Goal: Task Accomplishment & Management: Manage account settings

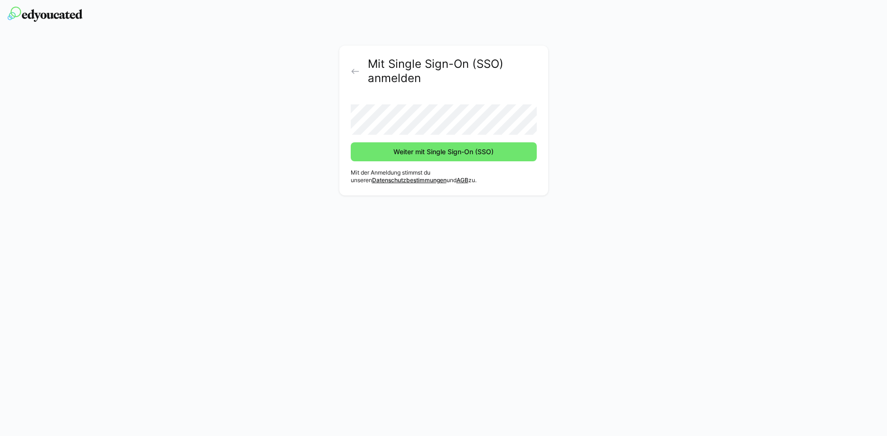
click at [351, 142] on button "Weiter mit Single Sign-On (SSO)" at bounding box center [444, 151] width 186 height 19
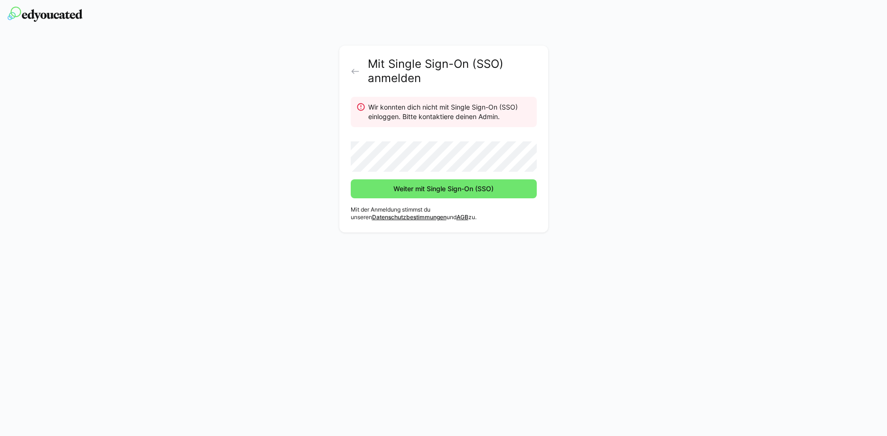
click at [351, 179] on button "Weiter mit Single Sign-On (SSO)" at bounding box center [444, 188] width 186 height 19
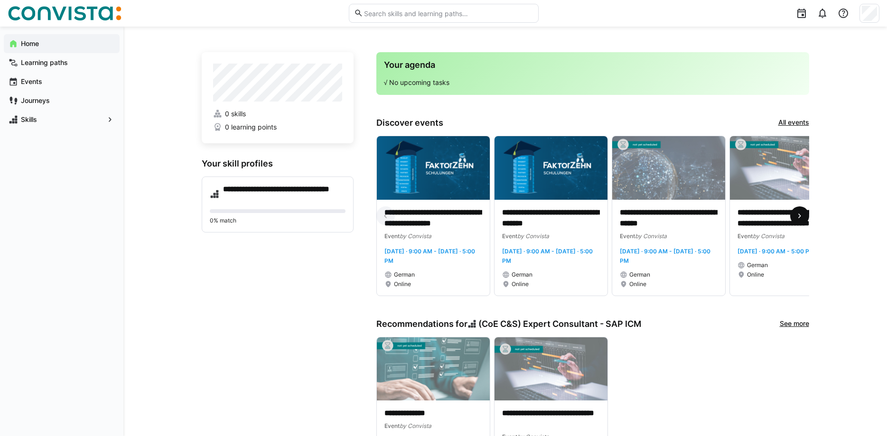
click at [797, 215] on eds-icon at bounding box center [799, 215] width 9 height 9
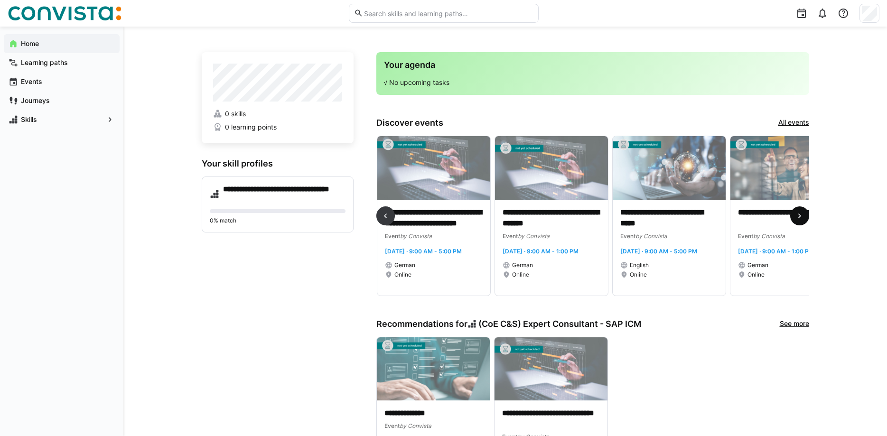
scroll to position [0, 353]
click at [797, 215] on eds-icon at bounding box center [799, 215] width 9 height 9
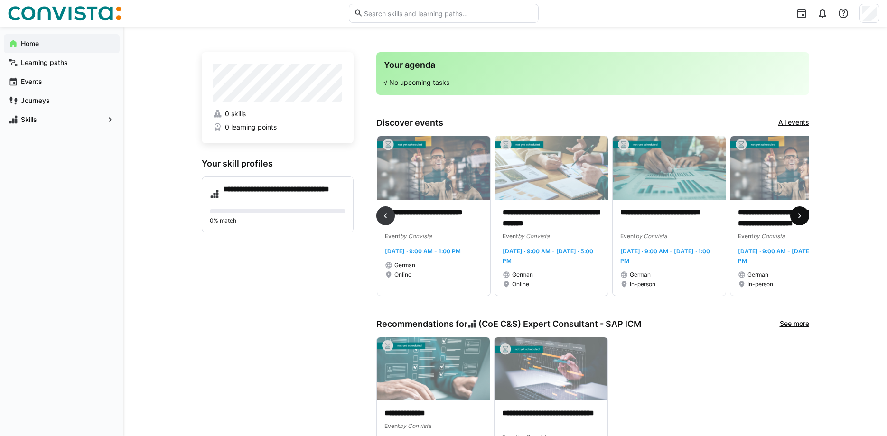
scroll to position [0, 707]
click at [797, 215] on eds-icon at bounding box center [799, 215] width 9 height 9
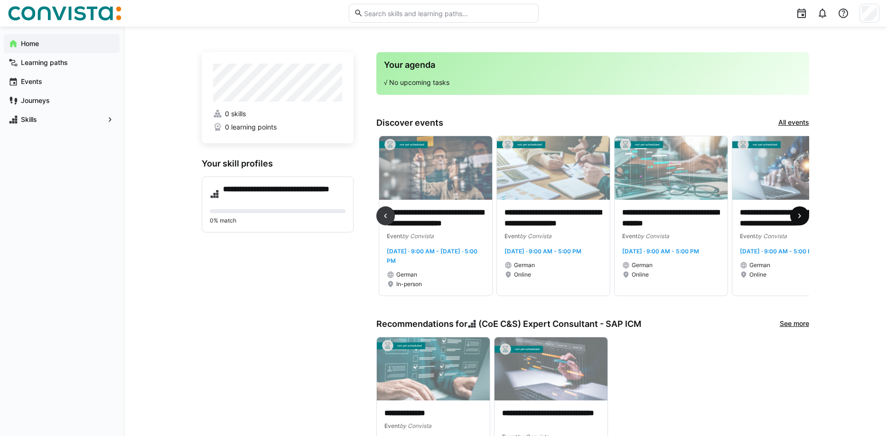
scroll to position [0, 1060]
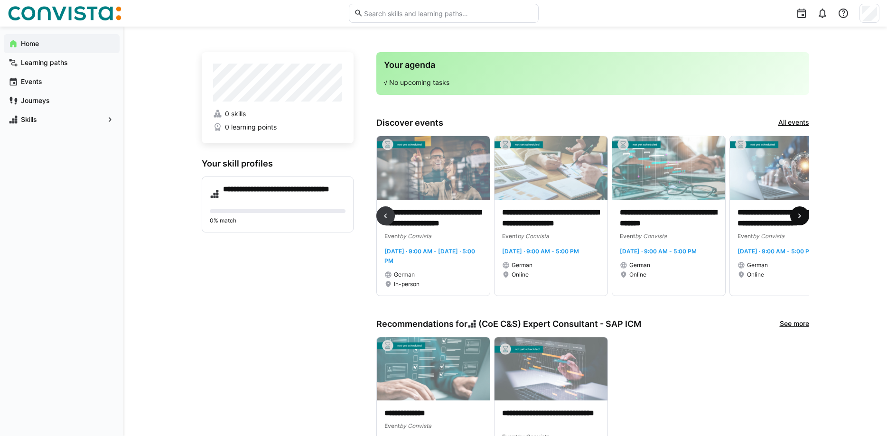
click at [797, 215] on eds-icon at bounding box center [799, 215] width 9 height 9
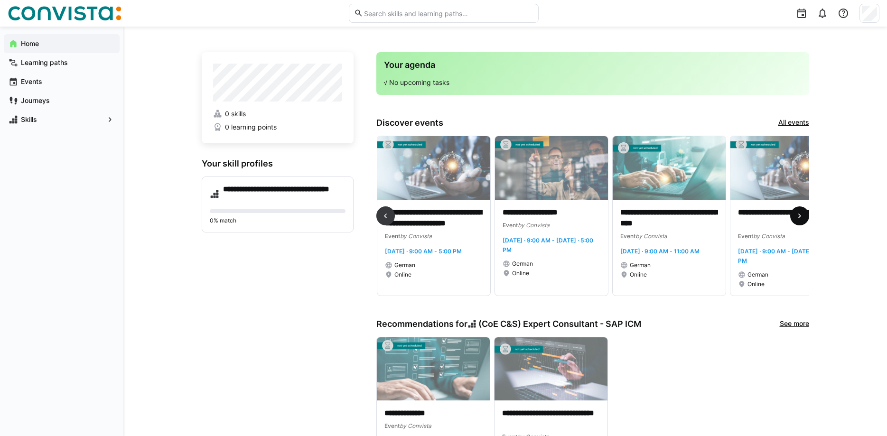
scroll to position [0, 1413]
click at [797, 215] on eds-icon at bounding box center [799, 215] width 9 height 9
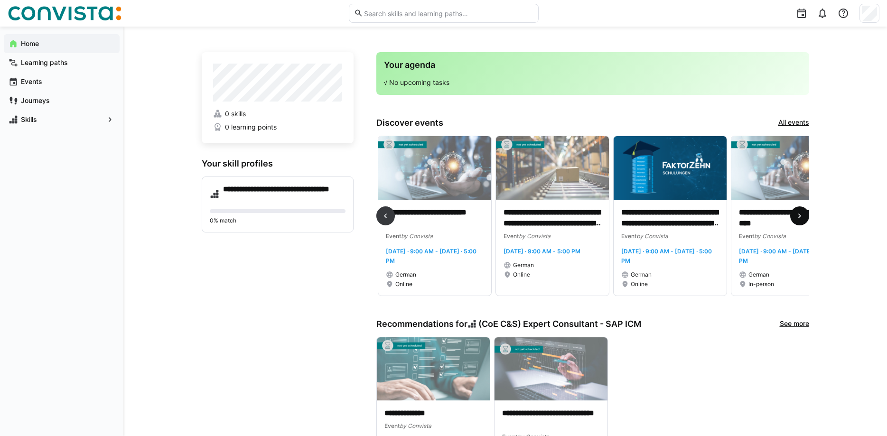
scroll to position [0, 1766]
click at [797, 215] on eds-icon at bounding box center [799, 215] width 9 height 9
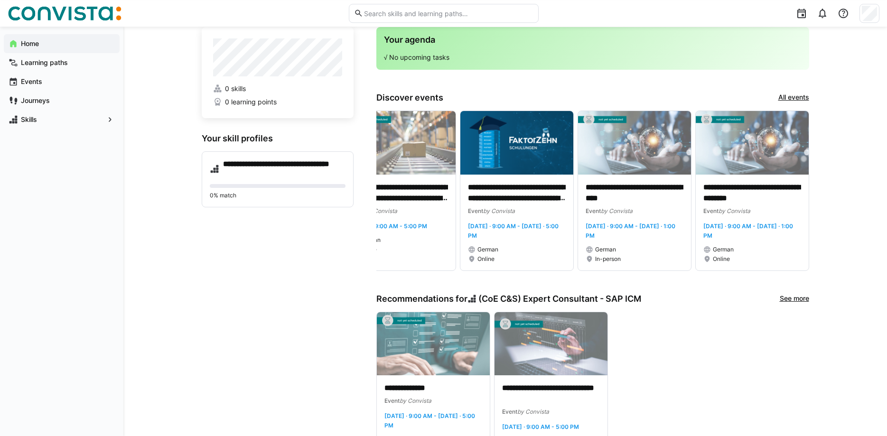
scroll to position [0, 0]
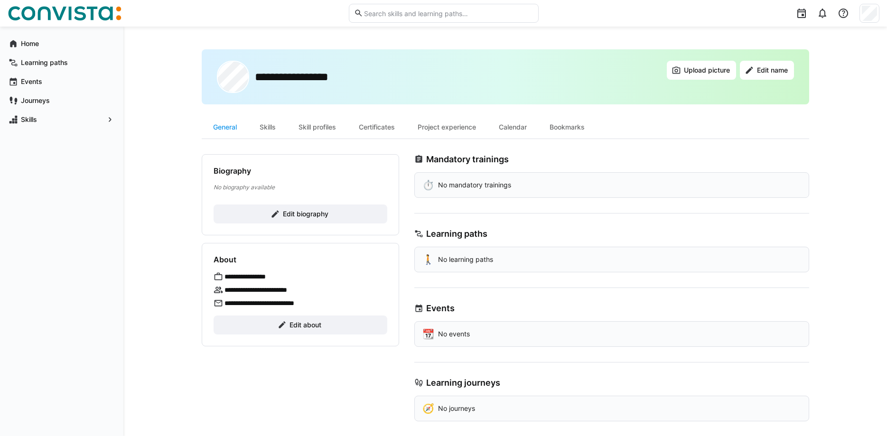
drag, startPoint x: 60, startPoint y: 246, endPoint x: 179, endPoint y: 146, distance: 156.1
click at [60, 246] on div "Home Learning paths Events Journeys Skills" at bounding box center [61, 232] width 123 height 410
click at [719, 73] on span "Upload picture" at bounding box center [707, 70] width 49 height 9
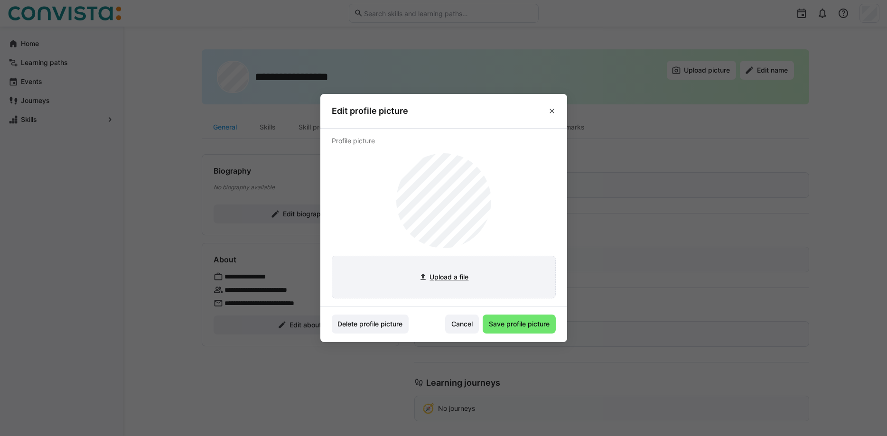
click at [452, 277] on input "file" at bounding box center [443, 277] width 223 height 42
click at [458, 320] on span "Cancel" at bounding box center [462, 324] width 34 height 19
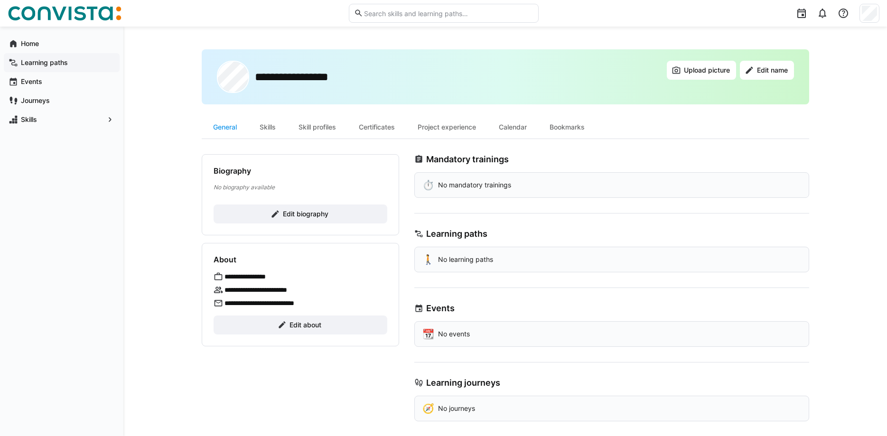
click at [0, 0] on app-navigation-label "Learning paths" at bounding box center [0, 0] width 0 height 0
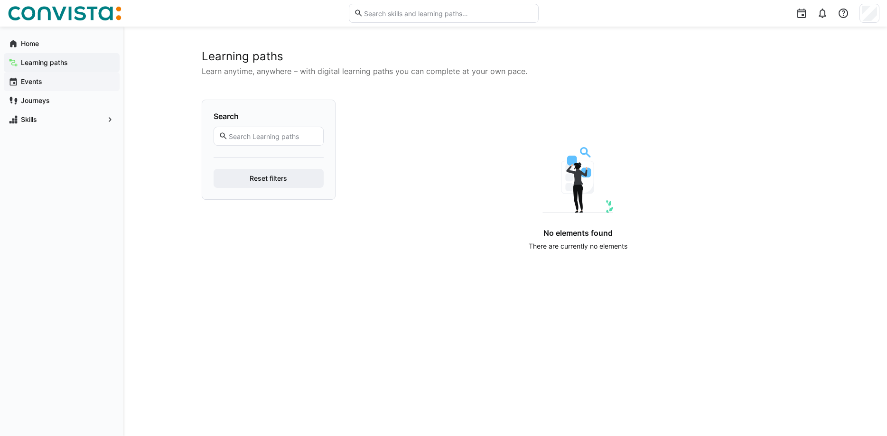
click at [0, 0] on app-navigation-label "Events" at bounding box center [0, 0] width 0 height 0
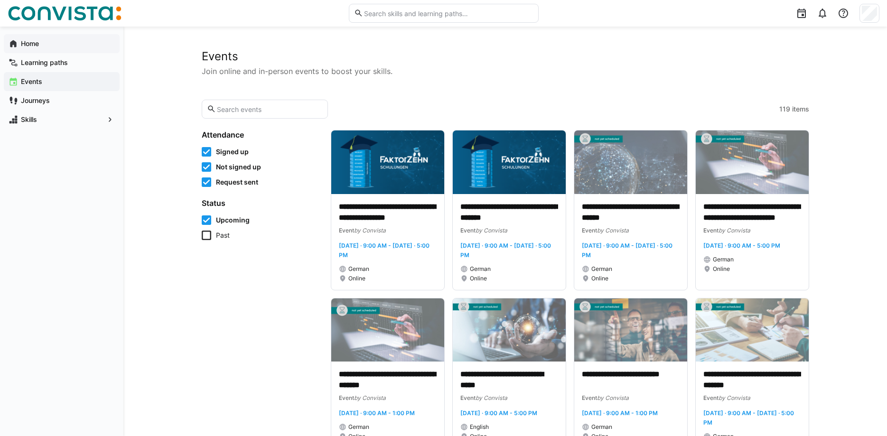
click at [0, 0] on app-navigation-label "Home" at bounding box center [0, 0] width 0 height 0
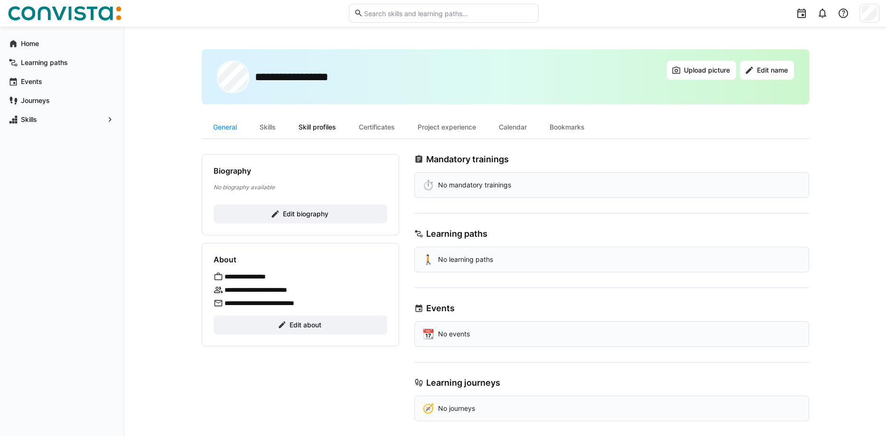
click at [330, 126] on div "Skill profiles" at bounding box center [317, 127] width 60 height 23
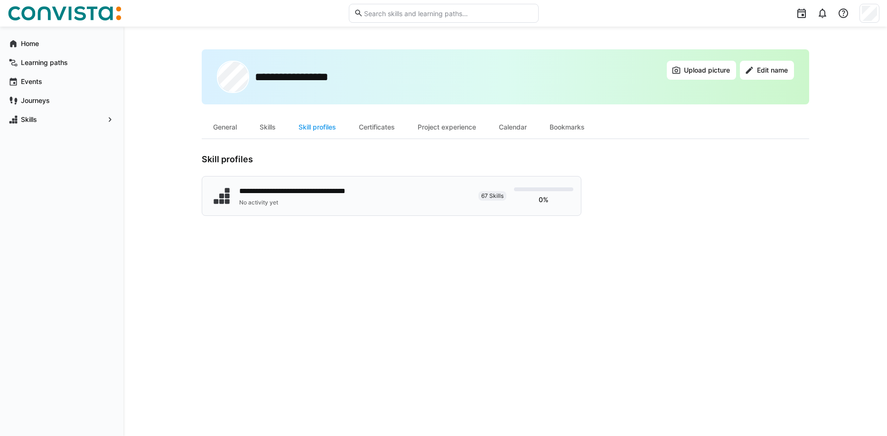
click at [490, 198] on span "67 Skills" at bounding box center [492, 196] width 22 height 8
click at [380, 127] on div "Certificates" at bounding box center [377, 127] width 59 height 23
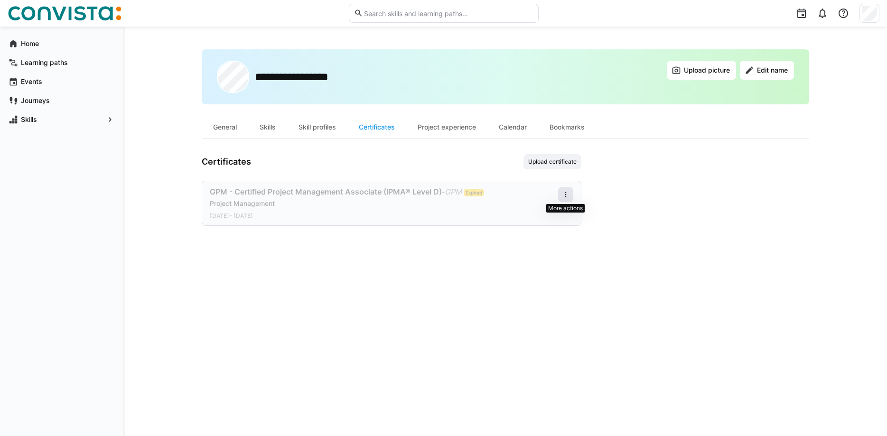
click at [563, 193] on eds-icon at bounding box center [566, 195] width 8 height 8
click at [633, 233] on div "**********" at bounding box center [506, 231] width 608 height 364
click at [440, 205] on div "Project Management" at bounding box center [384, 203] width 349 height 9
click at [471, 125] on div "Project experience" at bounding box center [446, 127] width 81 height 23
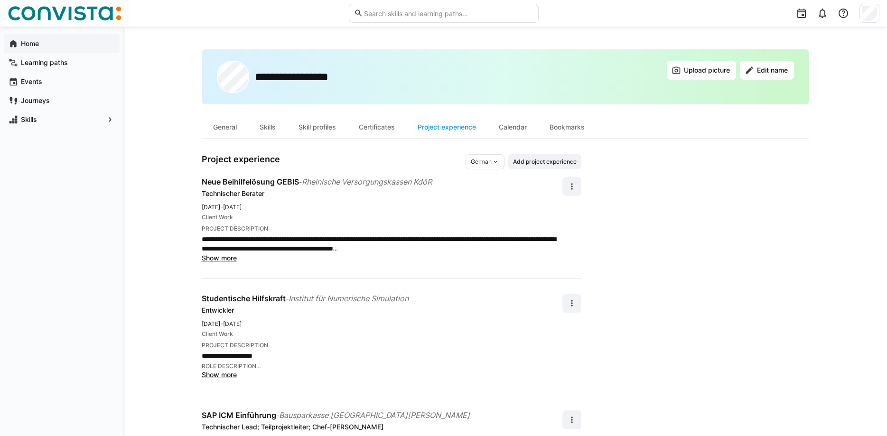
click at [38, 48] on div "Home" at bounding box center [62, 43] width 116 height 19
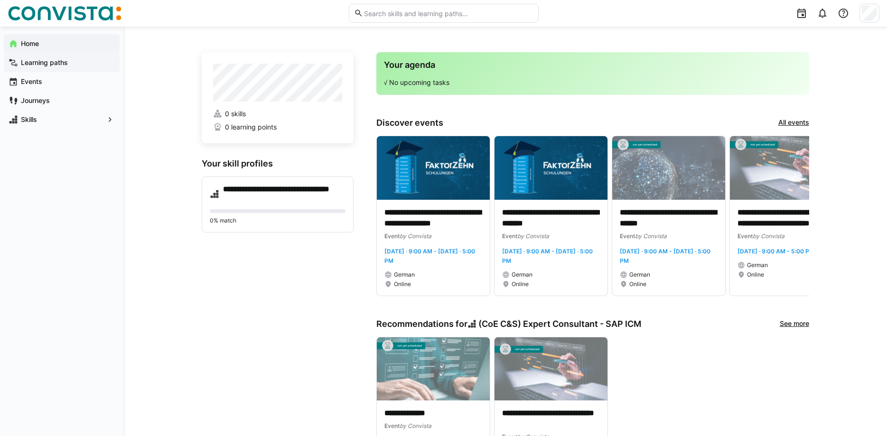
click at [0, 0] on app-navigation-label "Learning paths" at bounding box center [0, 0] width 0 height 0
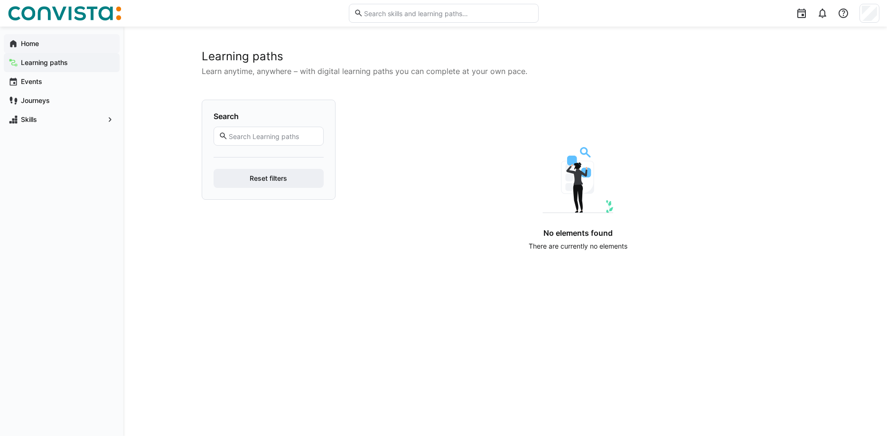
click at [0, 0] on app-navigation-label "Home" at bounding box center [0, 0] width 0 height 0
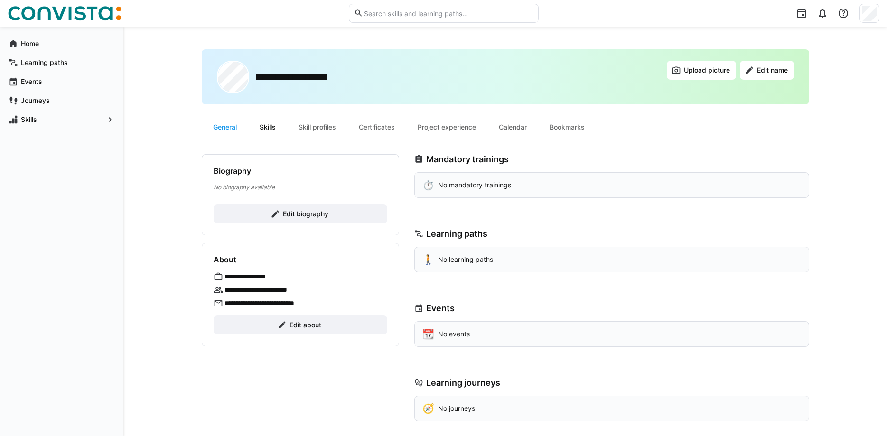
click at [266, 129] on div "Skills" at bounding box center [267, 127] width 39 height 23
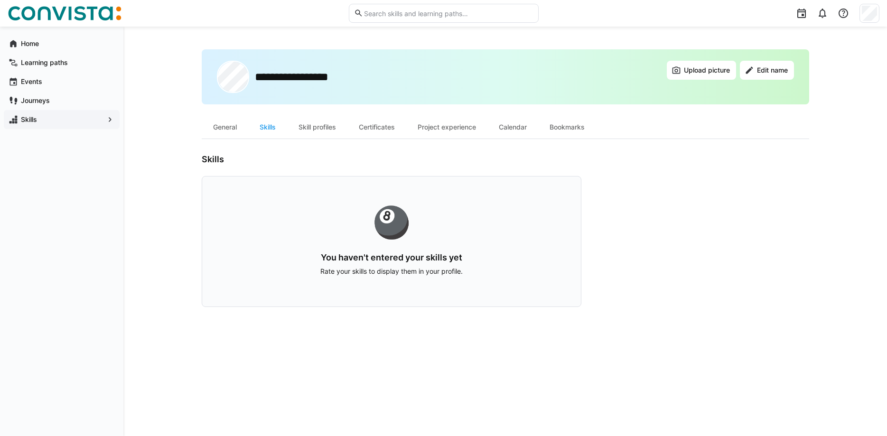
click at [45, 127] on div "Skills" at bounding box center [62, 119] width 116 height 19
click at [46, 123] on span "Skills" at bounding box center [61, 119] width 85 height 9
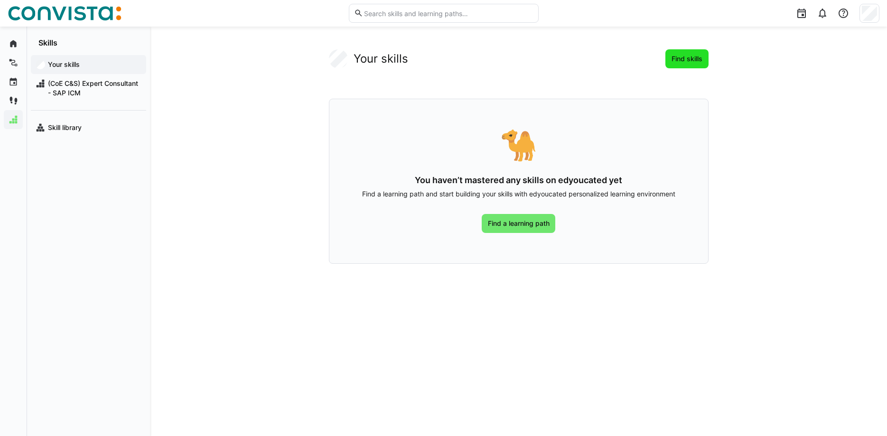
click at [673, 60] on span "Find skills" at bounding box center [687, 58] width 34 height 9
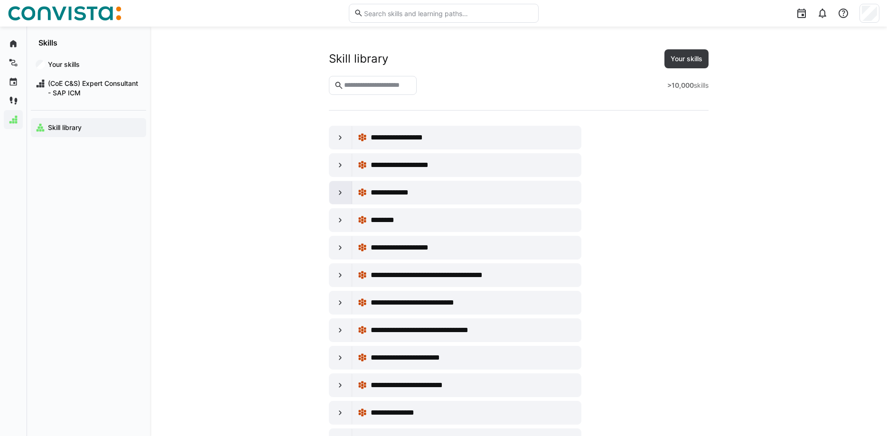
click at [336, 191] on eds-icon at bounding box center [340, 192] width 9 height 9
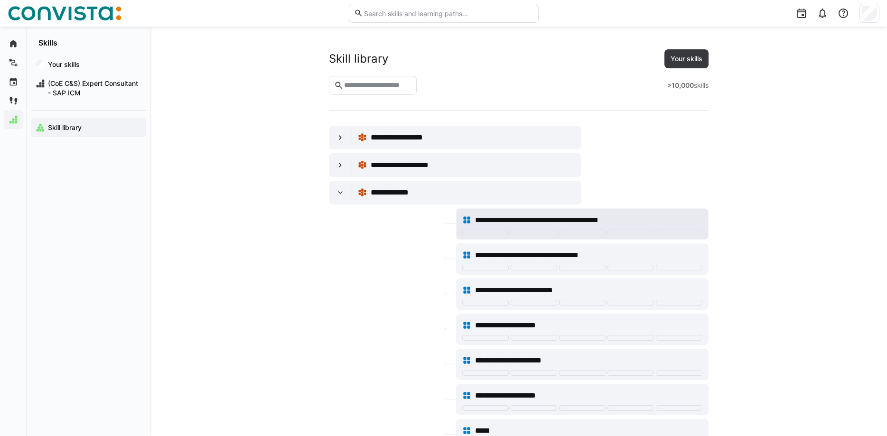
click at [581, 222] on span "**********" at bounding box center [552, 220] width 154 height 11
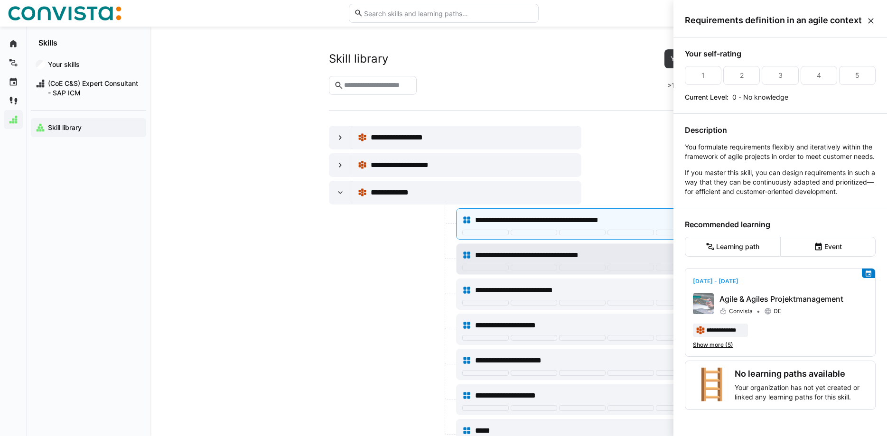
click at [540, 256] on span "**********" at bounding box center [541, 255] width 133 height 11
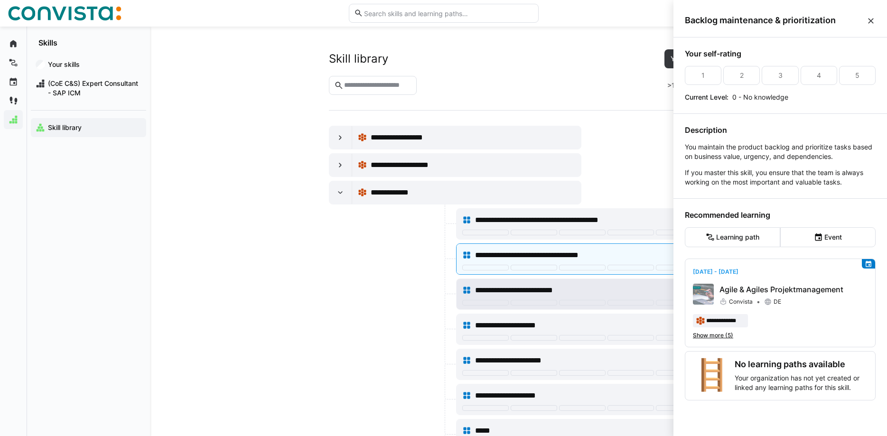
click at [540, 290] on span "**********" at bounding box center [532, 290] width 114 height 11
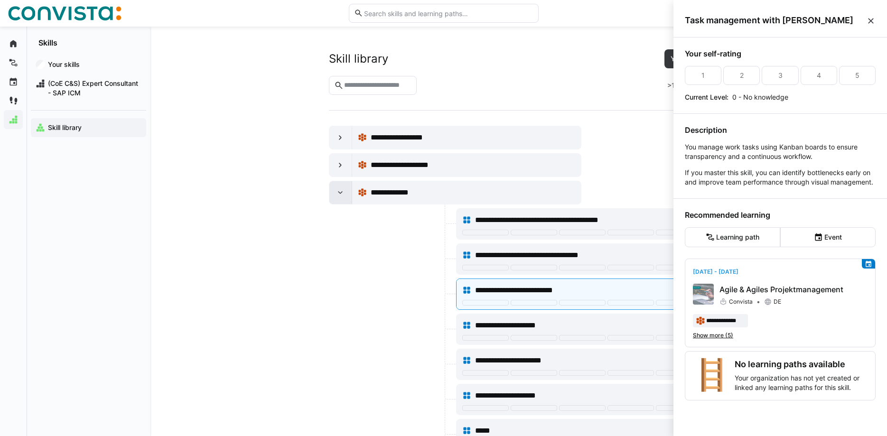
click at [348, 191] on div at bounding box center [341, 192] width 23 height 23
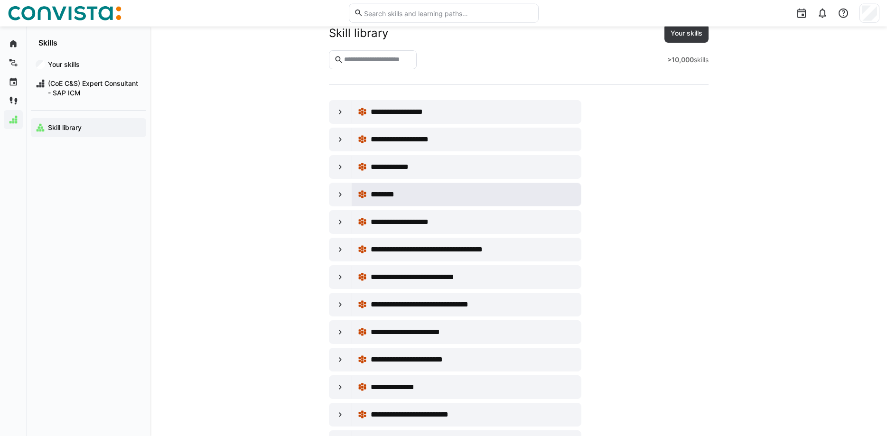
scroll to position [48, 0]
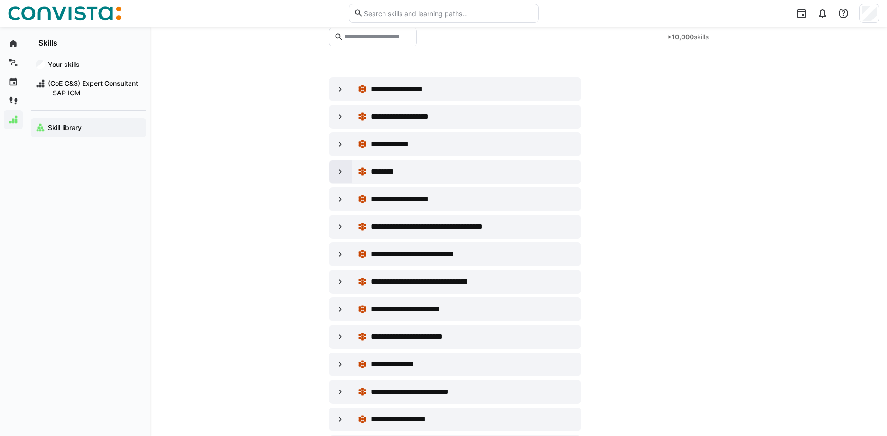
click at [347, 171] on div at bounding box center [341, 171] width 23 height 23
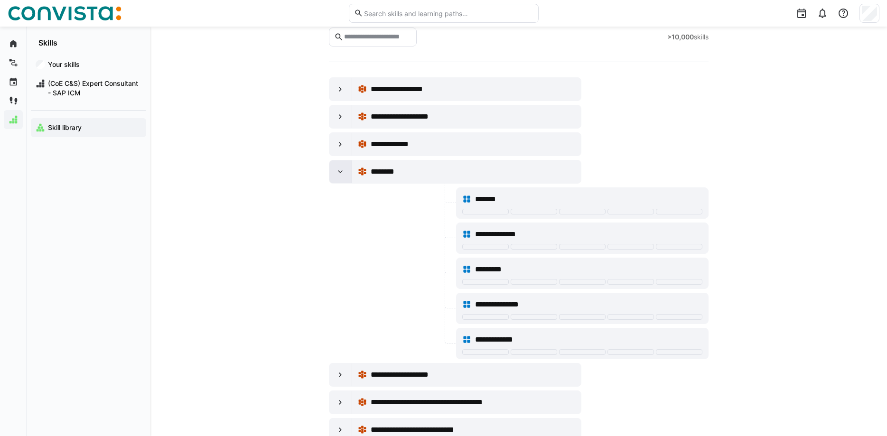
click at [343, 171] on eds-icon at bounding box center [340, 171] width 9 height 9
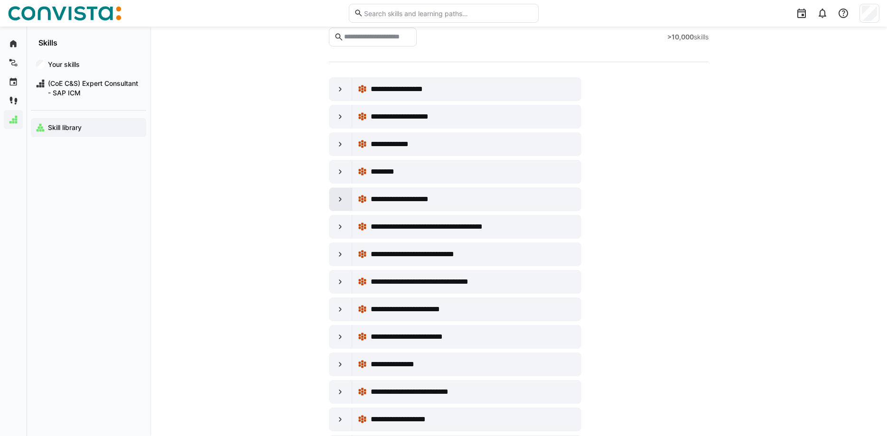
click at [344, 198] on eds-icon at bounding box center [340, 199] width 9 height 9
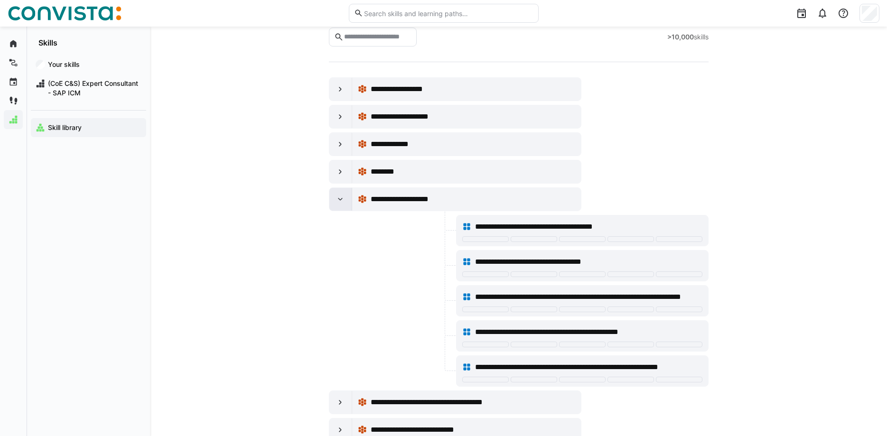
click at [344, 198] on eds-icon at bounding box center [340, 199] width 9 height 9
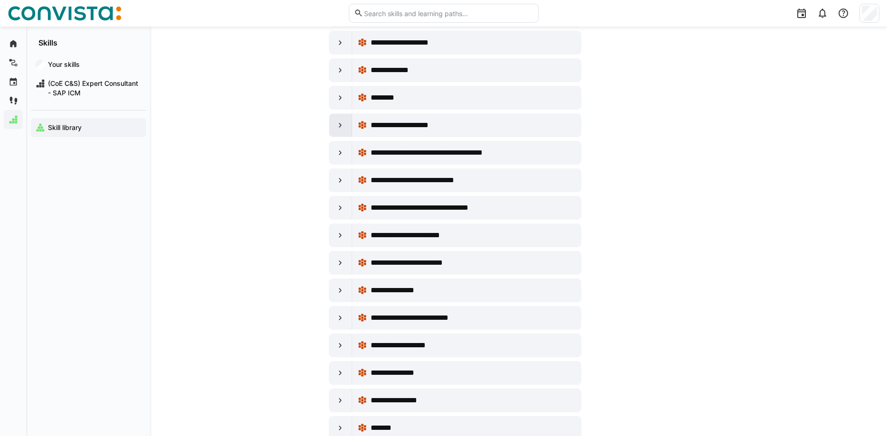
scroll to position [145, 0]
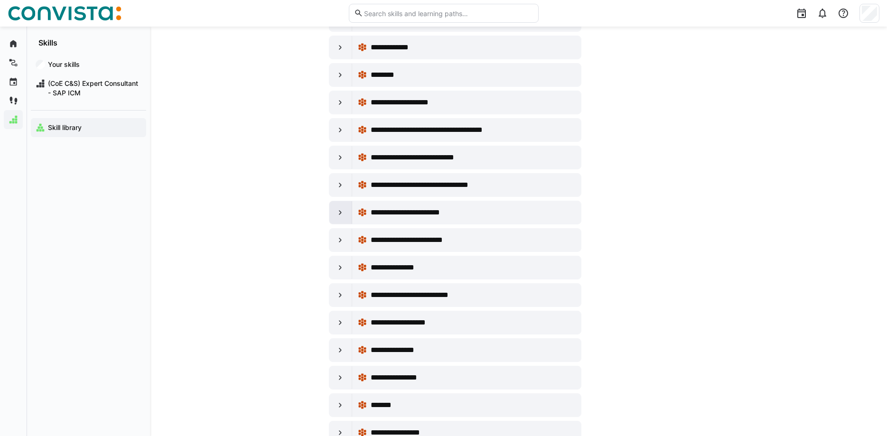
click at [343, 211] on eds-icon at bounding box center [340, 212] width 9 height 9
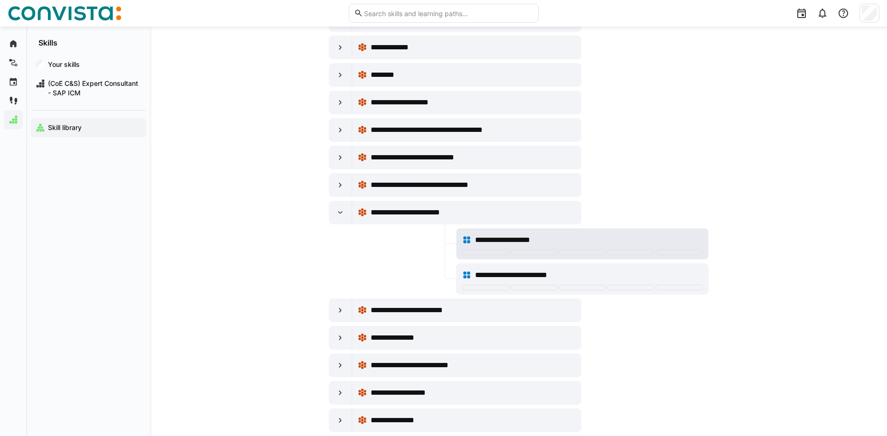
click at [528, 236] on span "**********" at bounding box center [509, 240] width 68 height 11
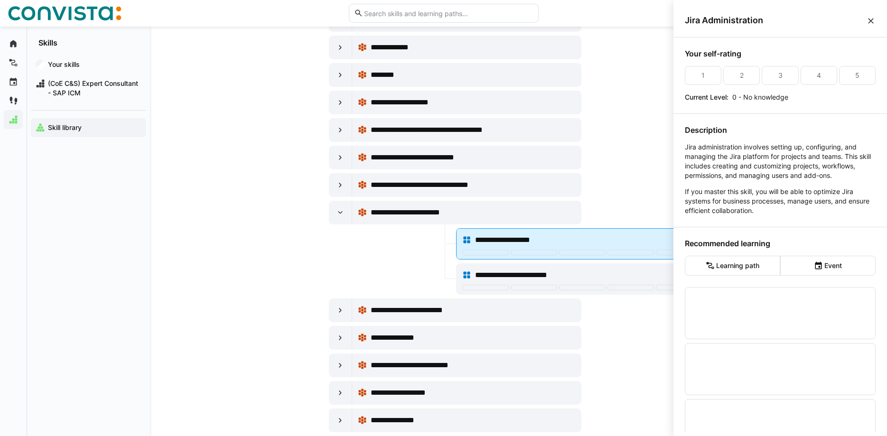
scroll to position [0, 0]
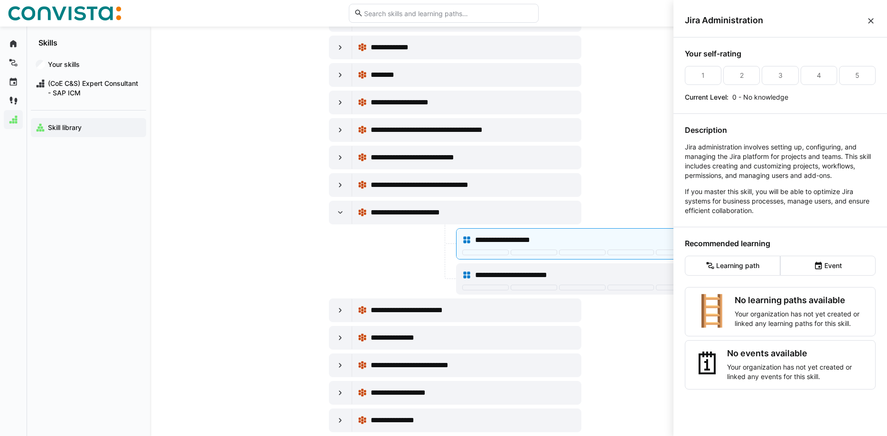
click at [751, 147] on p "Jira administration involves setting up, configuring, and managing the Jira pla…" at bounding box center [780, 161] width 191 height 38
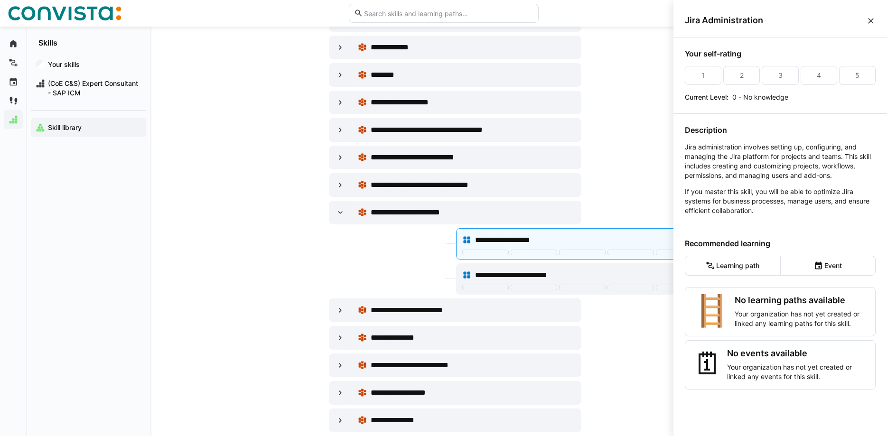
click at [868, 19] on eds-icon at bounding box center [871, 20] width 9 height 9
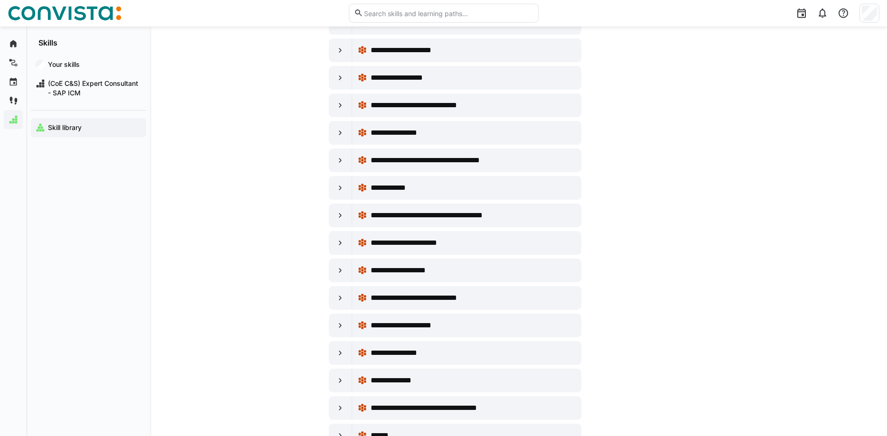
scroll to position [4698, 0]
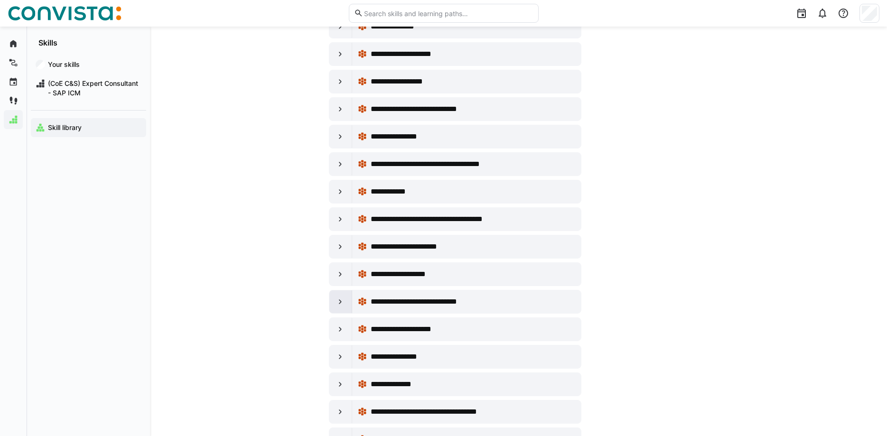
click at [344, 299] on eds-icon at bounding box center [340, 301] width 9 height 9
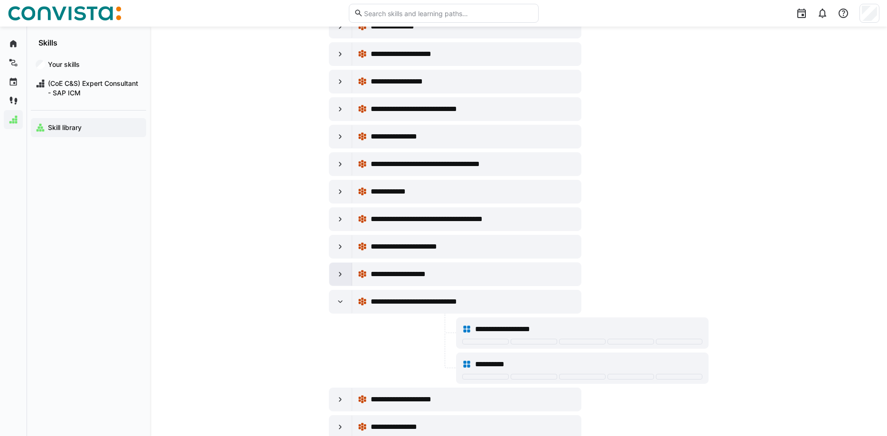
click at [339, 279] on eds-icon at bounding box center [340, 274] width 9 height 9
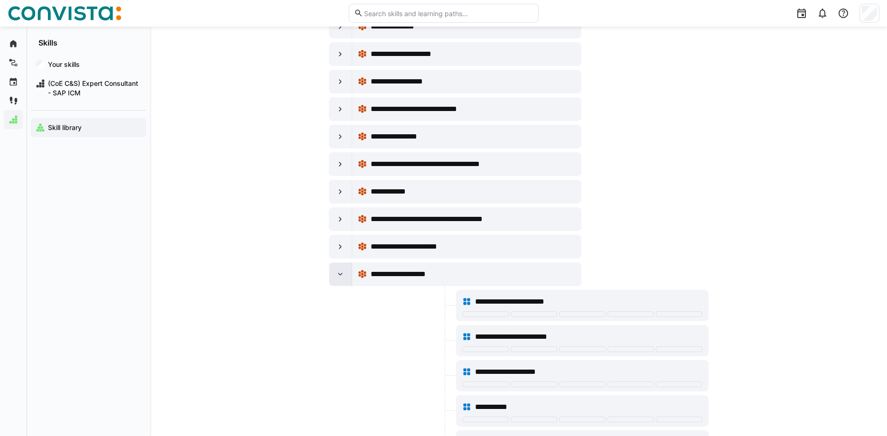
click at [339, 279] on eds-icon at bounding box center [340, 274] width 9 height 9
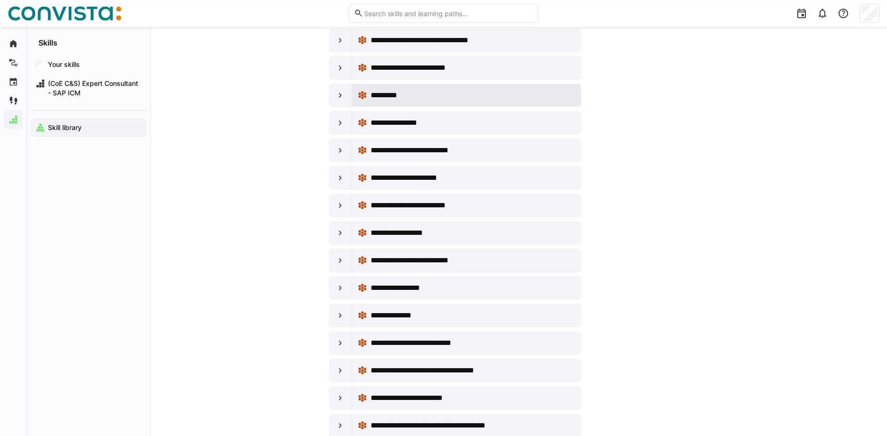
scroll to position [1162, 0]
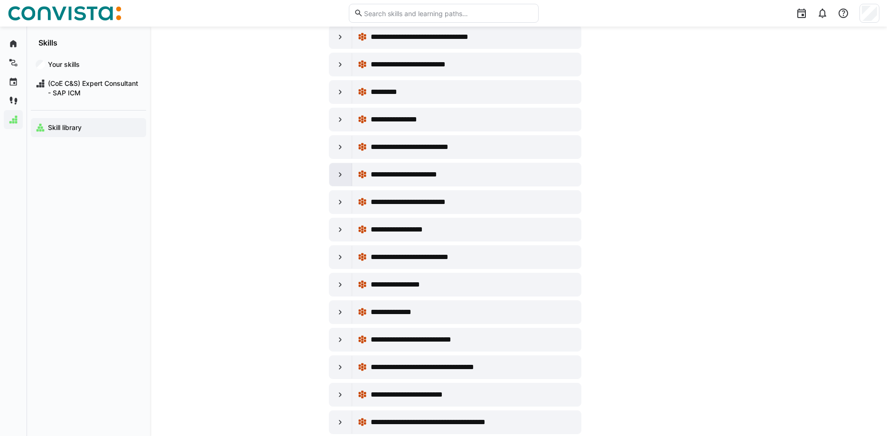
click at [342, 177] on eds-icon at bounding box center [340, 174] width 9 height 9
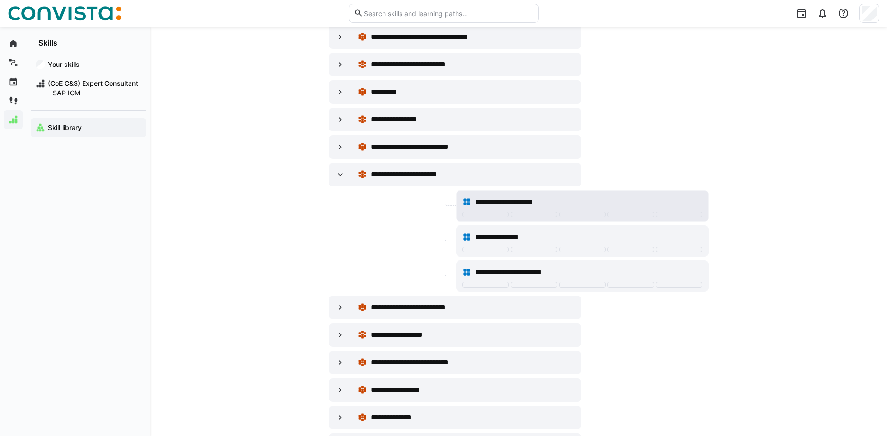
click at [527, 197] on span "**********" at bounding box center [514, 202] width 78 height 11
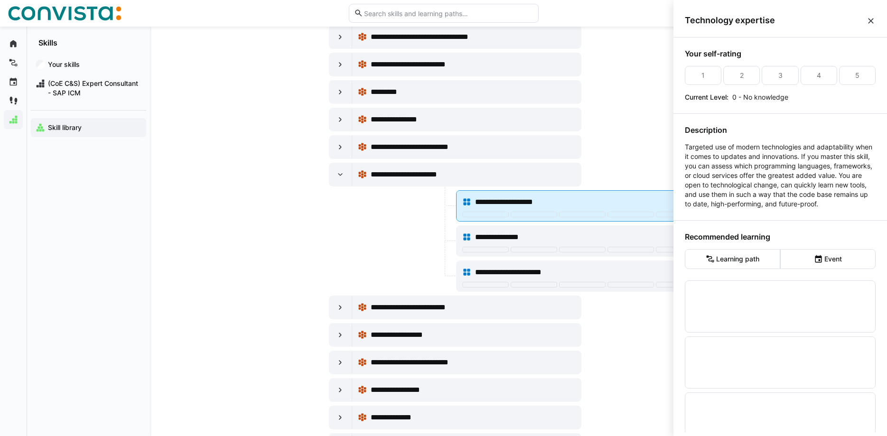
scroll to position [0, 0]
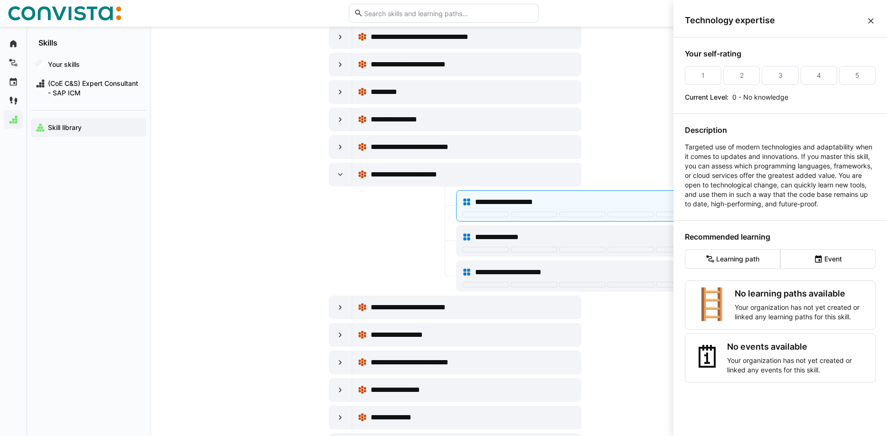
click at [356, 216] on div at bounding box center [391, 205] width 125 height 31
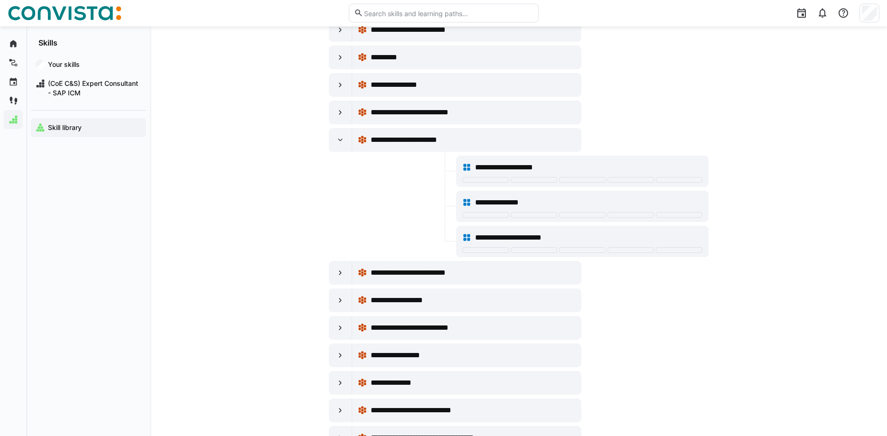
scroll to position [1211, 0]
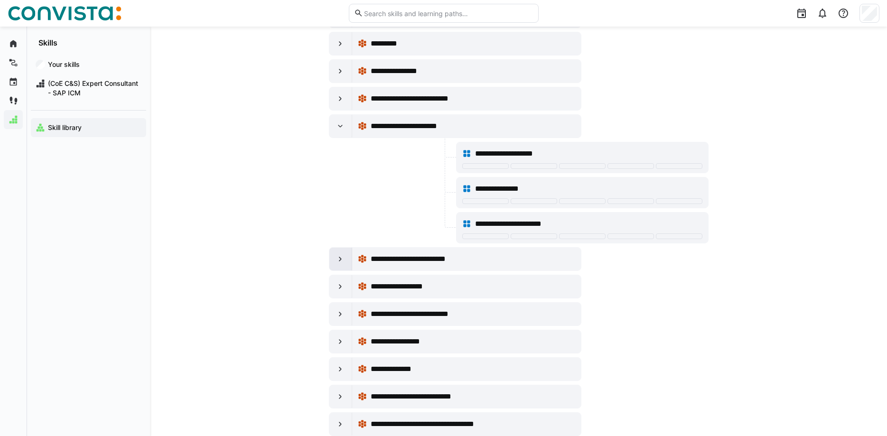
click at [341, 255] on eds-icon at bounding box center [340, 259] width 9 height 9
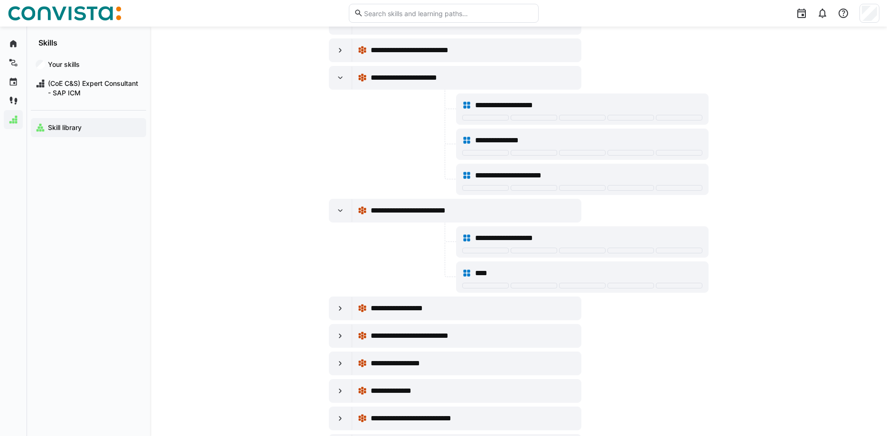
scroll to position [1308, 0]
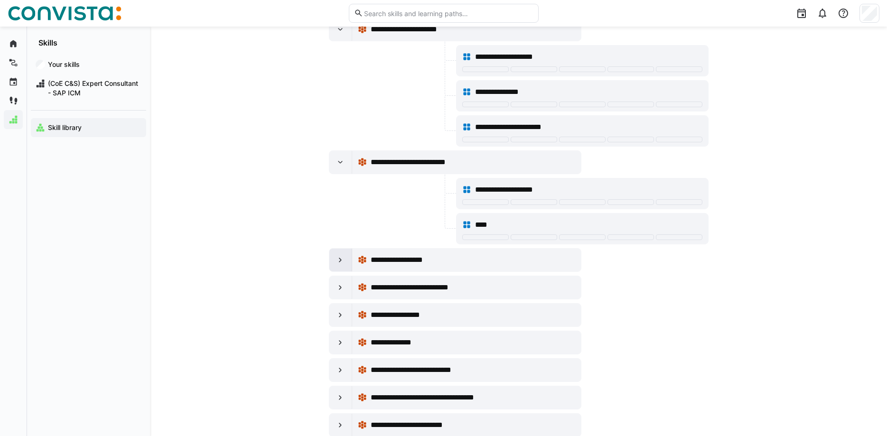
click at [343, 257] on eds-icon at bounding box center [340, 259] width 9 height 9
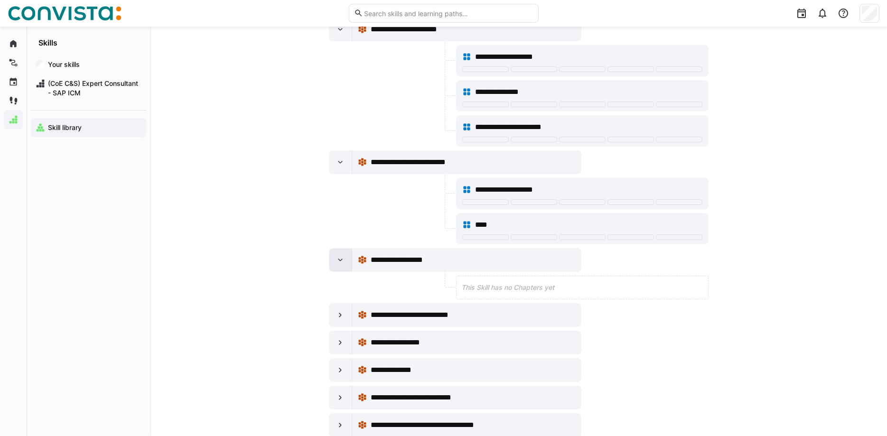
scroll to position [1356, 0]
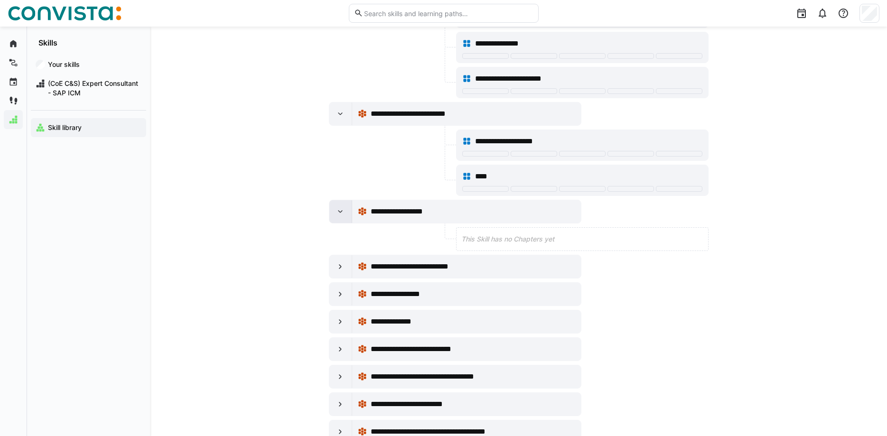
click at [343, 257] on div at bounding box center [341, 266] width 23 height 23
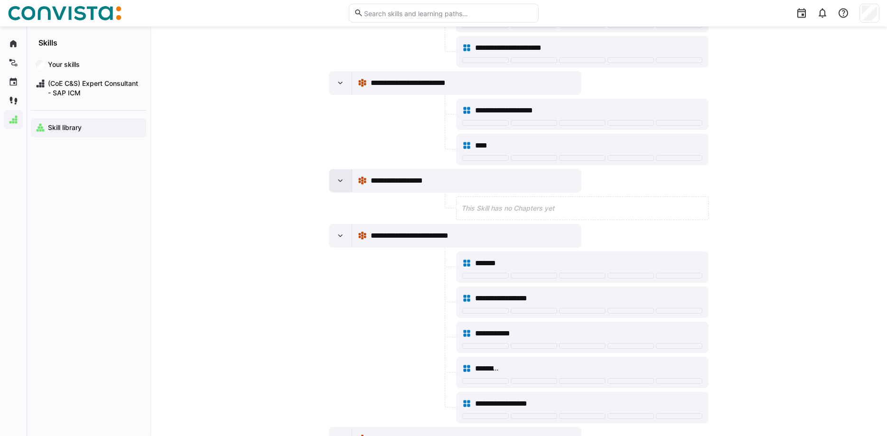
scroll to position [1405, 0]
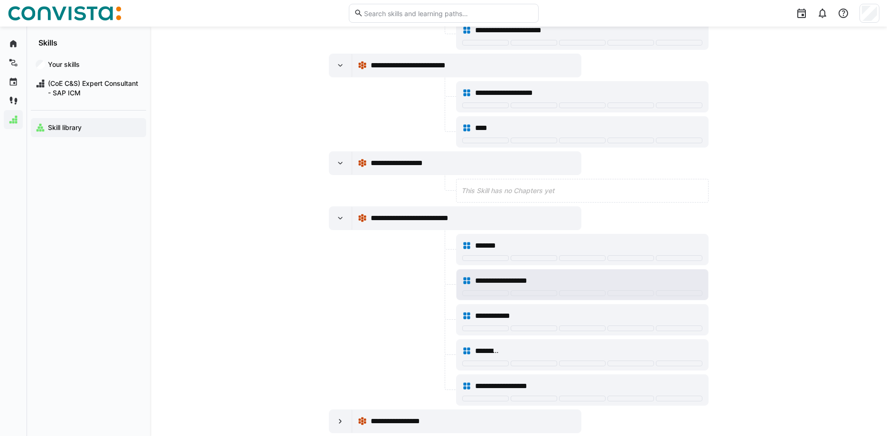
click at [538, 279] on span "**********" at bounding box center [515, 280] width 81 height 11
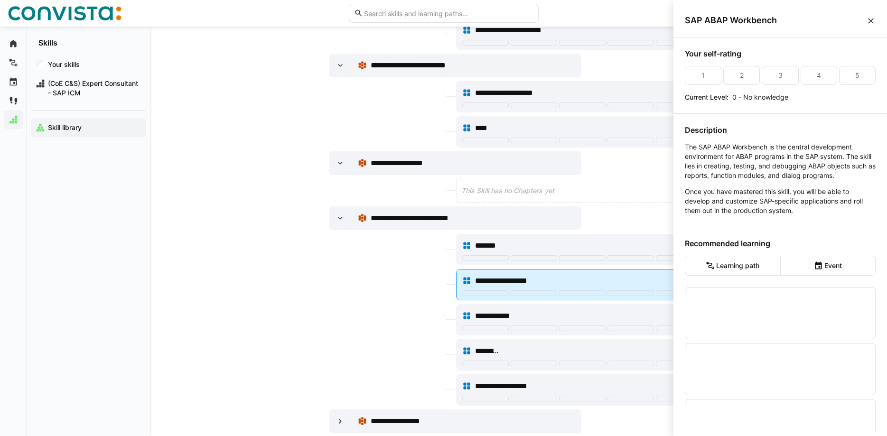
scroll to position [0, 0]
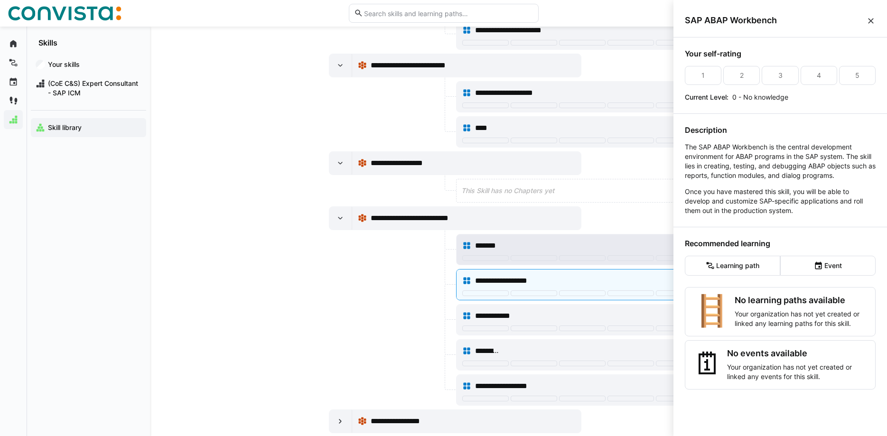
click at [642, 247] on div "*******" at bounding box center [588, 245] width 227 height 11
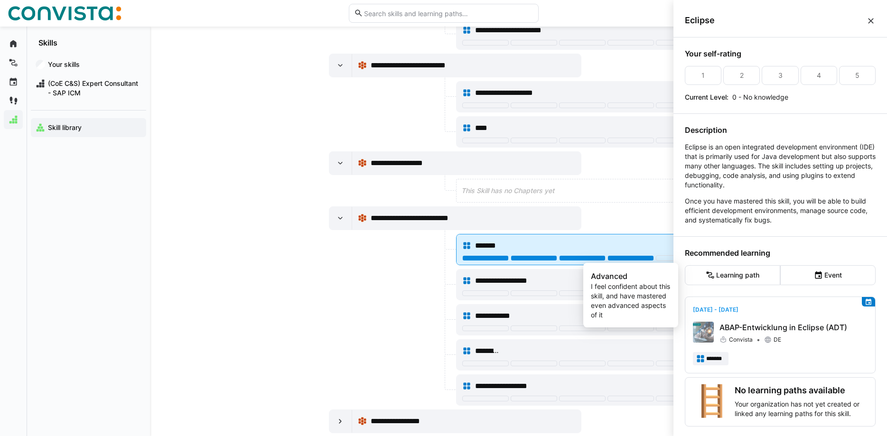
click at [638, 257] on div at bounding box center [631, 258] width 47 height 6
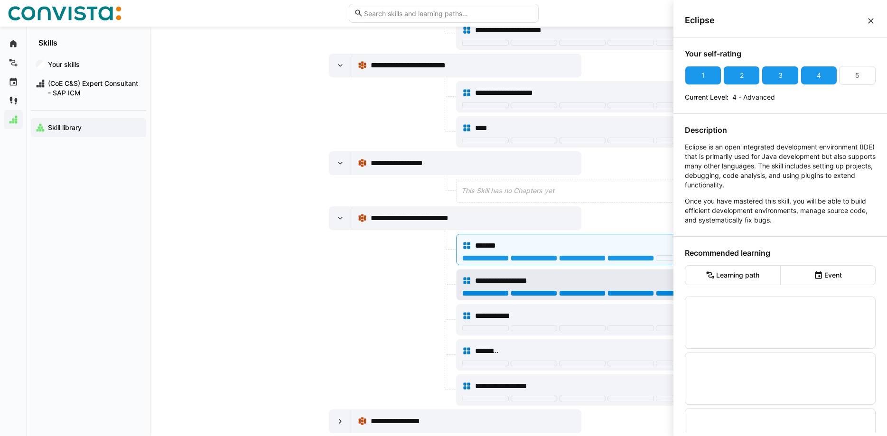
click at [664, 292] on div at bounding box center [679, 294] width 47 height 6
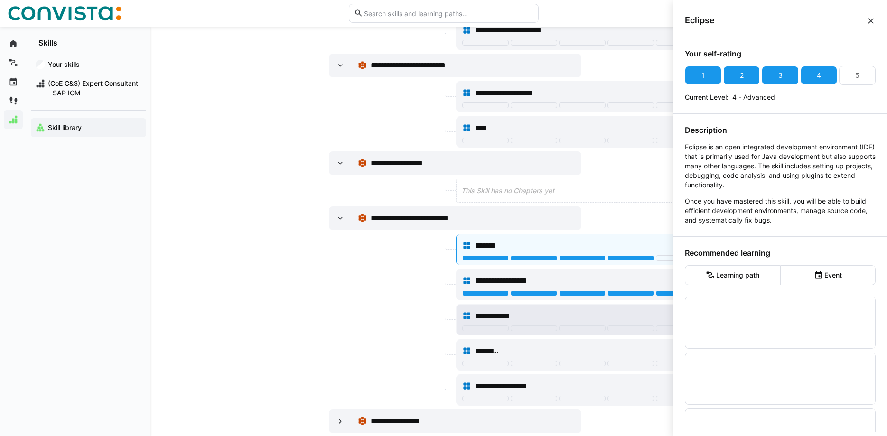
click at [619, 311] on div "**********" at bounding box center [588, 316] width 227 height 11
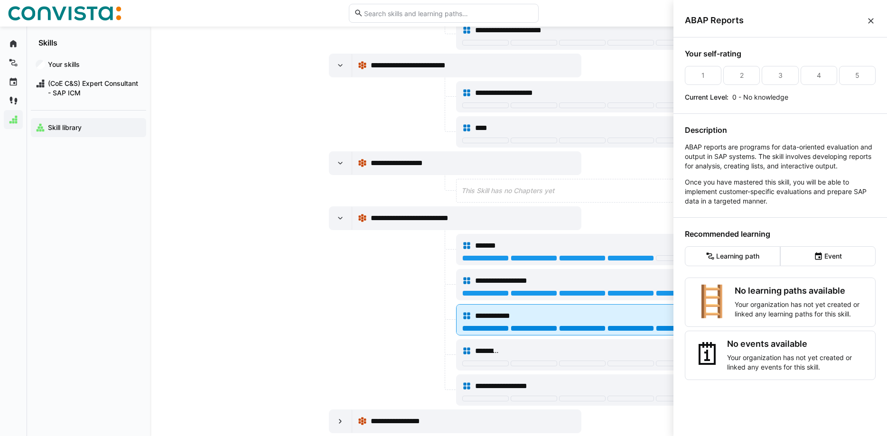
click at [660, 327] on div at bounding box center [679, 329] width 47 height 6
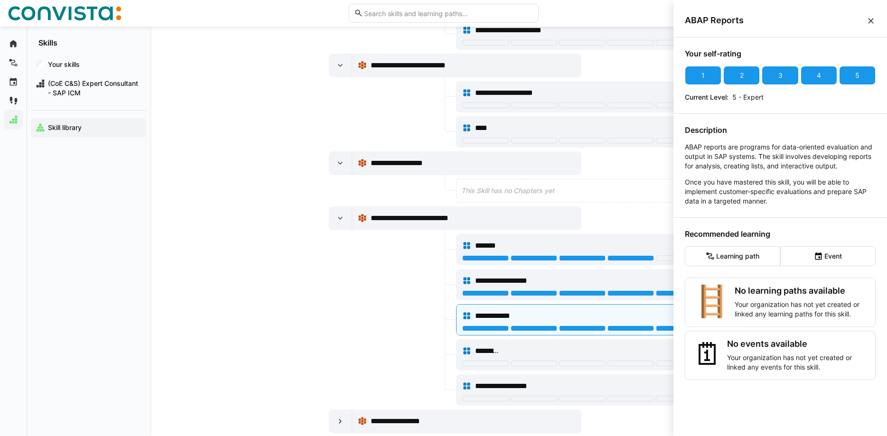
click at [388, 284] on div at bounding box center [391, 284] width 125 height 31
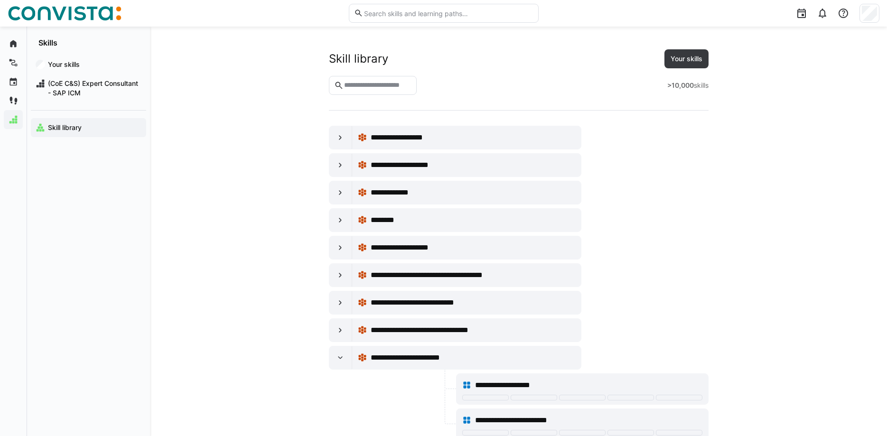
click at [89, 128] on span "Skill library" at bounding box center [94, 127] width 95 height 9
click at [0, 0] on app-navigation-label "Skill library" at bounding box center [0, 0] width 0 height 0
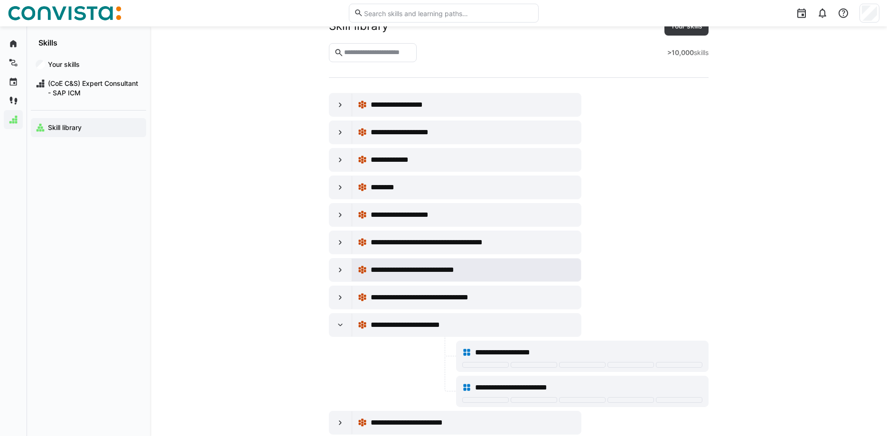
scroll to position [48, 0]
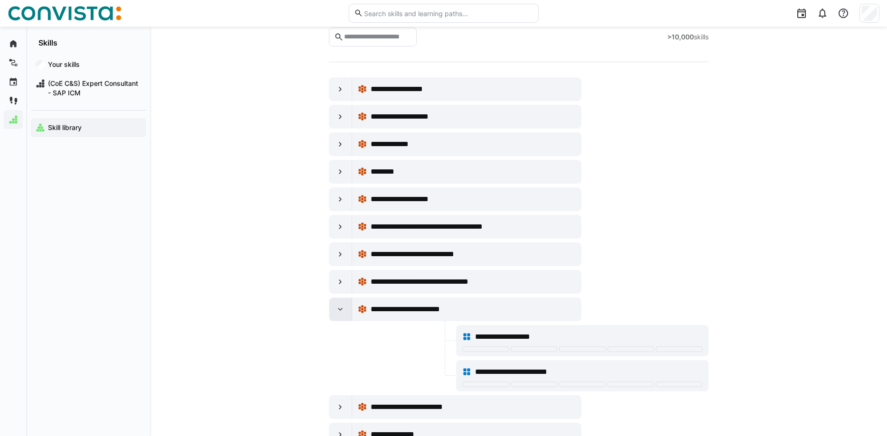
click at [341, 308] on eds-icon at bounding box center [340, 309] width 9 height 9
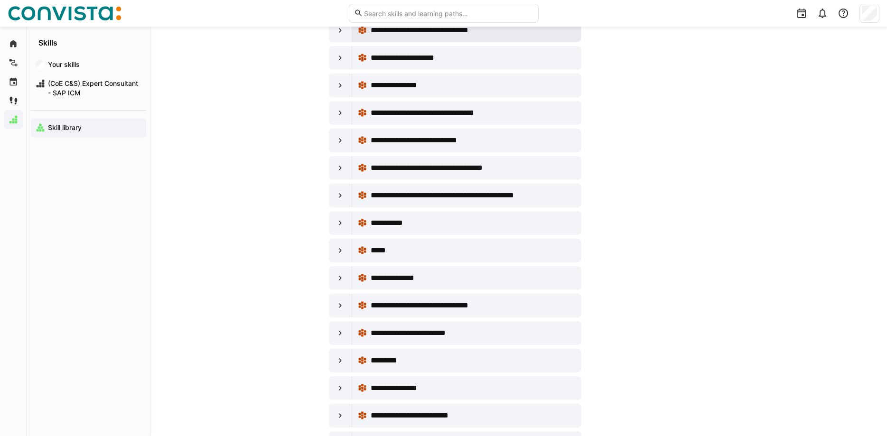
scroll to position [1162, 0]
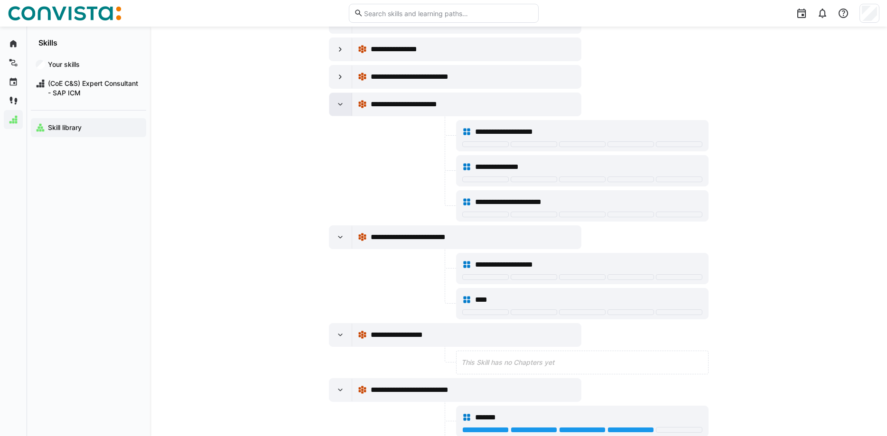
click at [333, 110] on div at bounding box center [341, 104] width 23 height 23
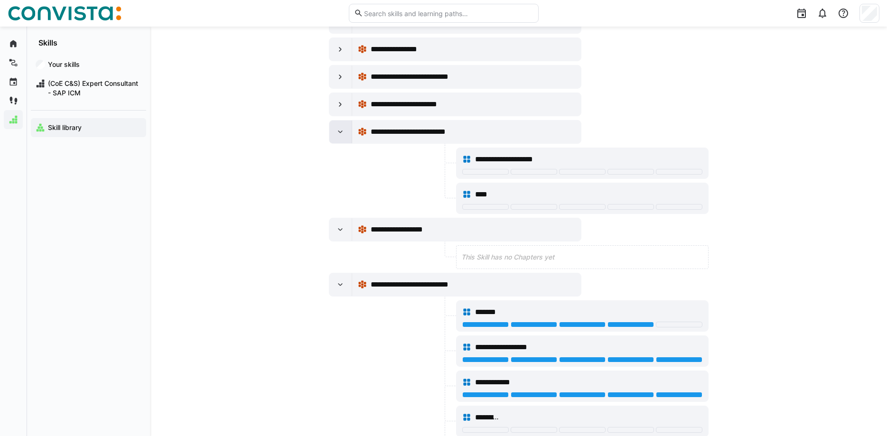
click at [339, 135] on eds-icon at bounding box center [340, 131] width 9 height 9
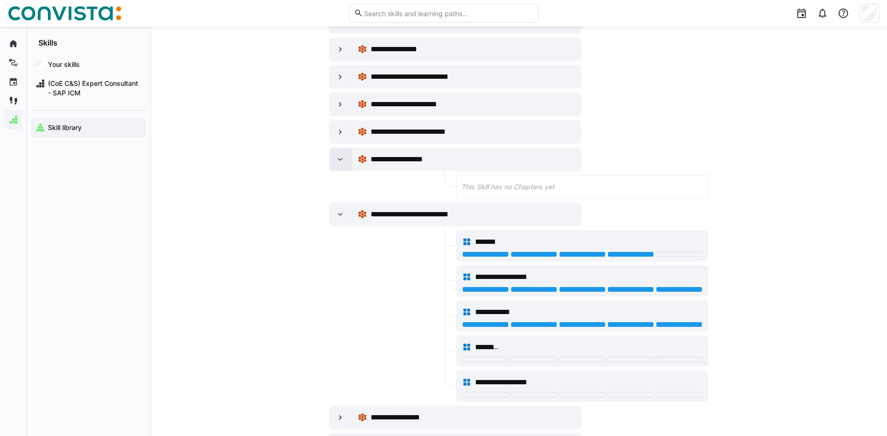
click at [339, 157] on eds-icon at bounding box center [340, 159] width 9 height 9
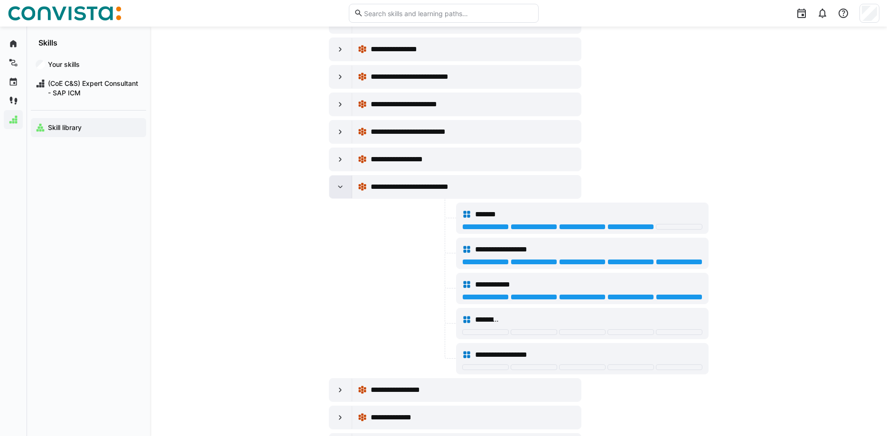
click at [338, 186] on eds-icon at bounding box center [340, 186] width 9 height 9
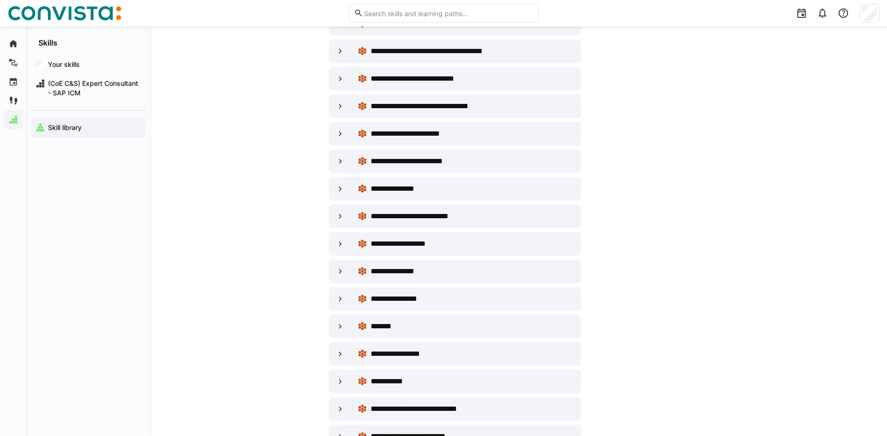
scroll to position [0, 0]
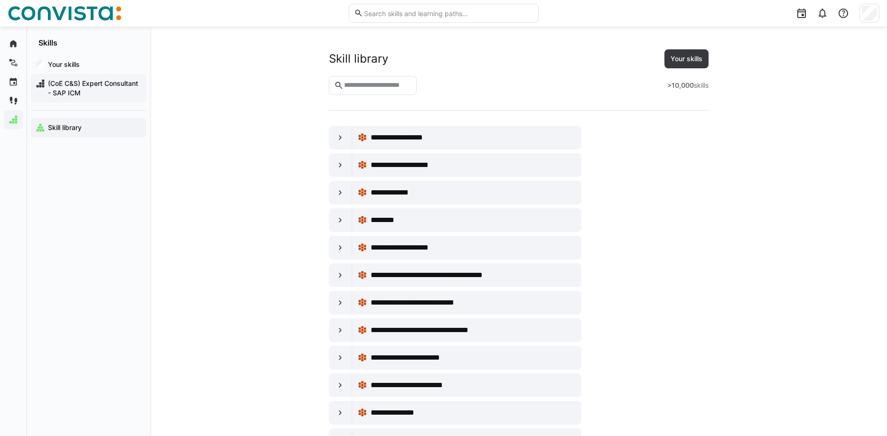
click at [86, 90] on span "(CoE C&S) Expert Consultant - SAP ICM" at bounding box center [94, 88] width 95 height 19
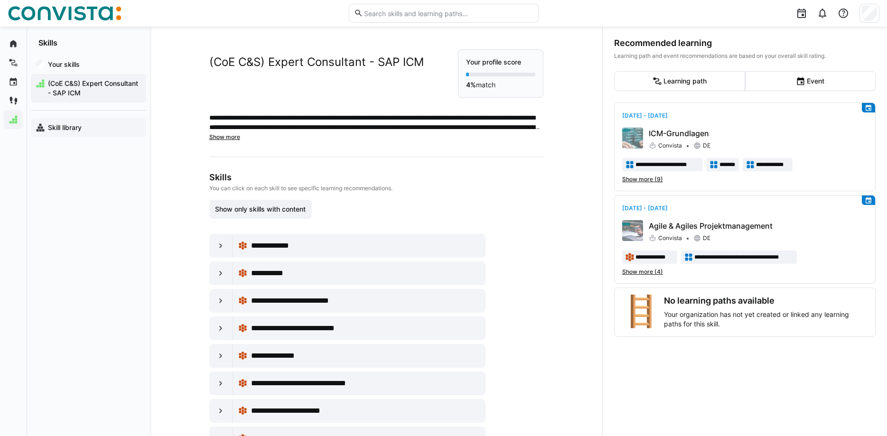
click at [0, 0] on app-navigation-label "Skill library" at bounding box center [0, 0] width 0 height 0
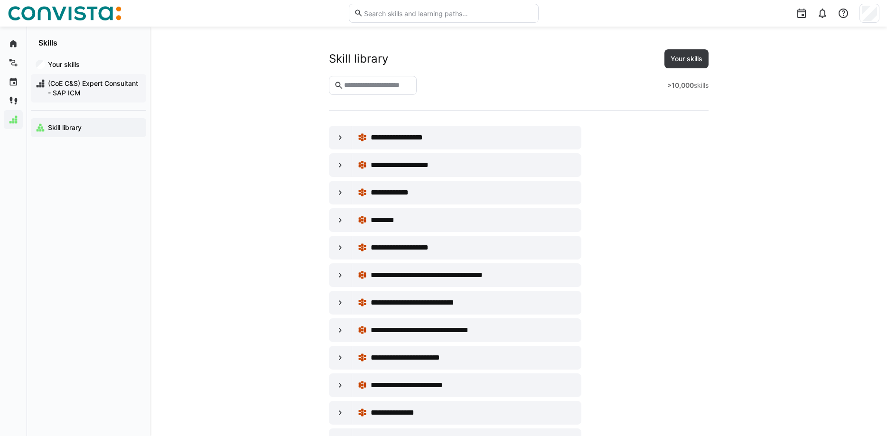
click at [68, 93] on span "(CoE C&S) Expert Consultant - SAP ICM" at bounding box center [94, 88] width 95 height 19
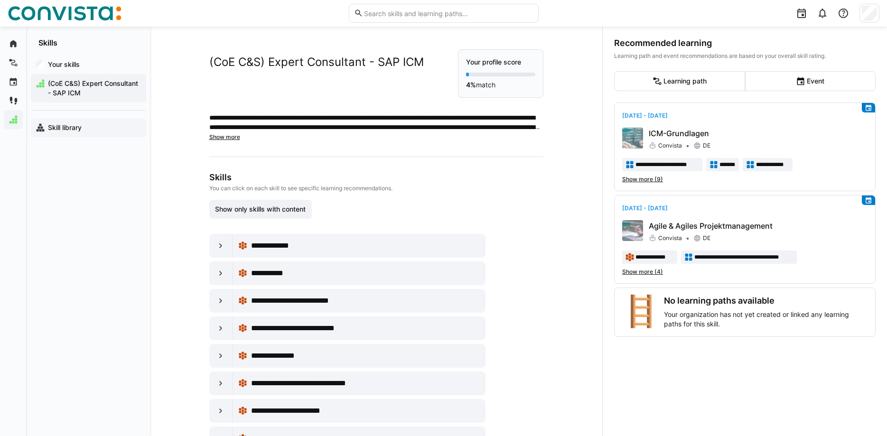
click at [0, 0] on app-navigation-label "Skill library" at bounding box center [0, 0] width 0 height 0
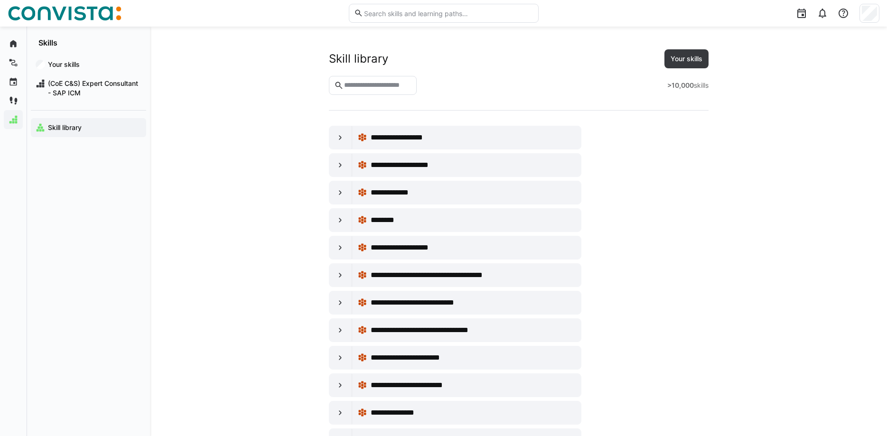
click at [396, 86] on input "text" at bounding box center [377, 85] width 68 height 9
click at [686, 85] on strong ">10,000" at bounding box center [681, 85] width 27 height 8
click at [688, 70] on header "Skill library Your skills >10,000 skills" at bounding box center [519, 72] width 380 height 46
click at [686, 66] on span "Your skills" at bounding box center [687, 58] width 44 height 19
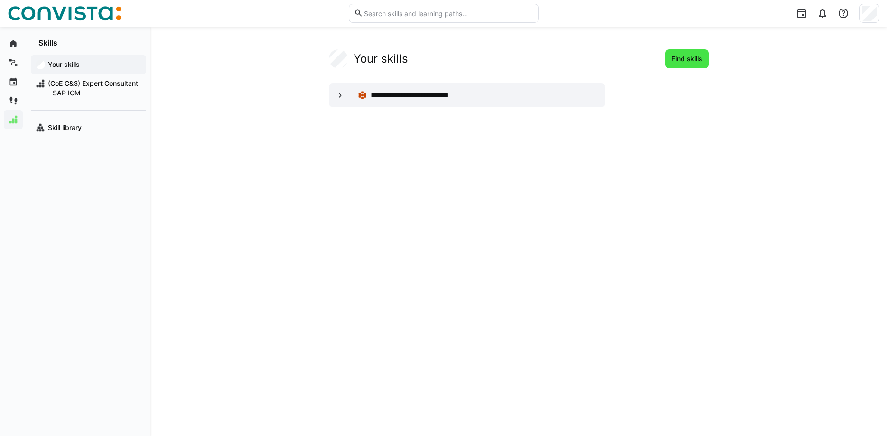
click at [672, 58] on span "Find skills" at bounding box center [687, 58] width 34 height 9
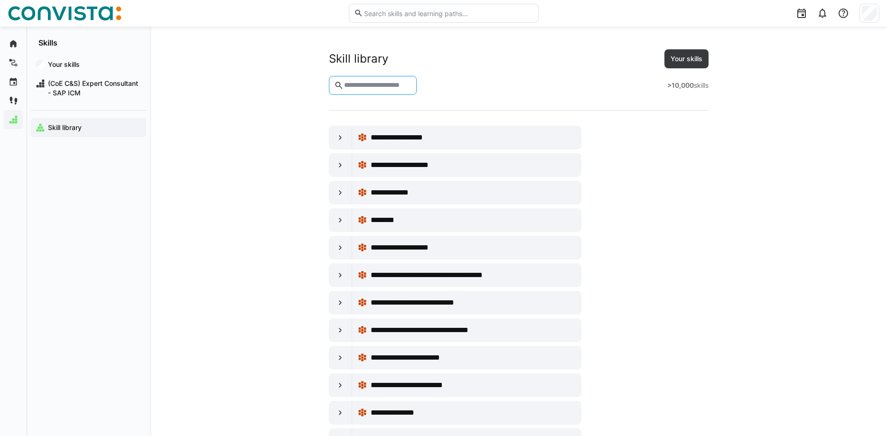
click at [364, 89] on input "text" at bounding box center [377, 85] width 68 height 9
type input "********"
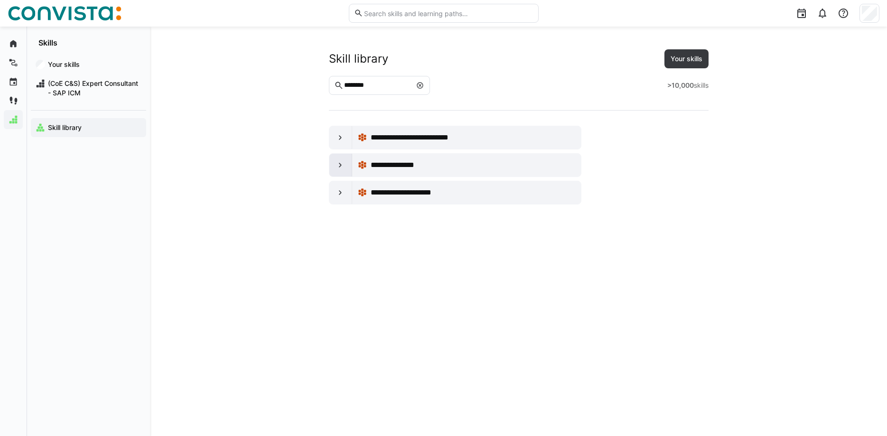
click at [341, 165] on eds-icon at bounding box center [340, 164] width 9 height 9
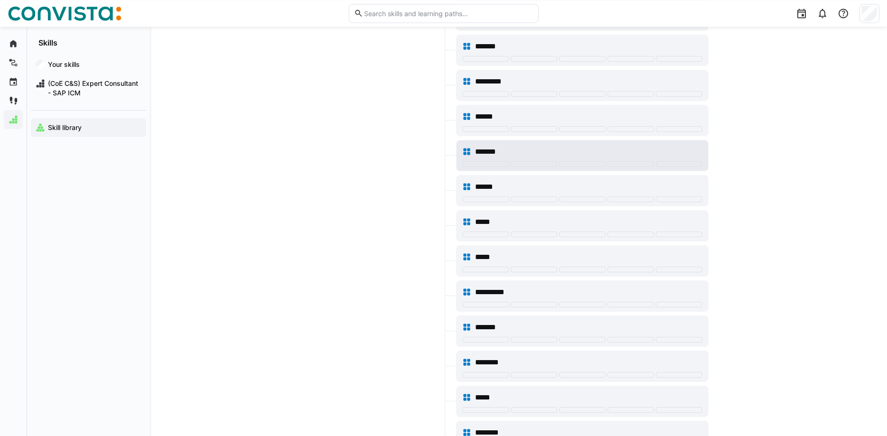
scroll to position [194, 0]
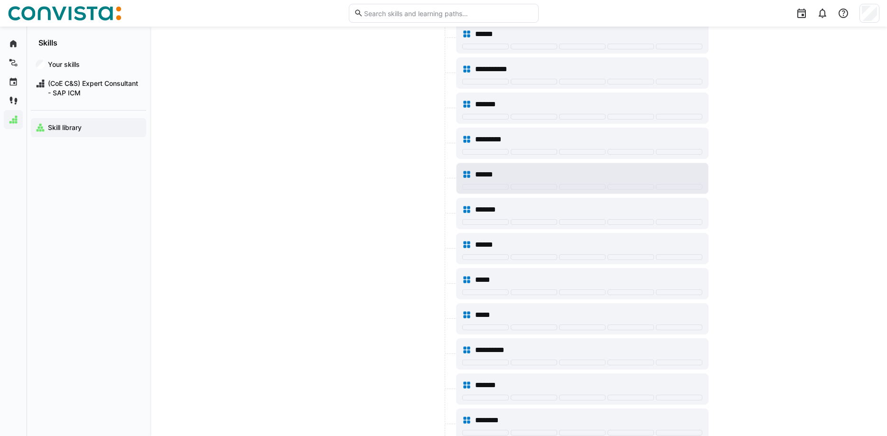
click at [675, 182] on div "******" at bounding box center [582, 174] width 240 height 19
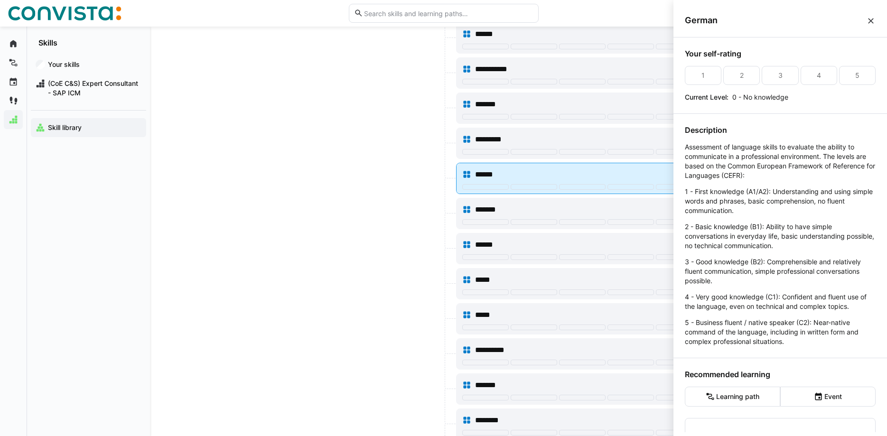
scroll to position [0, 0]
click at [678, 186] on div at bounding box center [679, 187] width 47 height 6
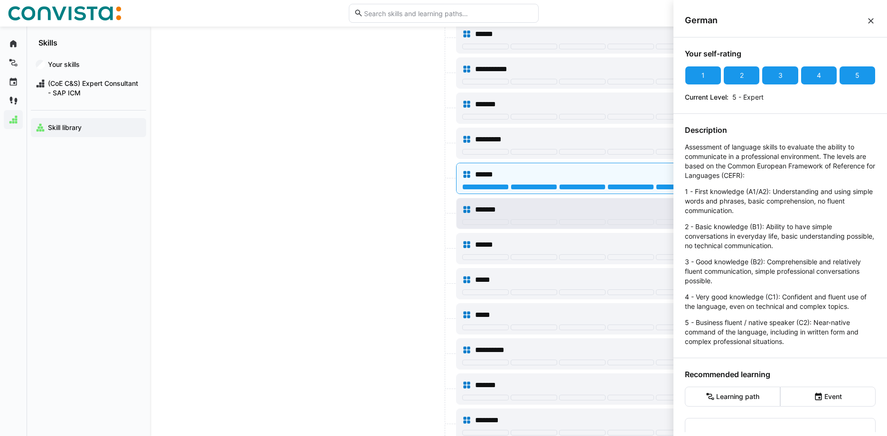
click at [639, 216] on div "*******" at bounding box center [582, 209] width 240 height 19
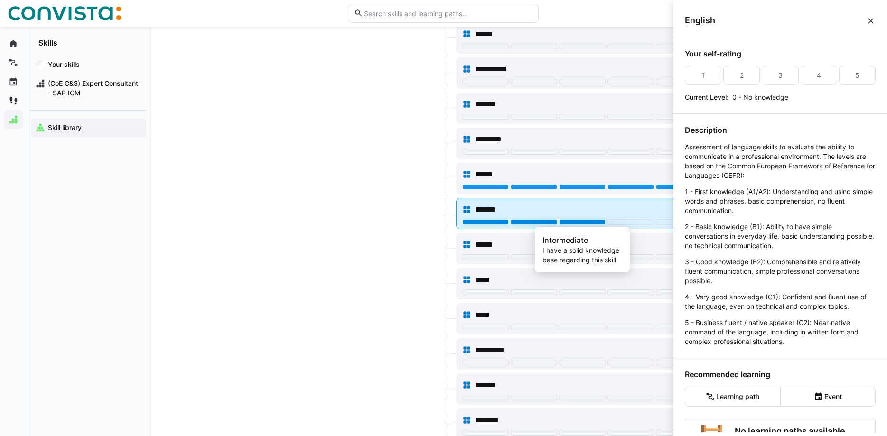
click at [579, 219] on div at bounding box center [582, 222] width 47 height 6
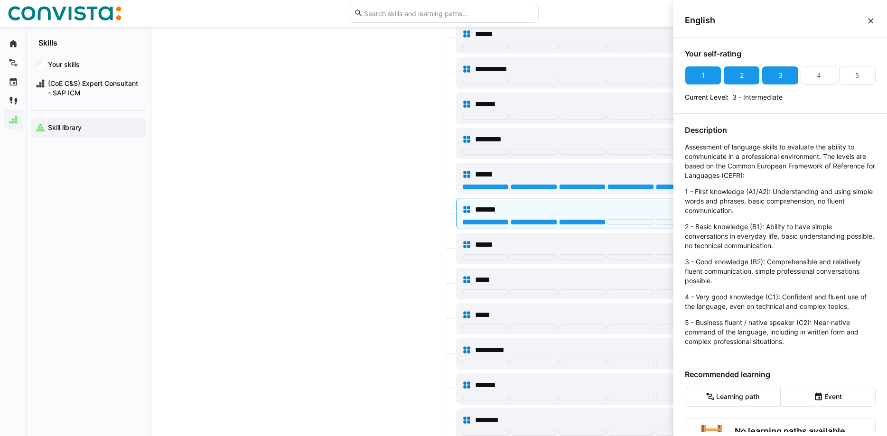
click at [874, 19] on eds-icon at bounding box center [871, 20] width 9 height 9
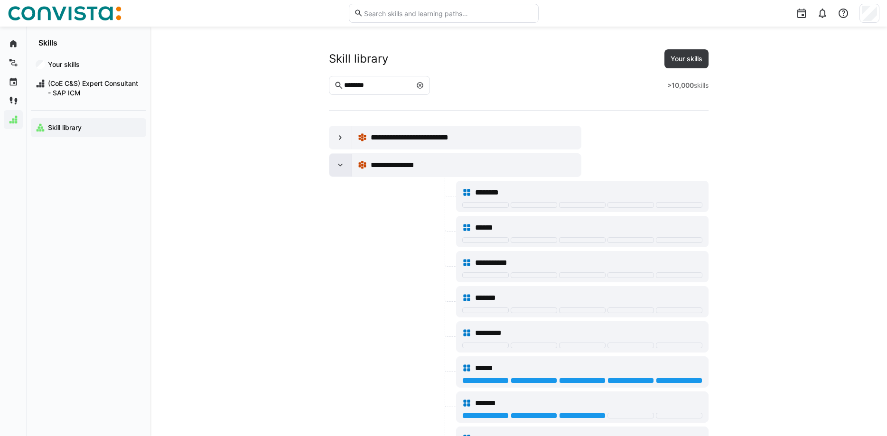
click at [337, 164] on eds-icon at bounding box center [340, 164] width 9 height 9
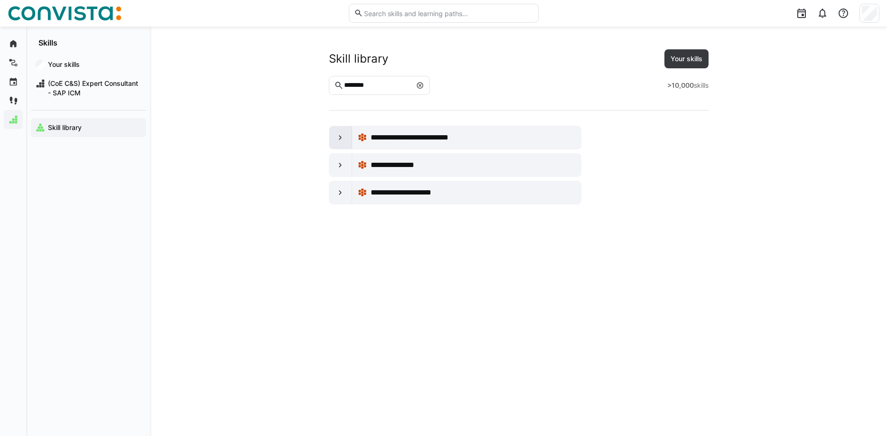
click at [336, 141] on eds-icon at bounding box center [340, 137] width 9 height 9
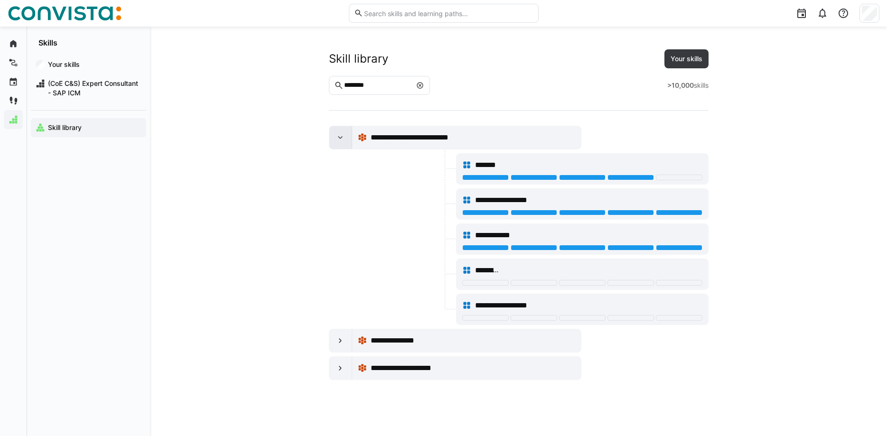
click at [348, 141] on div at bounding box center [341, 137] width 23 height 23
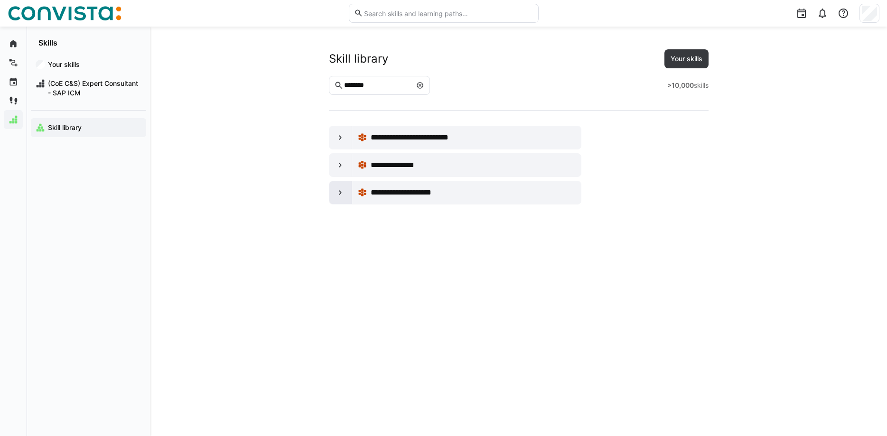
click at [337, 195] on eds-icon at bounding box center [340, 192] width 9 height 9
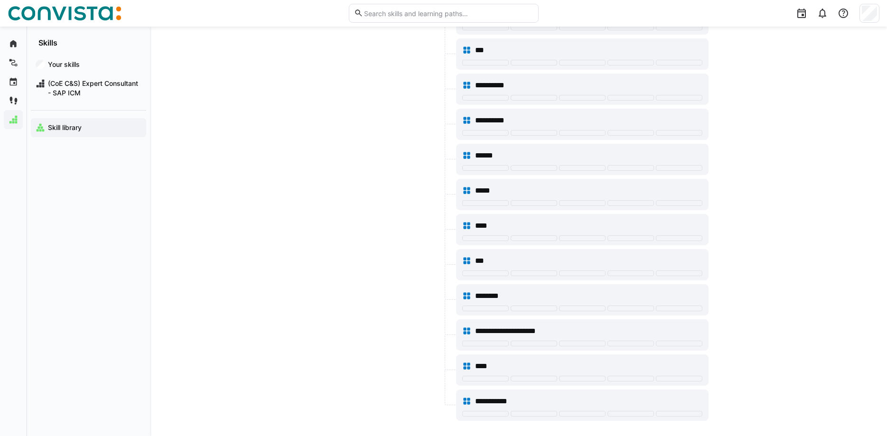
scroll to position [353, 0]
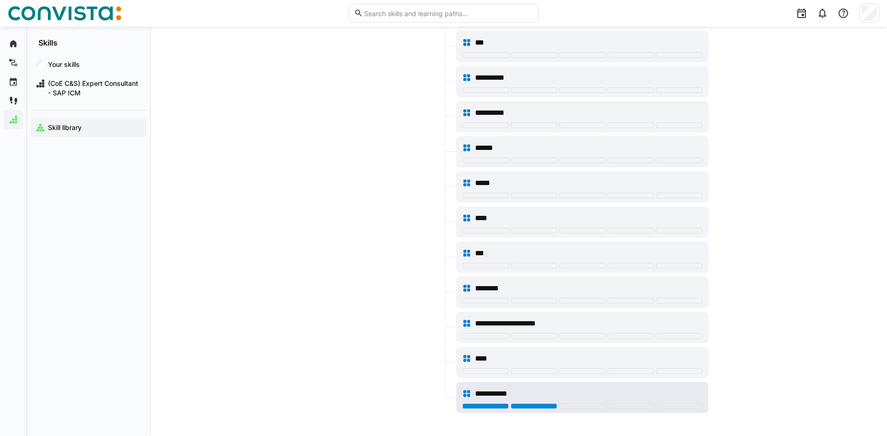
click at [539, 405] on div at bounding box center [534, 407] width 47 height 6
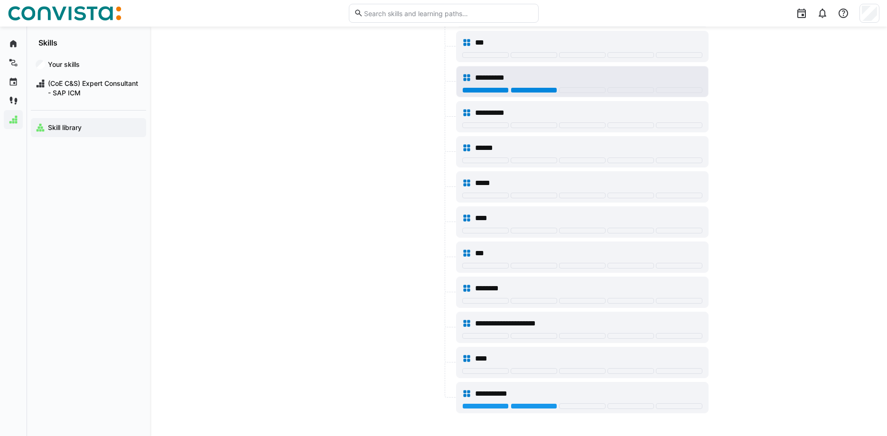
click at [525, 89] on div at bounding box center [534, 90] width 47 height 6
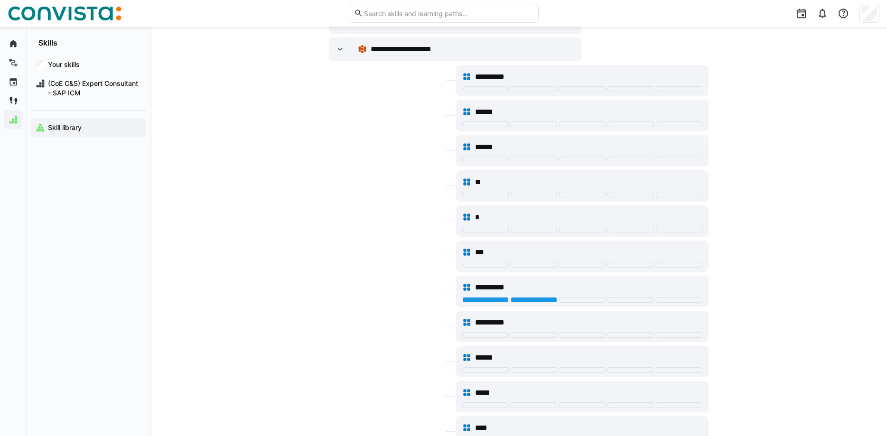
scroll to position [160, 0]
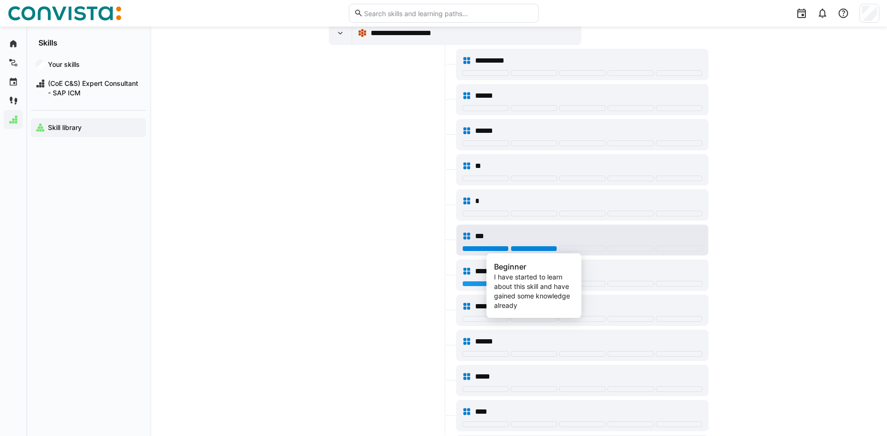
click at [531, 250] on div at bounding box center [534, 249] width 47 height 6
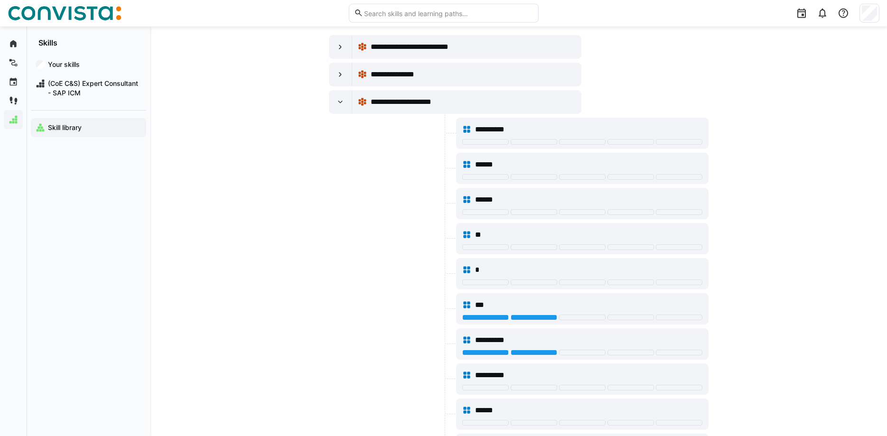
scroll to position [63, 0]
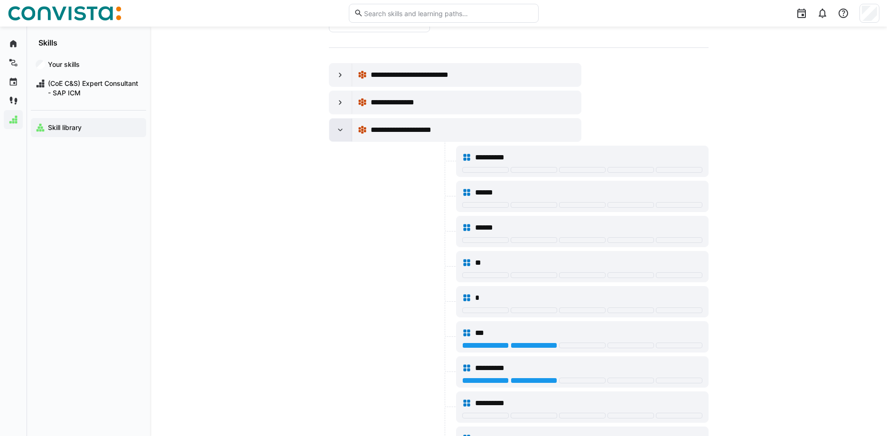
click at [338, 128] on eds-icon at bounding box center [340, 129] width 9 height 9
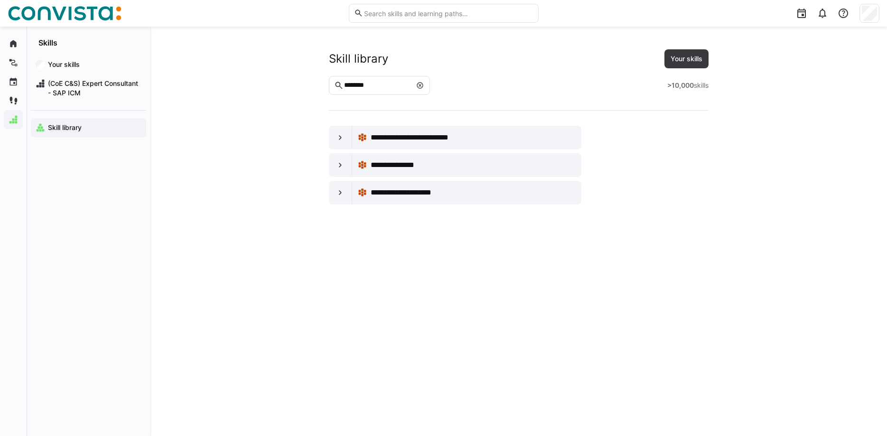
click at [424, 86] on eds-icon at bounding box center [420, 86] width 8 height 8
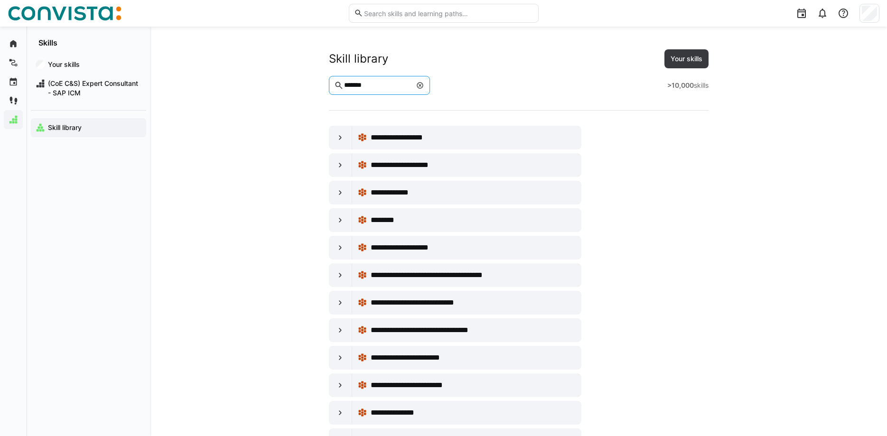
type input "*******"
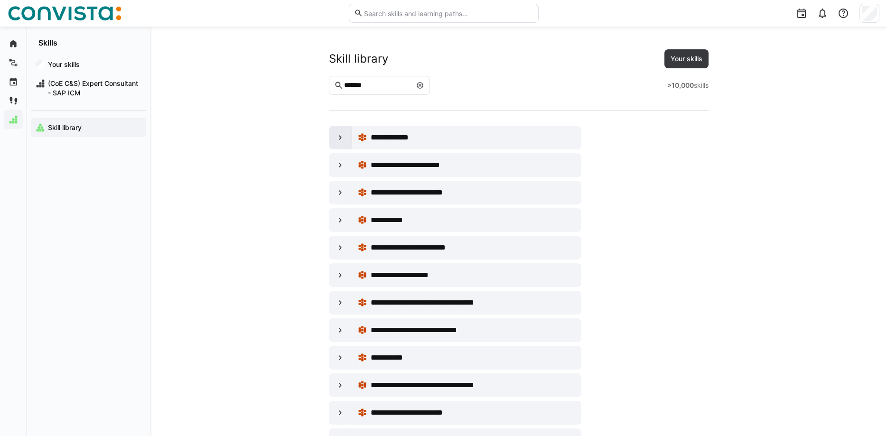
click at [343, 140] on eds-icon at bounding box center [340, 137] width 9 height 9
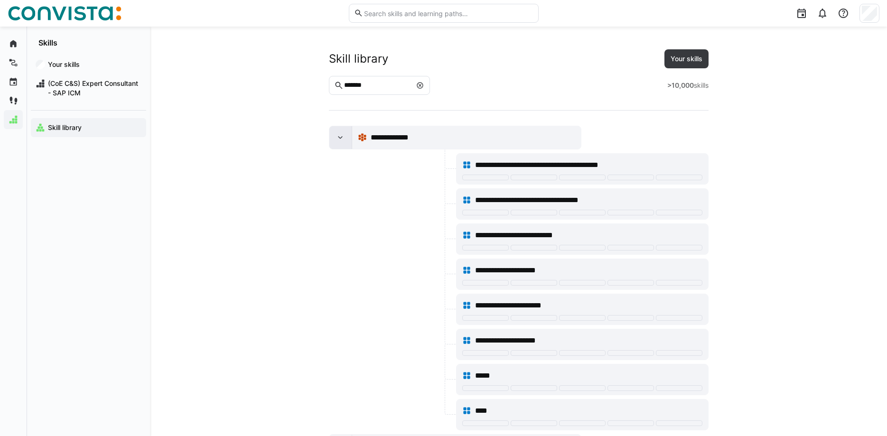
click at [344, 138] on eds-icon at bounding box center [340, 137] width 9 height 9
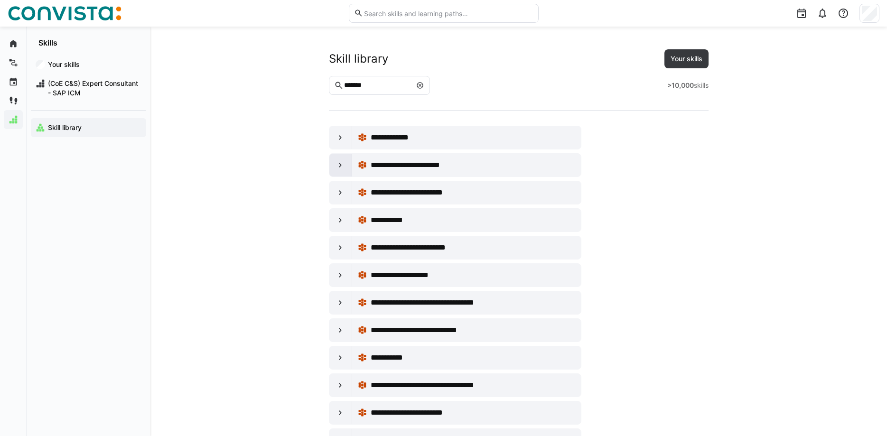
click at [340, 171] on div at bounding box center [341, 165] width 23 height 23
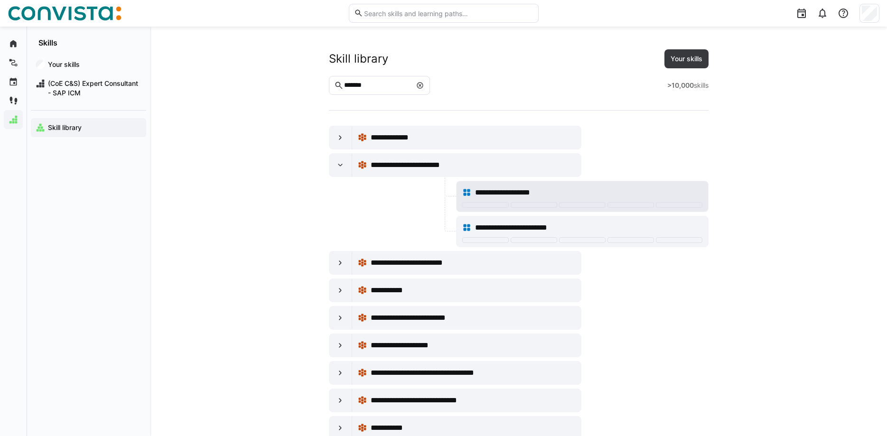
click at [559, 185] on div "**********" at bounding box center [582, 192] width 240 height 19
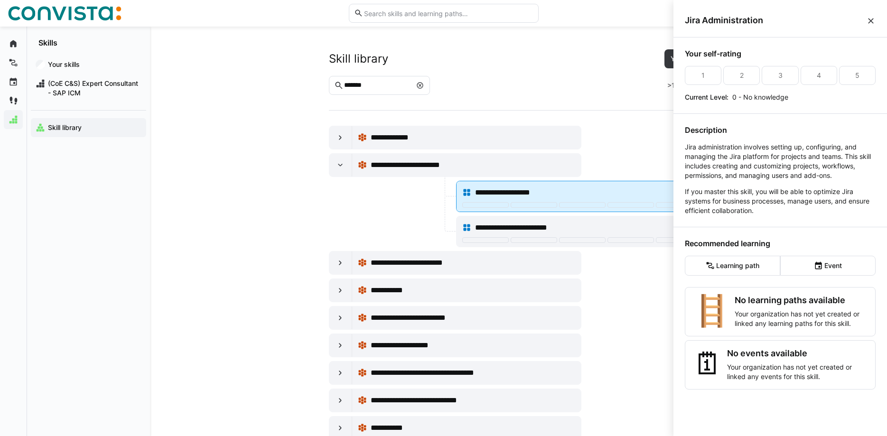
click at [556, 188] on div "**********" at bounding box center [588, 192] width 227 height 11
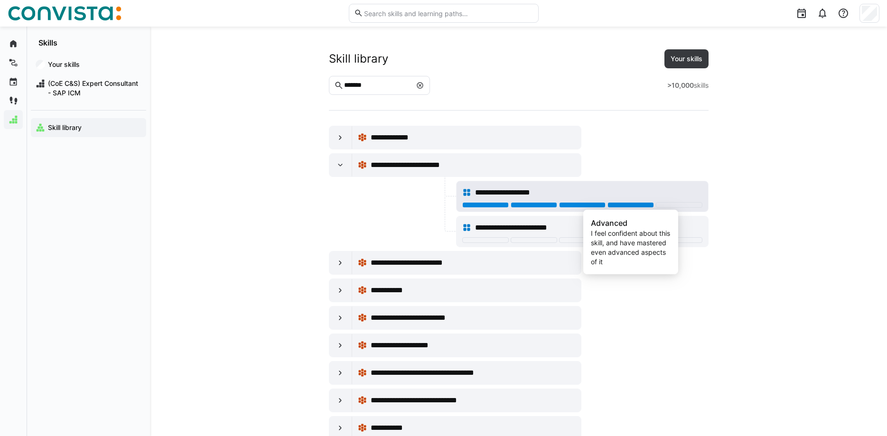
click at [618, 205] on div at bounding box center [631, 205] width 47 height 6
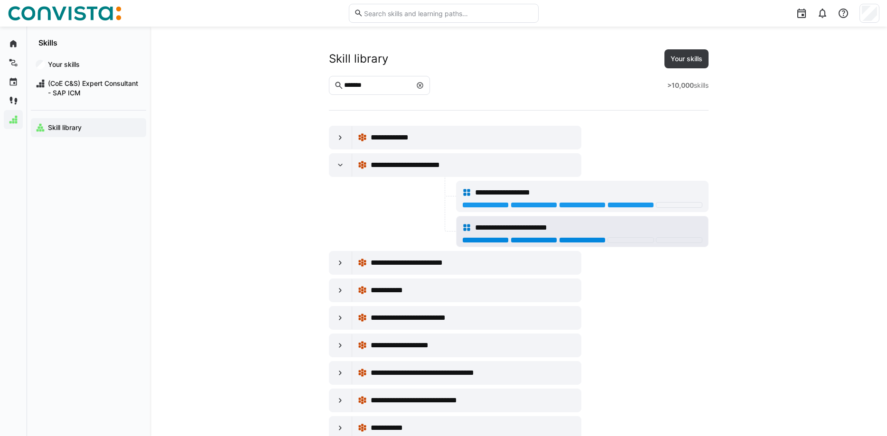
click at [581, 241] on div at bounding box center [582, 240] width 47 height 6
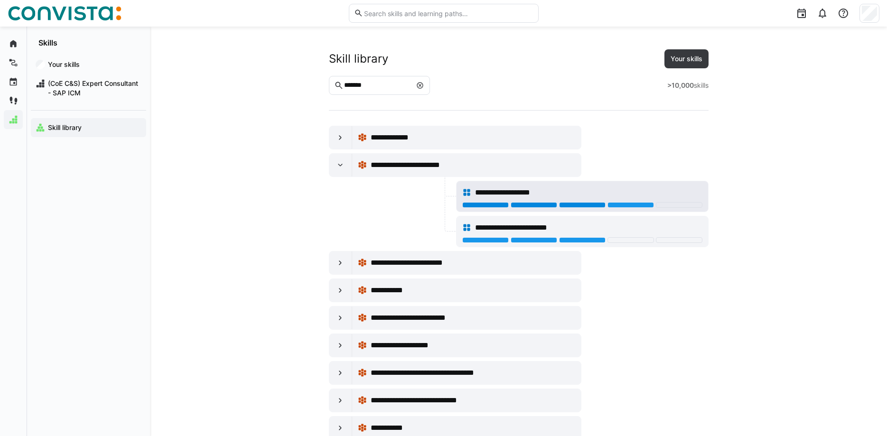
click at [583, 204] on div at bounding box center [582, 205] width 47 height 6
click at [620, 205] on div at bounding box center [631, 205] width 47 height 6
click at [339, 257] on div at bounding box center [341, 263] width 23 height 23
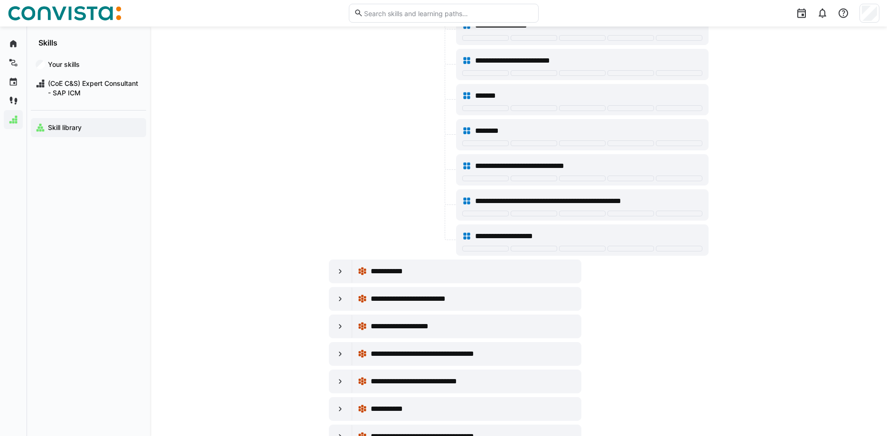
scroll to position [533, 0]
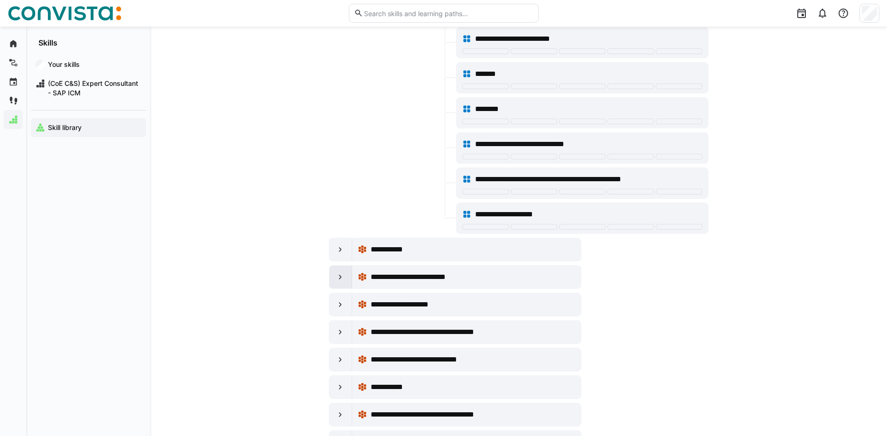
click at [342, 281] on eds-icon at bounding box center [340, 277] width 9 height 9
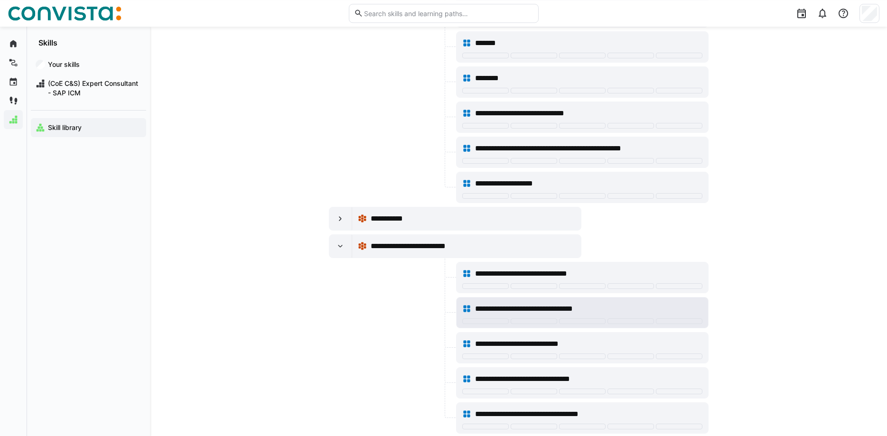
scroll to position [581, 0]
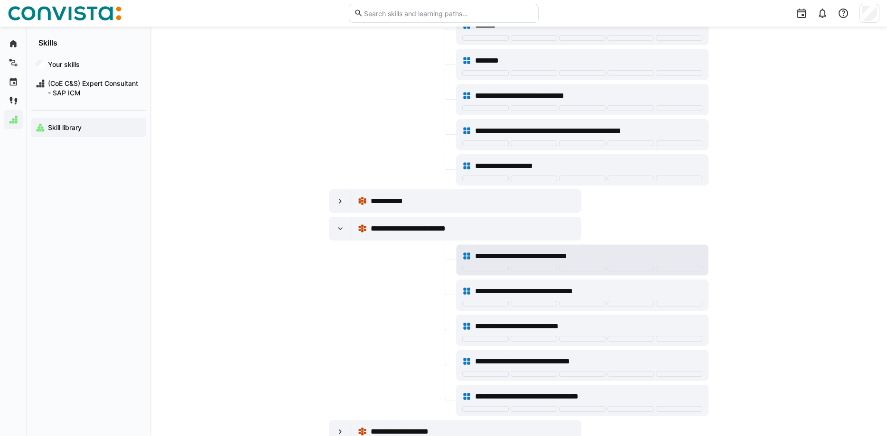
click at [580, 257] on span "**********" at bounding box center [531, 256] width 113 height 11
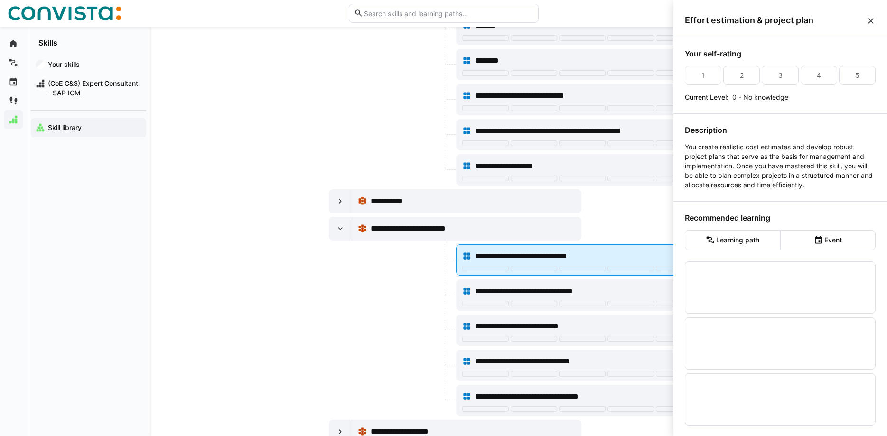
scroll to position [0, 0]
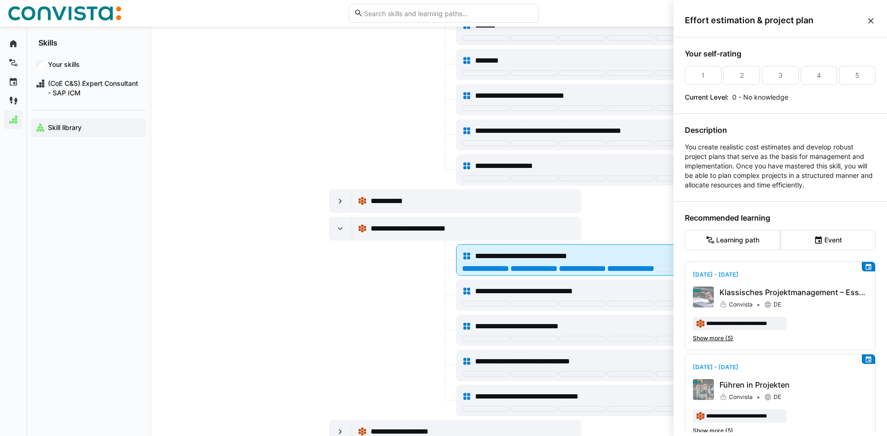
click at [620, 271] on div at bounding box center [631, 269] width 47 height 6
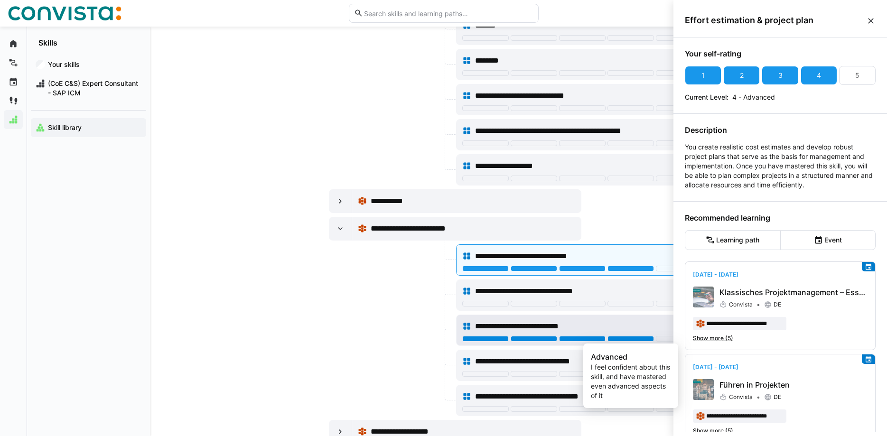
click at [622, 338] on div at bounding box center [631, 339] width 47 height 6
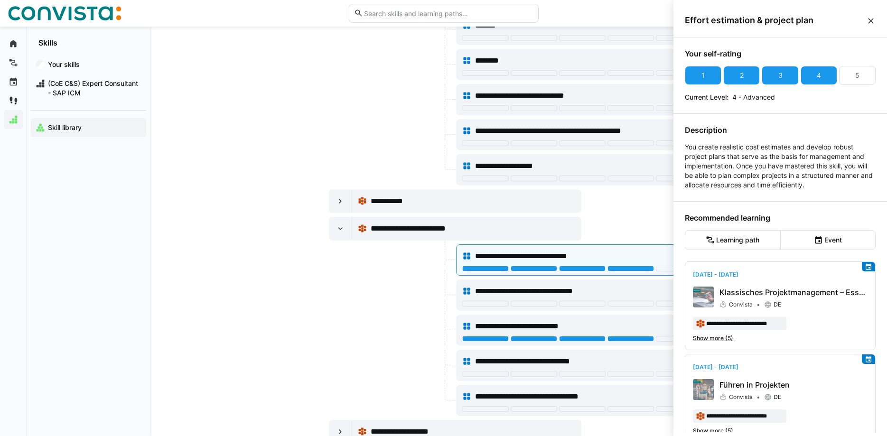
click at [872, 19] on eds-icon at bounding box center [871, 20] width 9 height 9
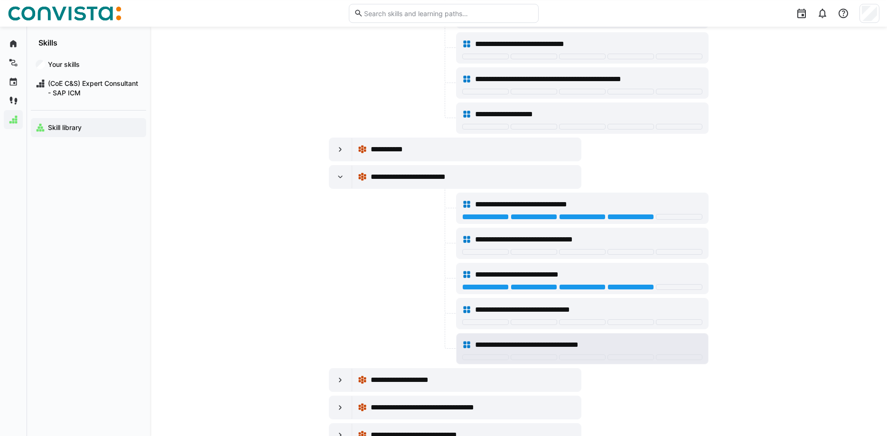
scroll to position [678, 0]
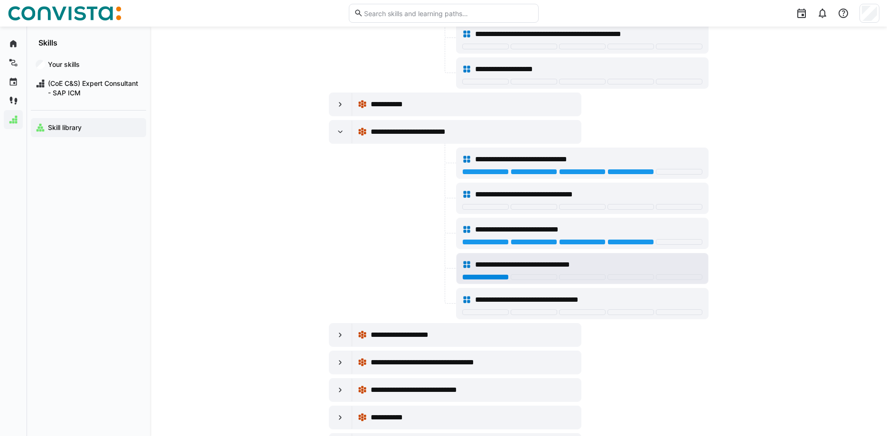
click at [488, 274] on div at bounding box center [485, 277] width 47 height 6
click at [529, 276] on div at bounding box center [534, 277] width 47 height 6
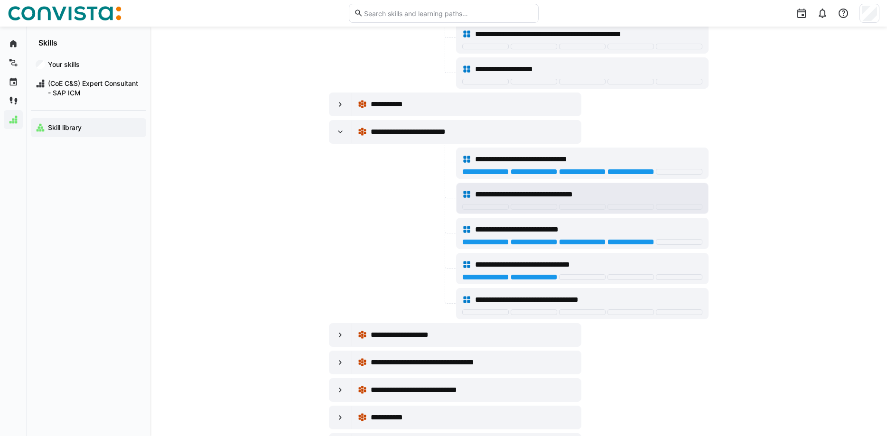
click at [540, 196] on span "**********" at bounding box center [540, 194] width 130 height 11
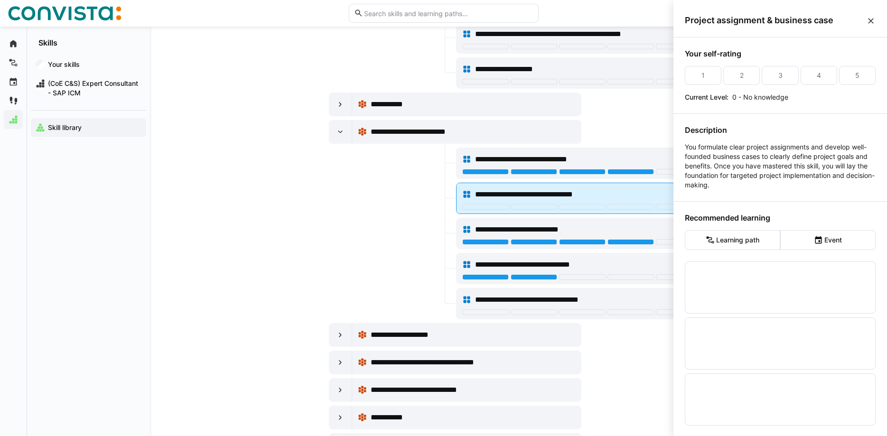
scroll to position [0, 0]
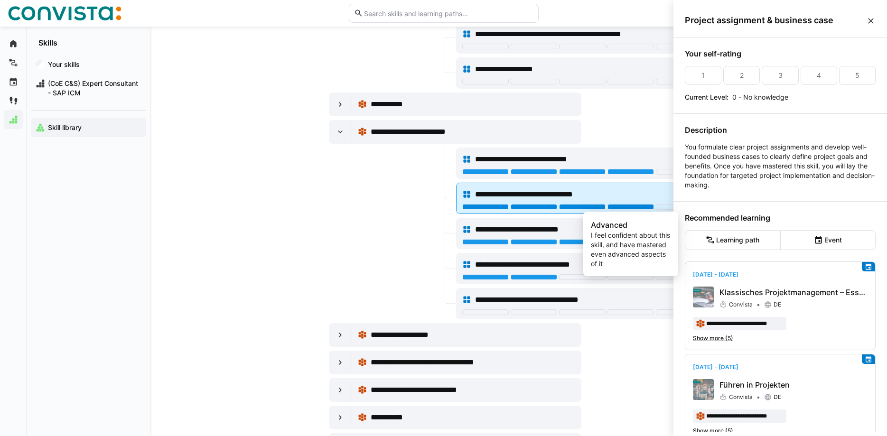
click at [619, 208] on div at bounding box center [631, 207] width 47 height 6
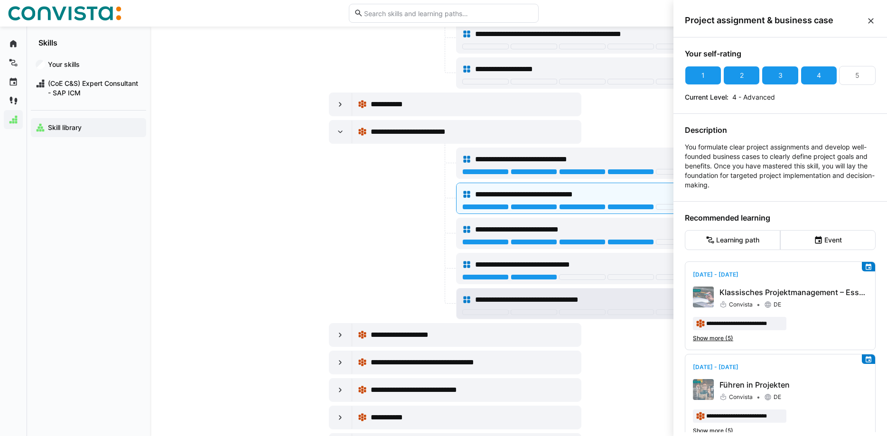
click at [523, 298] on span "**********" at bounding box center [538, 299] width 127 height 11
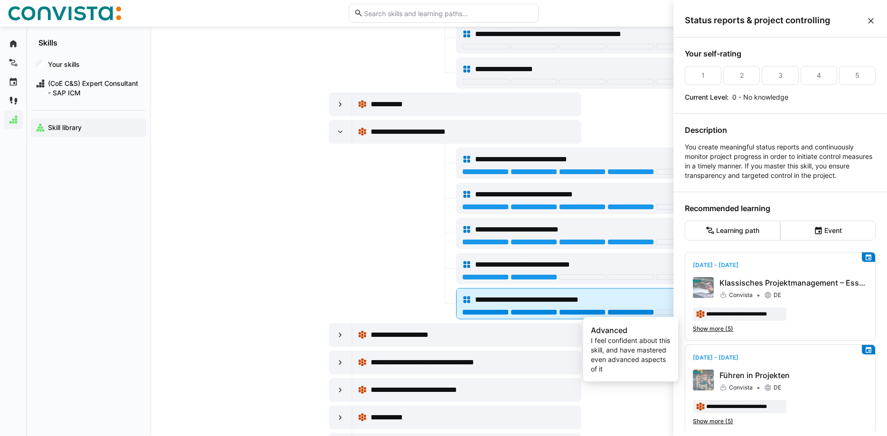
click at [633, 311] on div at bounding box center [631, 313] width 47 height 6
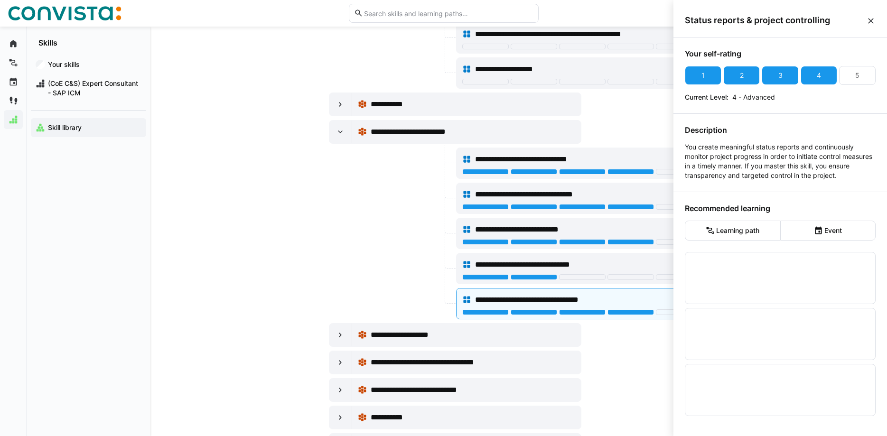
click at [417, 235] on div at bounding box center [391, 233] width 125 height 31
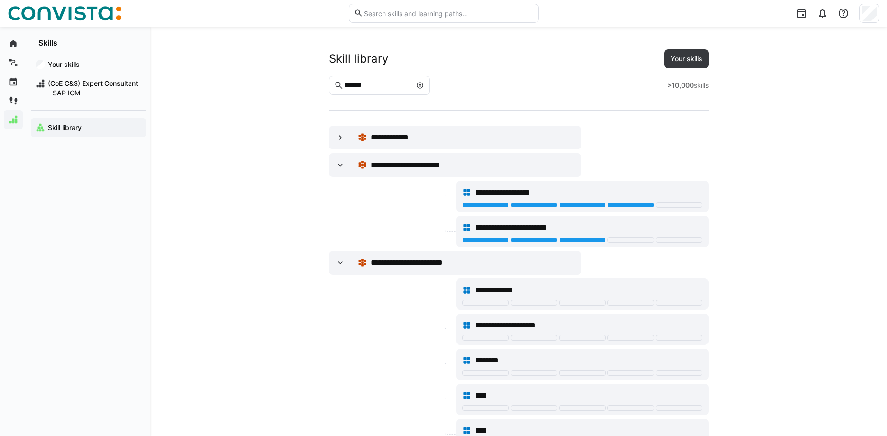
scroll to position [678, 0]
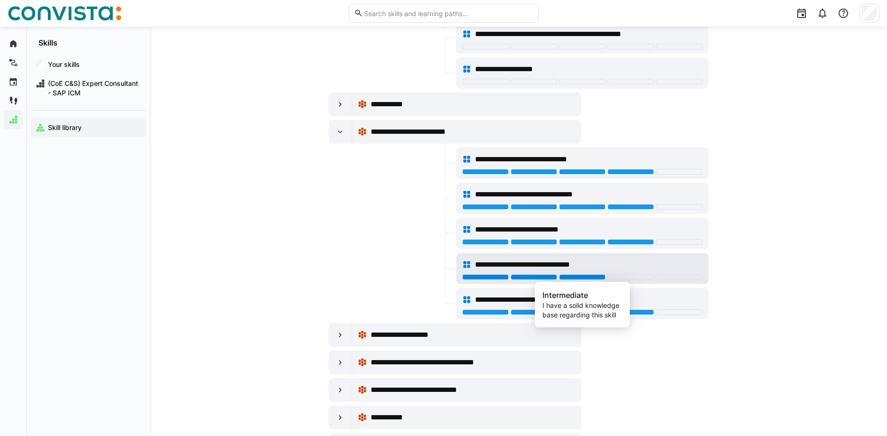
click at [592, 277] on div at bounding box center [582, 277] width 47 height 6
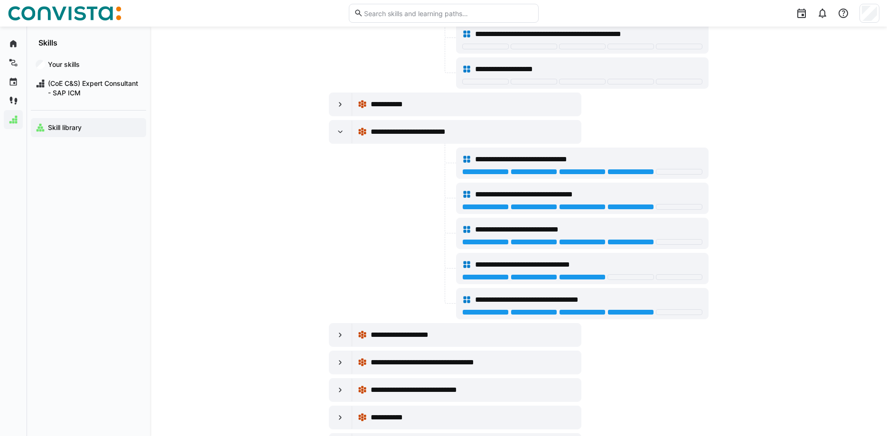
click at [390, 186] on div at bounding box center [391, 198] width 125 height 31
click at [673, 159] on div "**********" at bounding box center [588, 159] width 227 height 11
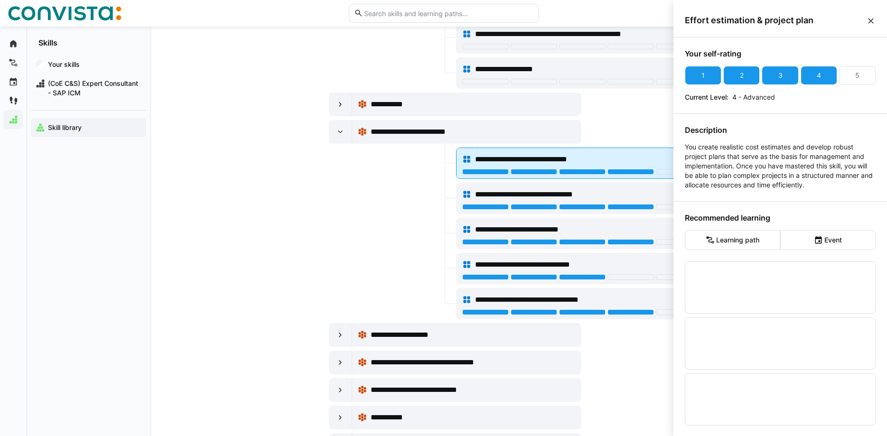
scroll to position [0, 0]
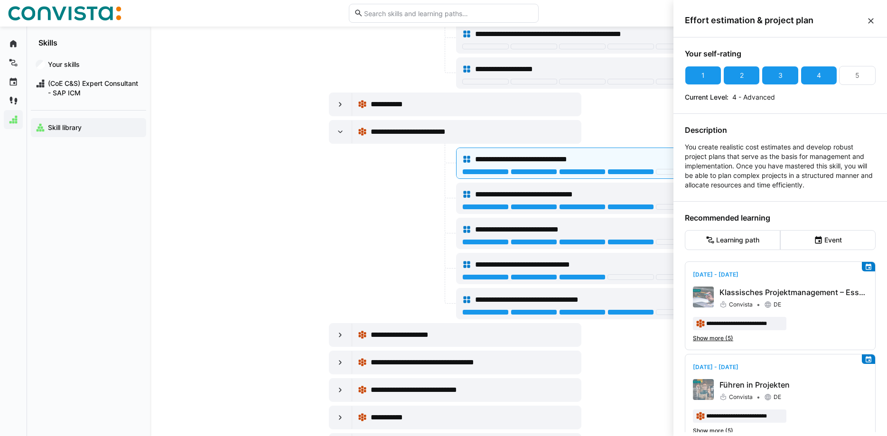
click at [428, 221] on div at bounding box center [391, 233] width 125 height 31
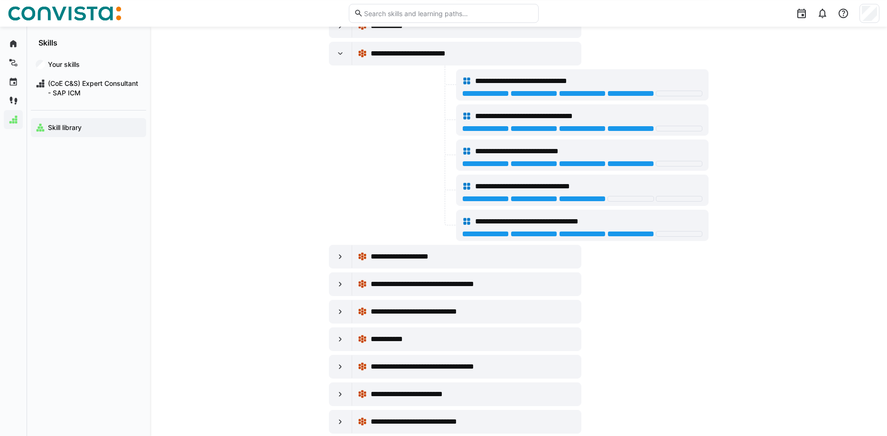
scroll to position [775, 0]
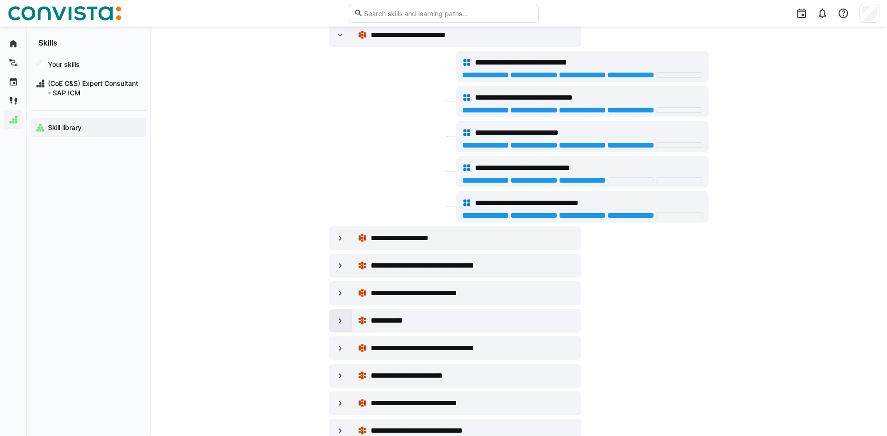
click at [347, 320] on div at bounding box center [341, 321] width 23 height 23
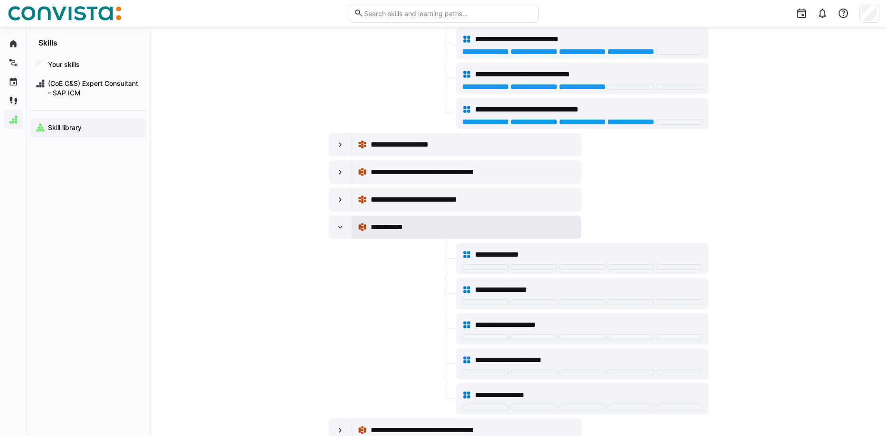
scroll to position [872, 0]
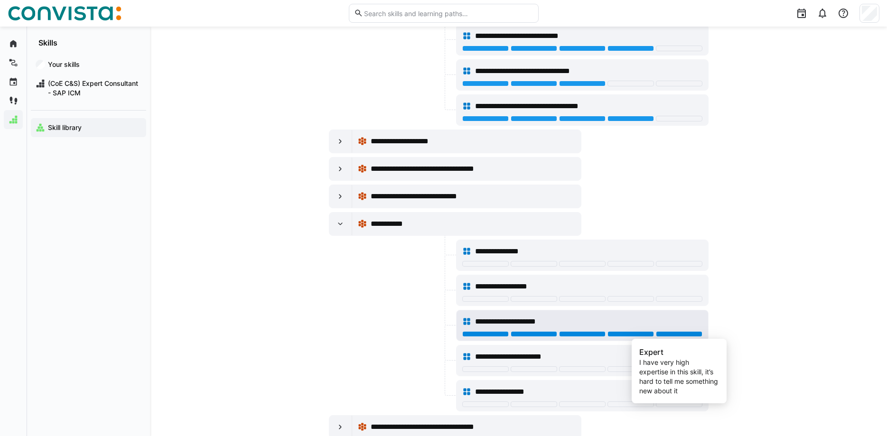
click at [660, 333] on div at bounding box center [679, 334] width 47 height 6
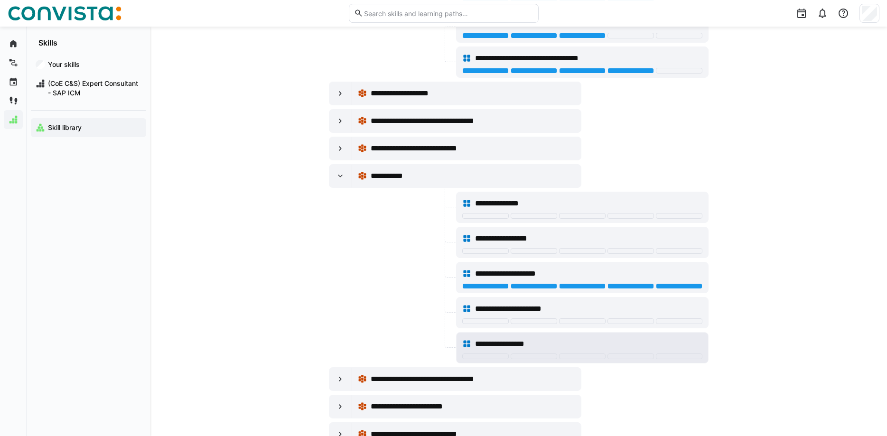
scroll to position [920, 0]
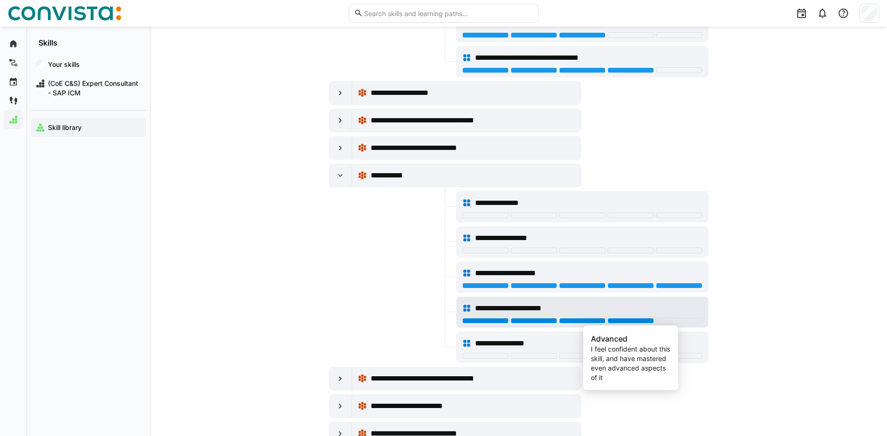
click at [640, 321] on div at bounding box center [631, 321] width 47 height 6
click at [533, 305] on span "**********" at bounding box center [518, 308] width 86 height 11
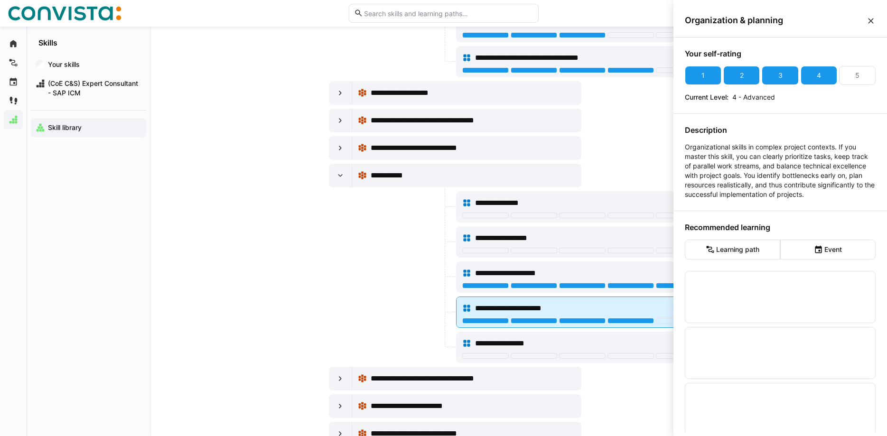
scroll to position [0, 0]
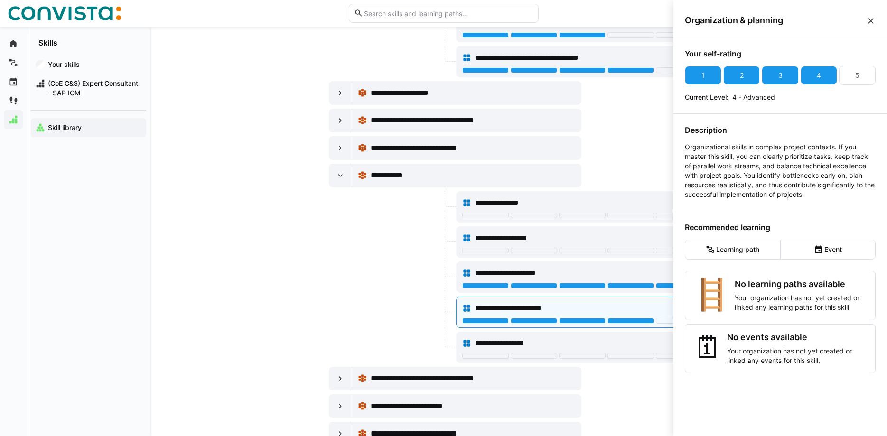
click at [826, 177] on p "Organizational skills in complex project contexts. If you master this skill, yo…" at bounding box center [780, 170] width 191 height 57
click at [870, 24] on eds-icon at bounding box center [871, 20] width 9 height 9
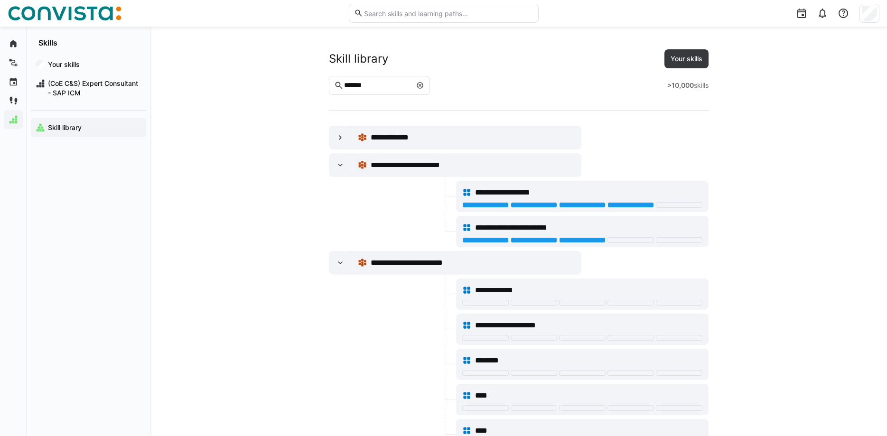
scroll to position [920, 0]
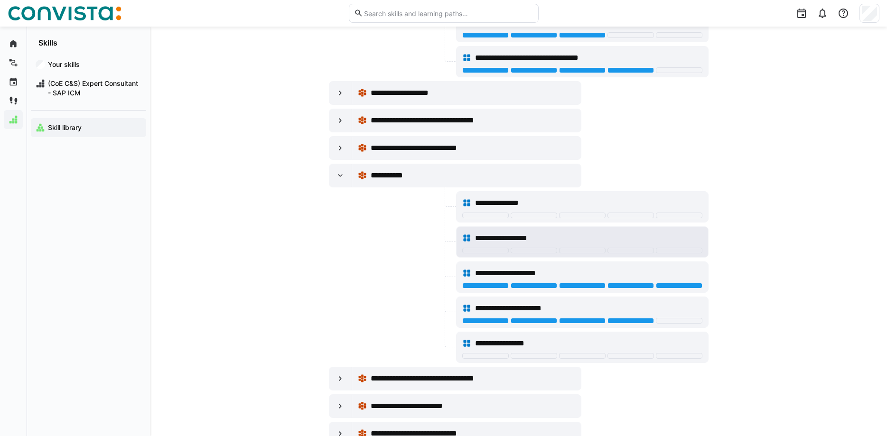
click at [606, 231] on div "**********" at bounding box center [582, 238] width 240 height 19
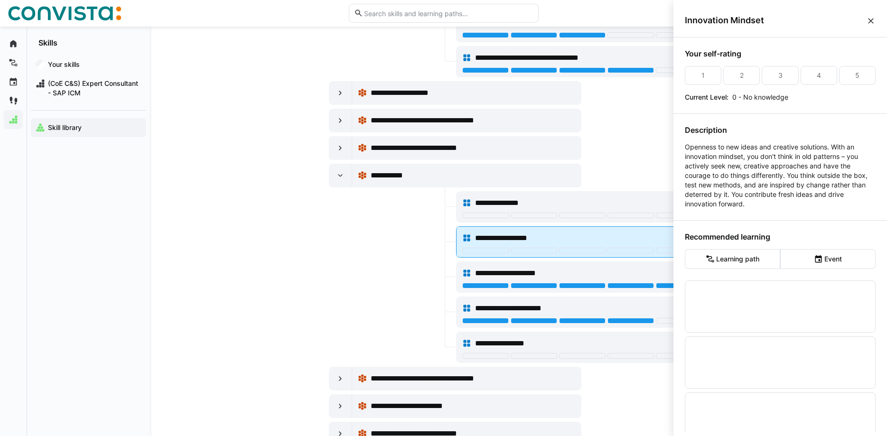
scroll to position [0, 0]
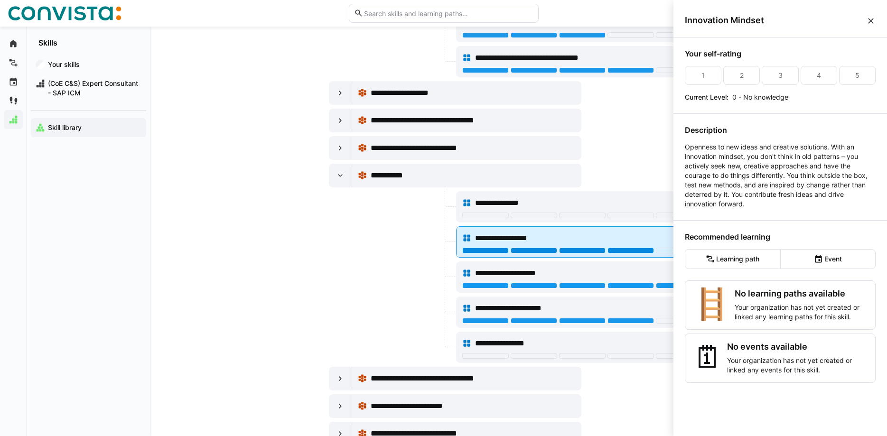
click at [614, 248] on div at bounding box center [631, 251] width 47 height 6
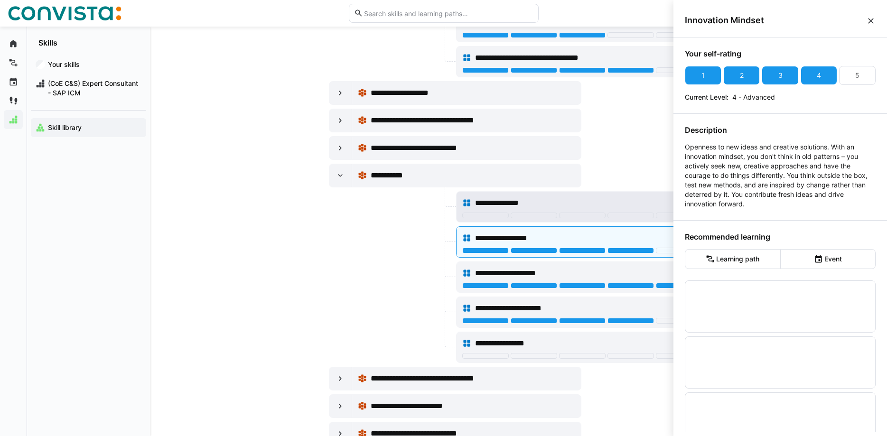
click at [539, 201] on div "**********" at bounding box center [588, 203] width 227 height 11
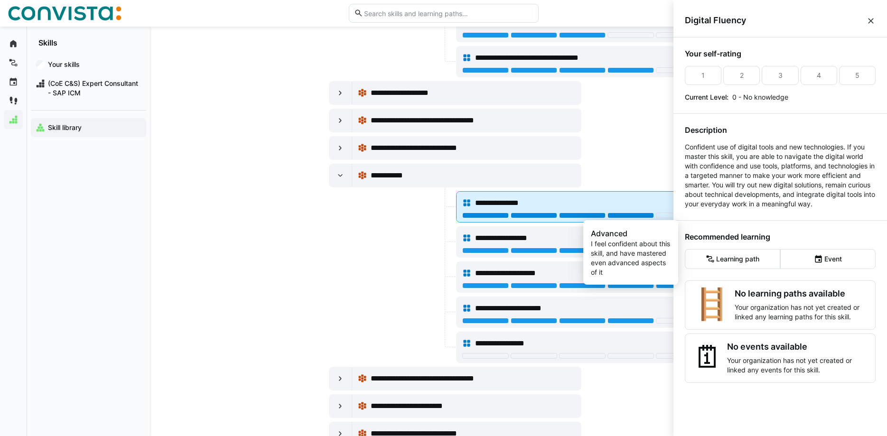
click at [631, 217] on div at bounding box center [631, 216] width 47 height 6
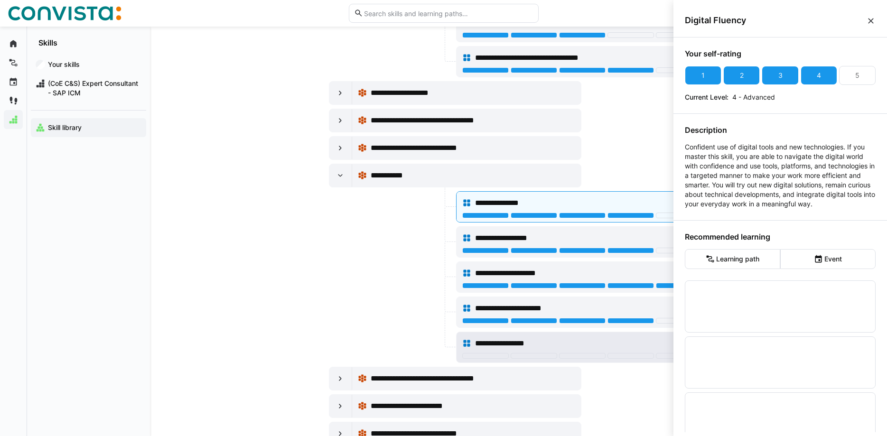
click at [559, 337] on div "**********" at bounding box center [582, 343] width 240 height 19
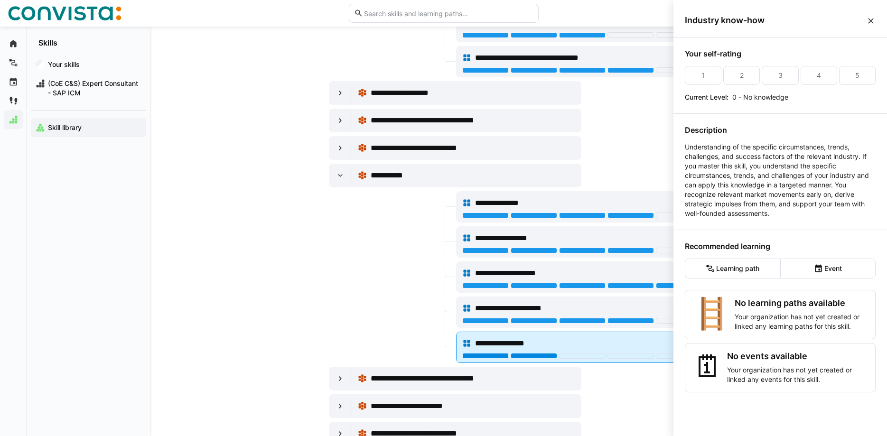
click at [553, 358] on div at bounding box center [534, 356] width 47 height 6
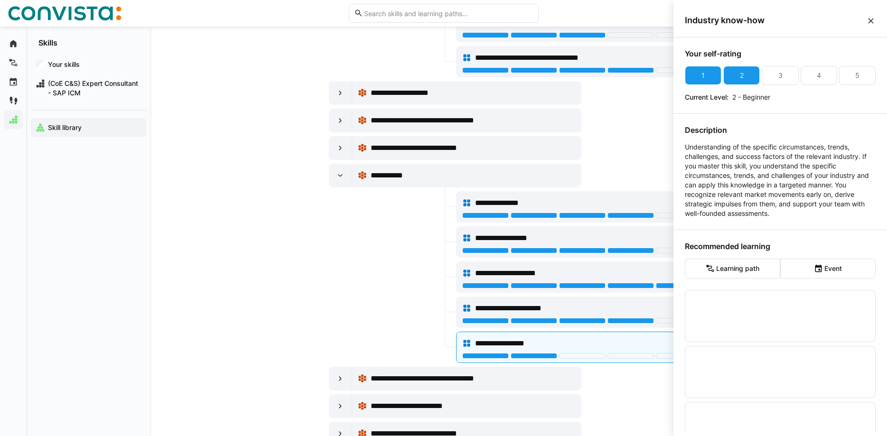
click at [862, 21] on span "Industry know-how" at bounding box center [775, 20] width 181 height 10
click at [877, 28] on div "Industry know-how" at bounding box center [781, 21] width 214 height 34
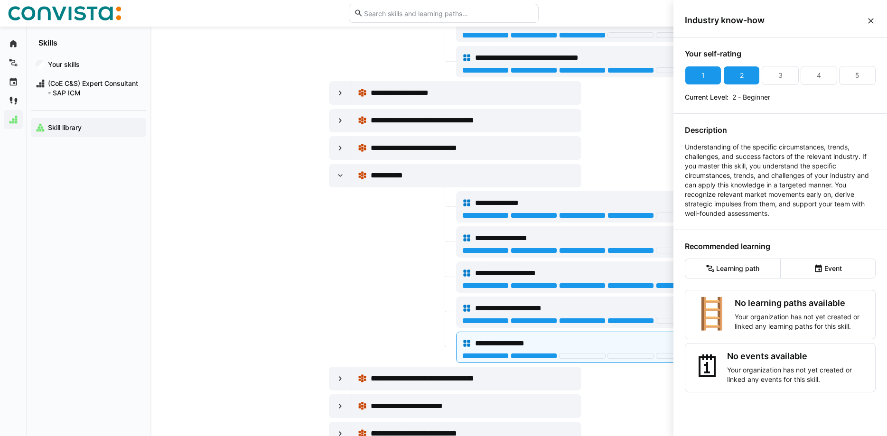
click at [872, 16] on eds-icon at bounding box center [871, 20] width 9 height 9
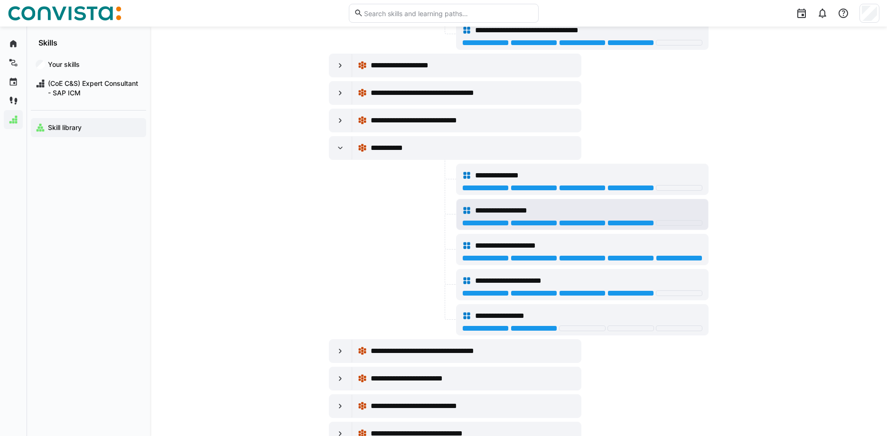
scroll to position [969, 0]
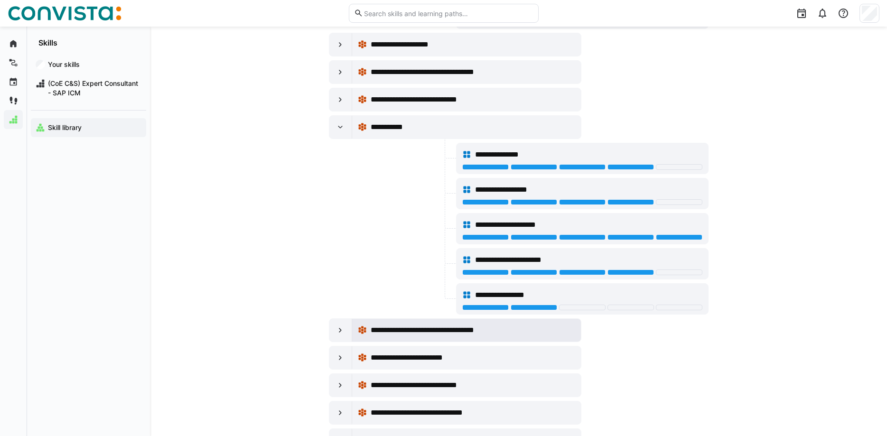
click at [404, 330] on span "**********" at bounding box center [448, 330] width 154 height 11
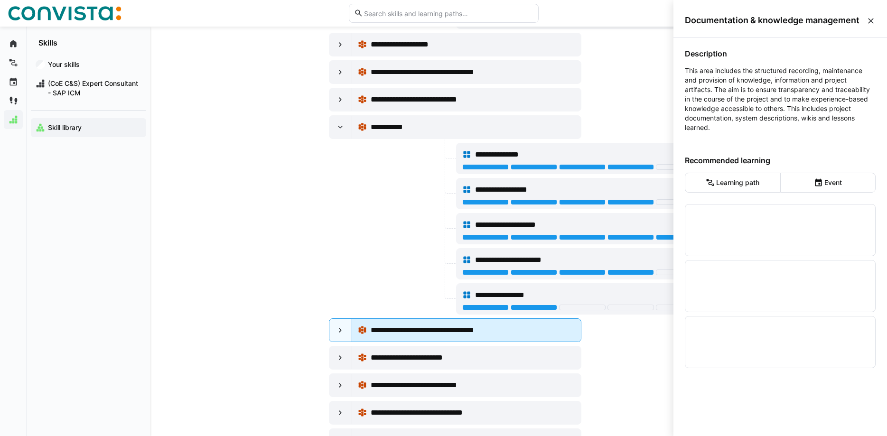
scroll to position [0, 0]
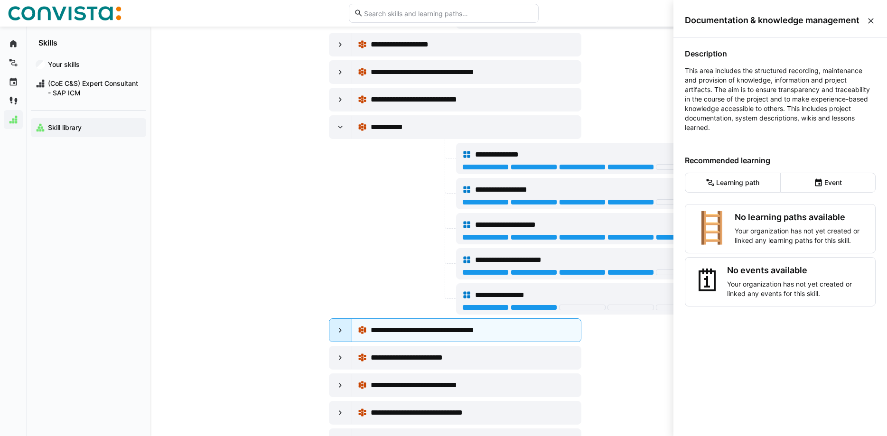
click at [342, 329] on eds-icon at bounding box center [340, 330] width 9 height 9
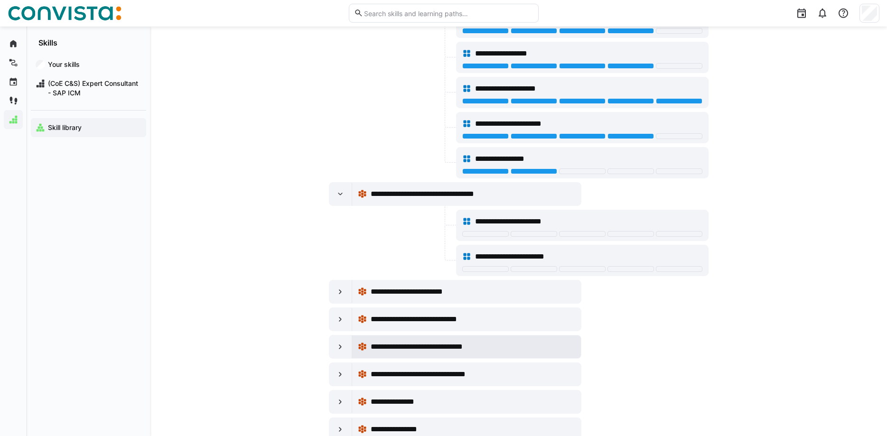
scroll to position [1114, 0]
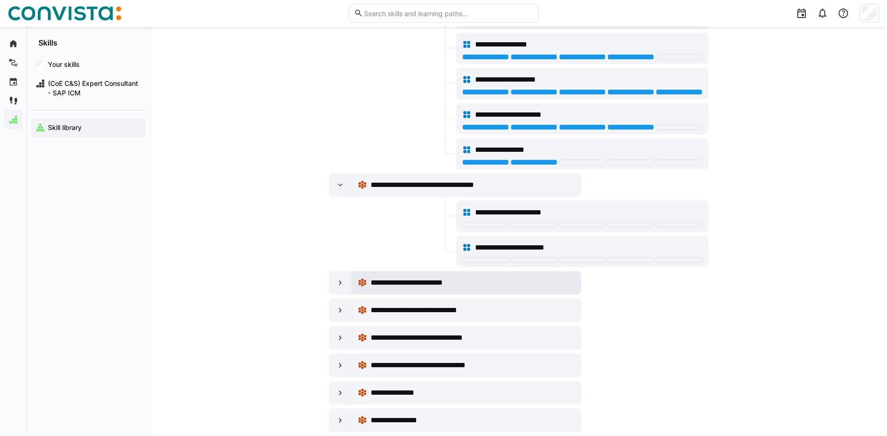
click at [385, 282] on span "**********" at bounding box center [419, 282] width 97 height 11
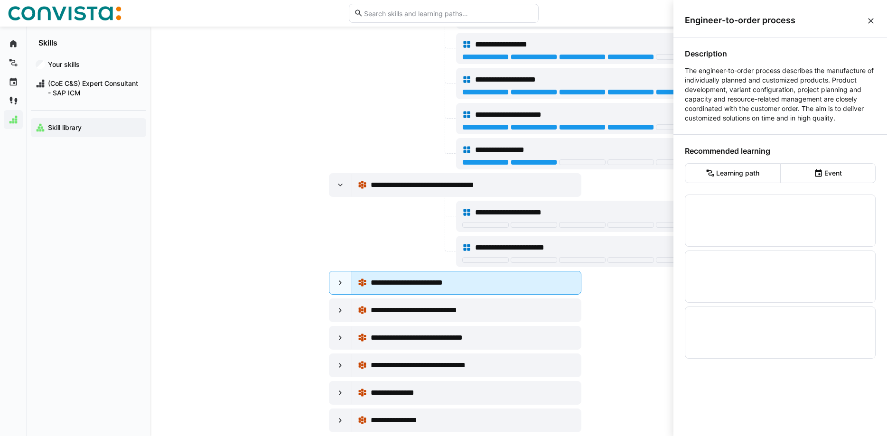
scroll to position [0, 0]
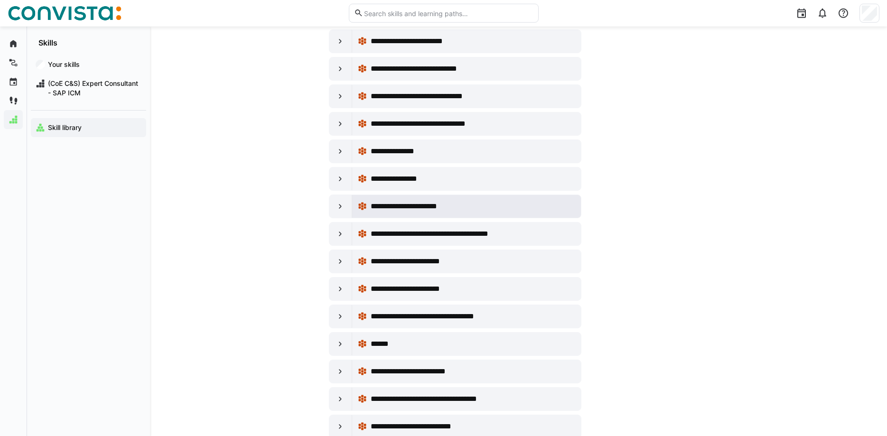
scroll to position [1356, 0]
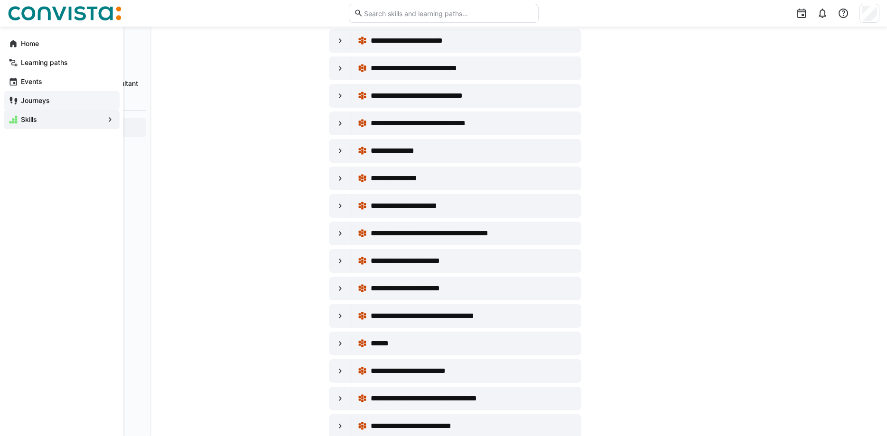
click at [26, 95] on div "Journeys" at bounding box center [62, 100] width 116 height 19
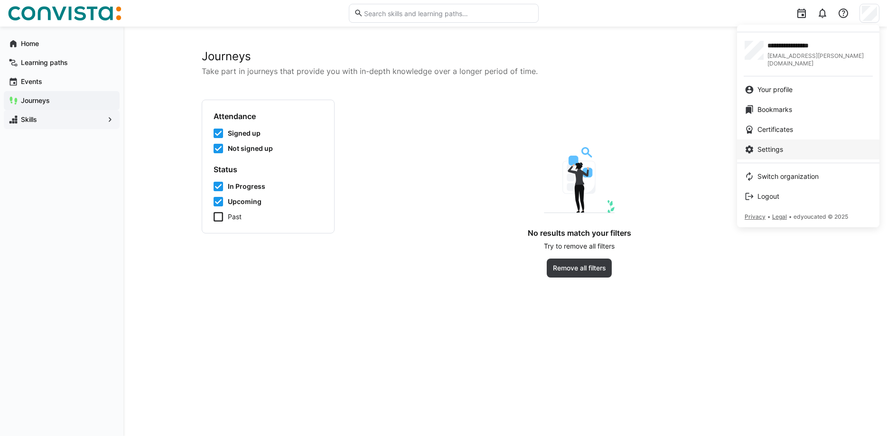
click at [778, 148] on link "Settings" at bounding box center [808, 150] width 142 height 20
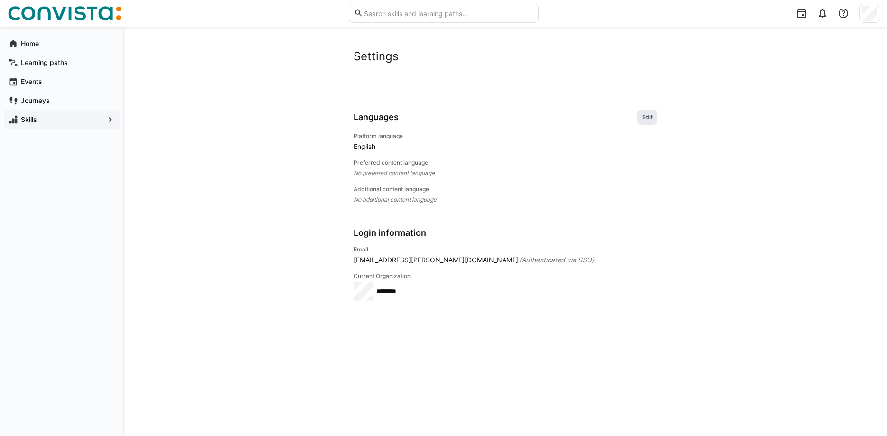
click at [639, 115] on span "Edit" at bounding box center [648, 117] width 20 height 15
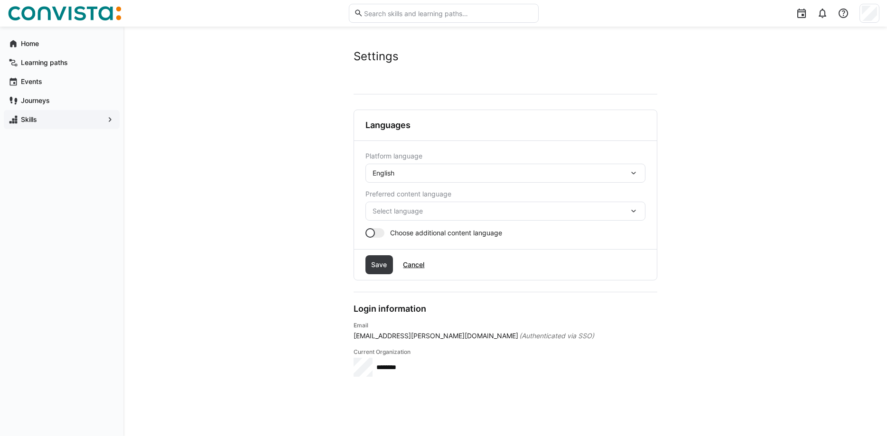
click at [477, 172] on div "English" at bounding box center [501, 173] width 256 height 9
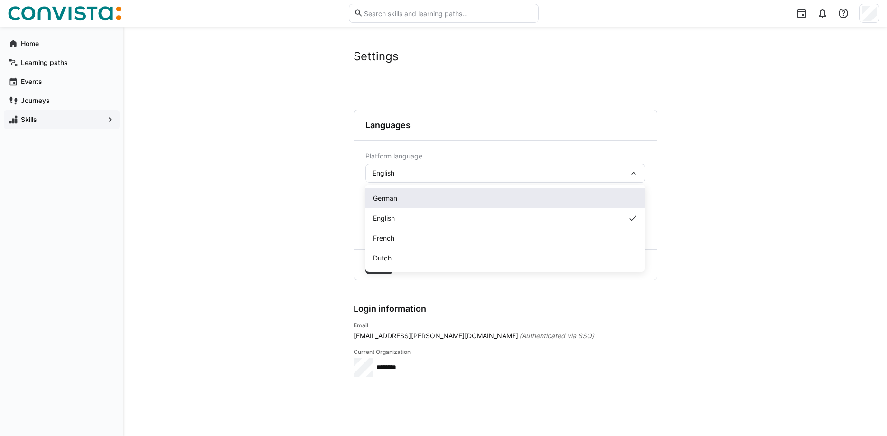
click at [405, 200] on div "German" at bounding box center [505, 198] width 265 height 9
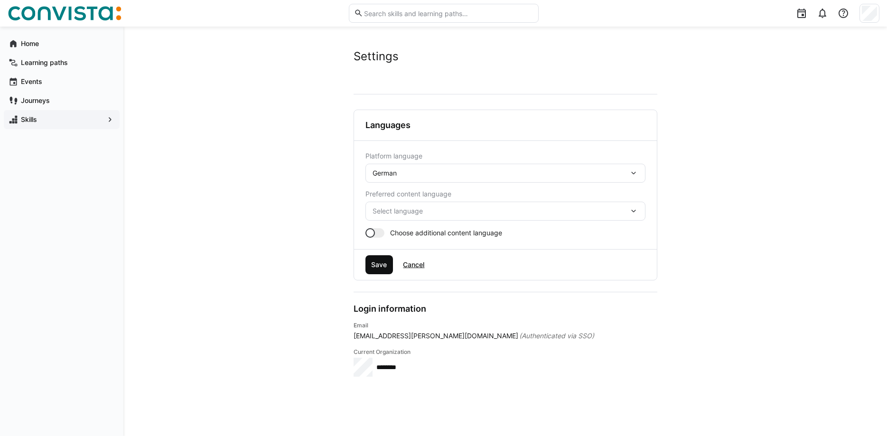
click at [385, 264] on span "Save" at bounding box center [379, 264] width 19 height 9
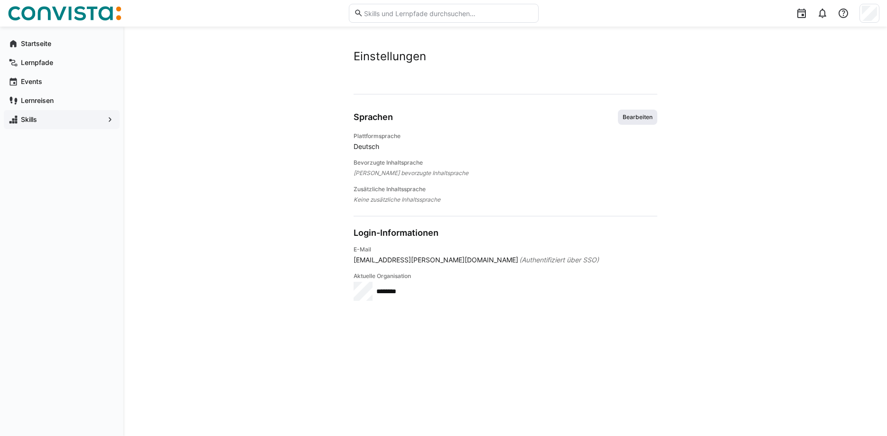
click at [631, 122] on span "Bearbeiten" at bounding box center [637, 117] width 39 height 15
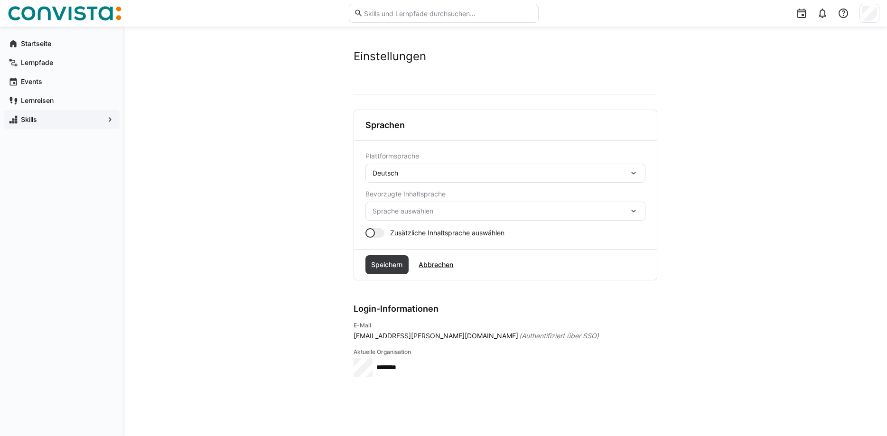
click at [597, 208] on span "Sprache auswählen" at bounding box center [501, 211] width 256 height 9
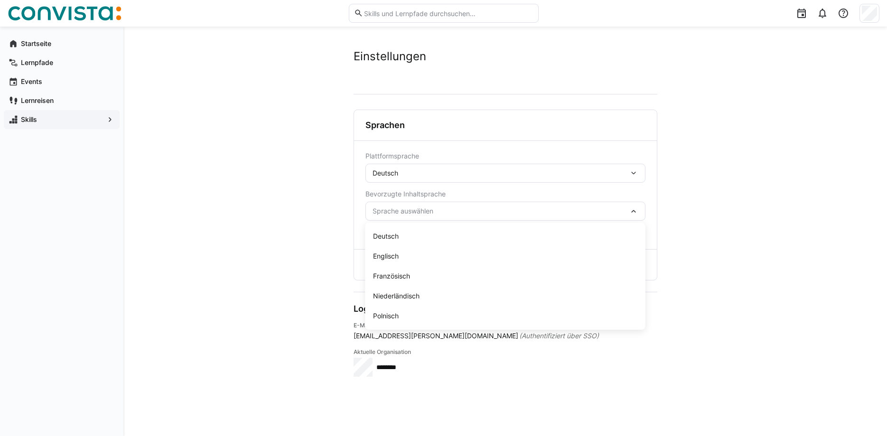
click at [598, 214] on span "Sprache auswählen" at bounding box center [501, 211] width 256 height 9
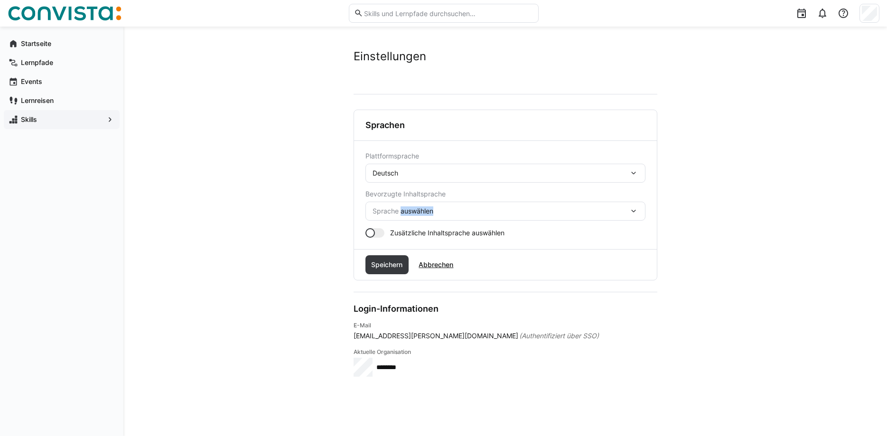
click at [598, 214] on span "Sprache auswählen" at bounding box center [501, 211] width 256 height 9
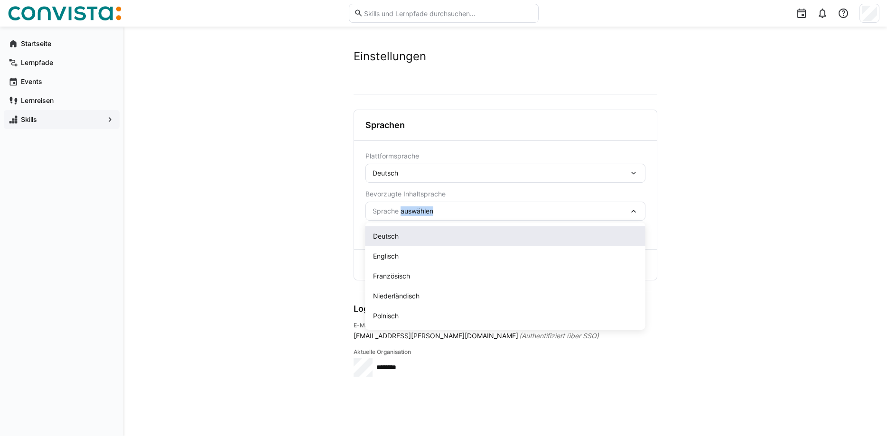
click at [418, 241] on div "Deutsch" at bounding box center [505, 236] width 265 height 9
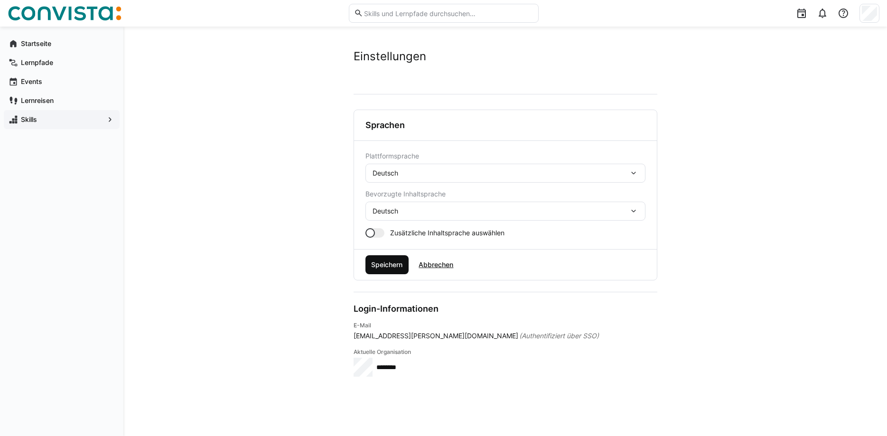
click at [395, 266] on span "Speichern" at bounding box center [387, 264] width 34 height 9
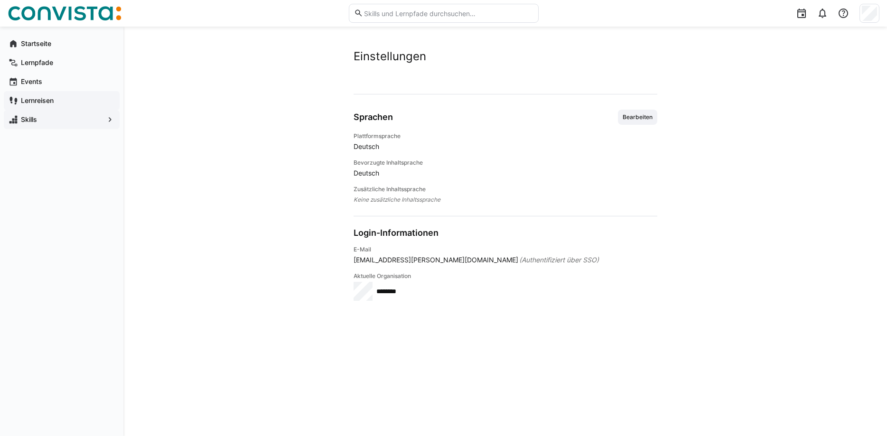
click at [39, 107] on div "Lernreisen" at bounding box center [62, 100] width 116 height 19
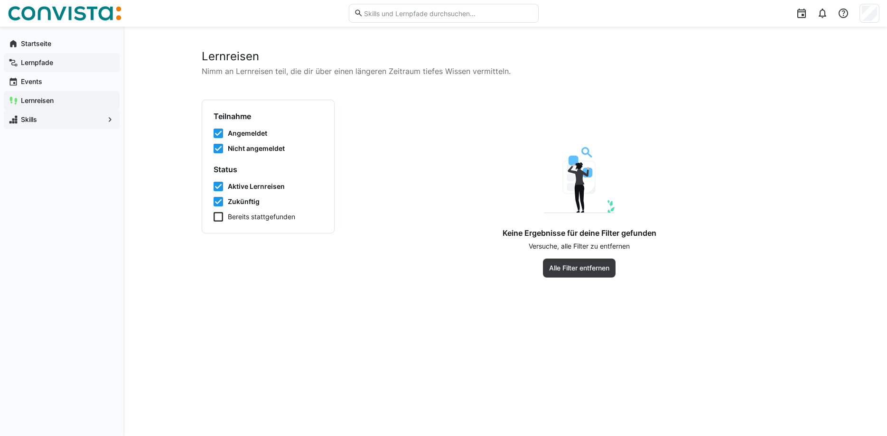
click at [0, 0] on app-navigation-label "Lernpfade" at bounding box center [0, 0] width 0 height 0
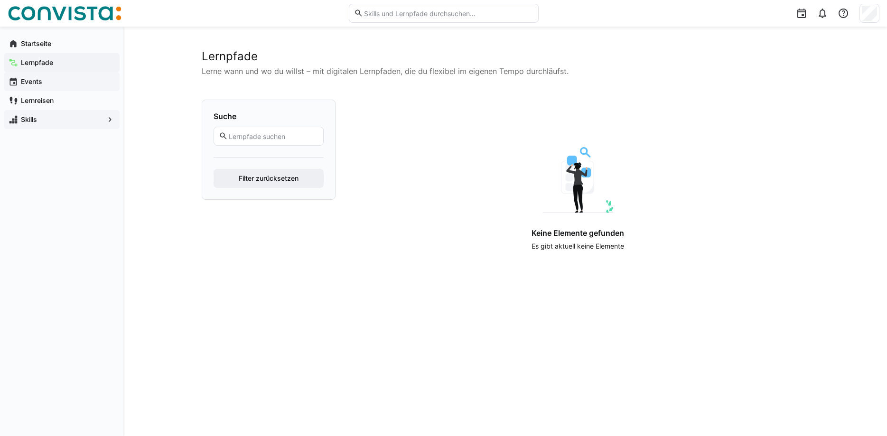
click at [0, 0] on app-navigation-label "Events" at bounding box center [0, 0] width 0 height 0
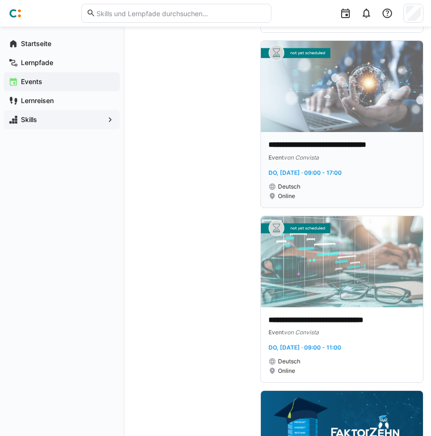
scroll to position [6054, 0]
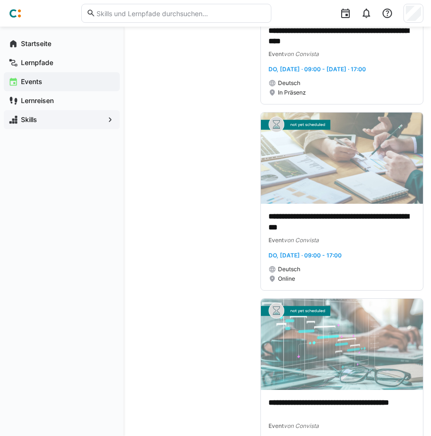
scroll to position [1792, 0]
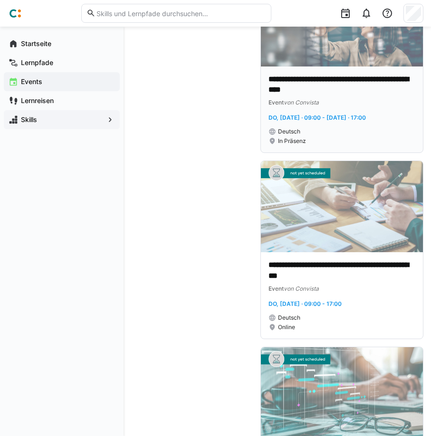
click at [340, 80] on p "**********" at bounding box center [341, 85] width 147 height 22
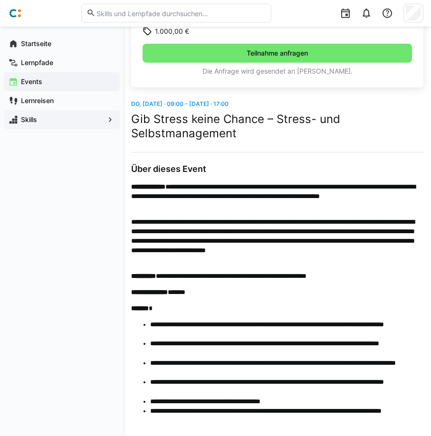
scroll to position [251, 0]
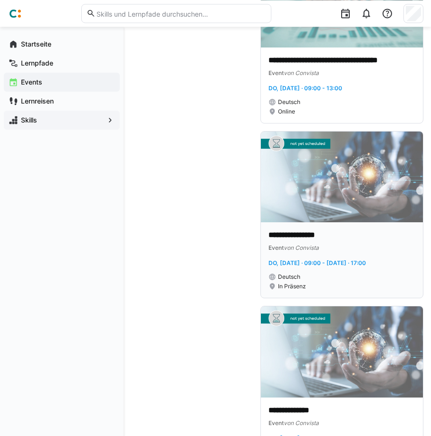
scroll to position [13076, 0]
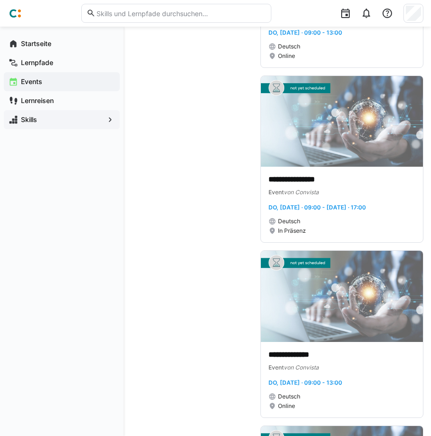
click at [283, 181] on p "**********" at bounding box center [341, 179] width 147 height 11
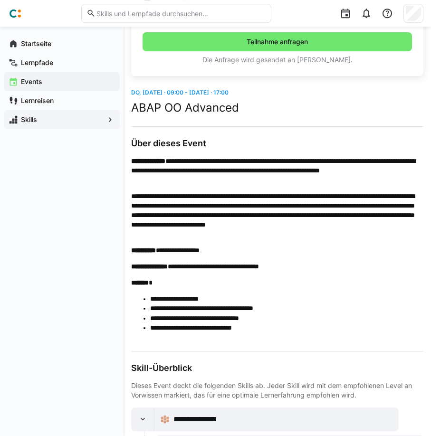
scroll to position [289, 0]
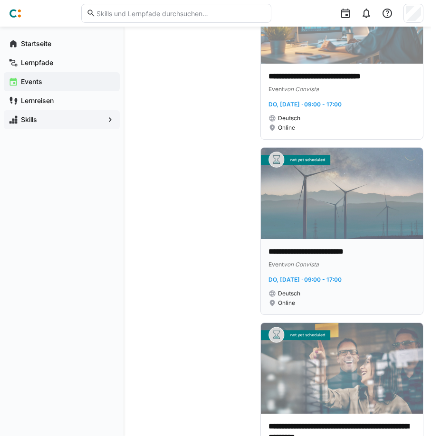
scroll to position [14626, 0]
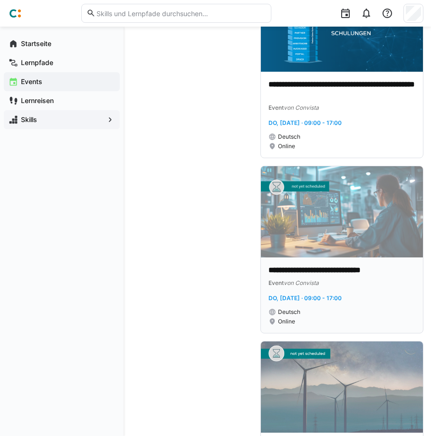
click at [290, 270] on p "**********" at bounding box center [341, 270] width 147 height 11
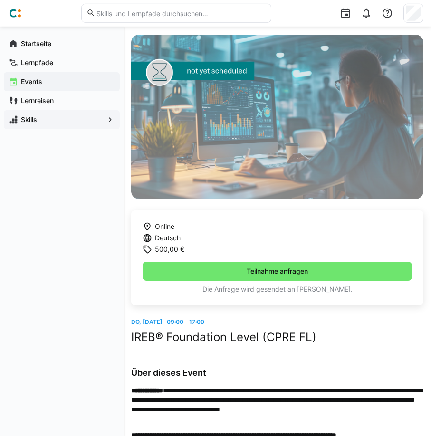
scroll to position [29, 0]
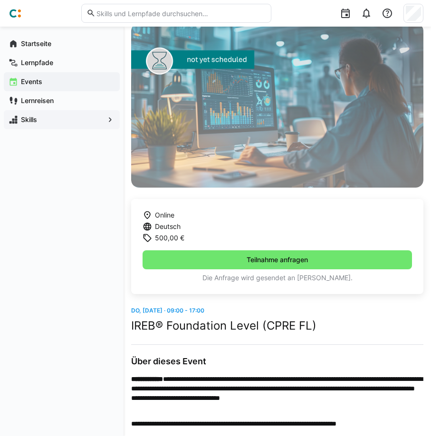
click at [161, 329] on h2 "IREB® Foundation Level (CPRE FL)" at bounding box center [277, 326] width 292 height 14
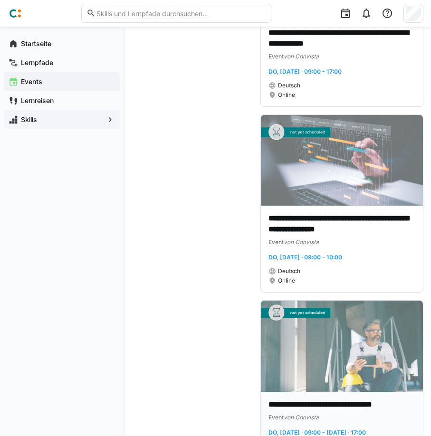
scroll to position [10662, 0]
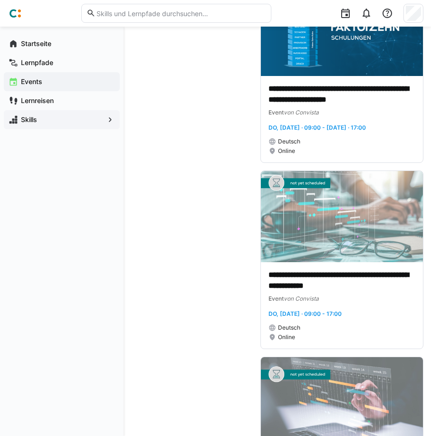
click at [29, 113] on div "Skills" at bounding box center [62, 119] width 116 height 19
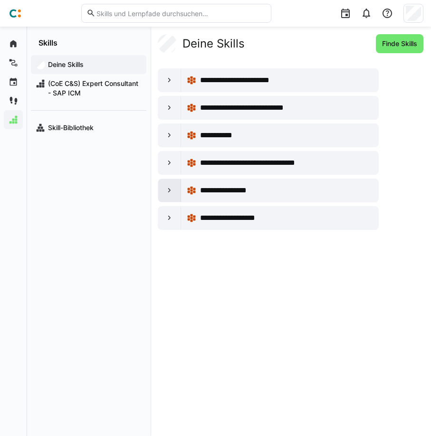
click at [167, 194] on eds-icon at bounding box center [169, 190] width 9 height 9
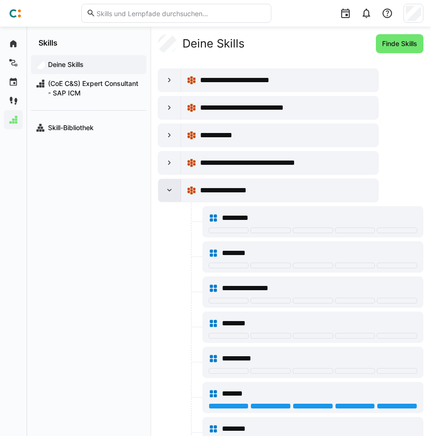
click at [168, 190] on eds-icon at bounding box center [169, 190] width 9 height 9
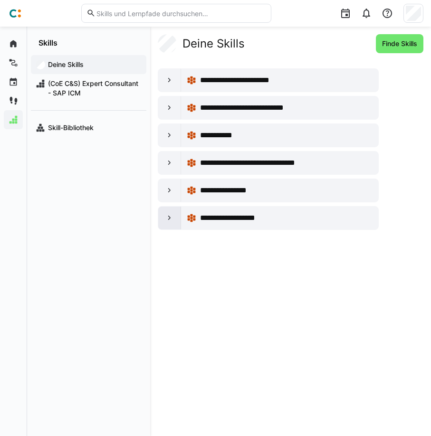
click at [168, 214] on eds-icon at bounding box center [169, 217] width 9 height 9
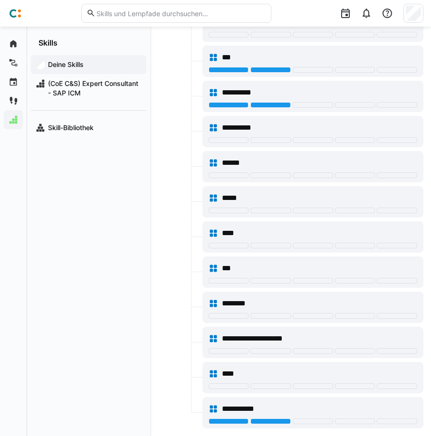
scroll to position [25, 0]
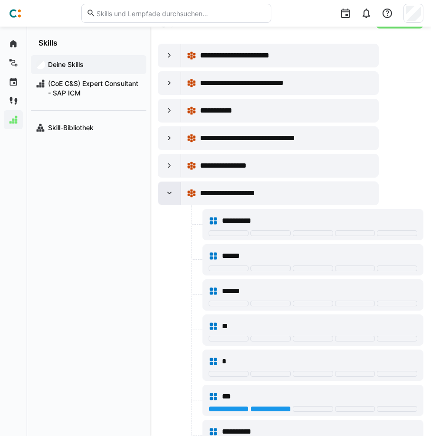
click at [169, 190] on eds-icon at bounding box center [169, 193] width 9 height 9
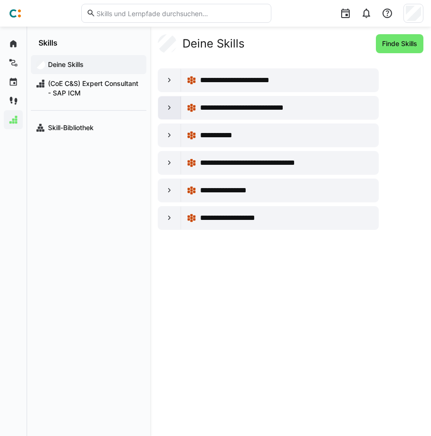
scroll to position [0, 0]
click at [135, 16] on input "text" at bounding box center [180, 13] width 170 height 9
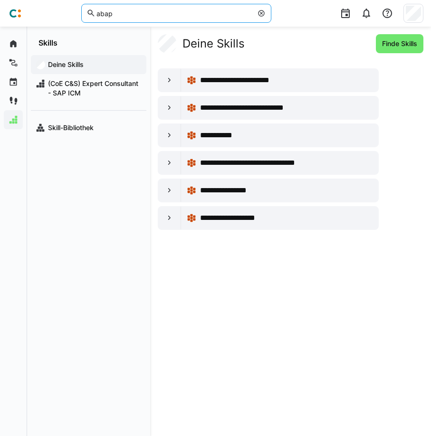
type input "abap"
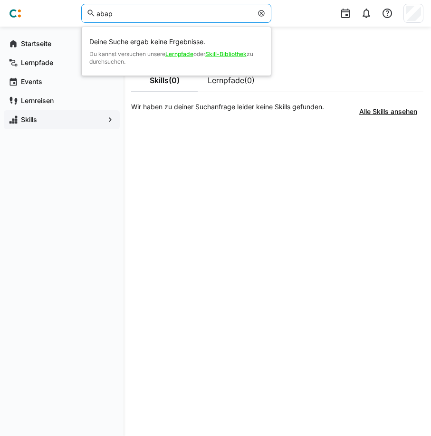
click at [262, 16] on eds-icon at bounding box center [261, 13] width 8 height 8
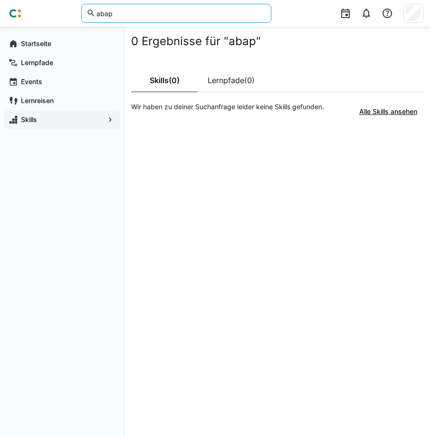
click at [28, 114] on div "Skills" at bounding box center [62, 119] width 116 height 19
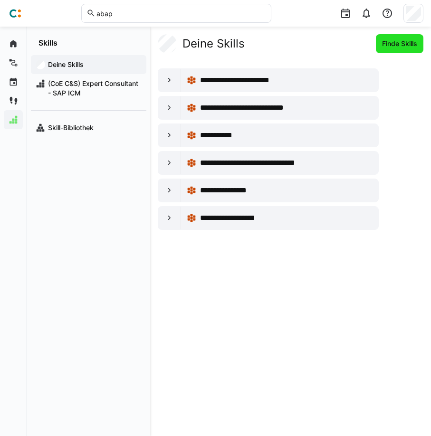
click at [392, 38] on span "Finde Skills" at bounding box center [399, 43] width 47 height 19
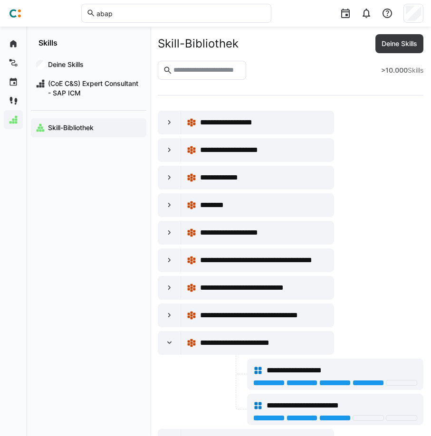
click at [208, 67] on input "text" at bounding box center [206, 70] width 68 height 9
type input "****"
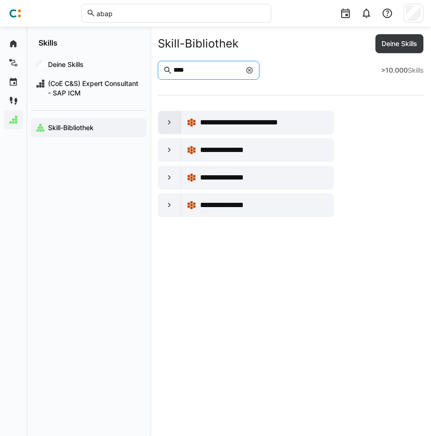
click at [174, 123] on div at bounding box center [169, 122] width 23 height 23
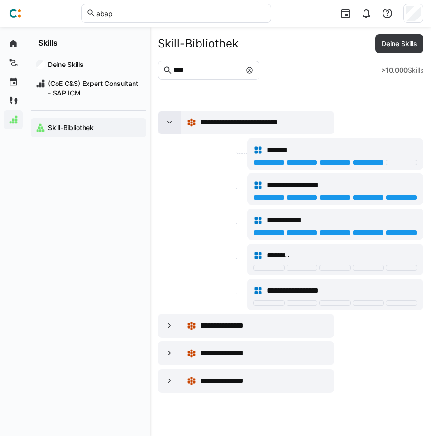
click at [174, 123] on div at bounding box center [169, 122] width 23 height 23
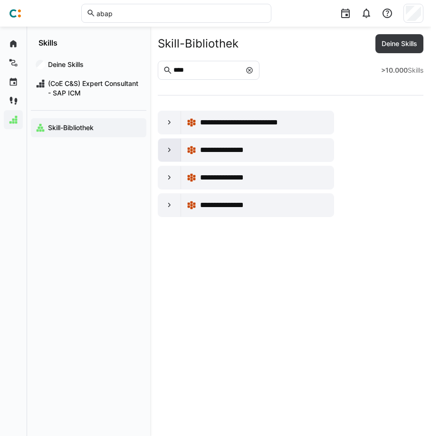
click at [174, 149] on div at bounding box center [169, 150] width 23 height 23
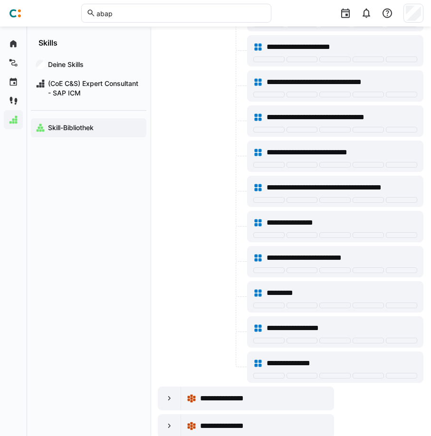
scroll to position [597, 0]
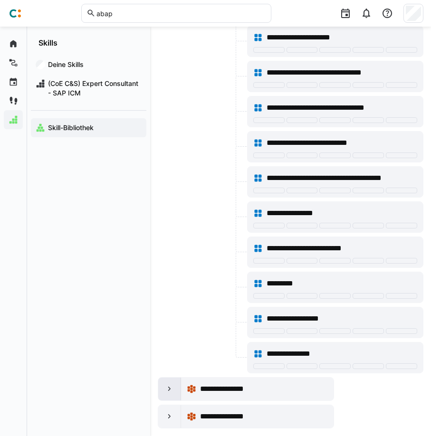
click at [176, 396] on div at bounding box center [169, 388] width 23 height 23
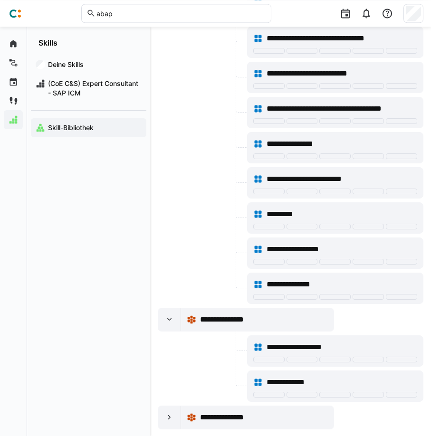
scroll to position [667, 0]
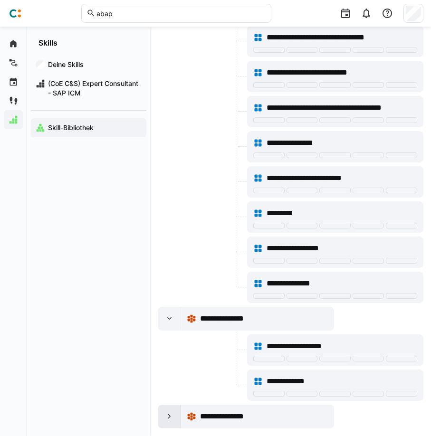
click at [168, 423] on div at bounding box center [169, 416] width 23 height 23
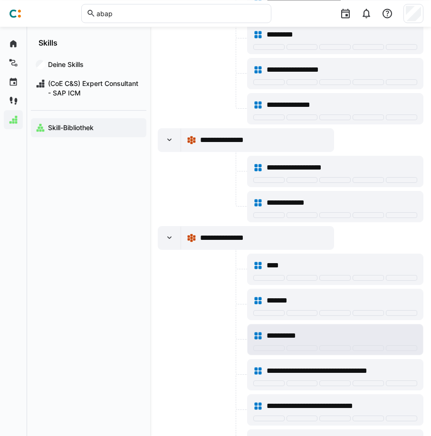
scroll to position [888, 0]
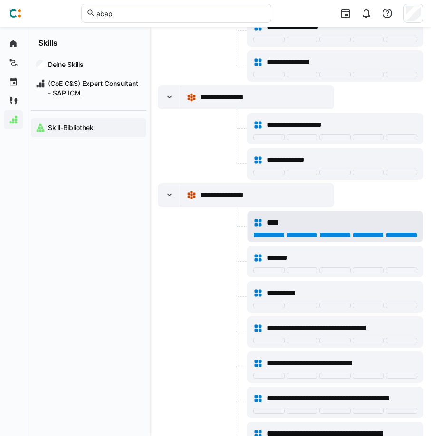
click at [411, 237] on div at bounding box center [401, 235] width 31 height 6
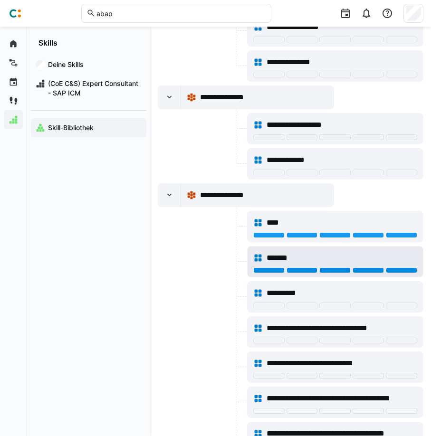
click at [404, 268] on div at bounding box center [401, 270] width 31 height 6
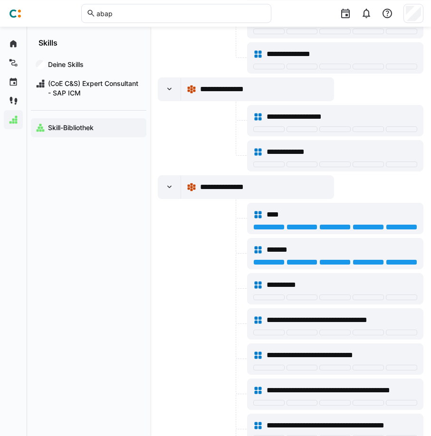
scroll to position [937, 0]
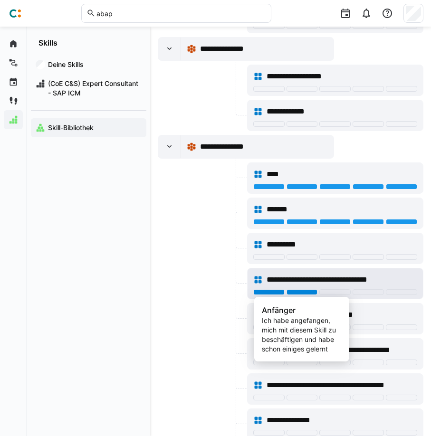
click at [297, 292] on div at bounding box center [301, 292] width 31 height 6
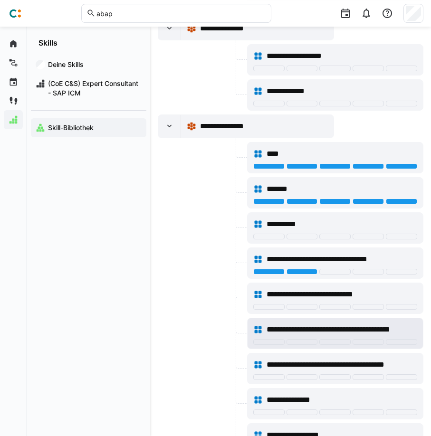
scroll to position [985, 0]
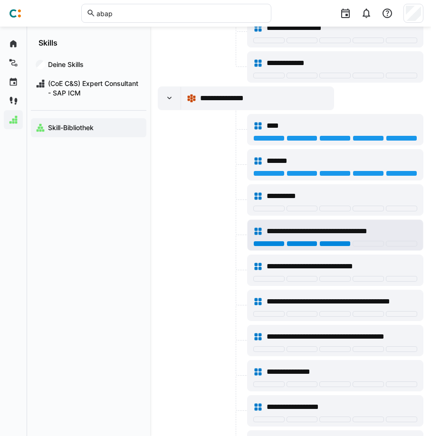
click at [335, 242] on div at bounding box center [334, 244] width 31 height 6
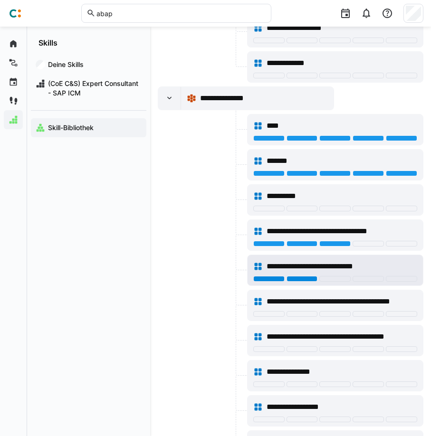
scroll to position [1018, 0]
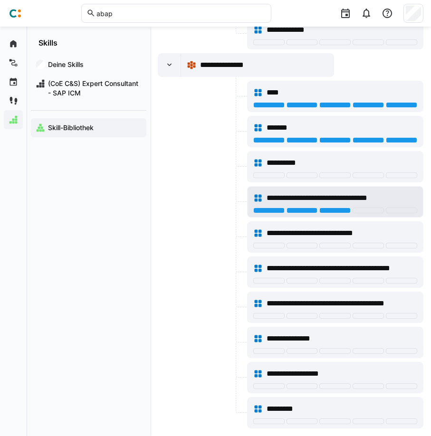
click at [307, 206] on div "**********" at bounding box center [335, 198] width 164 height 19
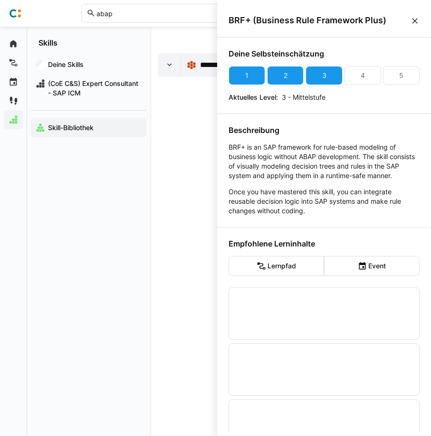
scroll to position [0, 0]
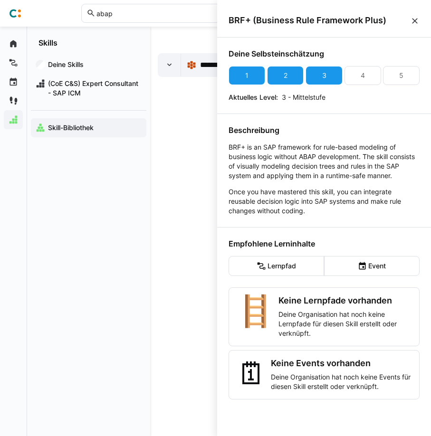
click at [419, 21] on eds-icon at bounding box center [414, 20] width 9 height 9
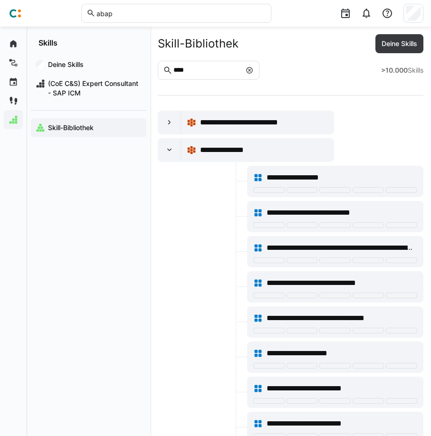
scroll to position [1018, 0]
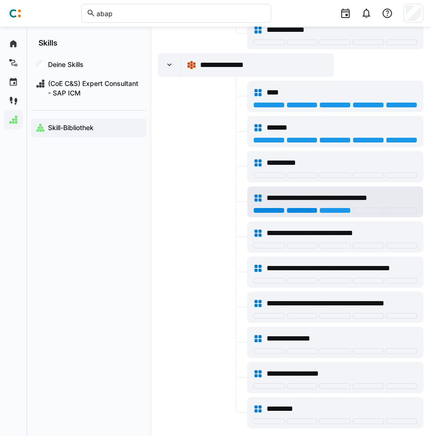
click at [306, 211] on div at bounding box center [301, 210] width 31 height 6
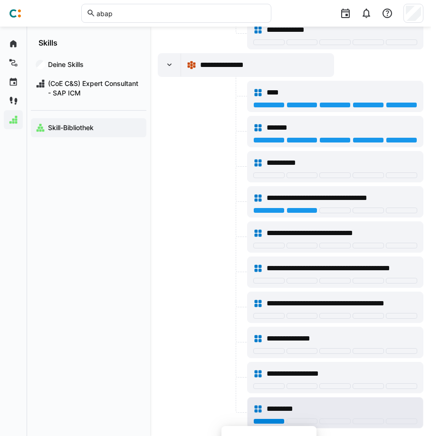
click at [278, 420] on div at bounding box center [268, 421] width 31 height 6
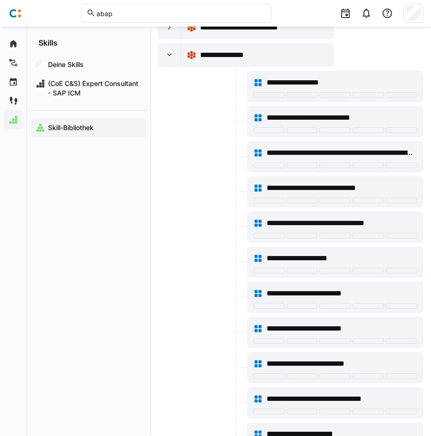
scroll to position [0, 0]
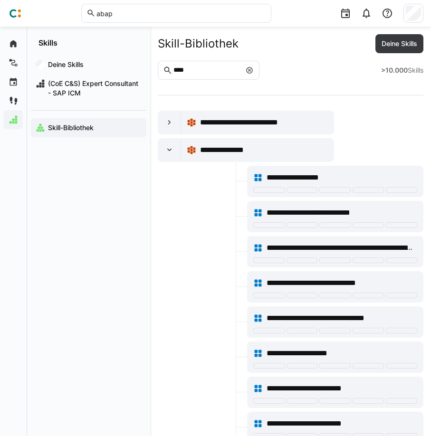
click at [212, 66] on input "****" at bounding box center [206, 70] width 68 height 9
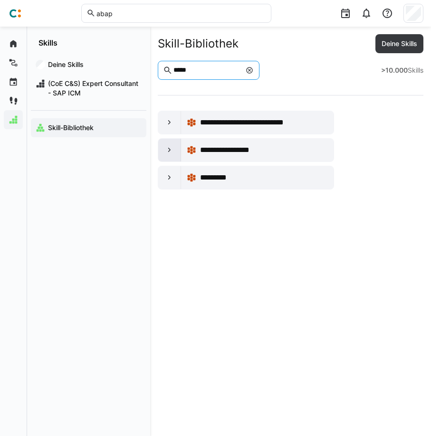
click at [166, 153] on eds-icon at bounding box center [169, 149] width 9 height 9
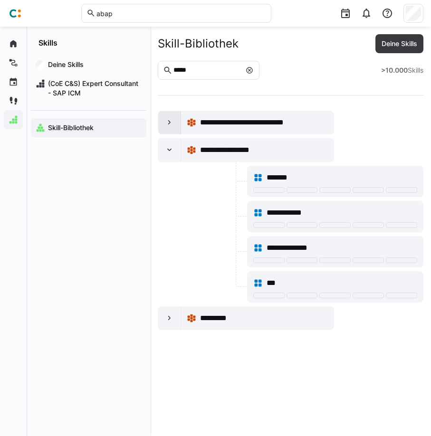
click at [169, 128] on div at bounding box center [169, 122] width 23 height 23
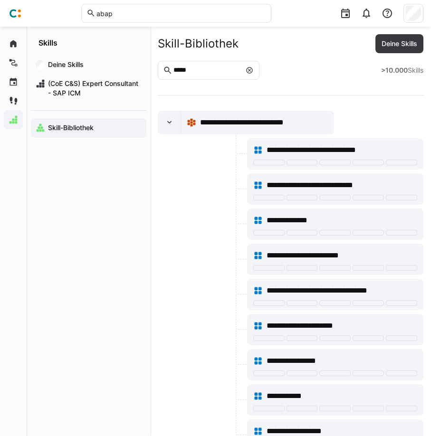
click at [185, 66] on input "*****" at bounding box center [206, 70] width 68 height 9
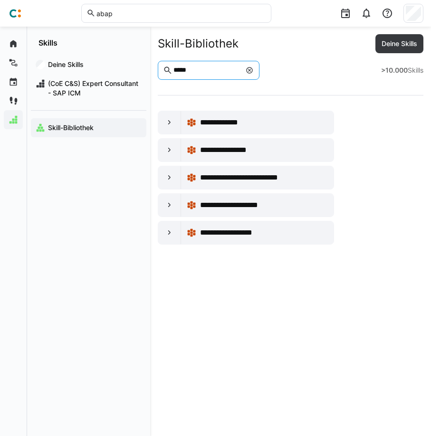
type input "*****"
click at [253, 71] on eds-icon at bounding box center [249, 70] width 8 height 8
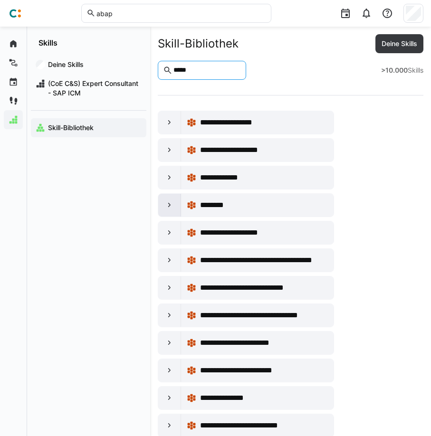
click at [169, 205] on eds-icon at bounding box center [169, 204] width 9 height 9
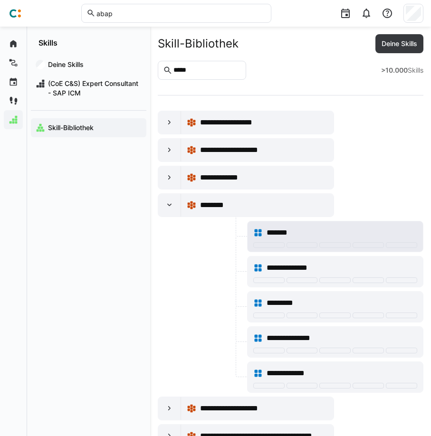
click at [281, 230] on span "*******" at bounding box center [282, 232] width 33 height 11
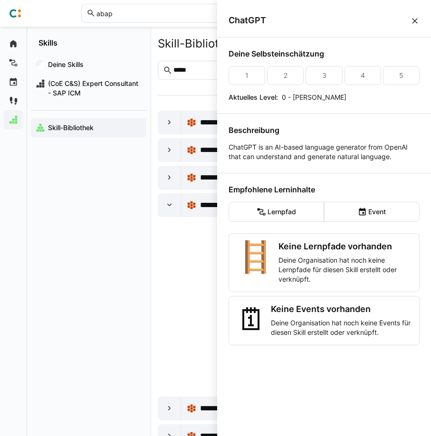
click at [415, 24] on eds-icon at bounding box center [414, 20] width 9 height 9
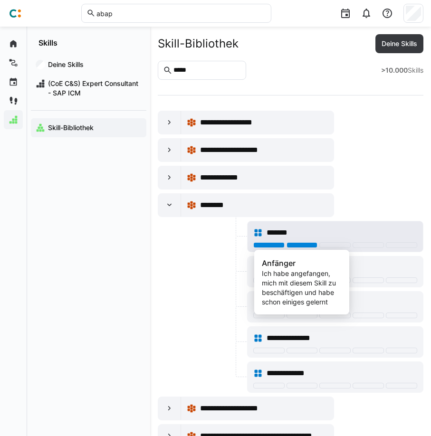
click at [296, 246] on div at bounding box center [301, 245] width 31 height 6
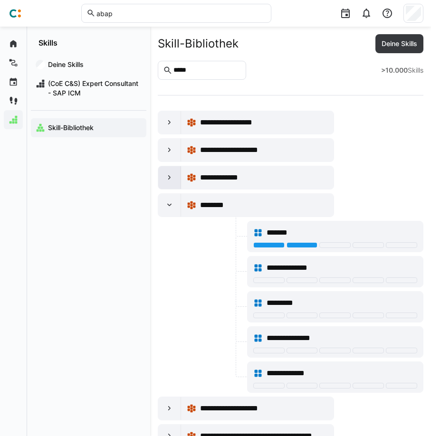
click at [173, 180] on eds-icon at bounding box center [169, 177] width 9 height 9
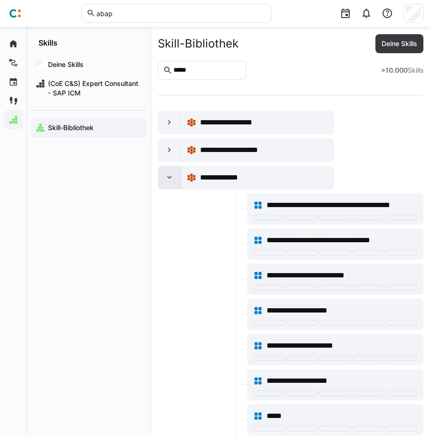
click at [174, 177] on eds-icon at bounding box center [169, 177] width 9 height 9
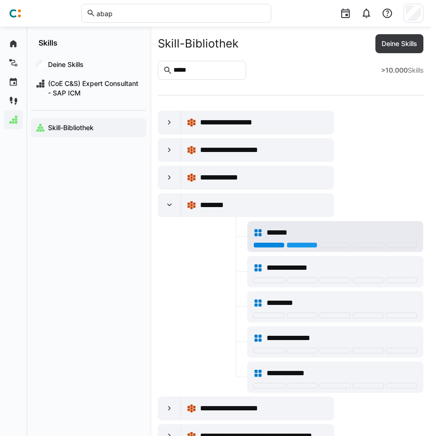
click at [281, 245] on div at bounding box center [268, 245] width 31 height 6
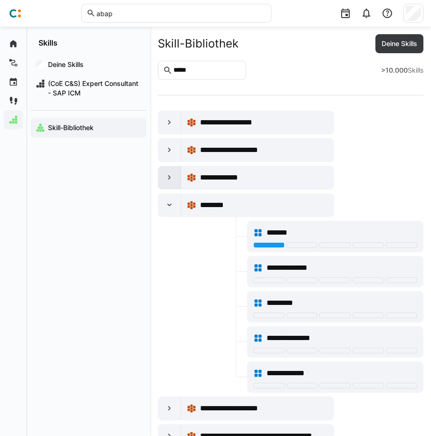
click at [177, 181] on div at bounding box center [169, 177] width 23 height 23
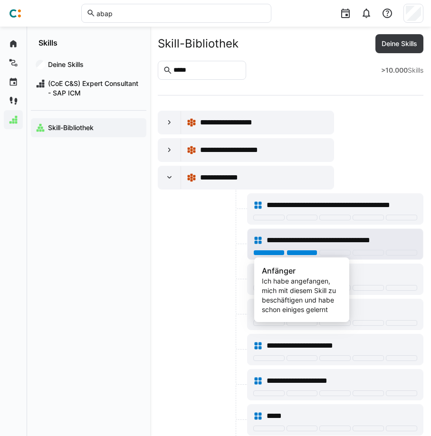
click at [296, 253] on div at bounding box center [301, 253] width 31 height 6
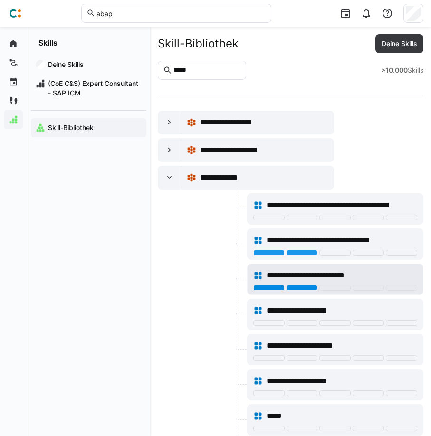
click at [294, 288] on div at bounding box center [301, 288] width 31 height 6
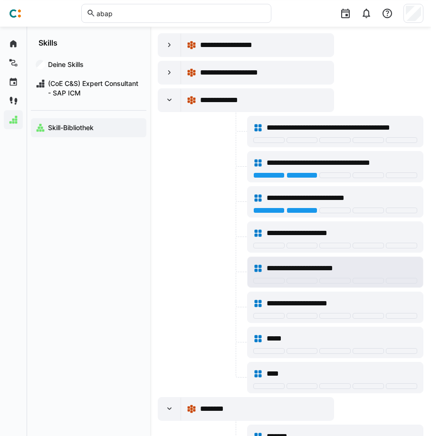
scroll to position [97, 0]
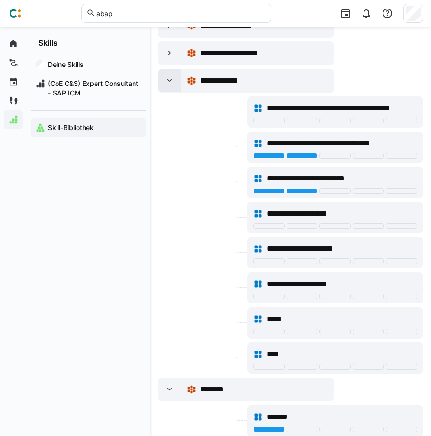
click at [175, 81] on div at bounding box center [169, 80] width 23 height 23
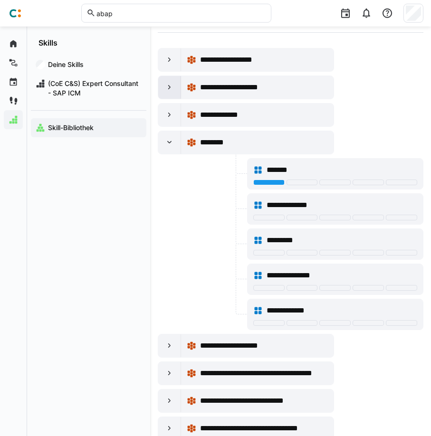
scroll to position [48, 0]
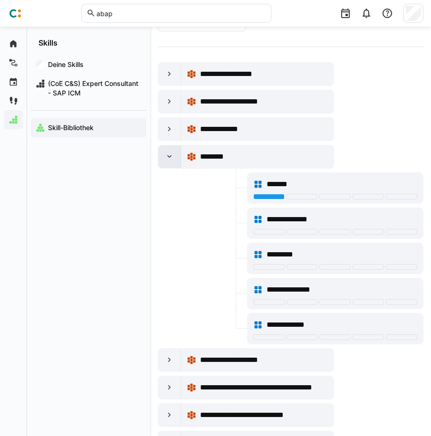
click at [177, 159] on div at bounding box center [169, 156] width 23 height 23
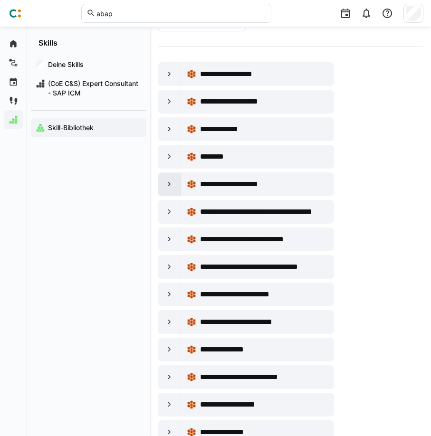
click at [174, 181] on div at bounding box center [169, 184] width 23 height 23
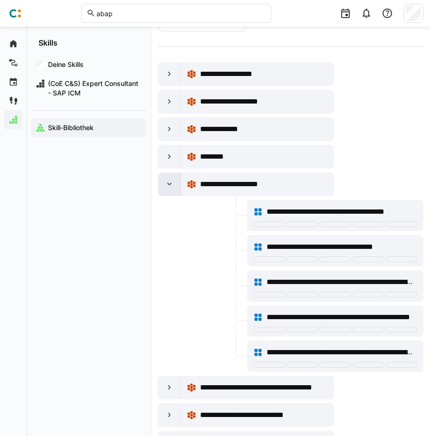
click at [174, 183] on eds-icon at bounding box center [169, 183] width 9 height 9
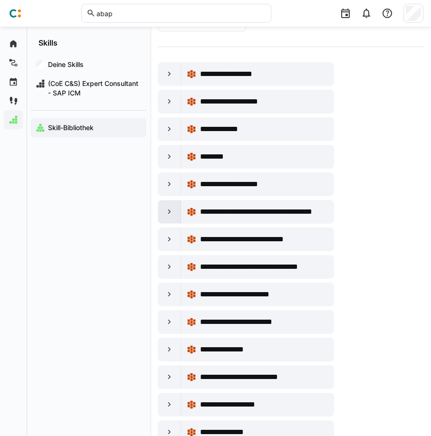
click at [174, 210] on eds-icon at bounding box center [169, 211] width 9 height 9
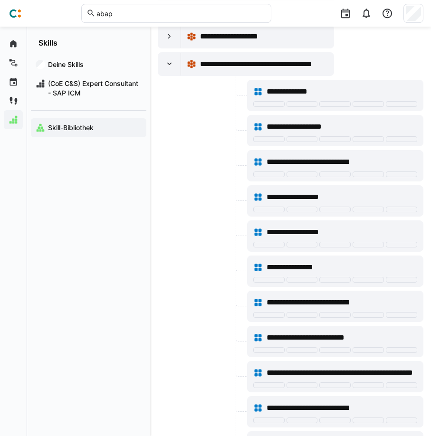
scroll to position [145, 0]
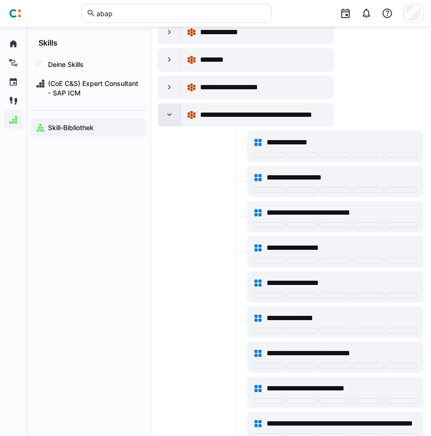
click at [170, 119] on eds-icon at bounding box center [169, 114] width 9 height 9
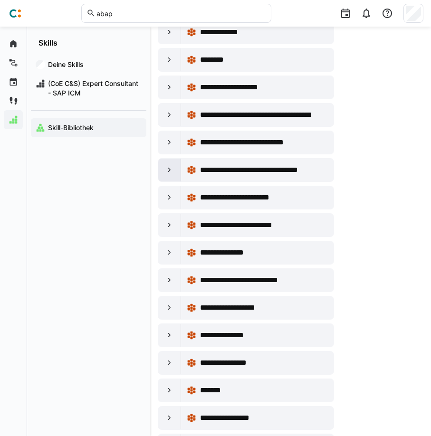
click at [170, 170] on eds-icon at bounding box center [169, 169] width 9 height 9
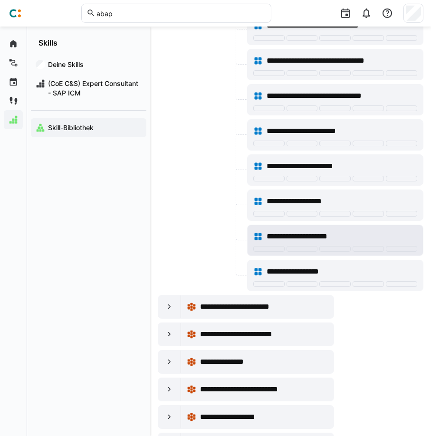
scroll to position [339, 0]
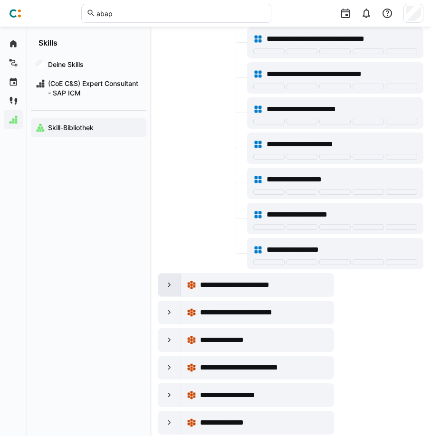
click at [167, 283] on eds-icon at bounding box center [169, 284] width 9 height 9
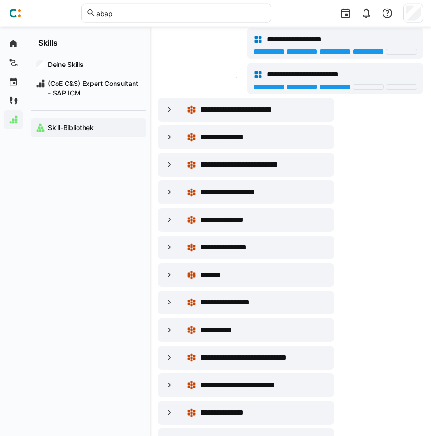
scroll to position [630, 0]
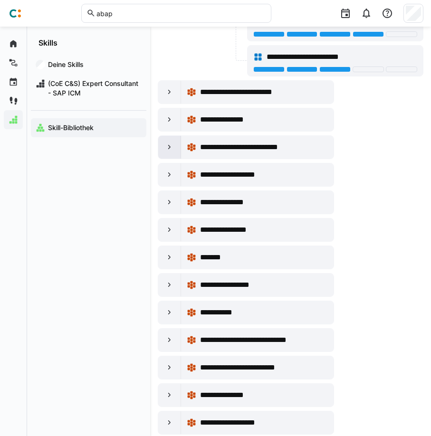
click at [171, 150] on eds-icon at bounding box center [169, 146] width 9 height 9
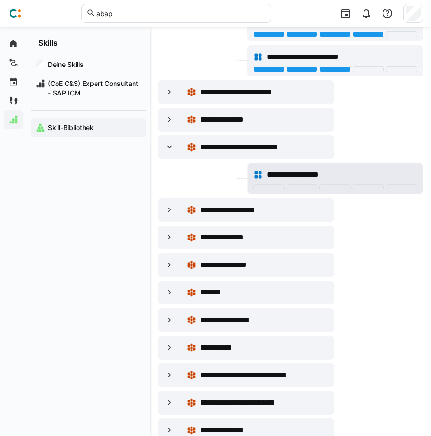
click at [286, 176] on span "**********" at bounding box center [299, 174] width 67 height 11
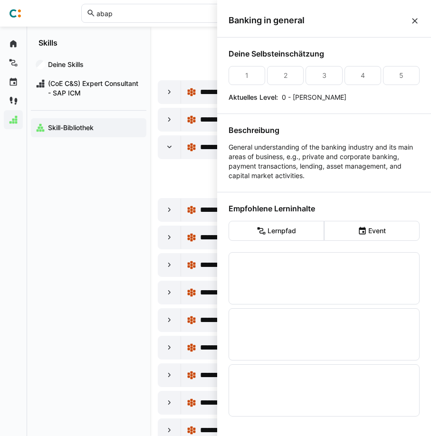
scroll to position [0, 0]
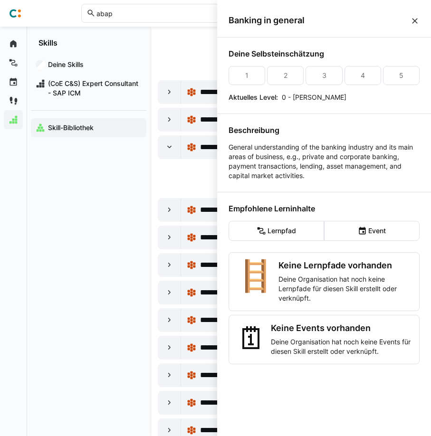
click at [272, 156] on p "General understanding of the banking industry and its main areas of business, e…" at bounding box center [323, 161] width 191 height 38
click at [269, 169] on p "General understanding of the banking industry and its main areas of business, e…" at bounding box center [323, 161] width 191 height 38
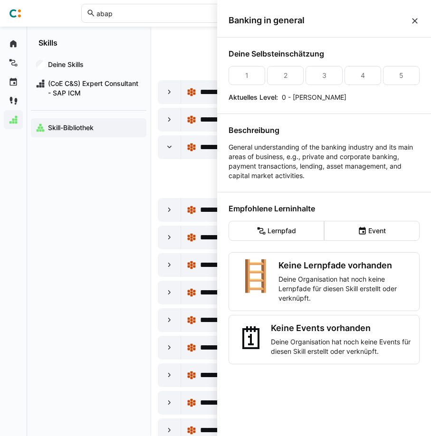
click at [413, 19] on eds-icon at bounding box center [414, 20] width 9 height 9
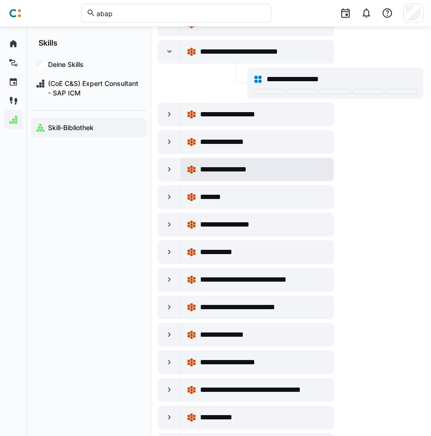
scroll to position [726, 0]
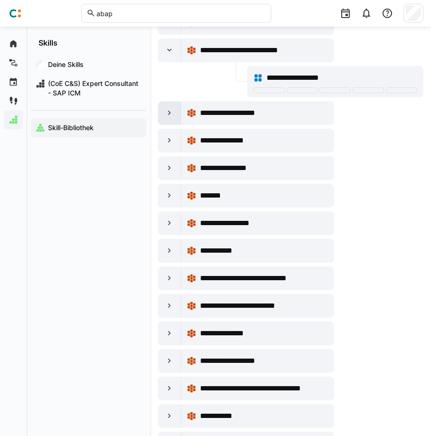
click at [173, 116] on eds-icon at bounding box center [169, 112] width 9 height 9
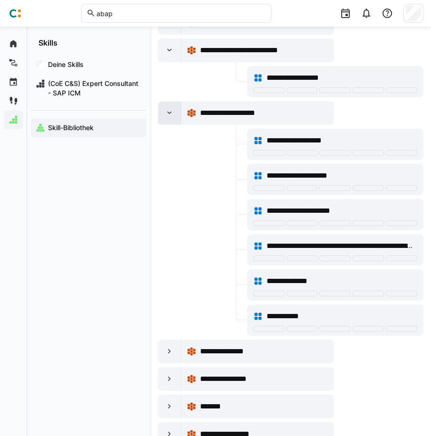
click at [173, 116] on eds-icon at bounding box center [169, 112] width 9 height 9
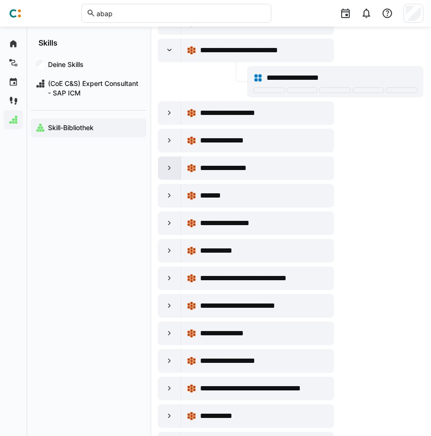
click at [172, 175] on div at bounding box center [169, 168] width 23 height 23
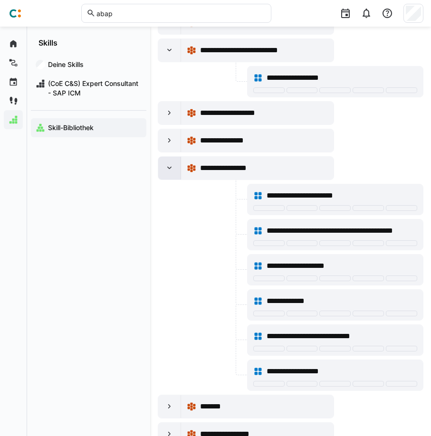
click at [172, 175] on div at bounding box center [169, 168] width 23 height 23
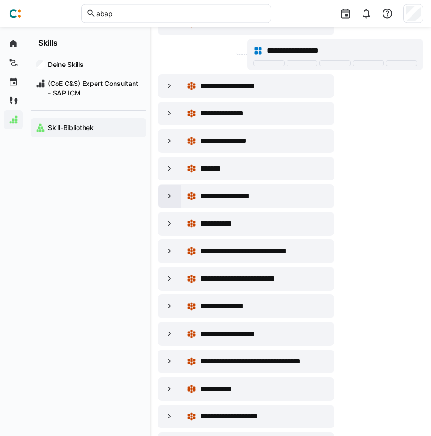
scroll to position [775, 0]
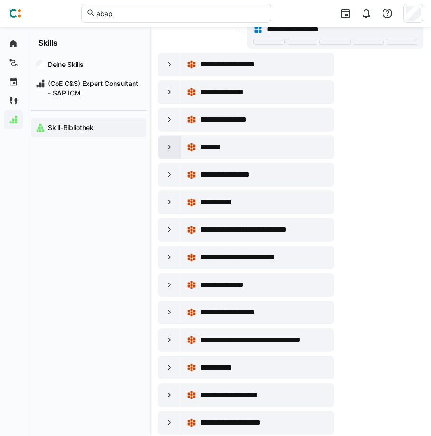
click at [168, 156] on div at bounding box center [169, 147] width 23 height 23
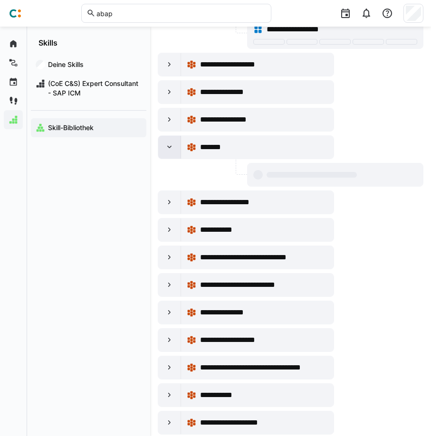
click at [168, 156] on div at bounding box center [169, 147] width 23 height 23
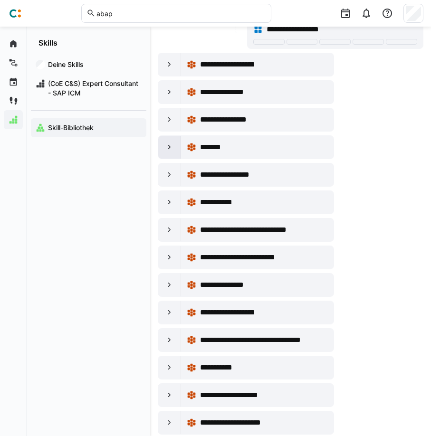
click at [168, 156] on div at bounding box center [169, 147] width 23 height 23
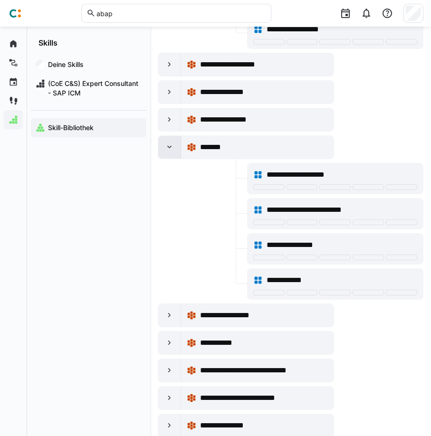
click at [168, 152] on div at bounding box center [169, 147] width 23 height 23
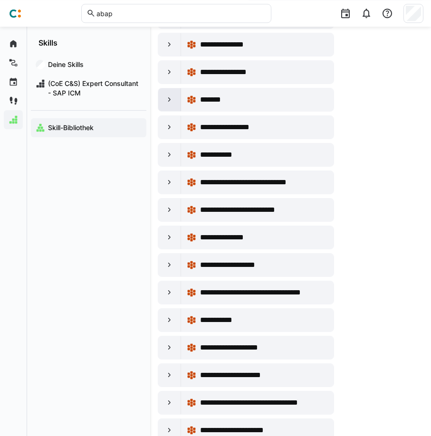
scroll to position [823, 0]
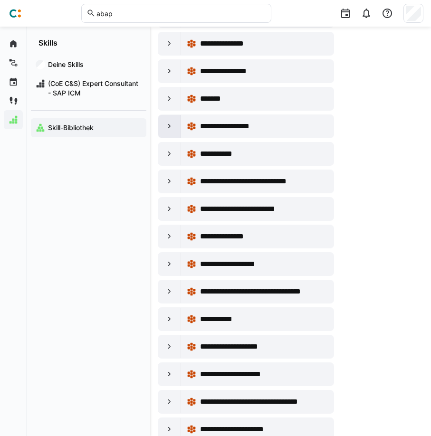
click at [170, 135] on div at bounding box center [169, 126] width 23 height 23
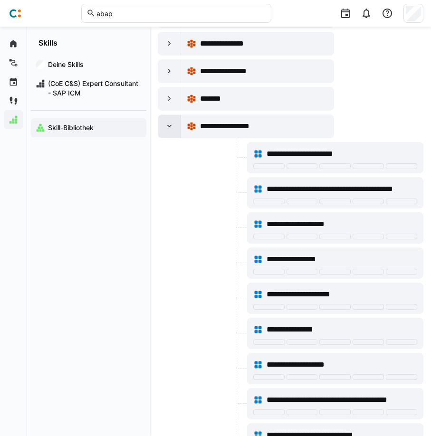
click at [169, 134] on div at bounding box center [169, 126] width 23 height 23
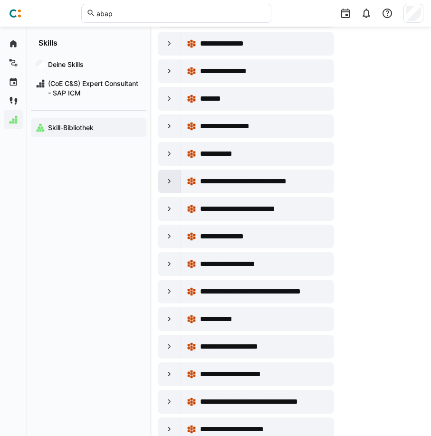
click at [170, 178] on eds-icon at bounding box center [169, 181] width 9 height 9
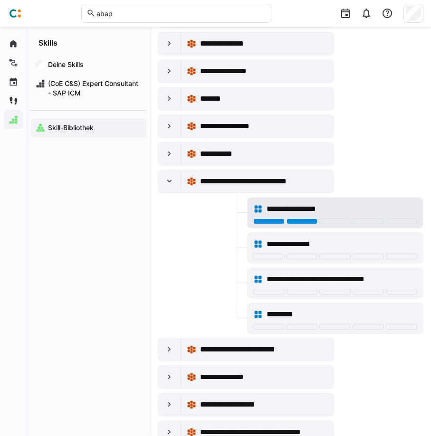
scroll to position [872, 0]
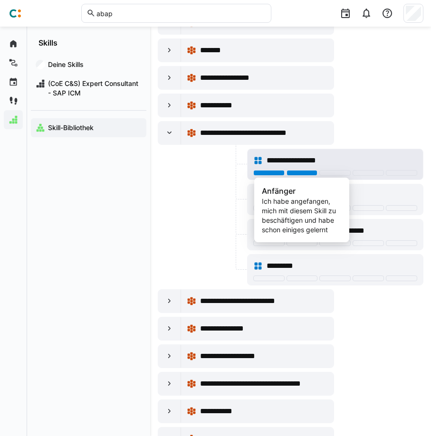
click at [297, 175] on div at bounding box center [301, 173] width 31 height 6
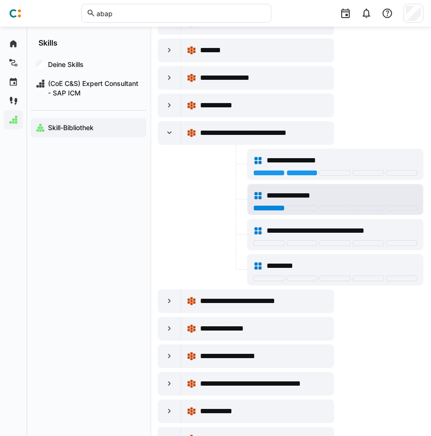
click at [273, 207] on div at bounding box center [268, 208] width 31 height 6
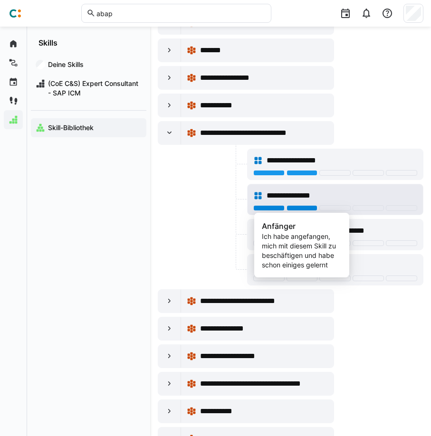
click at [302, 208] on div at bounding box center [301, 208] width 31 height 6
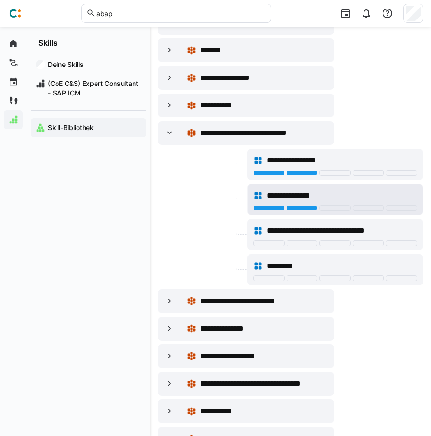
click at [270, 206] on div at bounding box center [268, 208] width 31 height 6
click at [298, 209] on div at bounding box center [301, 208] width 31 height 6
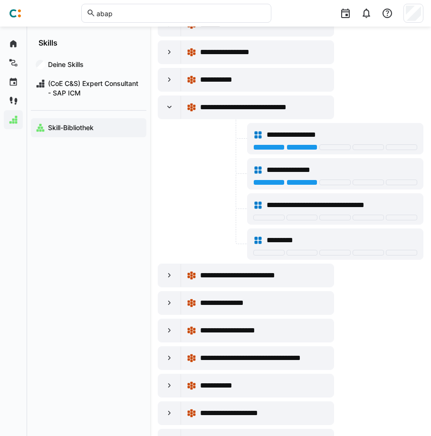
scroll to position [920, 0]
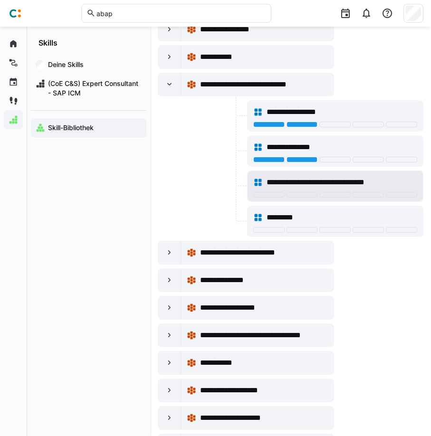
click at [316, 183] on span "**********" at bounding box center [327, 182] width 123 height 11
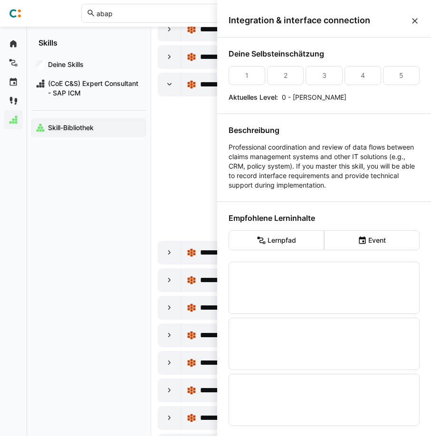
scroll to position [0, 0]
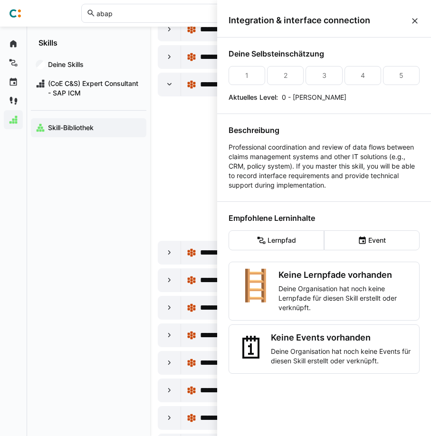
click at [417, 19] on eds-icon at bounding box center [414, 20] width 9 height 9
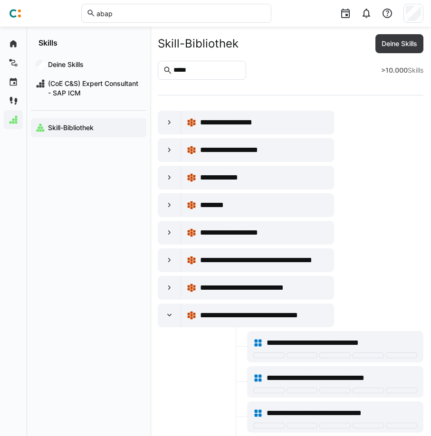
scroll to position [920, 0]
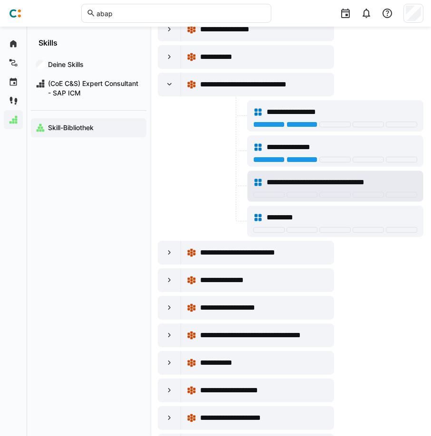
click at [302, 194] on div at bounding box center [301, 195] width 31 height 6
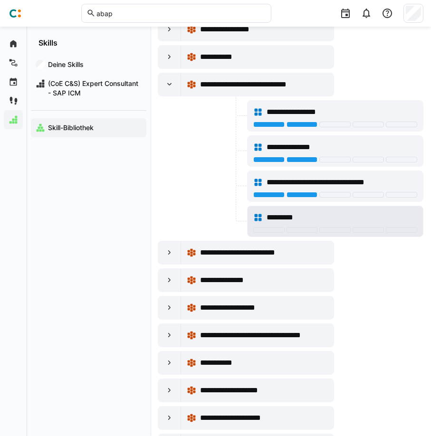
click at [302, 228] on div at bounding box center [301, 230] width 31 height 6
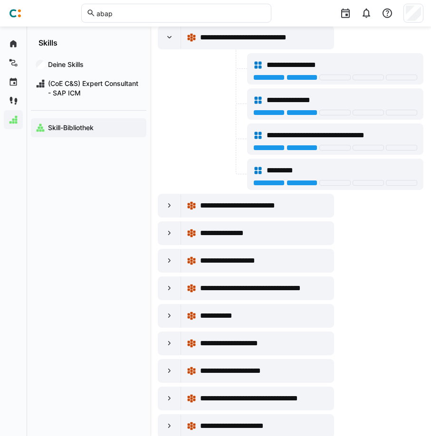
scroll to position [969, 0]
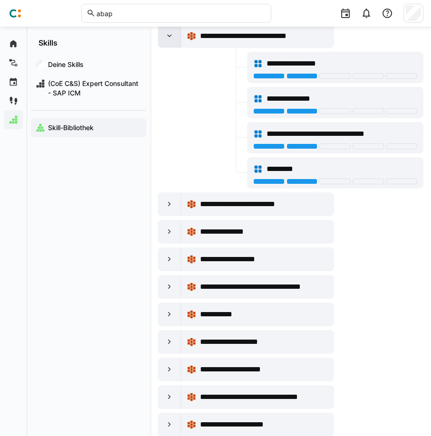
click at [173, 39] on eds-icon at bounding box center [169, 35] width 9 height 9
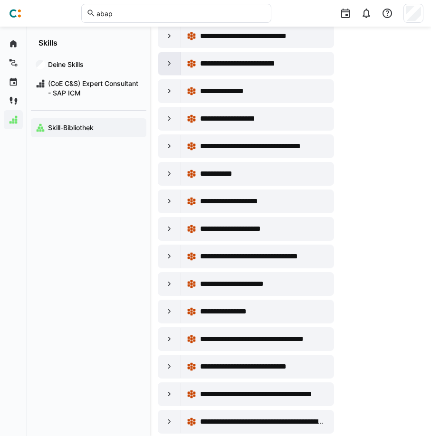
click at [170, 66] on eds-icon at bounding box center [169, 63] width 9 height 9
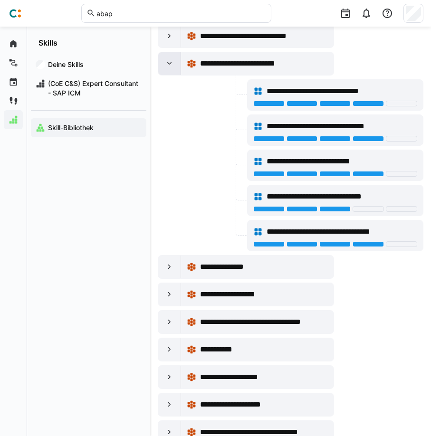
click at [170, 66] on eds-icon at bounding box center [169, 63] width 9 height 9
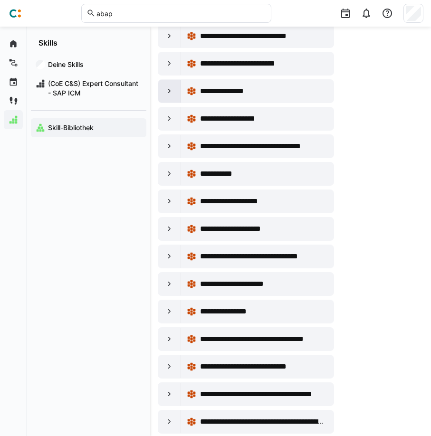
click at [168, 98] on div at bounding box center [169, 91] width 23 height 23
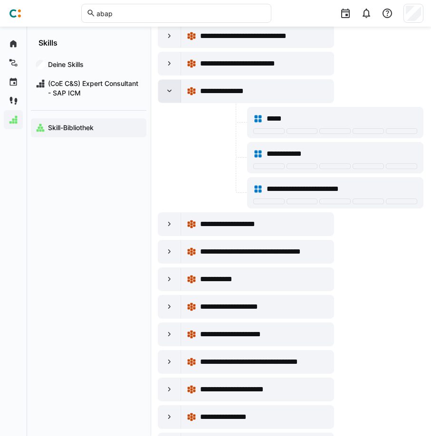
click at [168, 94] on eds-icon at bounding box center [169, 90] width 9 height 9
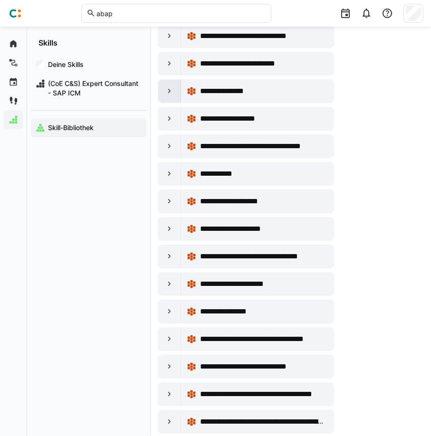
click at [173, 94] on eds-icon at bounding box center [169, 90] width 9 height 9
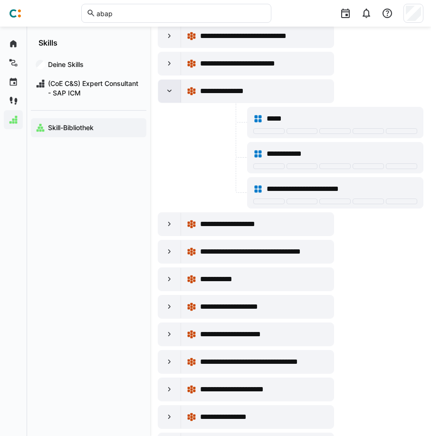
click at [172, 94] on eds-icon at bounding box center [169, 90] width 9 height 9
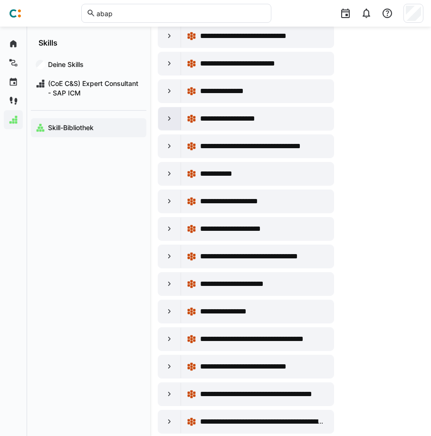
click at [174, 122] on eds-icon at bounding box center [169, 118] width 9 height 9
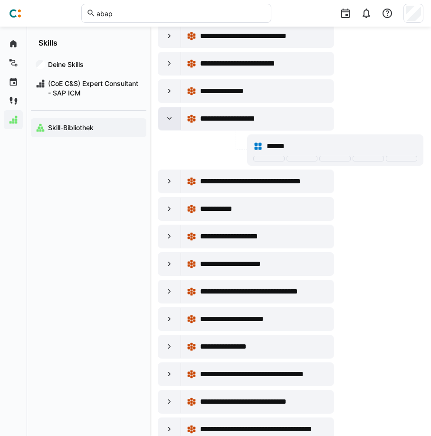
click at [174, 122] on eds-icon at bounding box center [169, 118] width 9 height 9
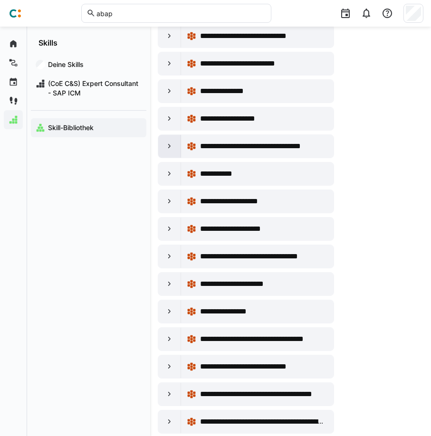
click at [176, 150] on div at bounding box center [169, 146] width 23 height 23
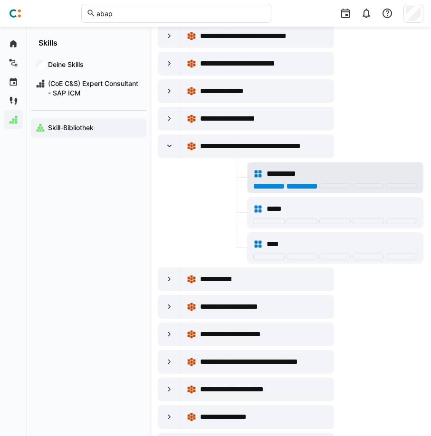
click at [304, 184] on div at bounding box center [301, 186] width 31 height 6
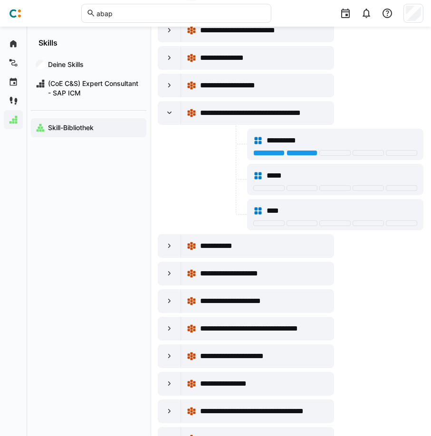
scroll to position [1017, 0]
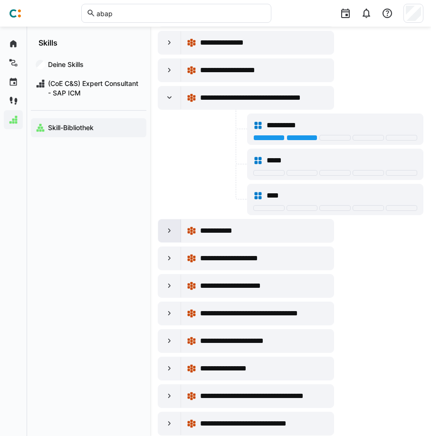
click at [173, 232] on eds-icon at bounding box center [169, 230] width 9 height 9
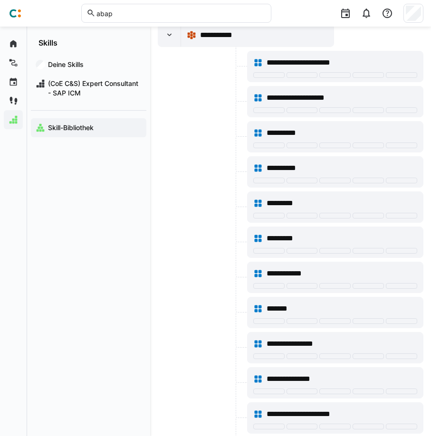
scroll to position [1211, 0]
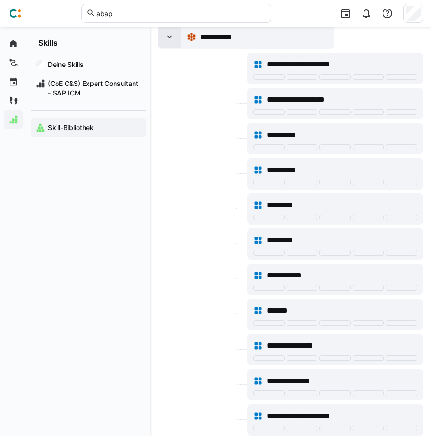
click at [172, 39] on eds-icon at bounding box center [169, 36] width 9 height 9
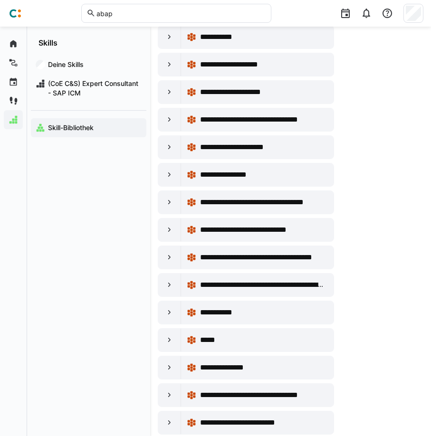
click at [174, 70] on div at bounding box center [169, 64] width 23 height 23
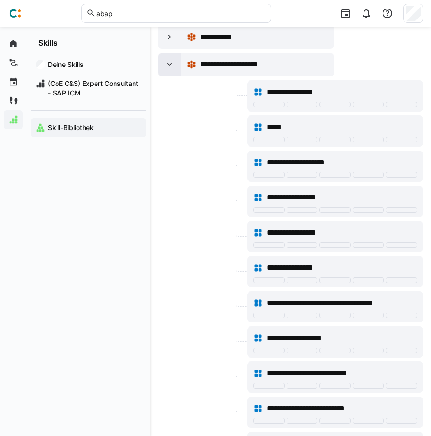
click at [174, 70] on div at bounding box center [169, 64] width 23 height 23
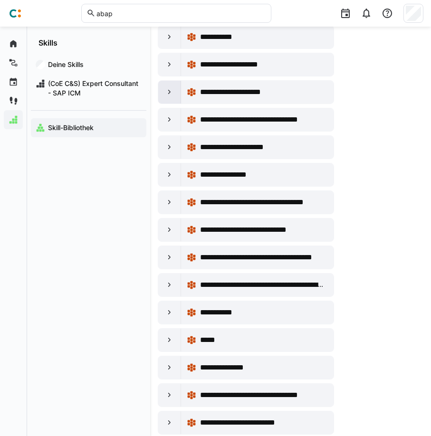
click at [176, 91] on div at bounding box center [169, 92] width 23 height 23
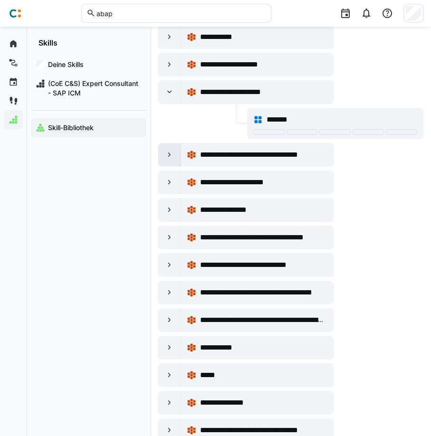
click at [172, 149] on div at bounding box center [169, 154] width 23 height 23
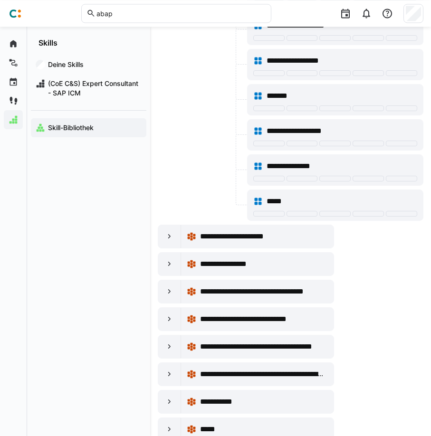
scroll to position [1453, 0]
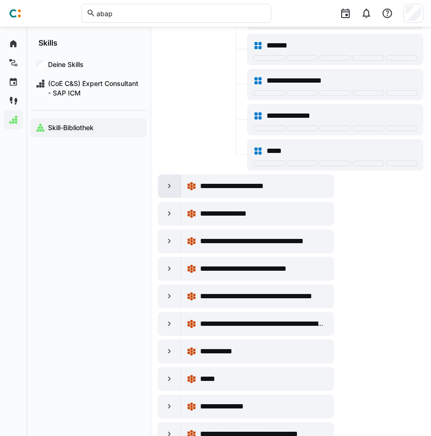
click at [173, 189] on eds-icon at bounding box center [169, 185] width 9 height 9
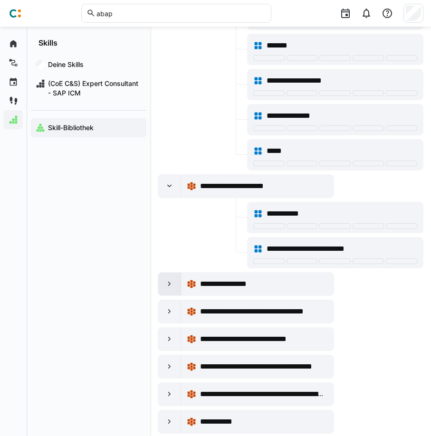
click at [174, 287] on eds-icon at bounding box center [169, 283] width 9 height 9
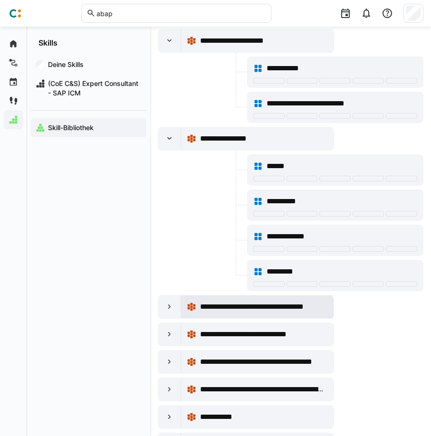
scroll to position [1647, 0]
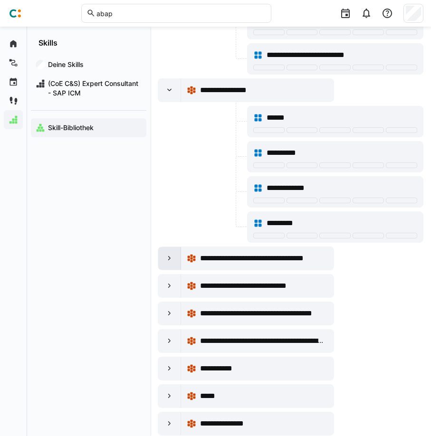
click at [177, 262] on div at bounding box center [169, 258] width 23 height 23
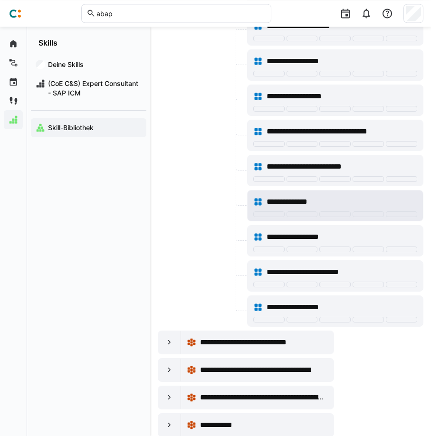
scroll to position [2518, 0]
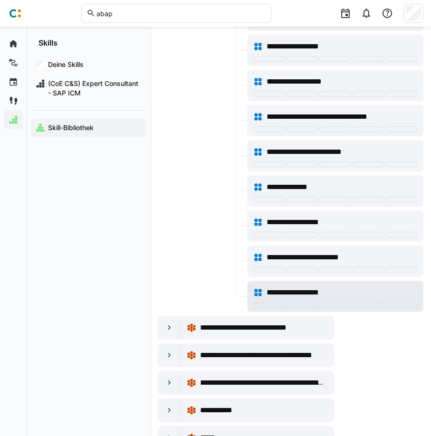
click at [324, 288] on span "**********" at bounding box center [299, 292] width 66 height 11
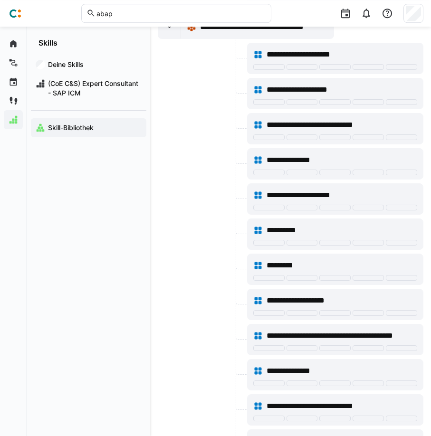
scroll to position [1840, 0]
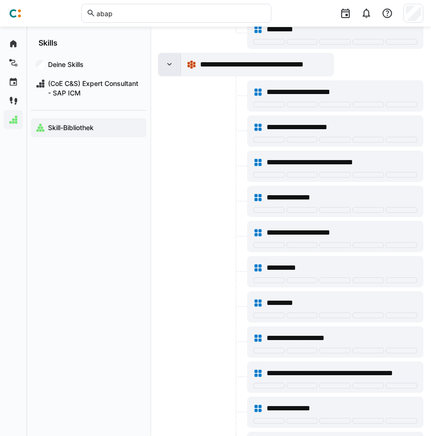
click at [170, 66] on eds-icon at bounding box center [169, 64] width 9 height 9
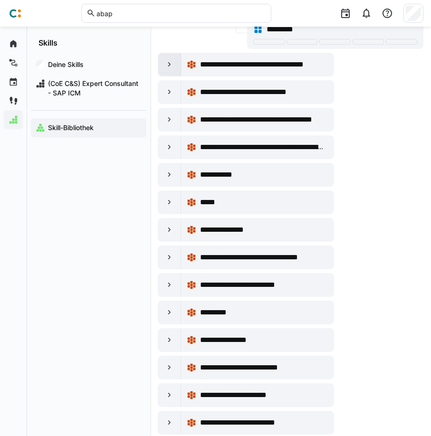
click at [170, 66] on eds-icon at bounding box center [169, 64] width 9 height 9
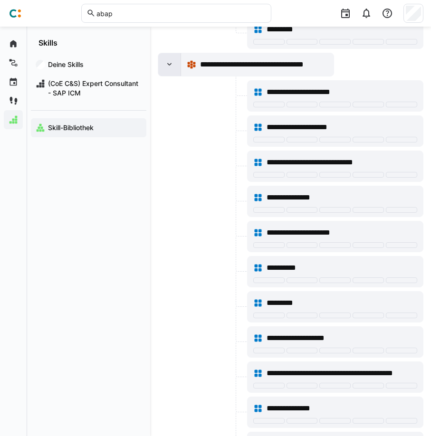
click at [169, 66] on eds-icon at bounding box center [169, 64] width 9 height 9
click at [170, 67] on eds-icon at bounding box center [169, 64] width 9 height 9
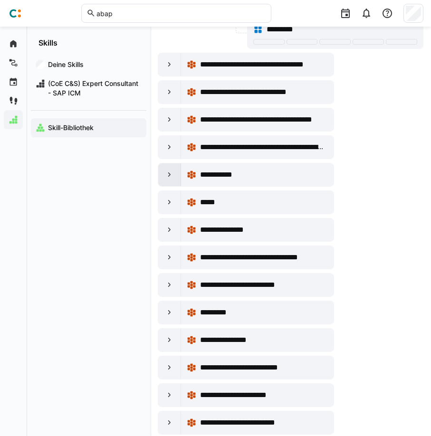
click at [162, 174] on div at bounding box center [169, 174] width 23 height 23
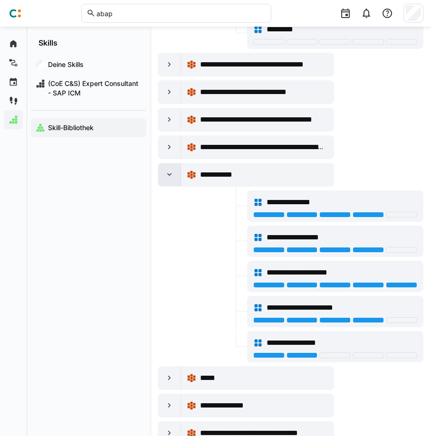
click at [162, 174] on div at bounding box center [169, 174] width 23 height 23
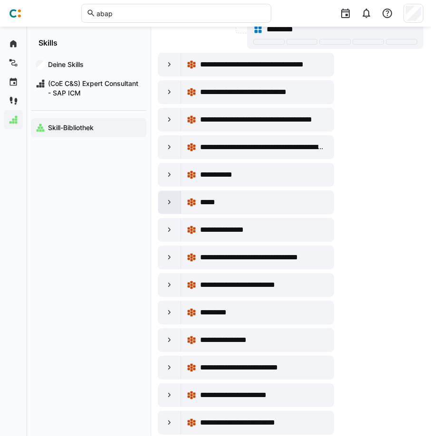
click at [170, 202] on eds-icon at bounding box center [169, 202] width 9 height 9
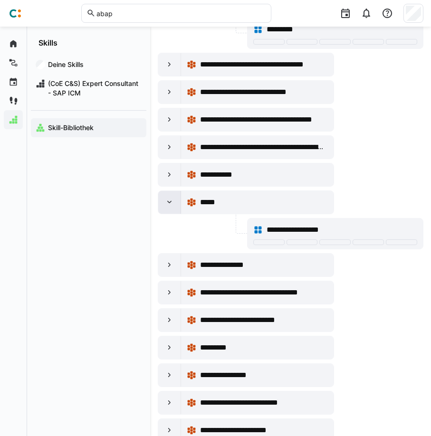
click at [170, 202] on eds-icon at bounding box center [169, 202] width 9 height 9
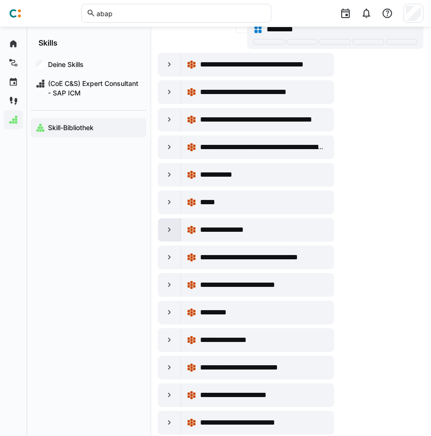
click at [172, 230] on eds-icon at bounding box center [169, 229] width 9 height 9
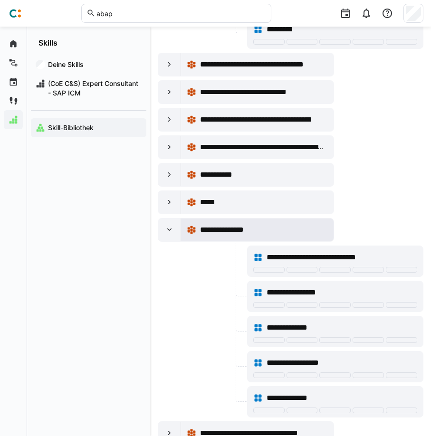
click at [244, 232] on span "**********" at bounding box center [233, 229] width 66 height 11
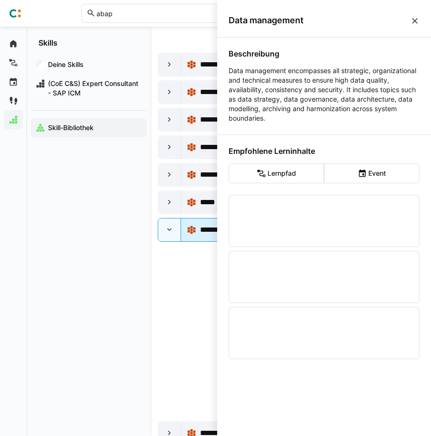
scroll to position [0, 0]
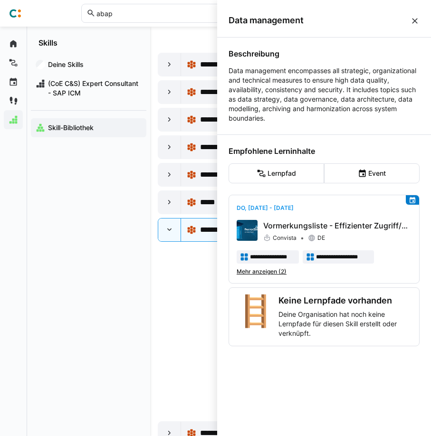
click at [341, 75] on p "Data management encompasses all strategic, organizational and technical measure…" at bounding box center [323, 94] width 191 height 57
click at [342, 86] on p "Data management encompasses all strategic, organizational and technical measure…" at bounding box center [323, 94] width 191 height 57
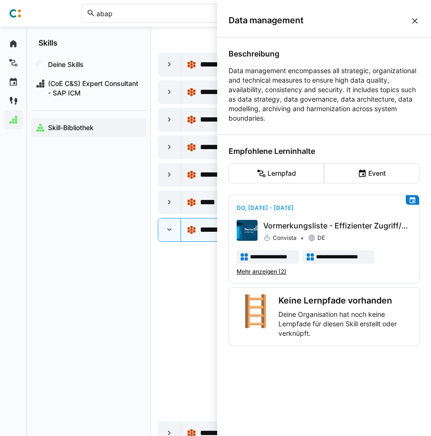
click at [308, 95] on p "Data management encompasses all strategic, organizational and technical measure…" at bounding box center [323, 94] width 191 height 57
click at [413, 28] on div "Data management" at bounding box center [324, 21] width 214 height 34
click at [414, 26] on div "Data management" at bounding box center [324, 21] width 214 height 34
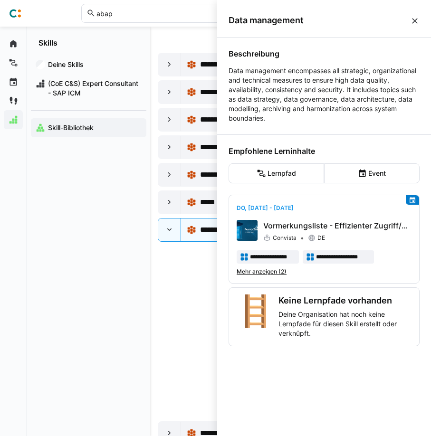
click at [412, 18] on eds-icon at bounding box center [414, 20] width 9 height 9
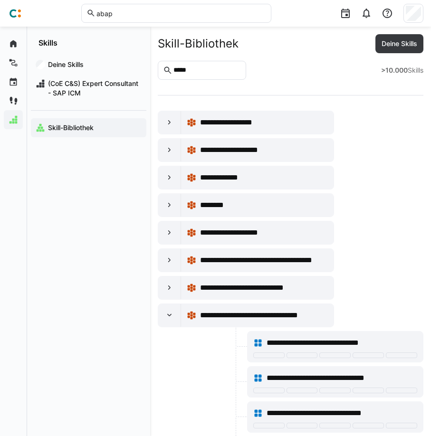
scroll to position [1840, 0]
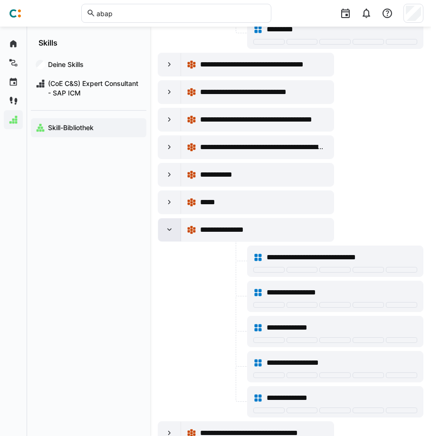
click at [176, 236] on div at bounding box center [169, 229] width 23 height 23
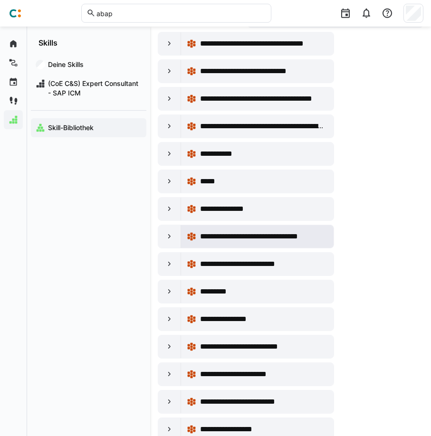
scroll to position [1889, 0]
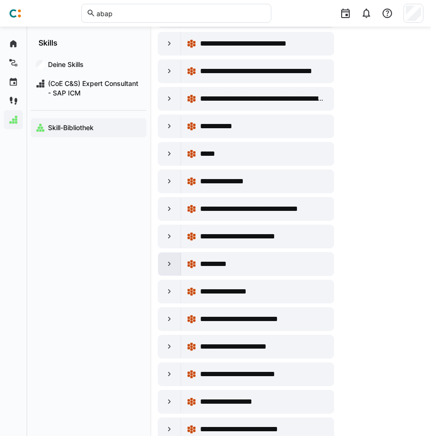
click at [177, 268] on div at bounding box center [169, 264] width 23 height 23
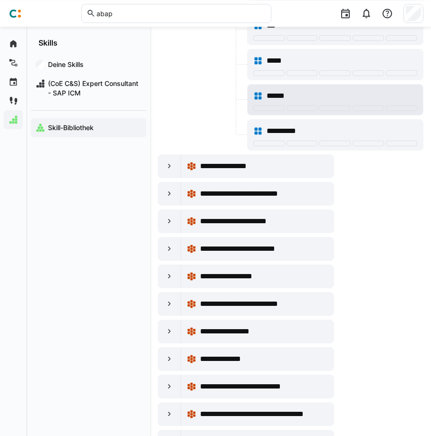
scroll to position [2422, 0]
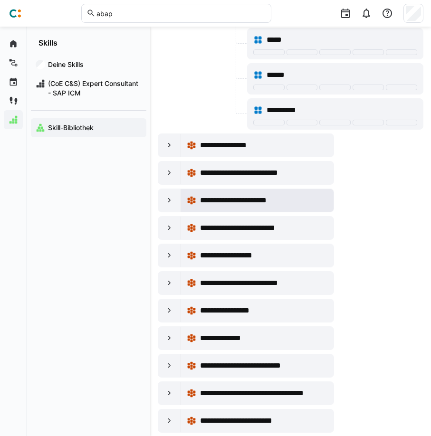
click at [195, 204] on eds-icon at bounding box center [191, 200] width 9 height 9
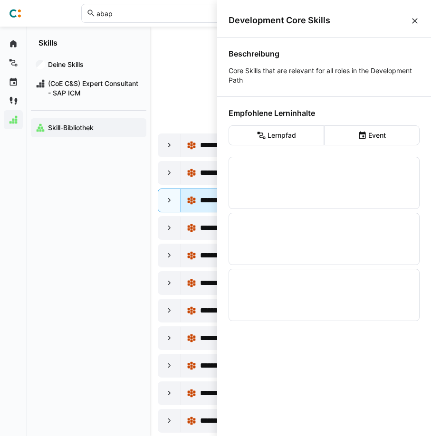
scroll to position [0, 0]
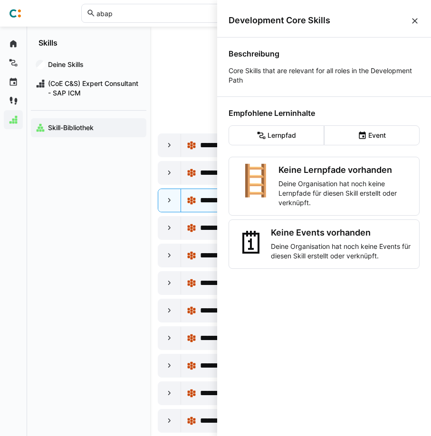
click at [420, 23] on div "Development Core Skills" at bounding box center [324, 21] width 214 height 34
click at [422, 23] on div "Development Core Skills" at bounding box center [324, 21] width 214 height 34
click at [415, 22] on eds-icon at bounding box center [414, 20] width 9 height 9
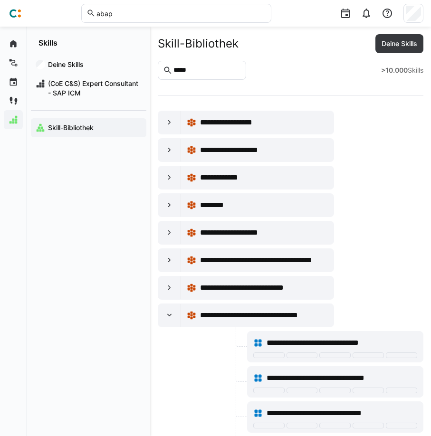
scroll to position [2422, 0]
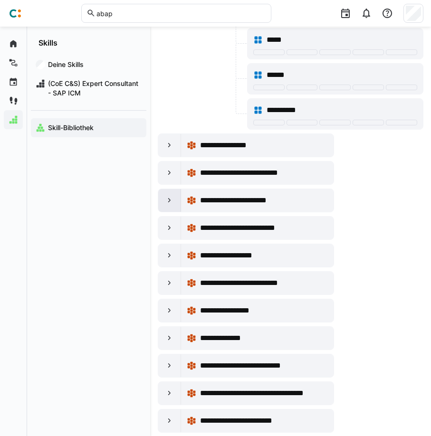
click at [170, 206] on div at bounding box center [169, 200] width 23 height 23
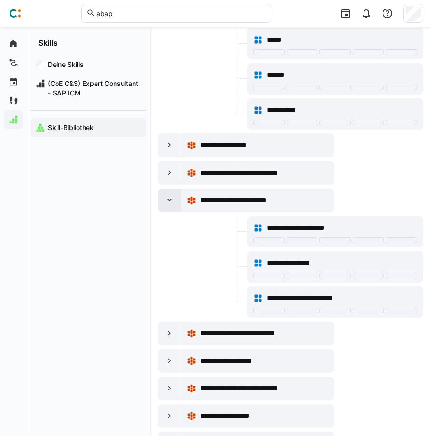
scroll to position [2470, 0]
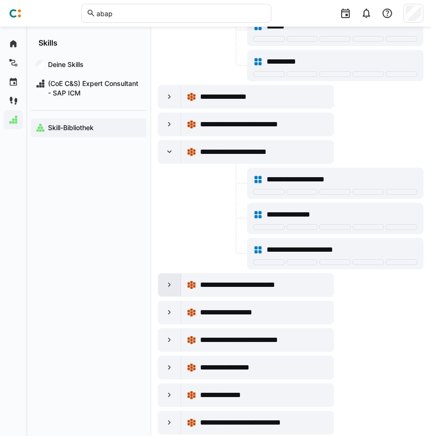
click at [171, 288] on eds-icon at bounding box center [169, 284] width 9 height 9
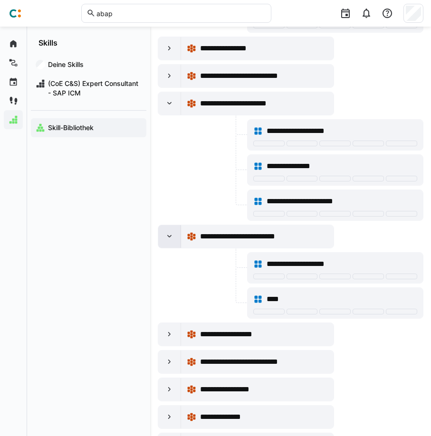
scroll to position [2567, 0]
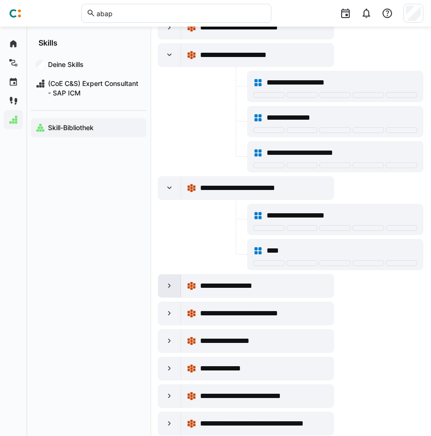
click at [164, 289] on div at bounding box center [169, 285] width 23 height 23
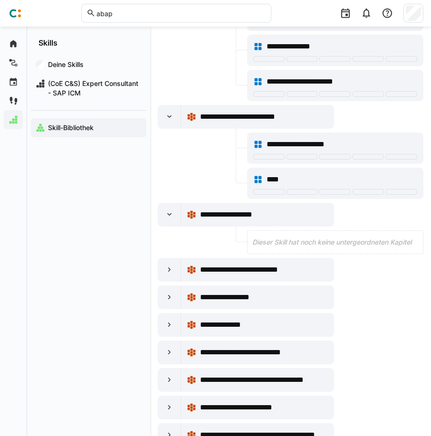
scroll to position [2664, 0]
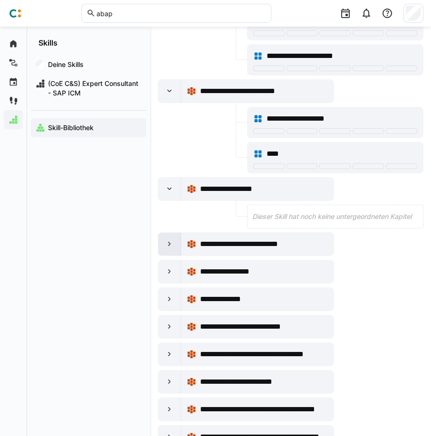
click at [172, 253] on div at bounding box center [169, 244] width 23 height 23
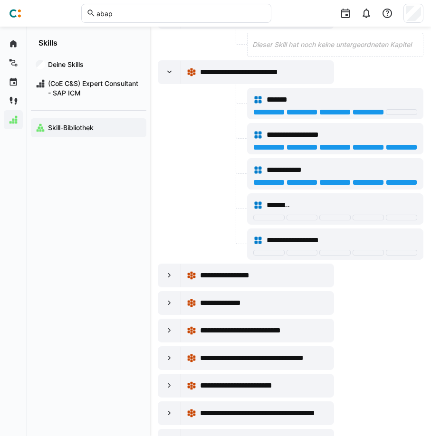
scroll to position [2857, 0]
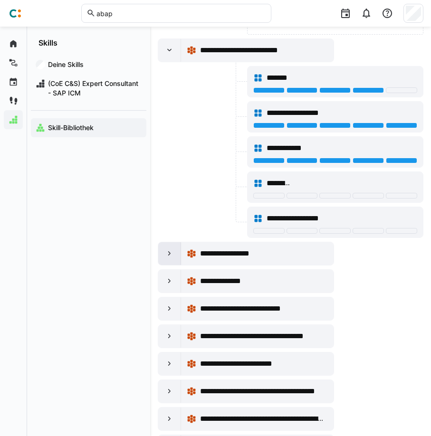
click at [171, 254] on eds-icon at bounding box center [169, 253] width 9 height 9
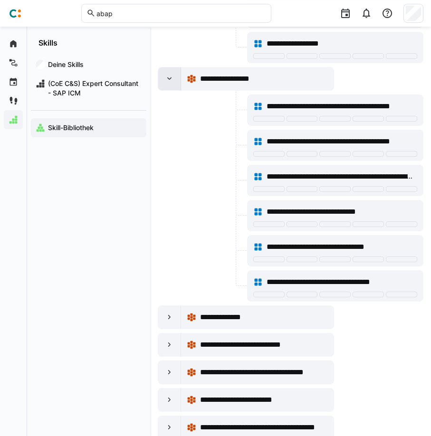
scroll to position [3100, 0]
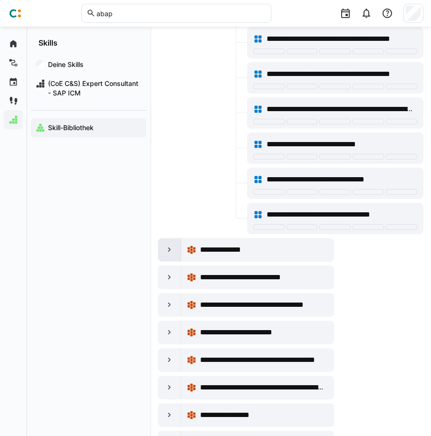
click at [172, 260] on div at bounding box center [169, 249] width 23 height 23
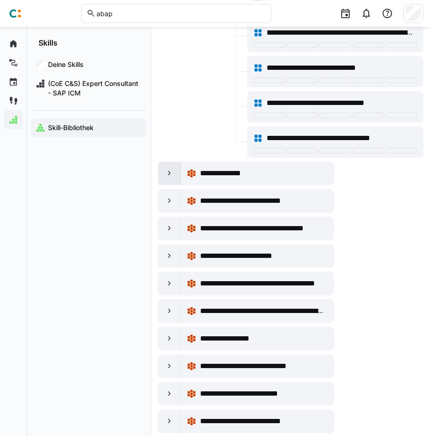
scroll to position [3196, 0]
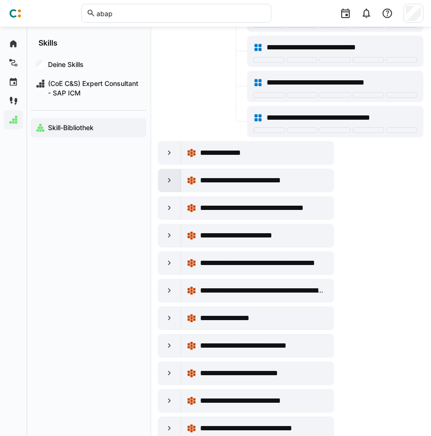
click at [173, 185] on div at bounding box center [169, 180] width 23 height 23
click at [174, 212] on div at bounding box center [169, 208] width 23 height 23
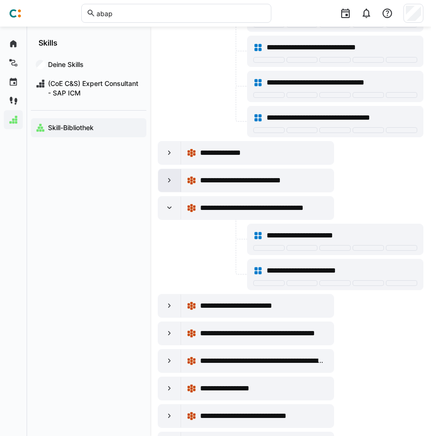
click at [160, 185] on div at bounding box center [169, 180] width 23 height 23
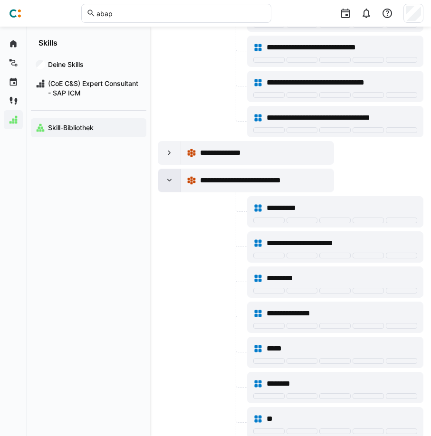
click at [164, 185] on div at bounding box center [169, 180] width 23 height 23
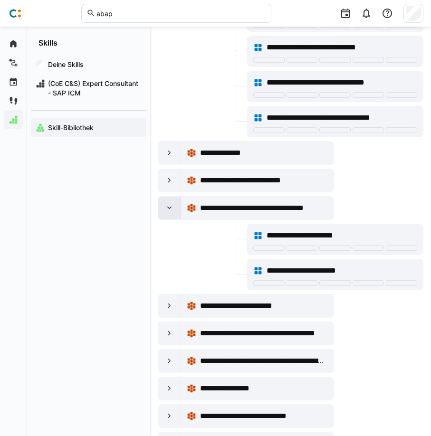
click at [176, 203] on div at bounding box center [169, 208] width 23 height 23
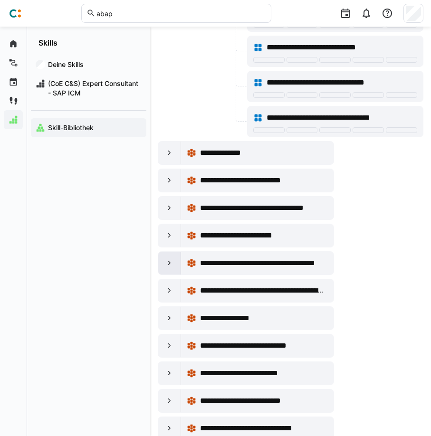
click at [168, 264] on eds-icon at bounding box center [169, 262] width 9 height 9
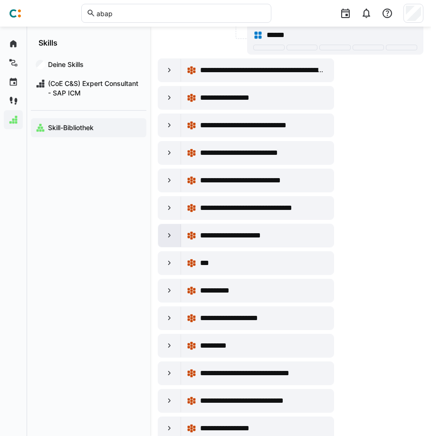
scroll to position [3535, 0]
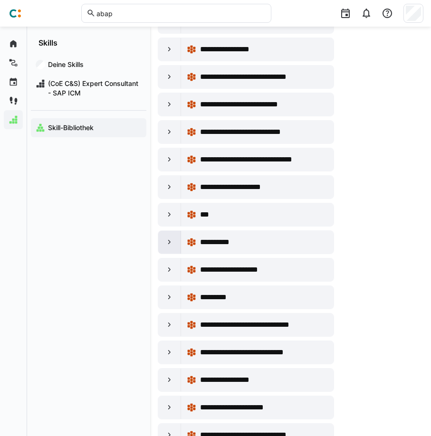
click at [162, 243] on div at bounding box center [169, 242] width 23 height 23
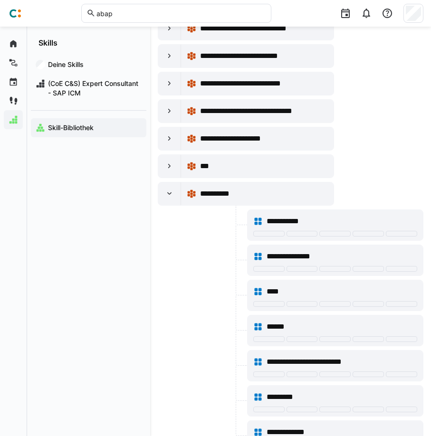
scroll to position [3632, 0]
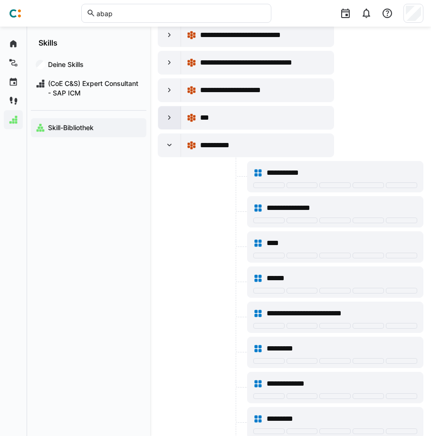
click at [171, 123] on div at bounding box center [169, 117] width 23 height 23
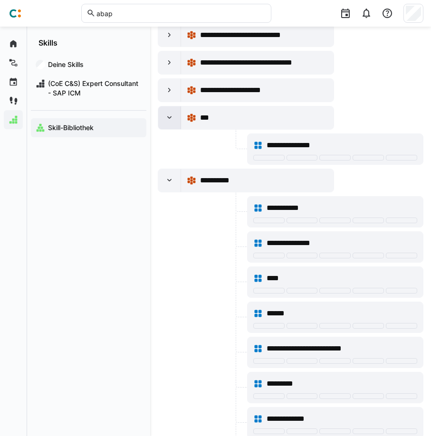
click at [171, 122] on eds-icon at bounding box center [169, 117] width 9 height 9
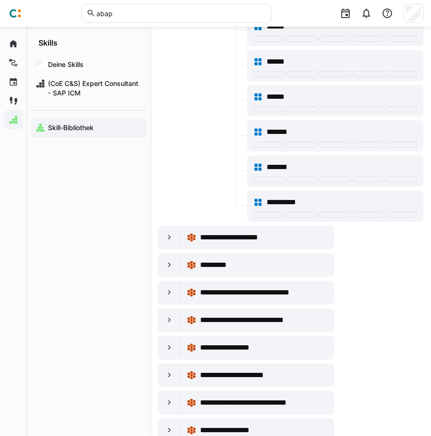
scroll to position [4214, 0]
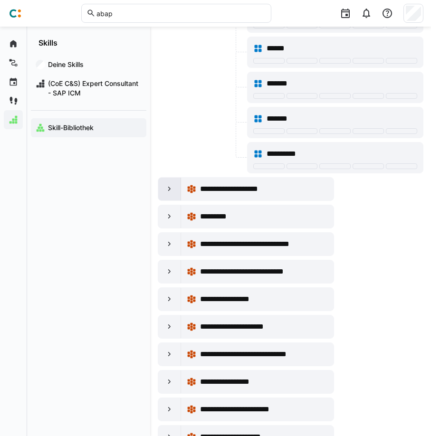
click at [175, 192] on div at bounding box center [169, 189] width 23 height 23
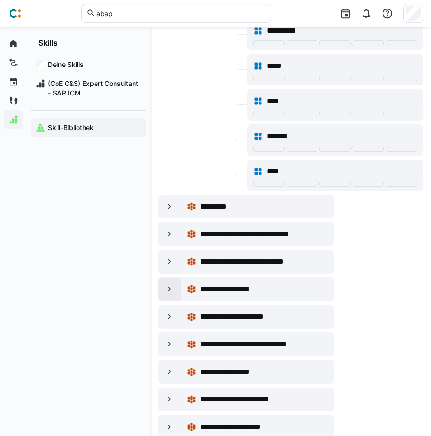
scroll to position [4892, 0]
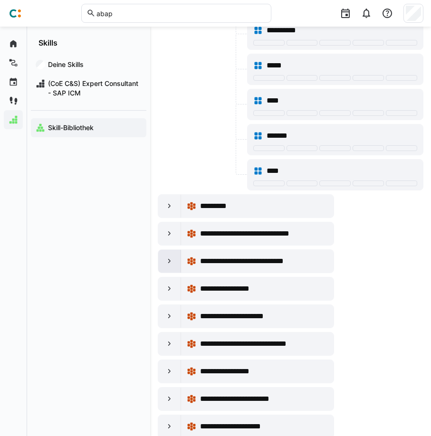
click at [171, 260] on eds-icon at bounding box center [169, 260] width 9 height 9
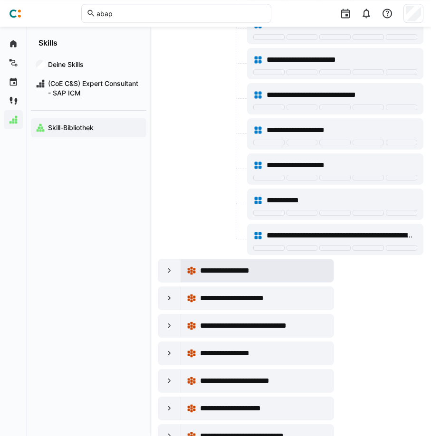
scroll to position [5473, 0]
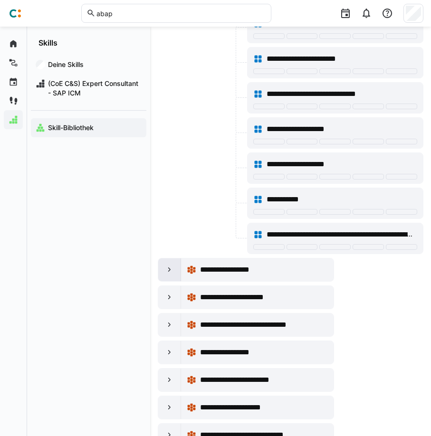
click at [167, 267] on eds-icon at bounding box center [169, 269] width 9 height 9
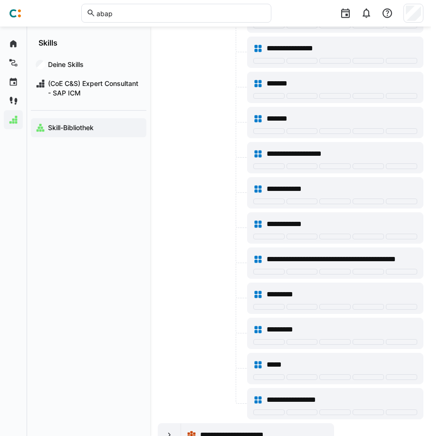
scroll to position [6054, 0]
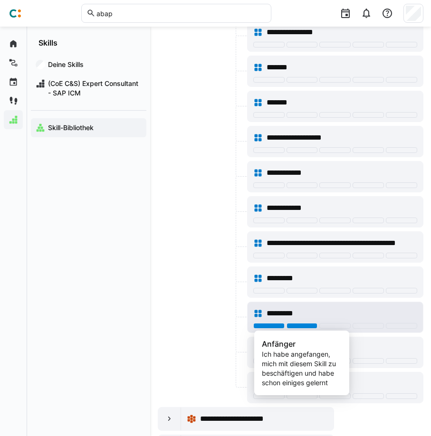
click at [311, 324] on div at bounding box center [301, 326] width 31 height 6
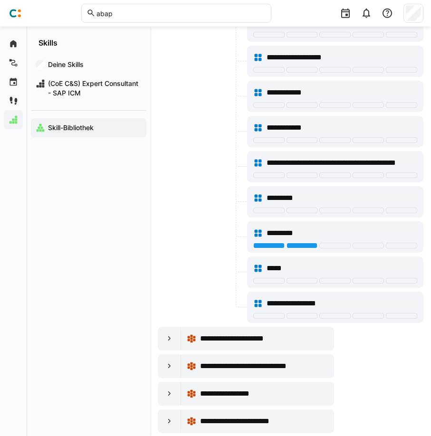
scroll to position [6151, 0]
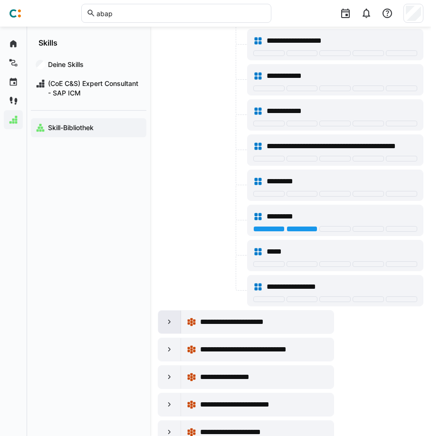
click at [168, 325] on eds-icon at bounding box center [169, 321] width 9 height 9
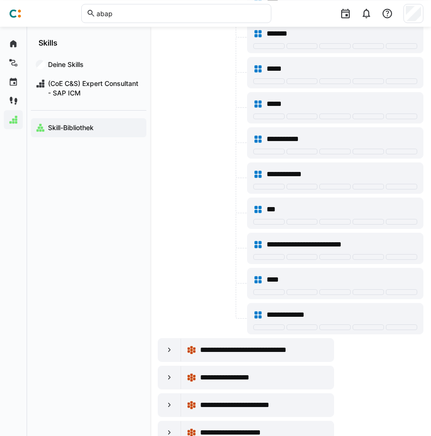
scroll to position [6538, 0]
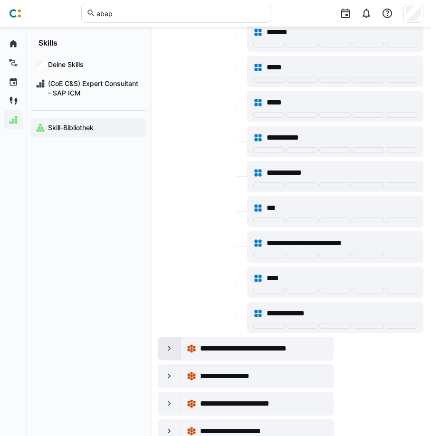
click at [169, 344] on eds-icon at bounding box center [169, 348] width 9 height 9
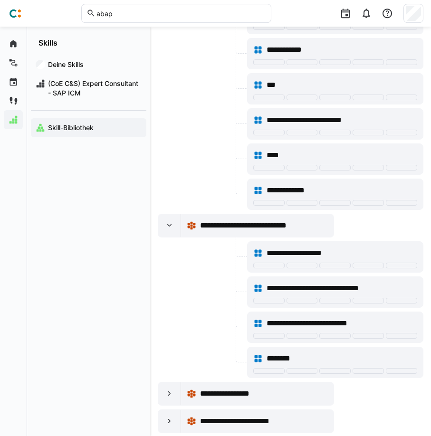
scroll to position [6684, 0]
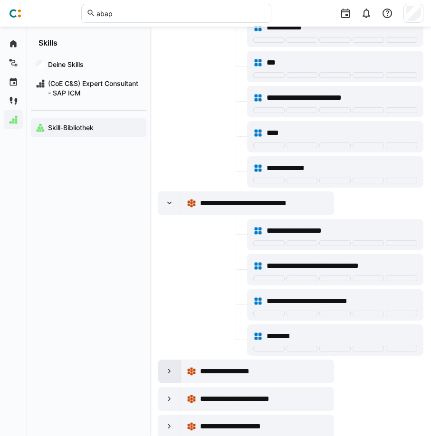
click at [165, 369] on eds-icon at bounding box center [169, 371] width 9 height 9
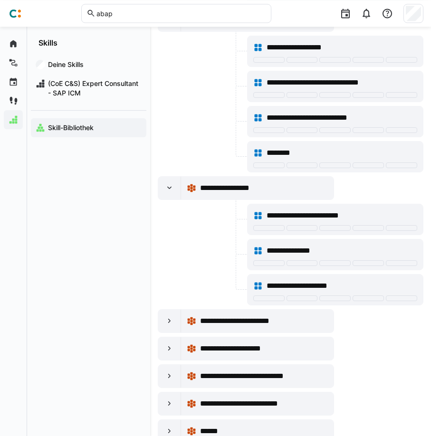
scroll to position [6877, 0]
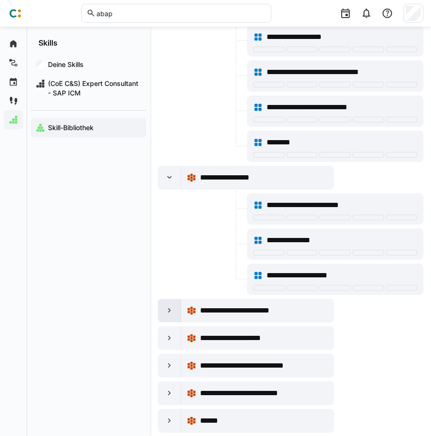
click at [176, 313] on div at bounding box center [169, 310] width 23 height 23
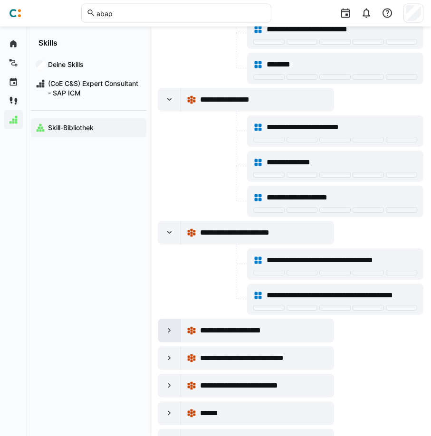
scroll to position [6974, 0]
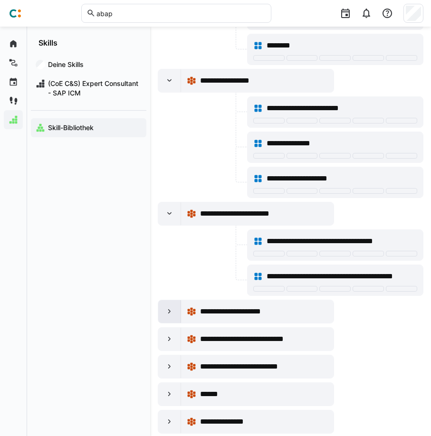
click at [166, 317] on div at bounding box center [169, 311] width 23 height 23
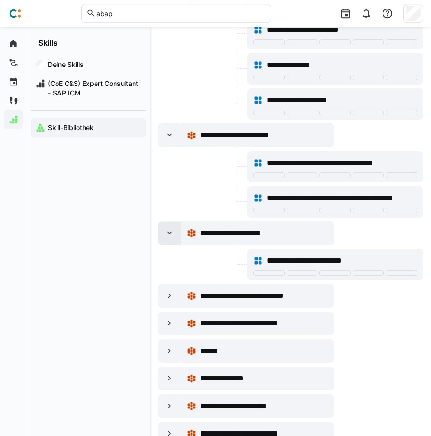
scroll to position [7071, 0]
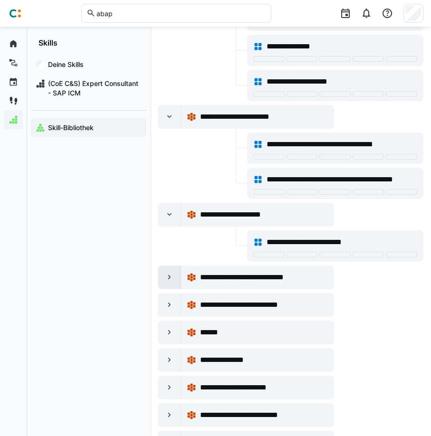
click at [167, 283] on div at bounding box center [169, 277] width 23 height 23
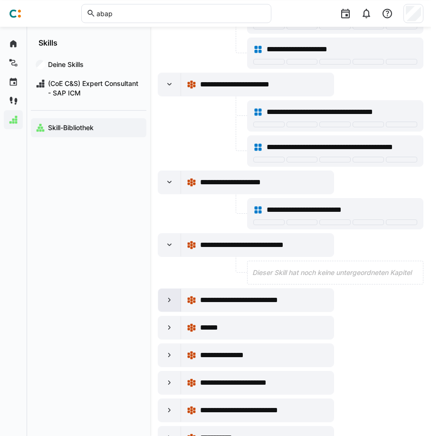
scroll to position [7119, 0]
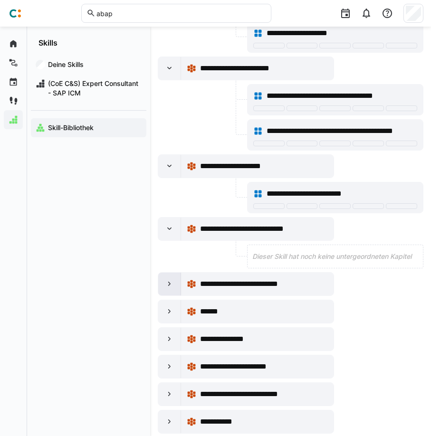
click at [170, 287] on eds-icon at bounding box center [169, 283] width 9 height 9
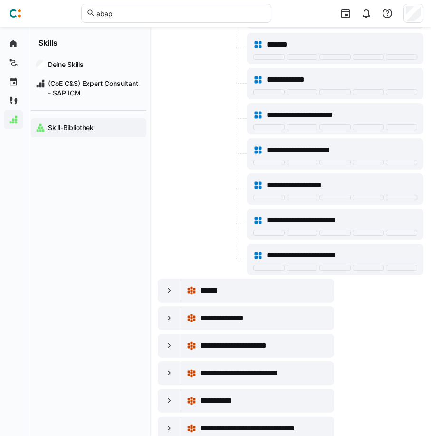
scroll to position [7507, 0]
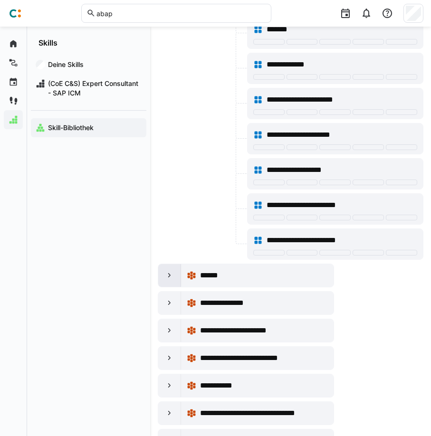
click at [165, 283] on div at bounding box center [169, 275] width 23 height 23
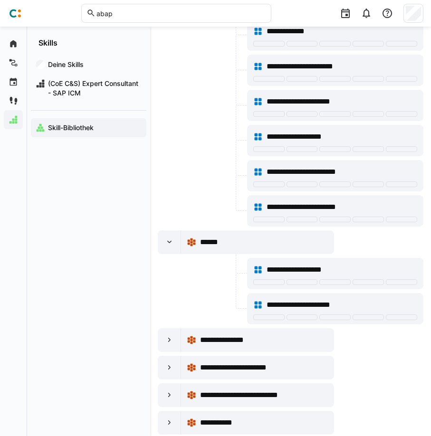
scroll to position [7555, 0]
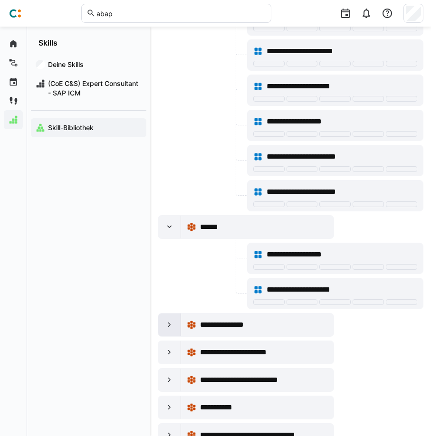
click at [178, 322] on div at bounding box center [169, 324] width 23 height 23
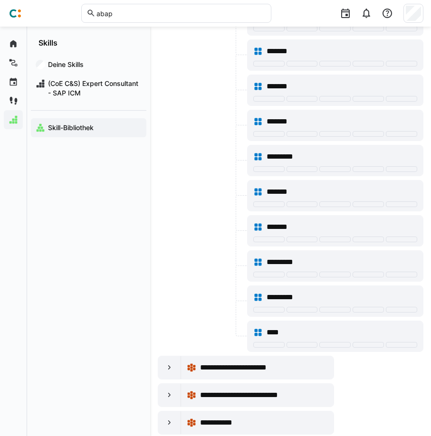
scroll to position [8572, 0]
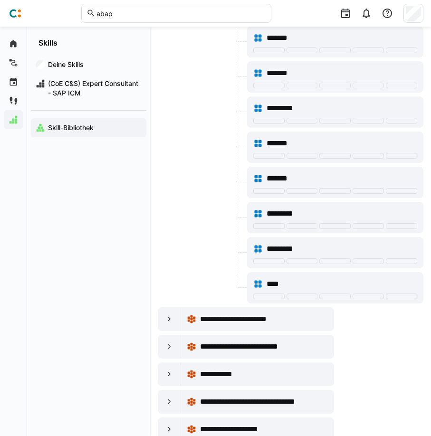
click at [177, 322] on div at bounding box center [169, 319] width 23 height 23
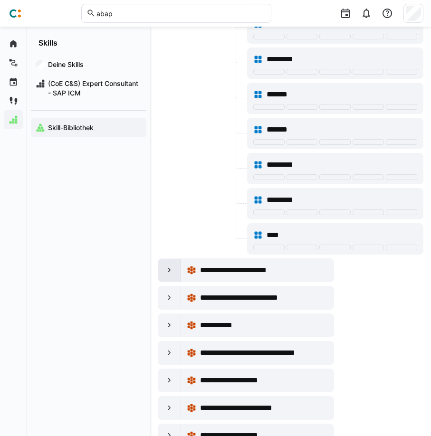
scroll to position [8669, 0]
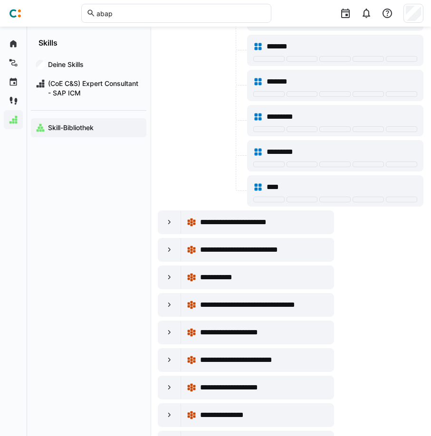
click at [169, 261] on div "**********" at bounding box center [246, 250] width 176 height 24
click at [169, 254] on eds-icon at bounding box center [169, 249] width 9 height 9
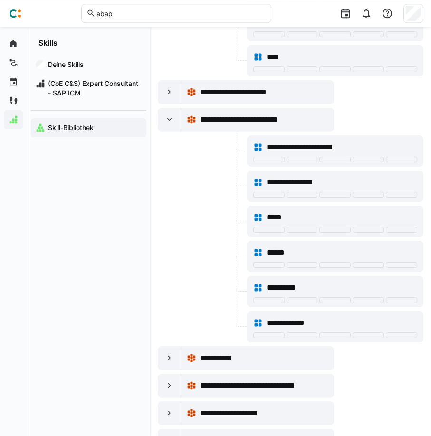
scroll to position [8814, 0]
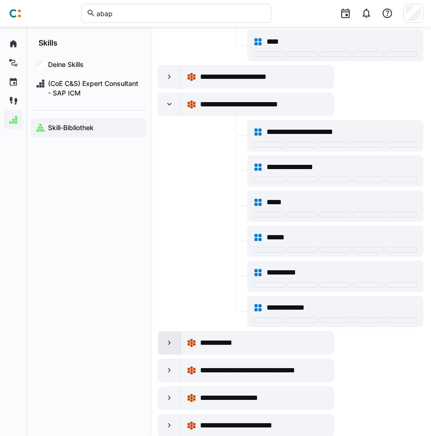
click at [167, 342] on eds-icon at bounding box center [169, 342] width 9 height 9
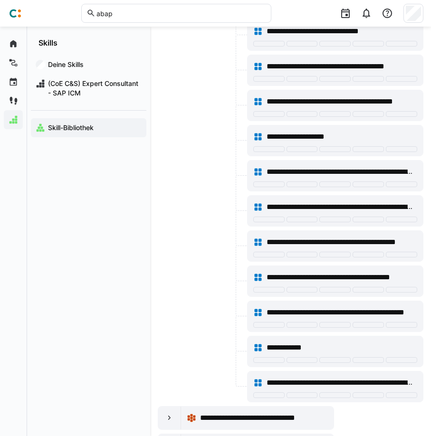
scroll to position [9202, 0]
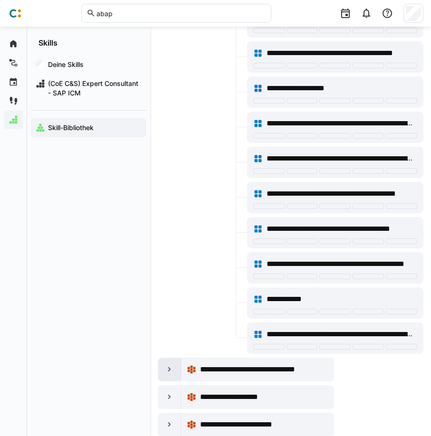
click at [170, 370] on eds-icon at bounding box center [169, 369] width 9 height 9
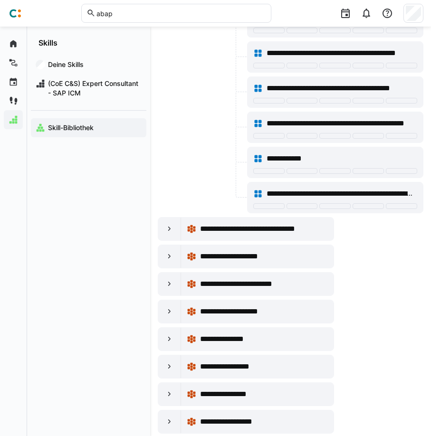
scroll to position [9347, 0]
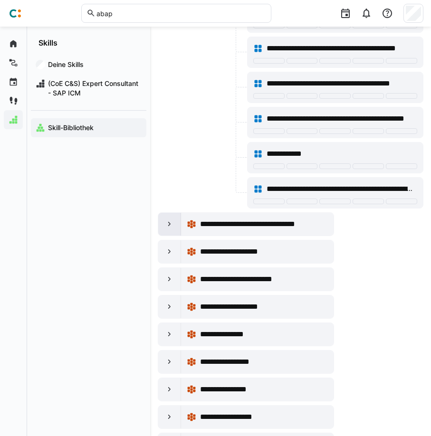
click at [167, 226] on eds-icon at bounding box center [169, 223] width 9 height 9
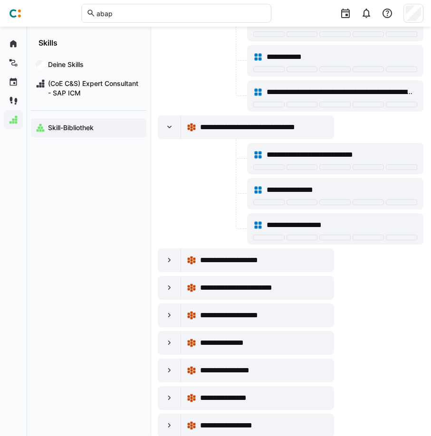
scroll to position [9493, 0]
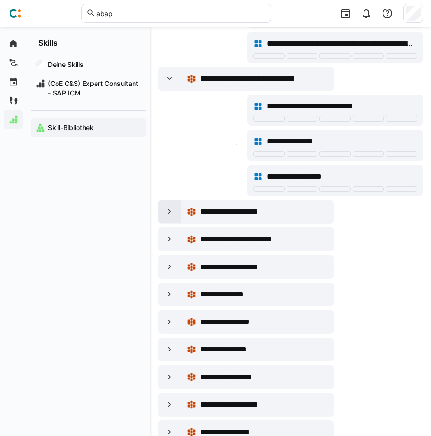
click at [164, 220] on div at bounding box center [169, 211] width 23 height 23
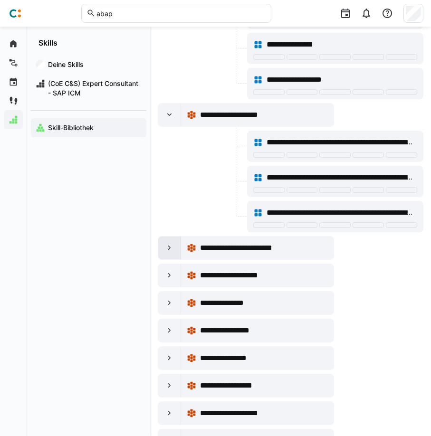
click at [166, 245] on eds-icon at bounding box center [169, 247] width 9 height 9
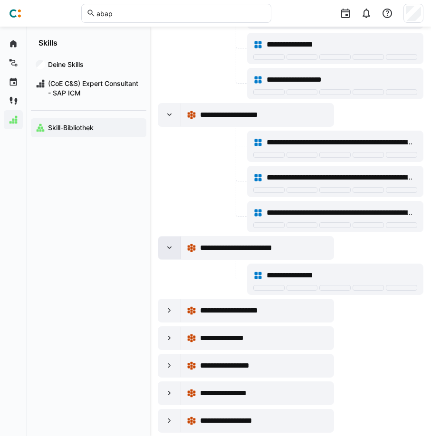
scroll to position [9638, 0]
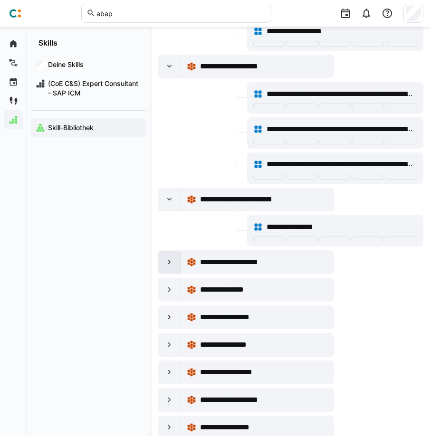
click at [168, 264] on eds-icon at bounding box center [169, 261] width 9 height 9
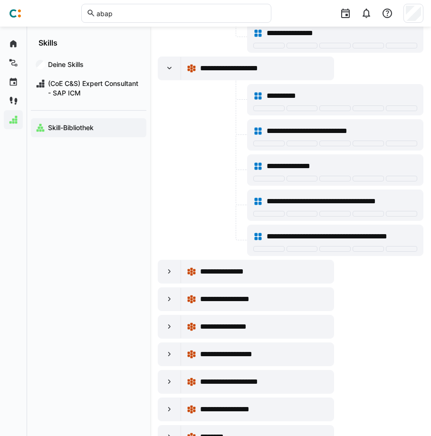
scroll to position [9880, 0]
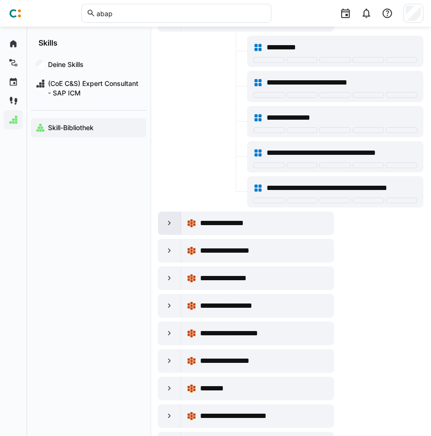
click at [174, 213] on div at bounding box center [169, 223] width 23 height 23
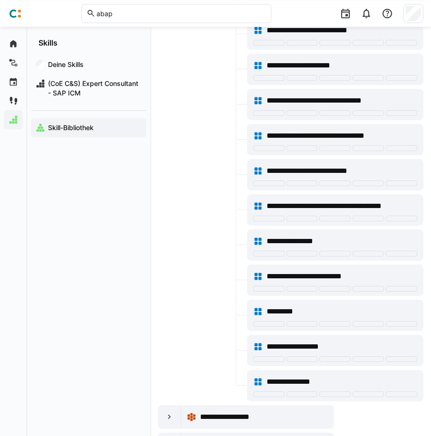
scroll to position [10558, 0]
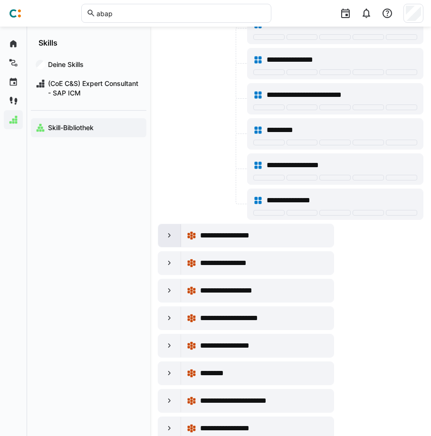
click at [169, 232] on eds-icon at bounding box center [169, 235] width 9 height 9
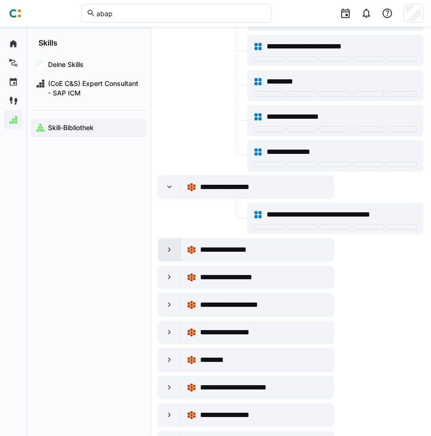
click at [174, 248] on eds-icon at bounding box center [169, 249] width 9 height 9
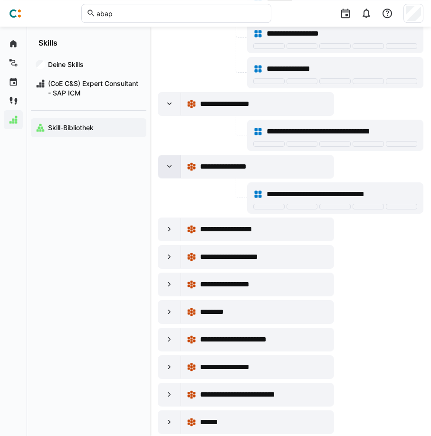
scroll to position [10849, 0]
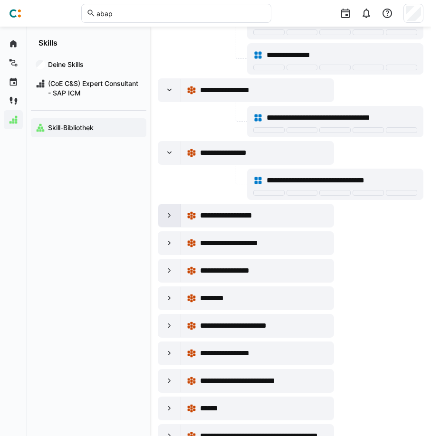
click at [168, 219] on eds-icon at bounding box center [169, 215] width 9 height 9
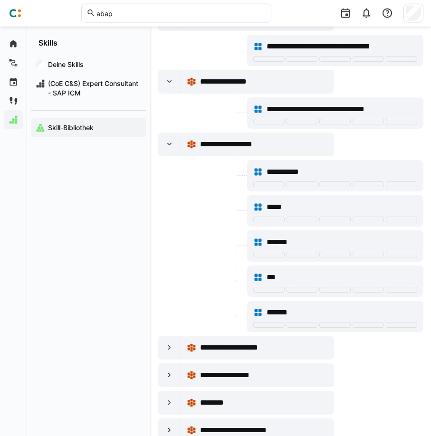
scroll to position [10945, 0]
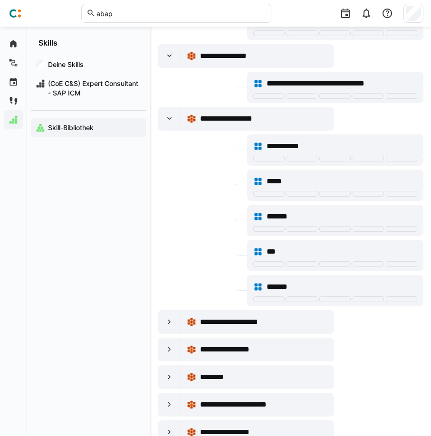
click at [170, 310] on div "**********" at bounding box center [246, 322] width 176 height 24
click at [170, 315] on div at bounding box center [169, 322] width 23 height 23
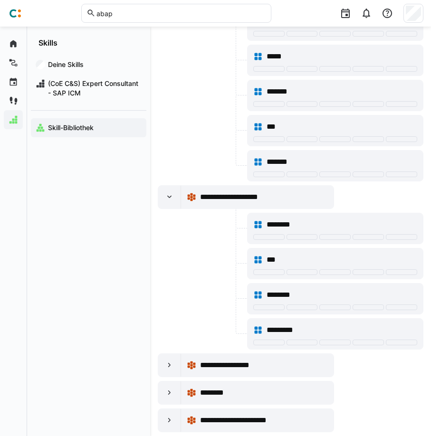
scroll to position [11091, 0]
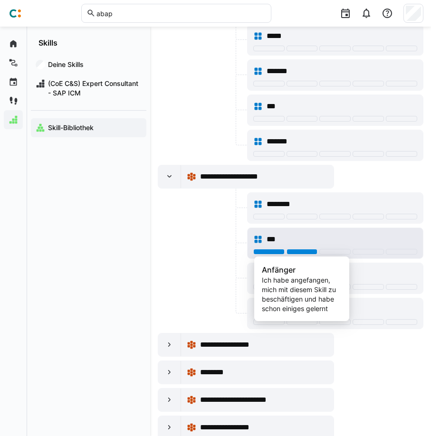
click at [302, 252] on div at bounding box center [301, 252] width 31 height 6
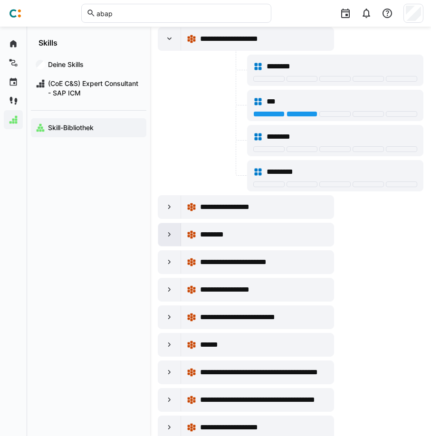
scroll to position [11236, 0]
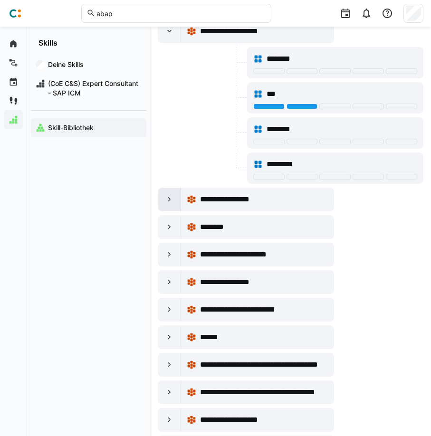
click at [165, 197] on eds-icon at bounding box center [169, 199] width 9 height 9
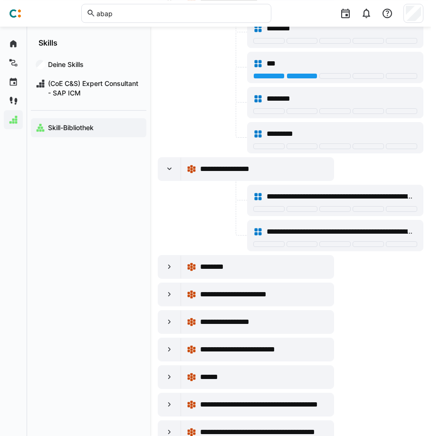
scroll to position [11284, 0]
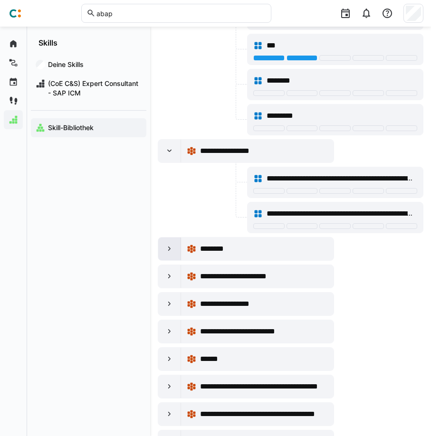
click at [159, 244] on div at bounding box center [169, 248] width 23 height 23
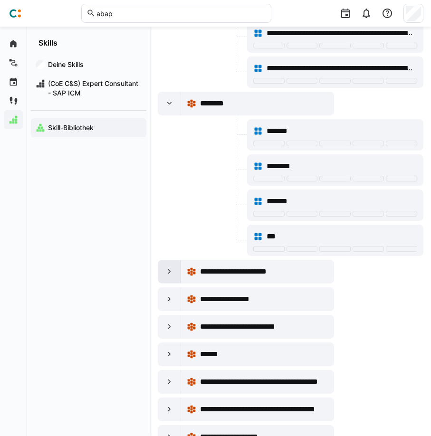
click at [175, 268] on div at bounding box center [169, 271] width 23 height 23
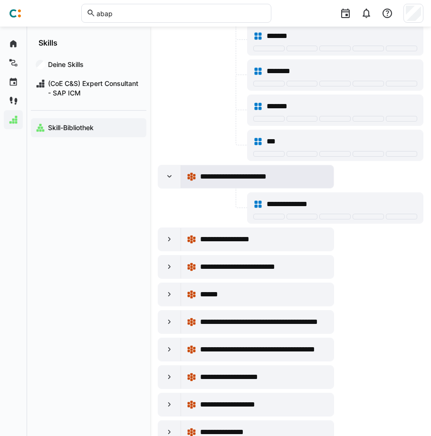
scroll to position [11575, 0]
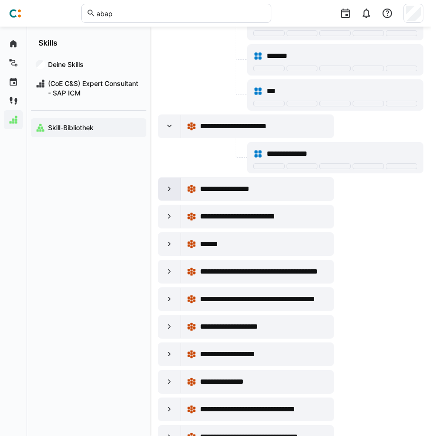
click at [164, 193] on div at bounding box center [169, 189] width 23 height 23
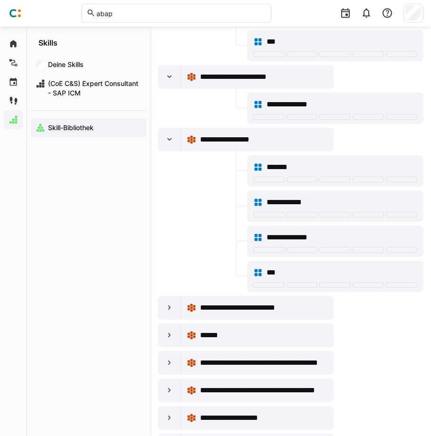
scroll to position [11672, 0]
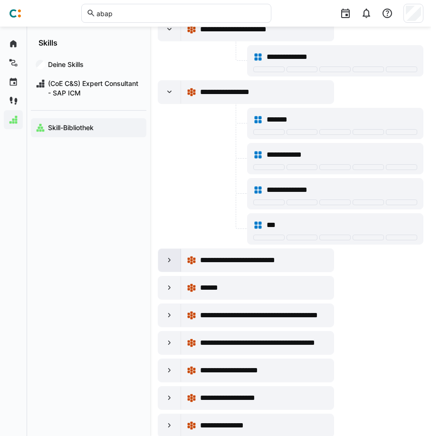
click at [170, 264] on eds-icon at bounding box center [169, 259] width 9 height 9
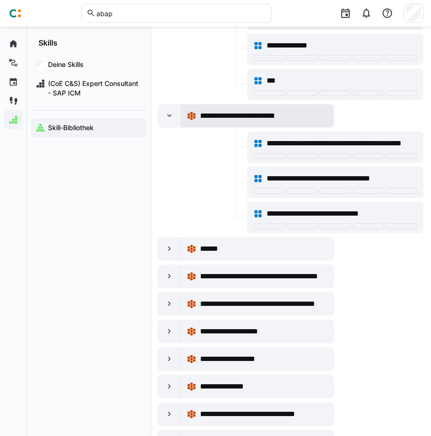
scroll to position [11817, 0]
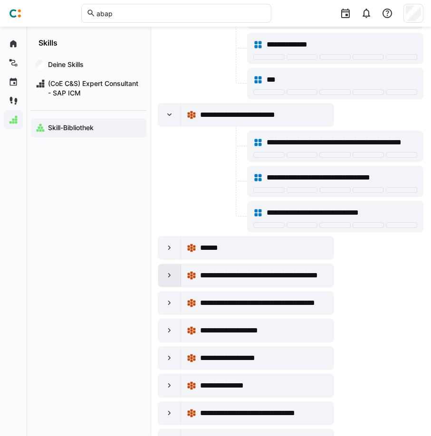
click at [166, 274] on eds-icon at bounding box center [169, 275] width 9 height 9
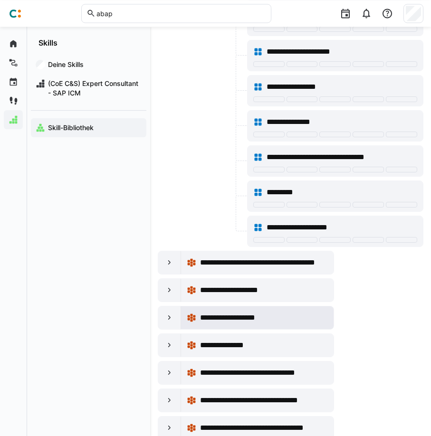
scroll to position [12205, 0]
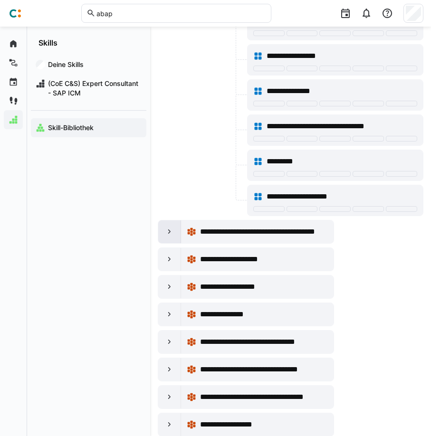
click at [164, 235] on div at bounding box center [169, 231] width 23 height 23
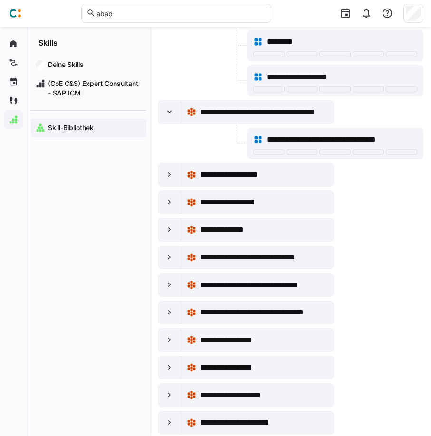
scroll to position [12350, 0]
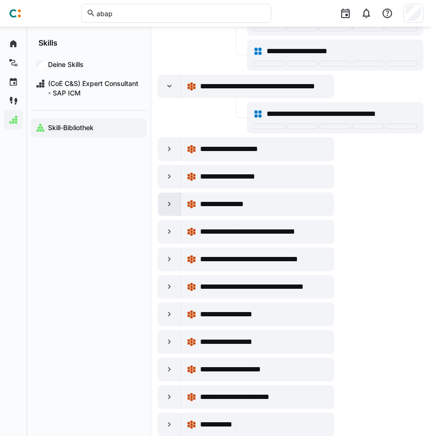
click at [159, 201] on div at bounding box center [169, 204] width 23 height 23
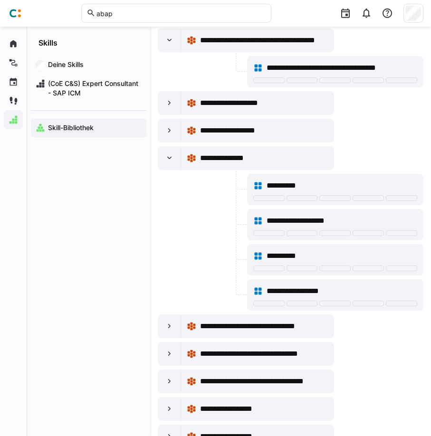
scroll to position [12398, 0]
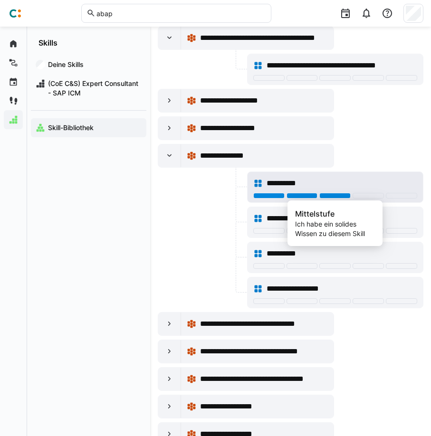
click at [331, 197] on div at bounding box center [334, 196] width 31 height 6
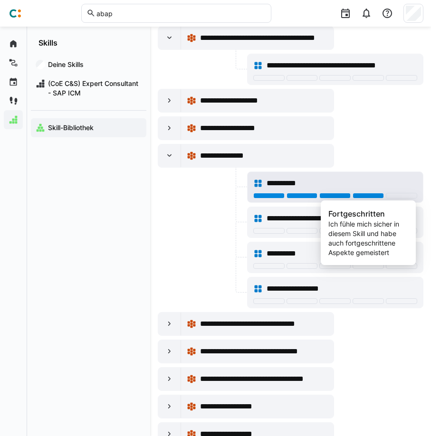
click at [361, 195] on div at bounding box center [367, 196] width 31 height 6
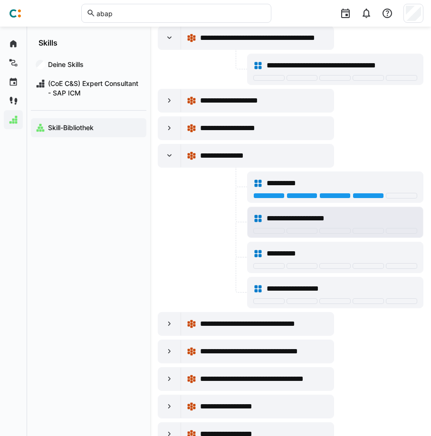
click at [372, 232] on div at bounding box center [367, 231] width 31 height 6
click at [372, 231] on div at bounding box center [367, 231] width 31 height 6
click at [368, 232] on div at bounding box center [367, 231] width 31 height 6
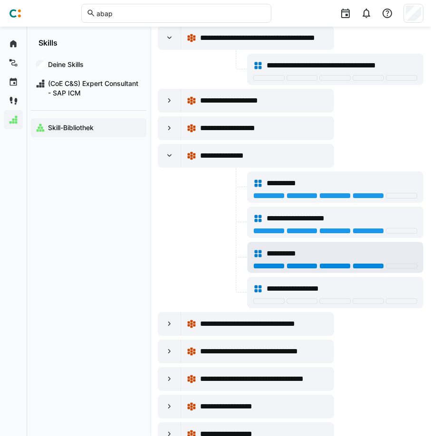
click at [373, 266] on div at bounding box center [367, 266] width 31 height 6
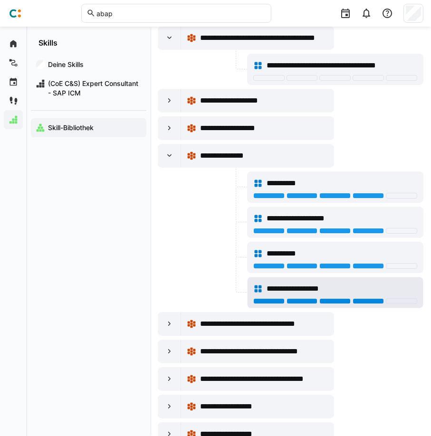
click at [373, 301] on div at bounding box center [367, 301] width 31 height 6
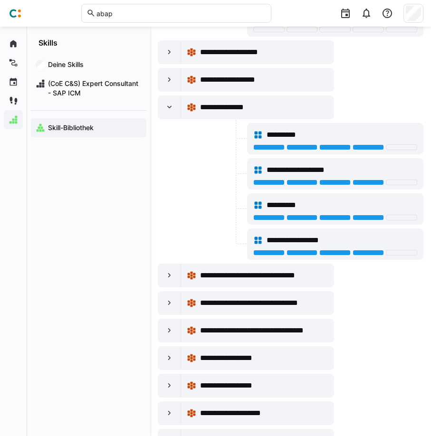
scroll to position [12495, 0]
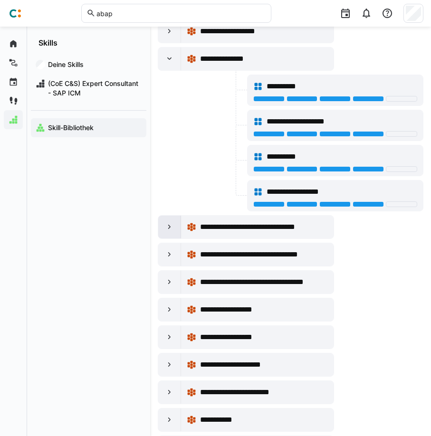
click at [171, 228] on eds-icon at bounding box center [169, 226] width 9 height 9
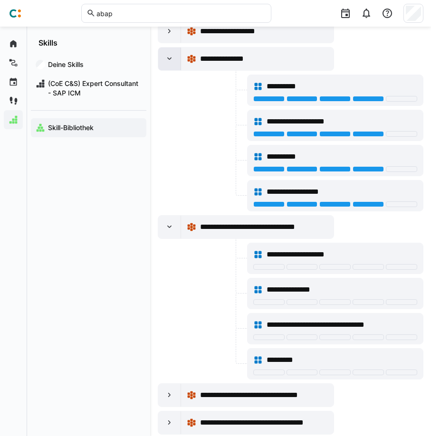
click at [167, 62] on eds-icon at bounding box center [169, 58] width 9 height 9
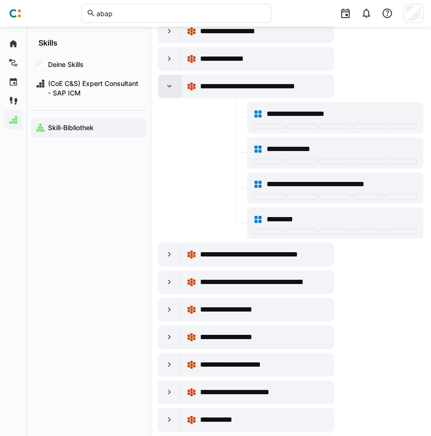
click at [168, 91] on eds-icon at bounding box center [169, 86] width 9 height 9
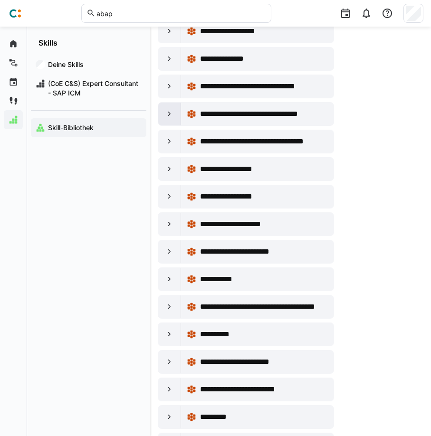
click at [178, 115] on div at bounding box center [169, 114] width 23 height 23
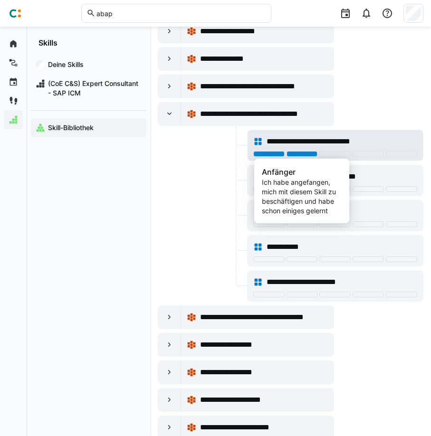
click at [291, 155] on div at bounding box center [301, 154] width 31 height 6
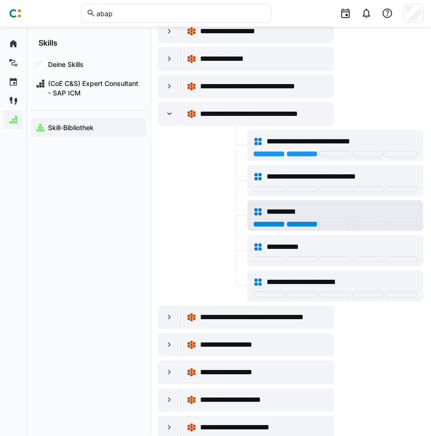
click at [299, 226] on div at bounding box center [301, 224] width 31 height 6
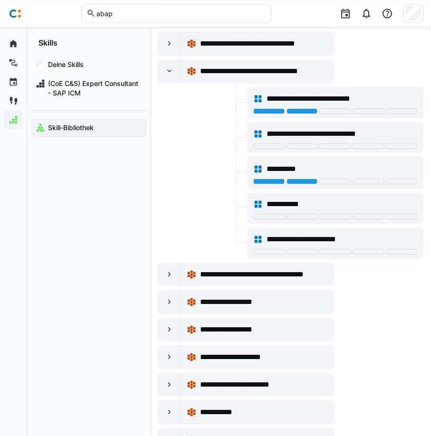
scroll to position [12544, 0]
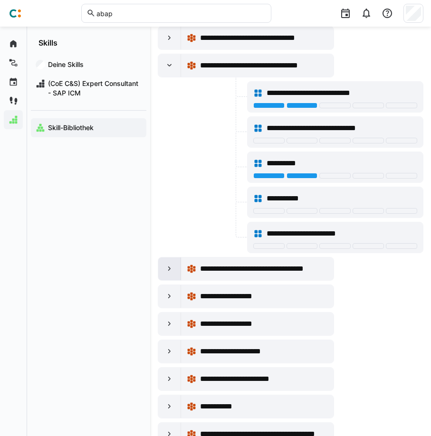
click at [165, 266] on eds-icon at bounding box center [169, 268] width 9 height 9
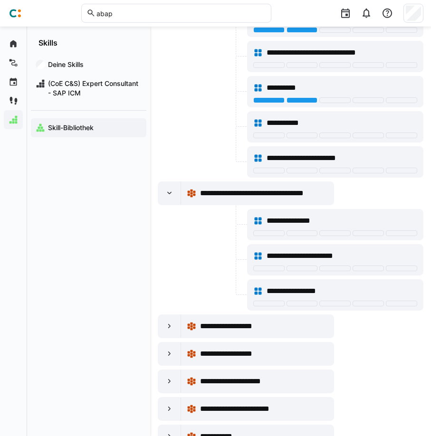
scroll to position [12641, 0]
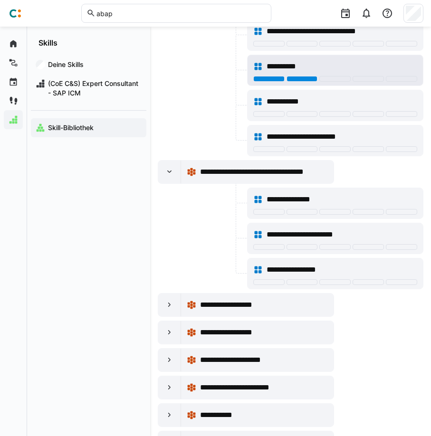
click at [323, 78] on div at bounding box center [334, 79] width 31 height 6
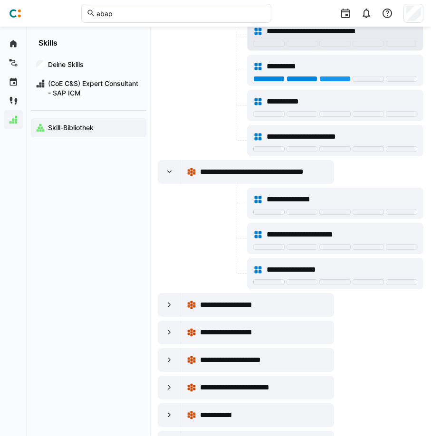
scroll to position [12592, 0]
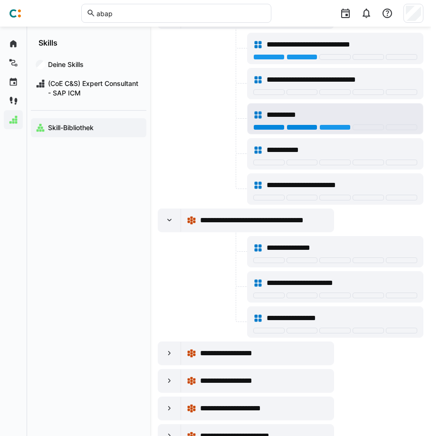
click at [312, 125] on div at bounding box center [301, 127] width 31 height 6
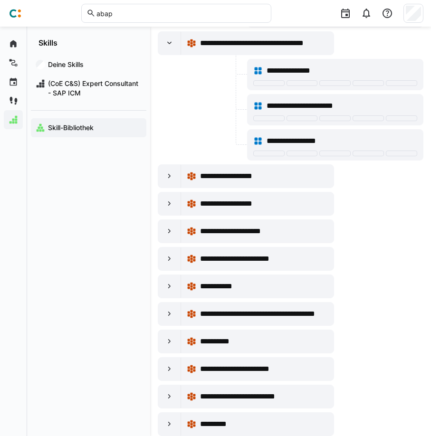
scroll to position [12786, 0]
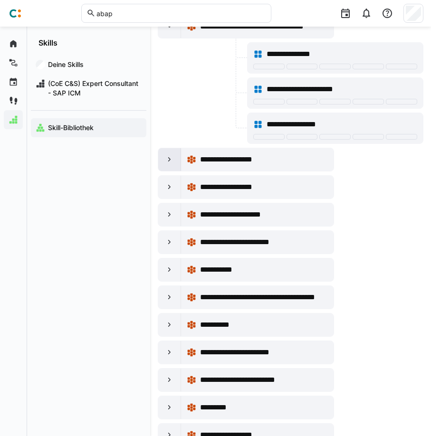
click at [174, 162] on div at bounding box center [169, 159] width 23 height 23
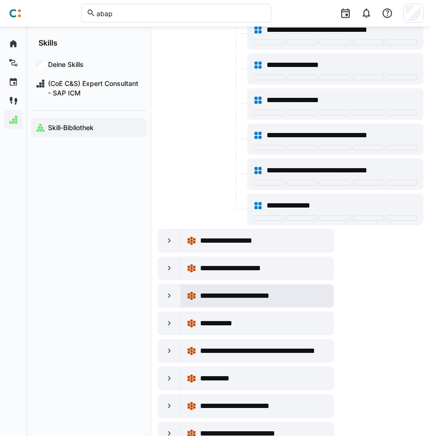
scroll to position [13076, 0]
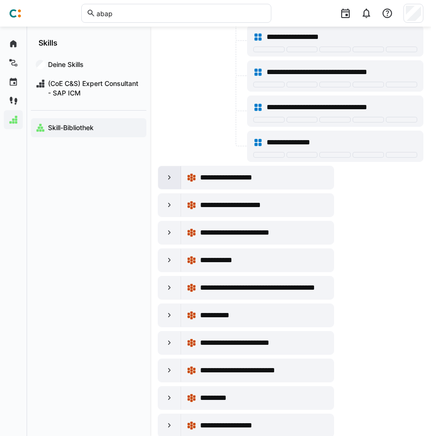
click at [176, 176] on div at bounding box center [169, 177] width 23 height 23
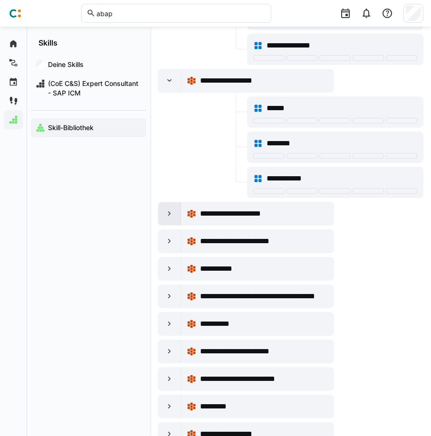
click at [170, 208] on div at bounding box center [169, 213] width 23 height 23
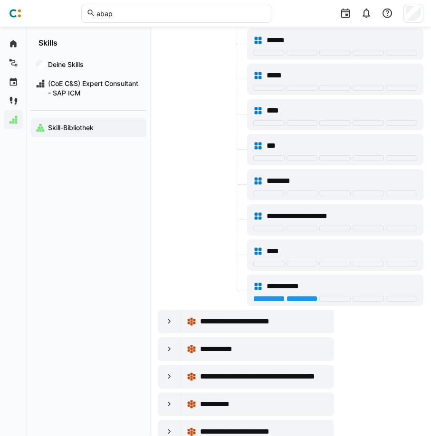
scroll to position [13754, 0]
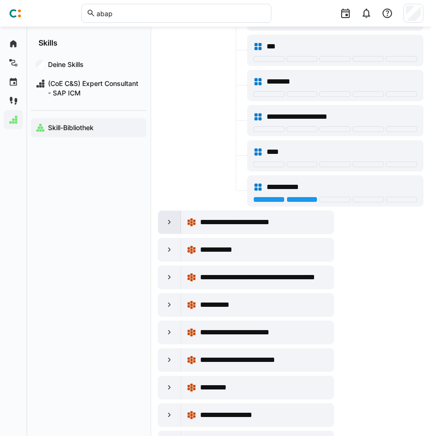
click at [176, 224] on div at bounding box center [169, 222] width 23 height 23
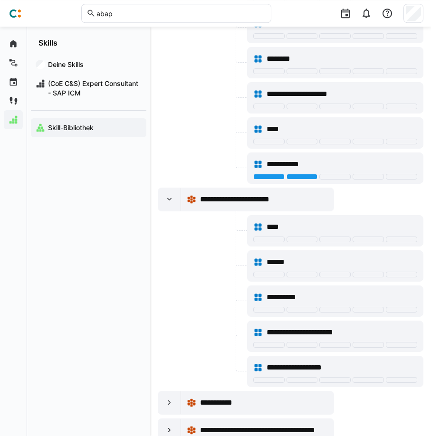
scroll to position [13803, 0]
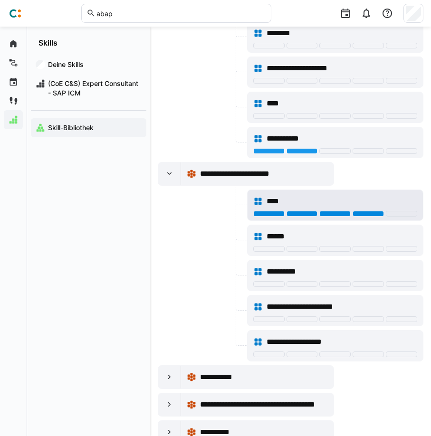
click at [366, 211] on div at bounding box center [367, 214] width 31 height 6
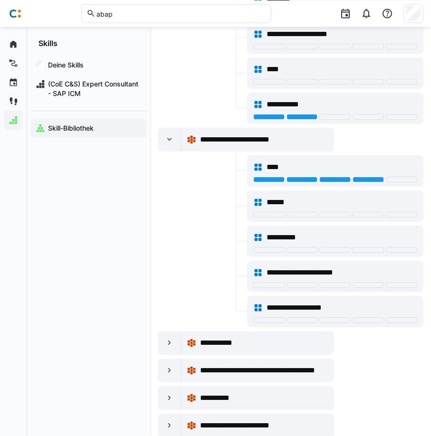
scroll to position [13851, 0]
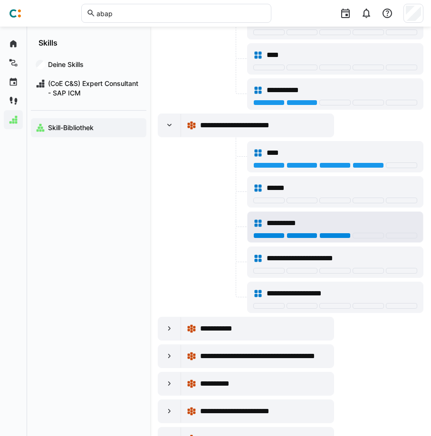
click at [327, 233] on div at bounding box center [334, 236] width 31 height 6
click at [309, 236] on div at bounding box center [301, 236] width 31 height 6
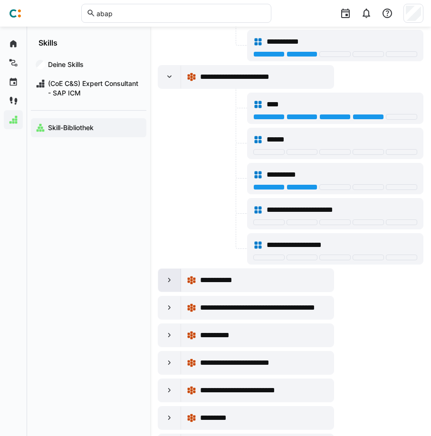
click at [174, 276] on div at bounding box center [169, 280] width 23 height 23
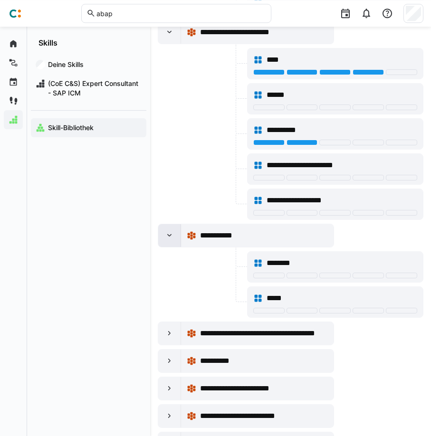
scroll to position [13997, 0]
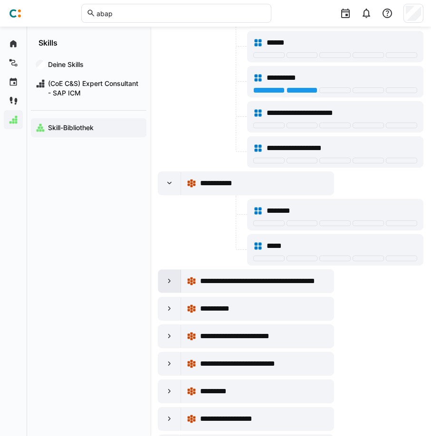
click at [172, 273] on div at bounding box center [169, 281] width 23 height 23
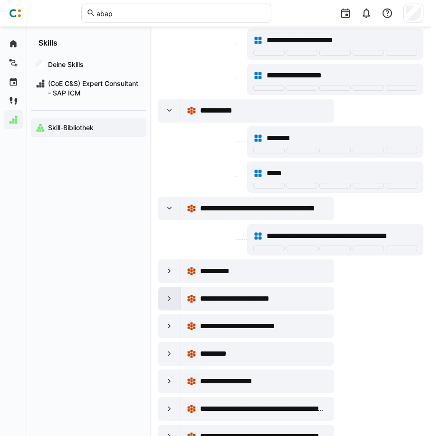
scroll to position [14093, 0]
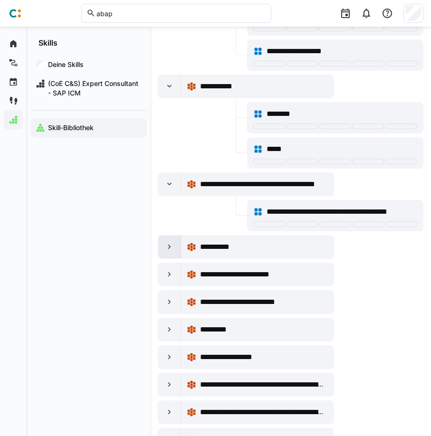
click at [168, 246] on eds-icon at bounding box center [169, 246] width 9 height 9
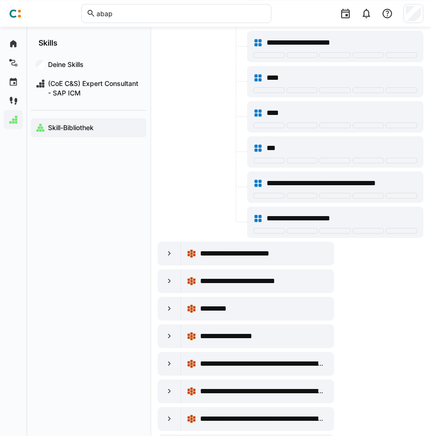
scroll to position [14626, 0]
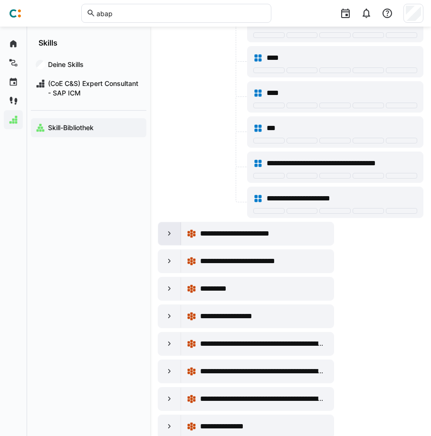
click at [175, 233] on div at bounding box center [169, 233] width 23 height 23
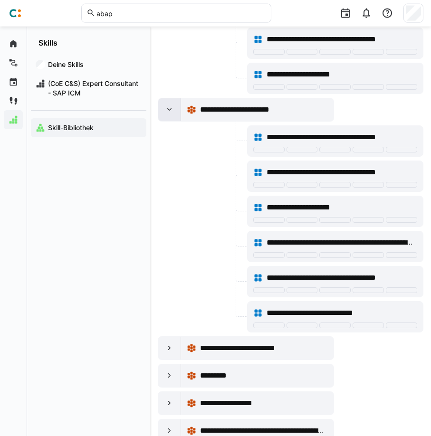
scroll to position [14772, 0]
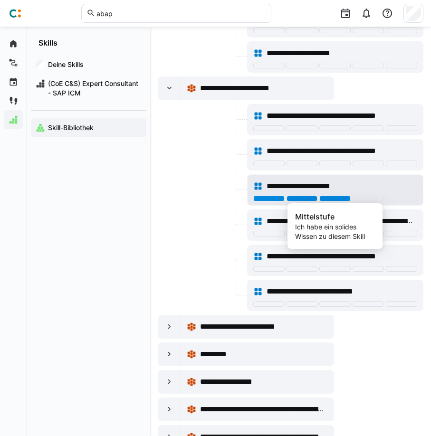
click at [325, 197] on div at bounding box center [334, 199] width 31 height 6
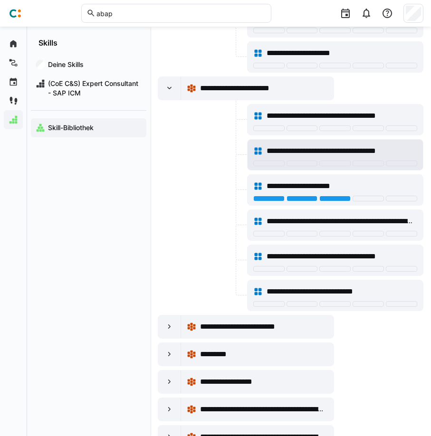
click at [330, 160] on div "**********" at bounding box center [335, 150] width 164 height 19
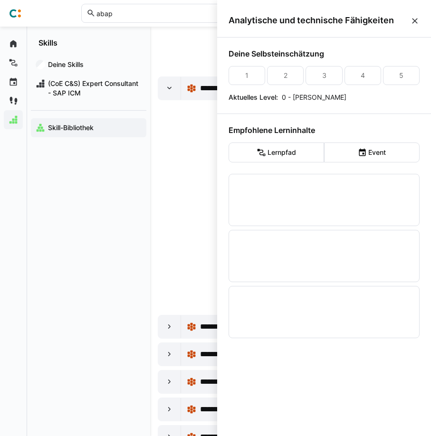
scroll to position [0, 0]
click at [413, 20] on eds-icon at bounding box center [414, 20] width 9 height 9
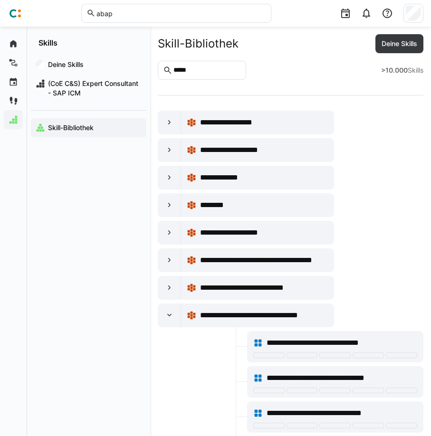
scroll to position [14772, 0]
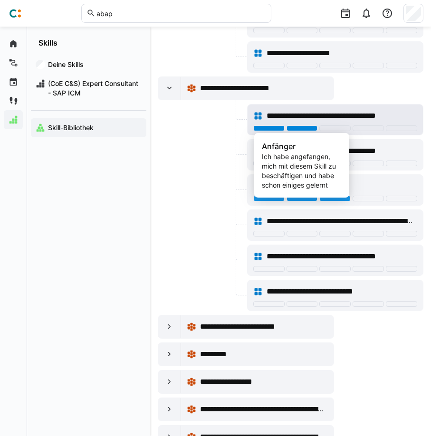
click at [294, 128] on div at bounding box center [301, 128] width 31 height 6
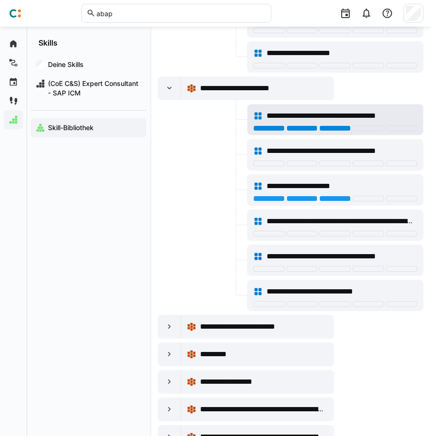
click at [350, 128] on div at bounding box center [334, 128] width 31 height 6
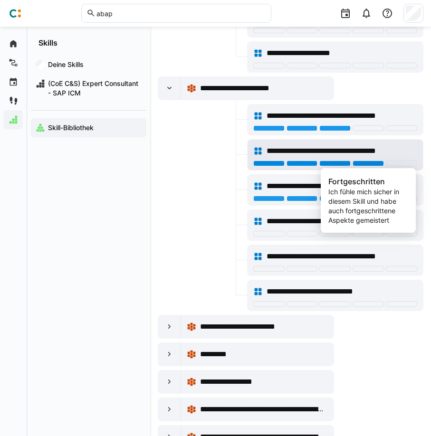
click at [358, 163] on div at bounding box center [367, 163] width 31 height 6
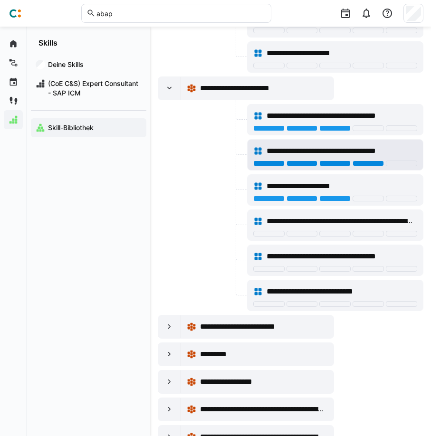
click at [371, 165] on div at bounding box center [367, 163] width 31 height 6
click at [363, 159] on div "**********" at bounding box center [335, 150] width 164 height 19
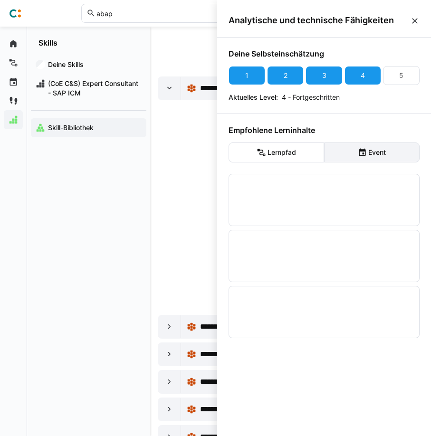
scroll to position [0, 0]
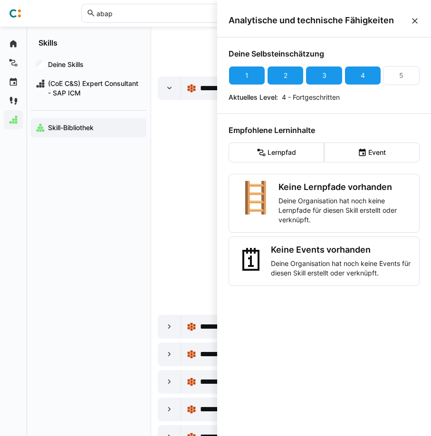
click at [411, 19] on eds-icon at bounding box center [414, 20] width 9 height 9
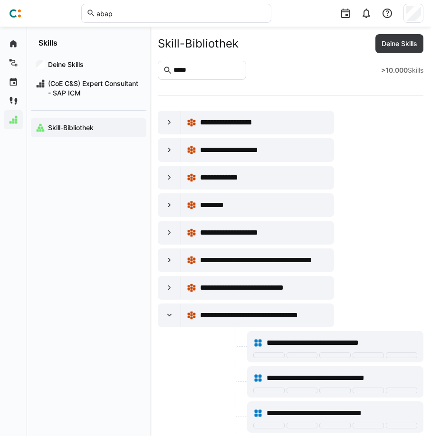
scroll to position [14772, 0]
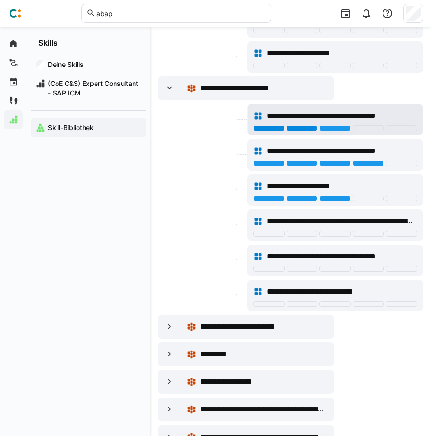
click at [312, 129] on div at bounding box center [301, 128] width 31 height 6
click at [335, 128] on div at bounding box center [334, 128] width 31 height 6
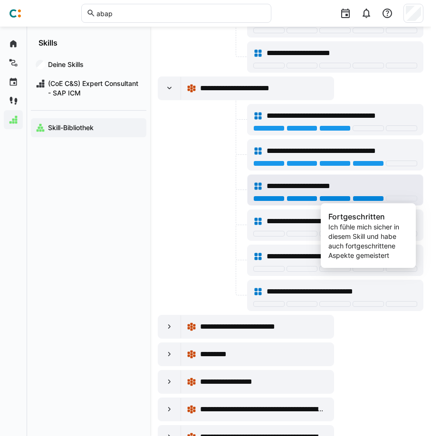
click at [368, 198] on div at bounding box center [367, 199] width 31 height 6
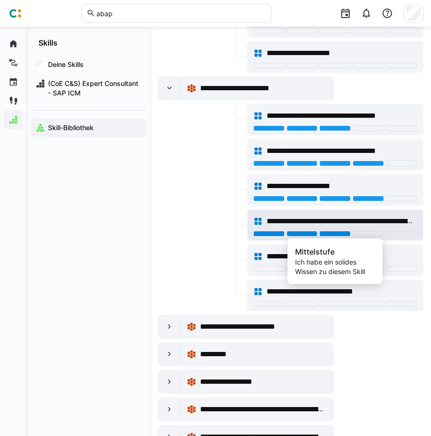
click at [328, 233] on div at bounding box center [334, 234] width 31 height 6
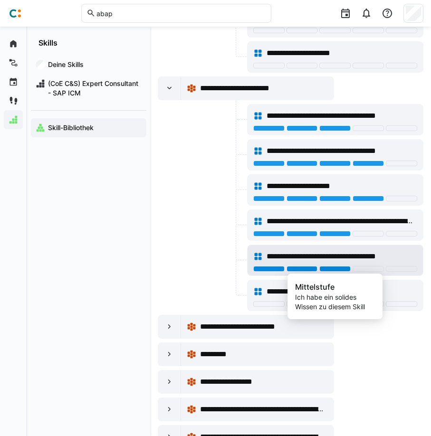
click at [333, 269] on div at bounding box center [334, 269] width 31 height 6
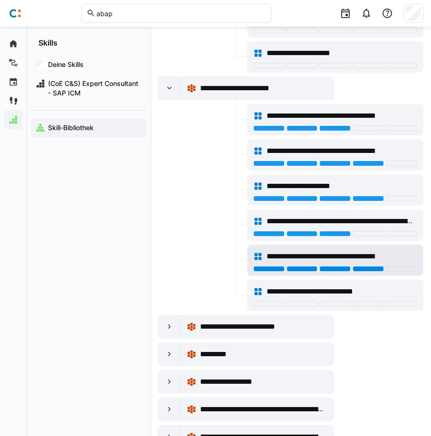
click at [369, 268] on div at bounding box center [367, 269] width 31 height 6
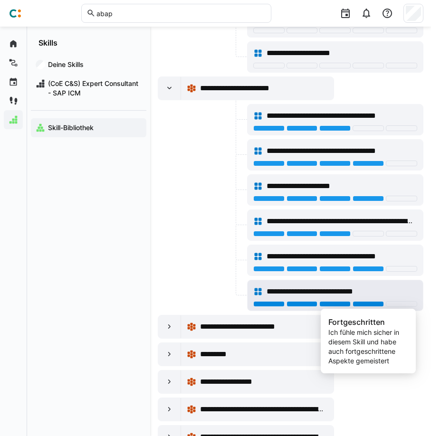
click at [364, 303] on div at bounding box center [367, 304] width 31 height 6
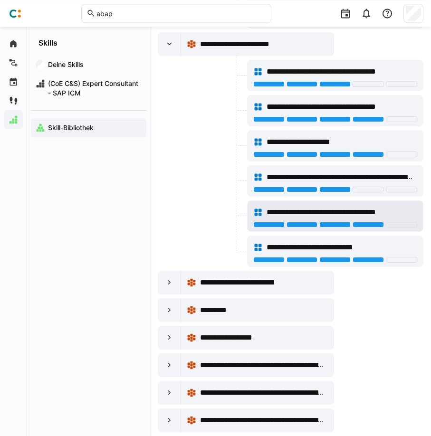
scroll to position [14820, 0]
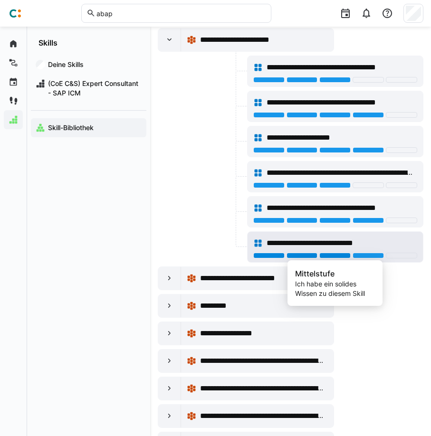
click at [336, 256] on div at bounding box center [334, 256] width 31 height 6
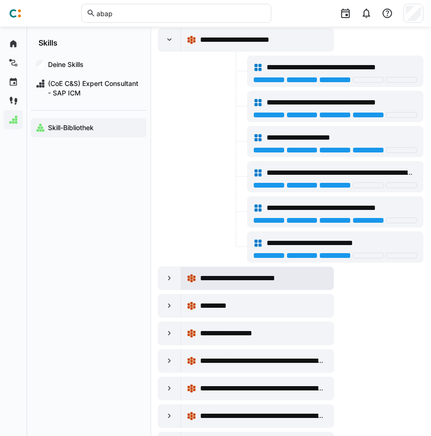
click at [253, 283] on span "**********" at bounding box center [247, 278] width 95 height 11
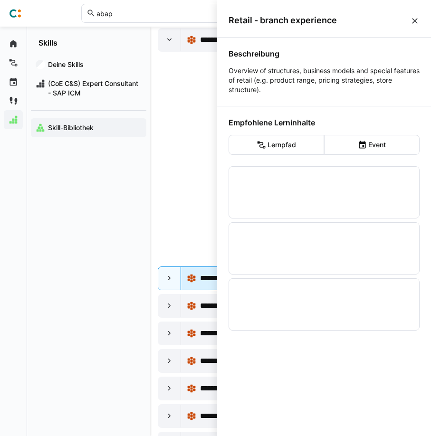
scroll to position [0, 0]
click at [417, 18] on eds-icon at bounding box center [414, 20] width 9 height 9
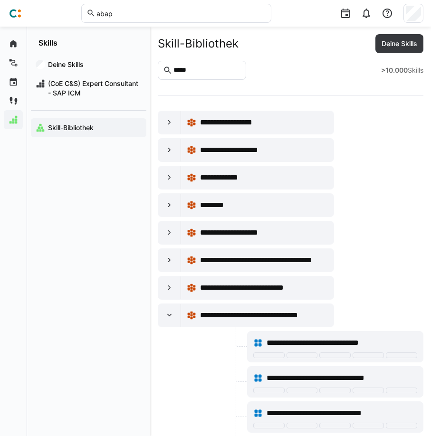
scroll to position [14820, 0]
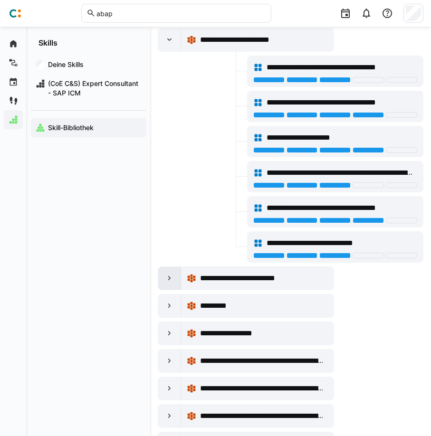
click at [174, 274] on div at bounding box center [169, 278] width 23 height 23
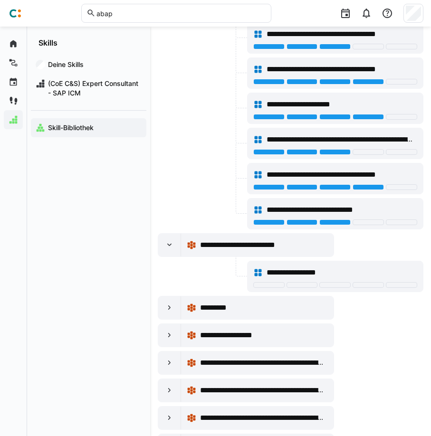
scroll to position [14917, 0]
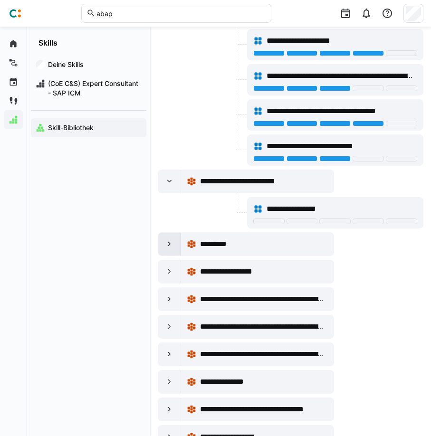
click at [171, 244] on eds-icon at bounding box center [169, 243] width 9 height 9
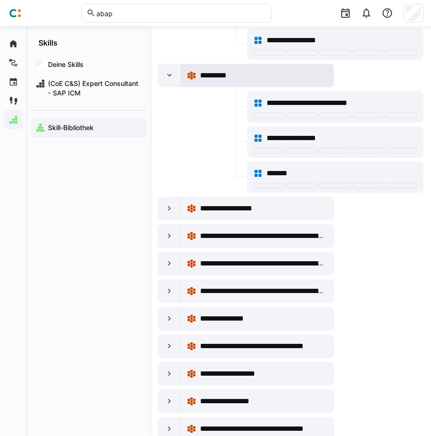
scroll to position [15111, 0]
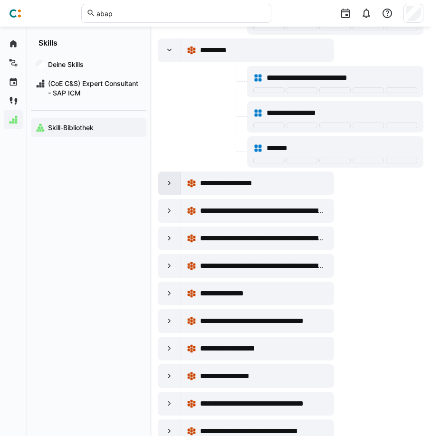
click at [166, 182] on eds-icon at bounding box center [169, 183] width 9 height 9
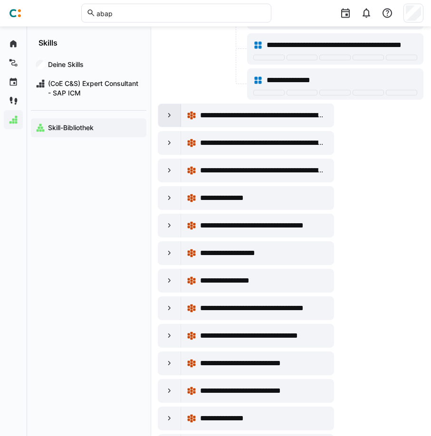
scroll to position [15401, 0]
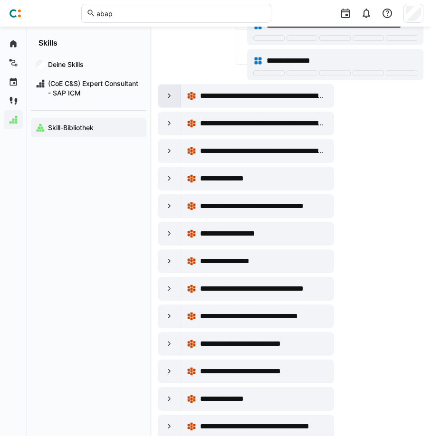
click at [166, 96] on eds-icon at bounding box center [169, 95] width 9 height 9
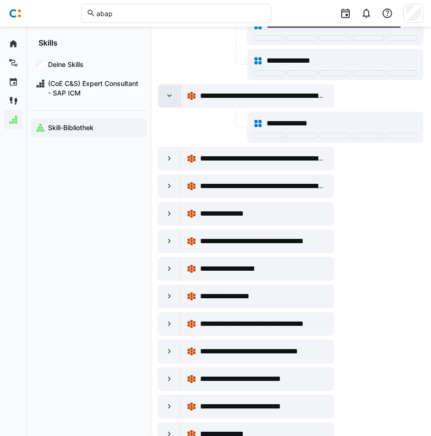
click at [166, 96] on eds-icon at bounding box center [169, 95] width 9 height 9
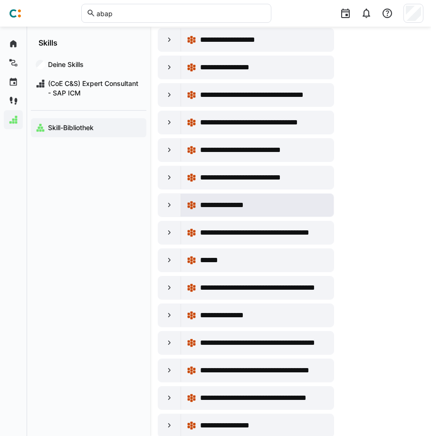
scroll to position [15643, 0]
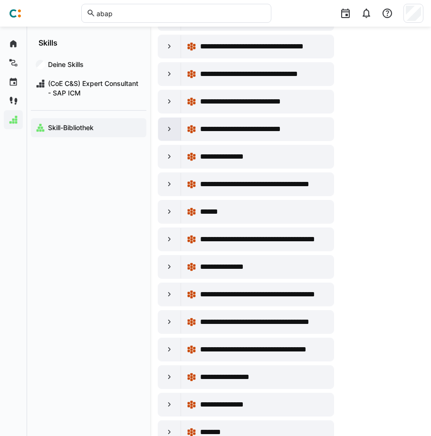
click at [166, 128] on eds-icon at bounding box center [169, 128] width 9 height 9
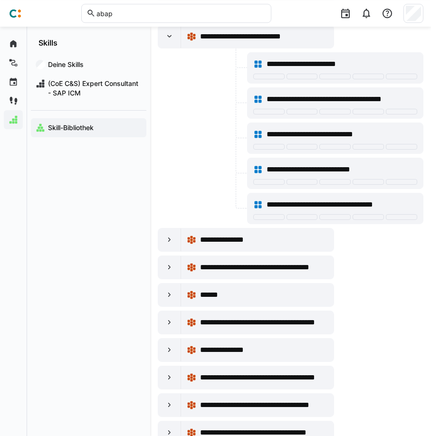
scroll to position [15740, 0]
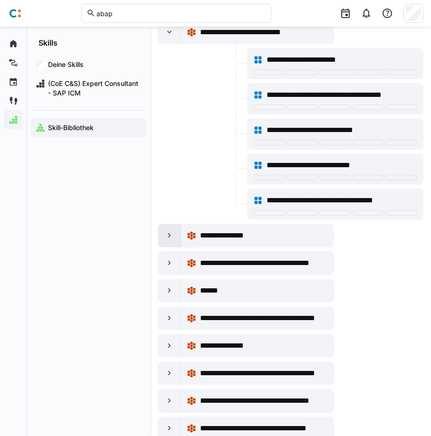
click at [173, 232] on eds-icon at bounding box center [169, 235] width 9 height 9
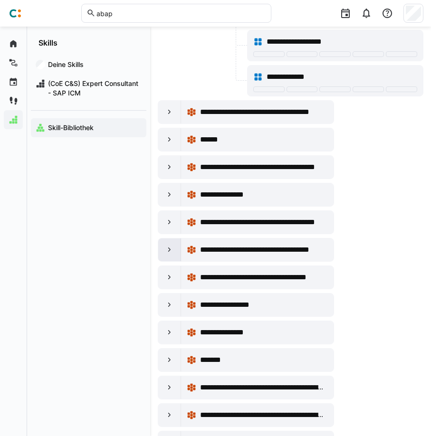
scroll to position [15982, 0]
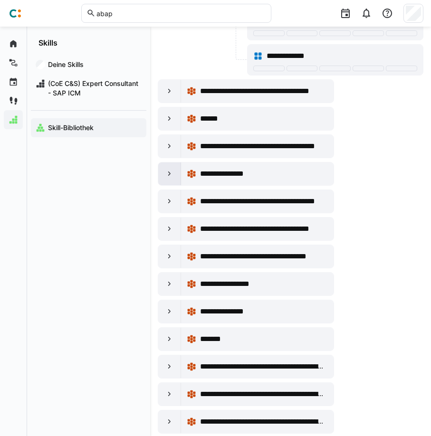
click at [161, 173] on div at bounding box center [169, 173] width 23 height 23
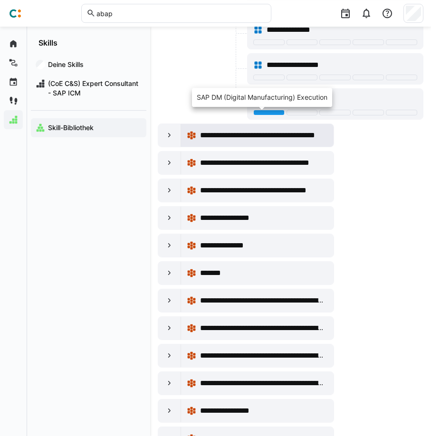
scroll to position [16418, 0]
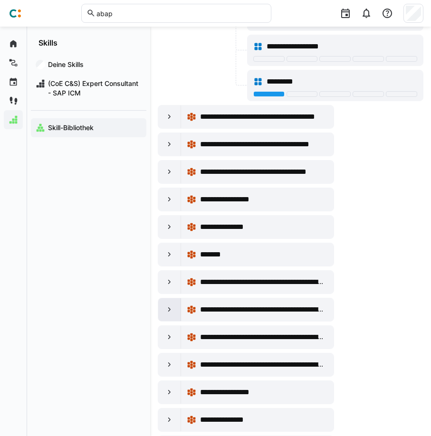
click at [169, 306] on eds-icon at bounding box center [169, 309] width 9 height 9
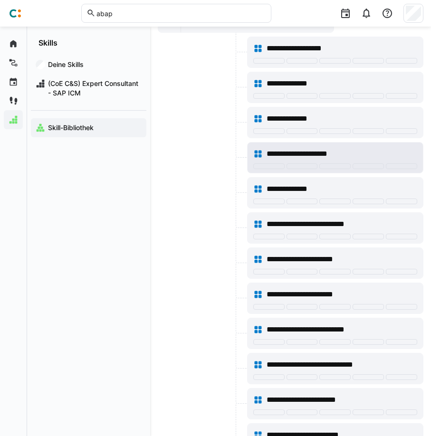
scroll to position [16660, 0]
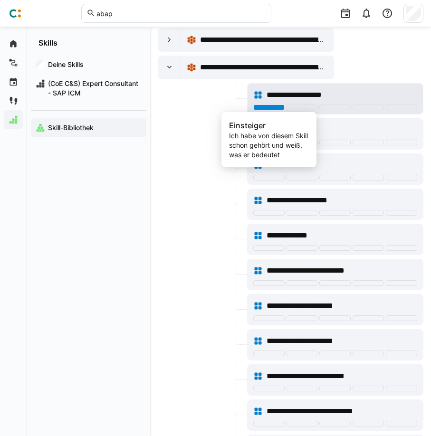
click at [278, 107] on div at bounding box center [268, 107] width 31 height 6
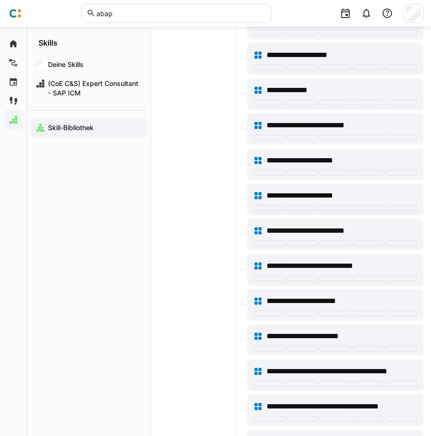
scroll to position [16854, 0]
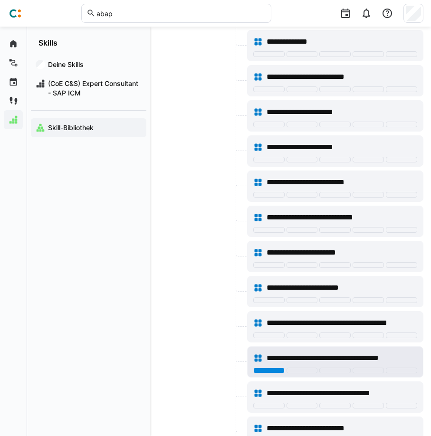
click at [271, 370] on div at bounding box center [268, 371] width 31 height 6
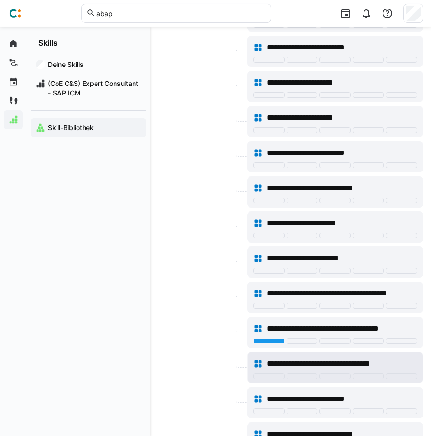
scroll to position [16902, 0]
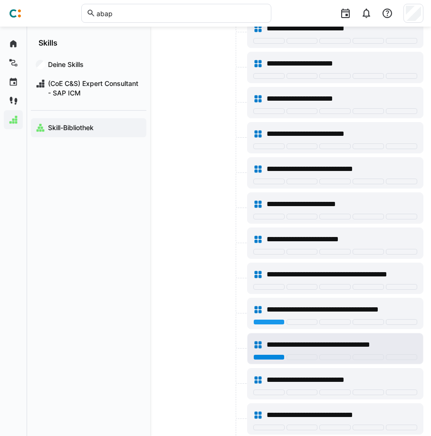
click at [278, 357] on div at bounding box center [268, 357] width 31 height 6
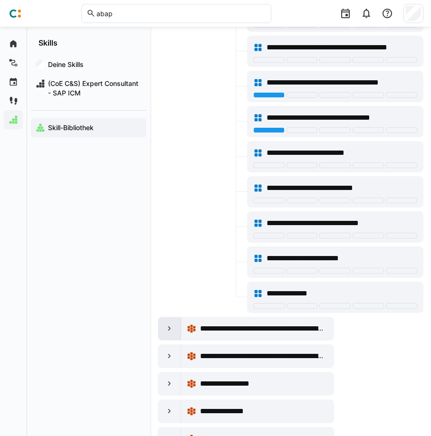
scroll to position [17145, 0]
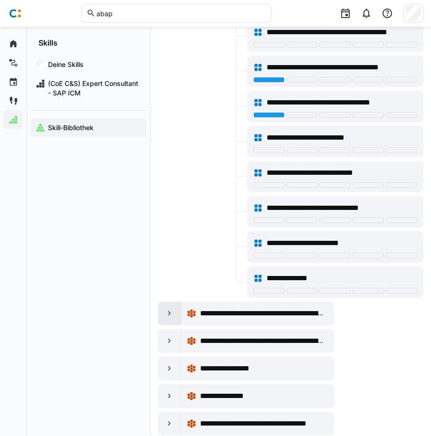
click at [169, 309] on eds-icon at bounding box center [169, 313] width 9 height 9
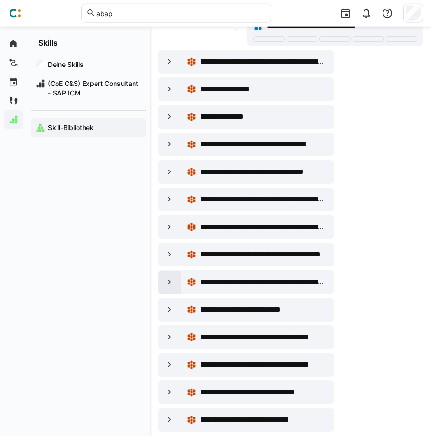
scroll to position [17968, 0]
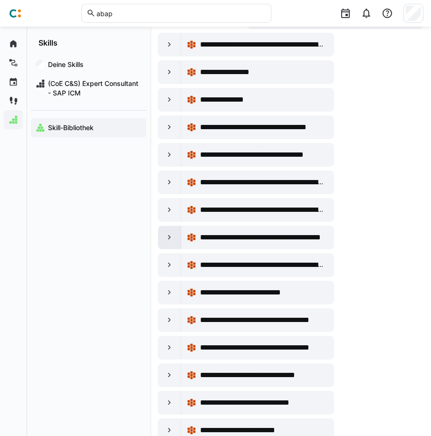
click at [165, 241] on eds-icon at bounding box center [169, 237] width 9 height 9
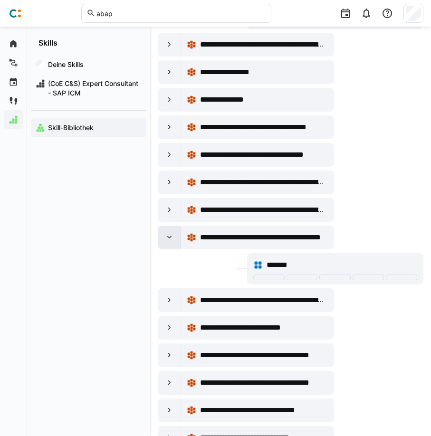
click at [165, 241] on eds-icon at bounding box center [169, 237] width 9 height 9
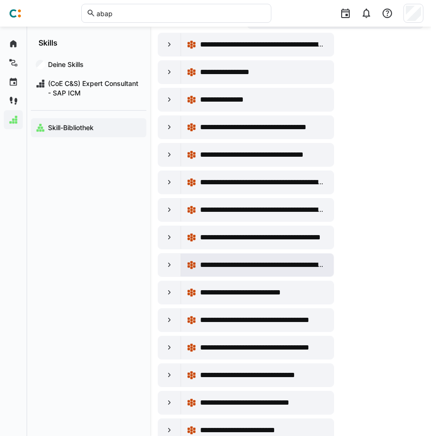
click at [181, 266] on div "**********" at bounding box center [257, 265] width 152 height 23
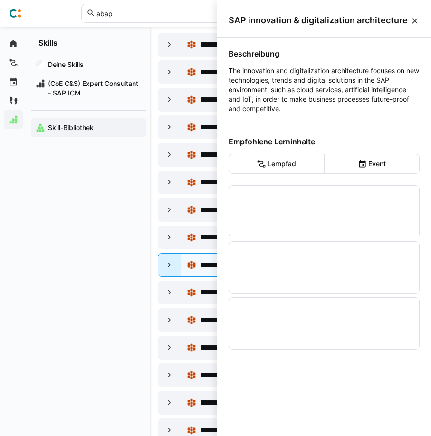
scroll to position [0, 0]
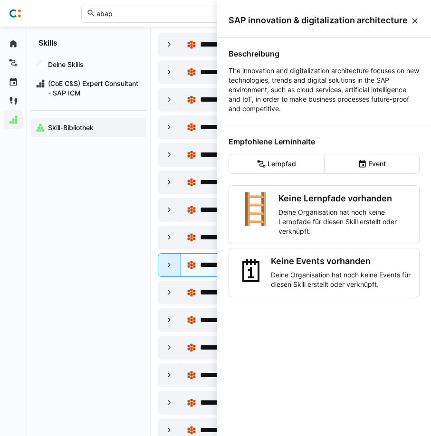
click at [174, 267] on div at bounding box center [169, 265] width 23 height 23
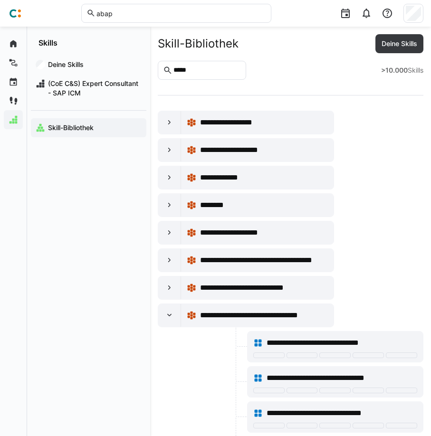
scroll to position [17968, 0]
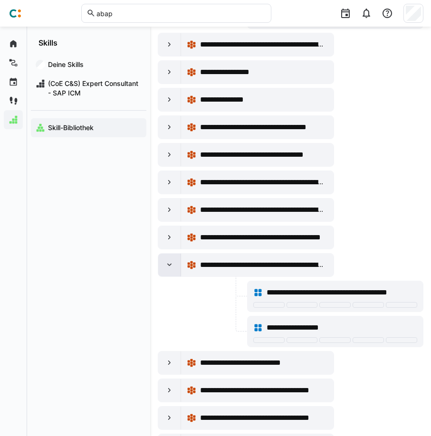
click at [175, 265] on div at bounding box center [169, 265] width 23 height 23
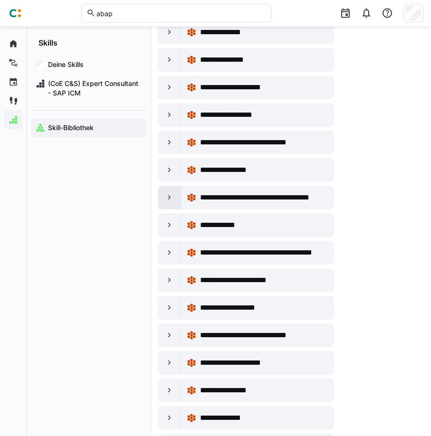
scroll to position [18743, 0]
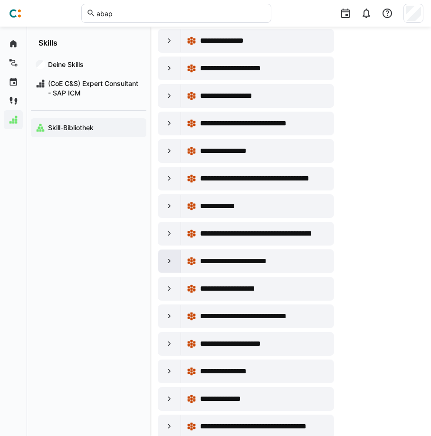
click at [174, 257] on eds-icon at bounding box center [169, 260] width 9 height 9
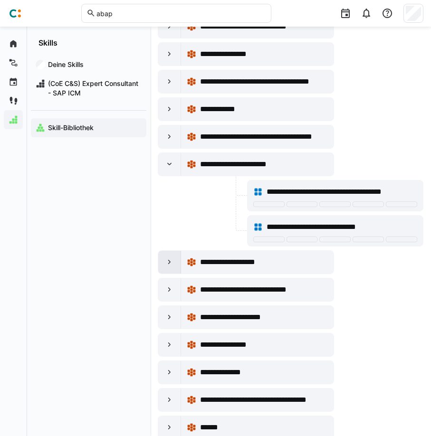
click at [173, 258] on eds-icon at bounding box center [169, 261] width 9 height 9
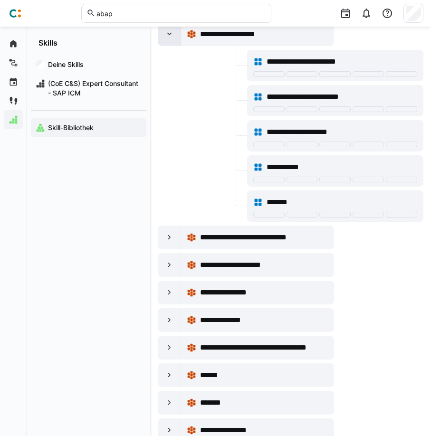
scroll to position [19082, 0]
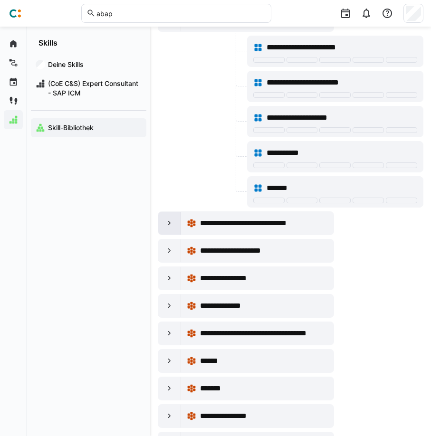
click at [169, 226] on eds-icon at bounding box center [169, 222] width 9 height 9
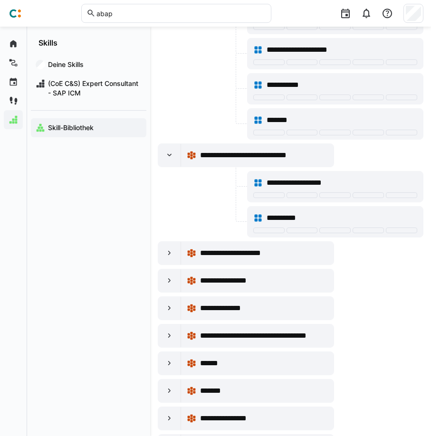
scroll to position [19179, 0]
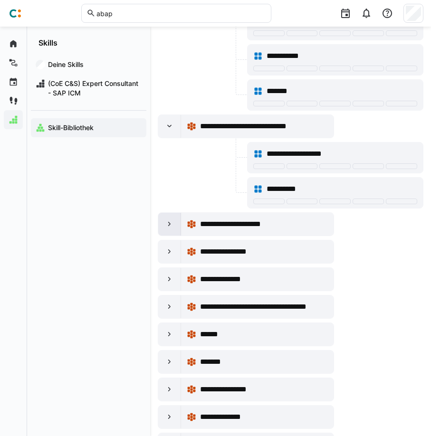
click at [168, 231] on div at bounding box center [169, 224] width 23 height 23
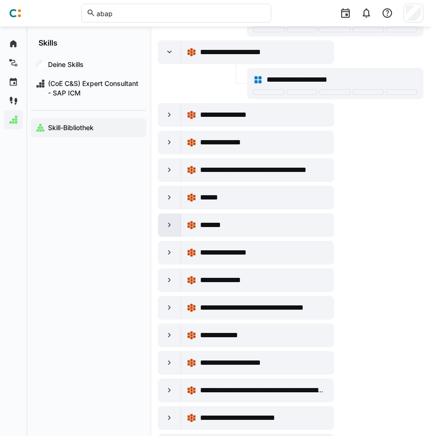
scroll to position [19372, 0]
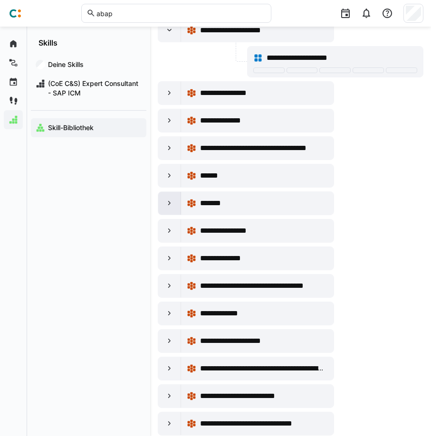
click at [170, 240] on div at bounding box center [169, 230] width 23 height 23
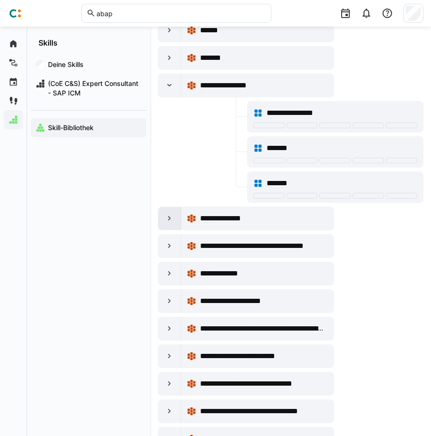
click at [166, 225] on div at bounding box center [169, 218] width 23 height 23
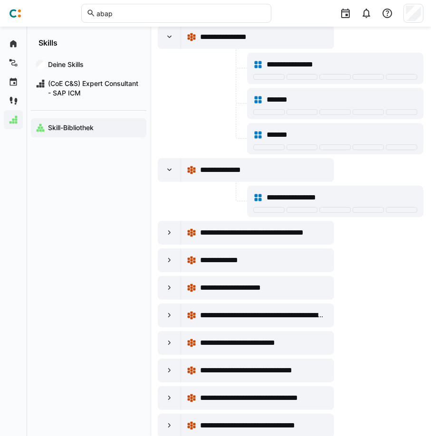
scroll to position [19615, 0]
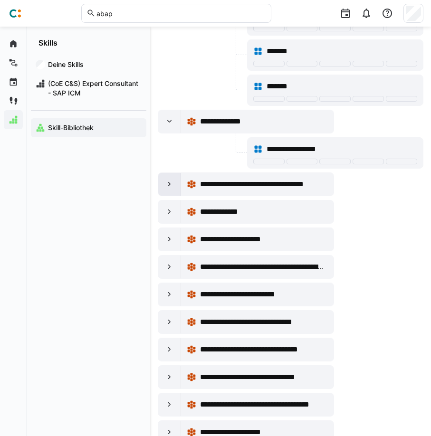
click at [167, 190] on div at bounding box center [169, 184] width 23 height 23
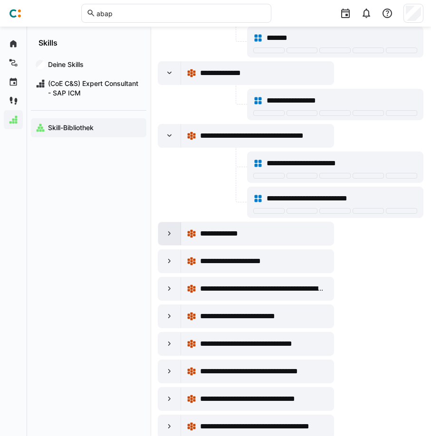
click at [173, 233] on eds-icon at bounding box center [169, 233] width 9 height 9
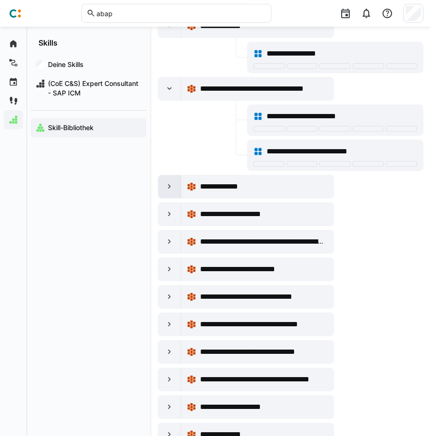
scroll to position [19711, 0]
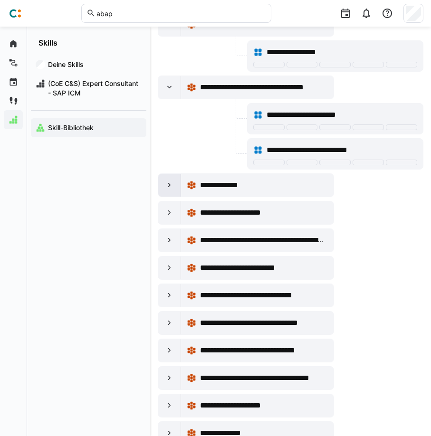
click at [173, 188] on eds-icon at bounding box center [169, 184] width 9 height 9
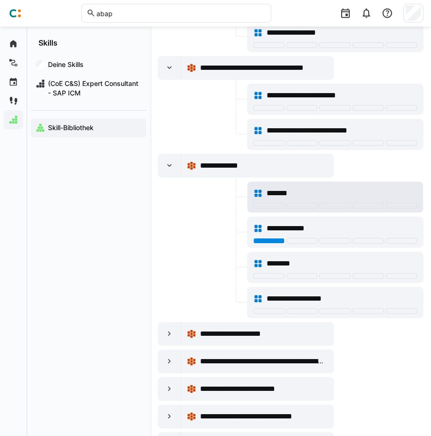
scroll to position [19760, 0]
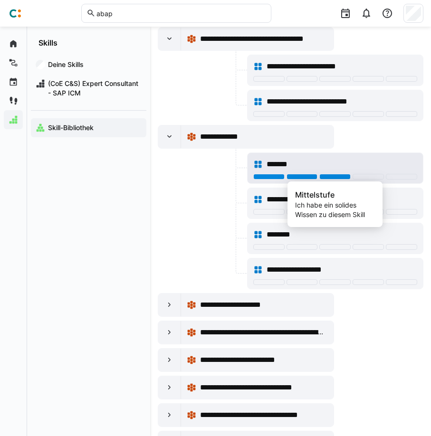
click at [345, 175] on div at bounding box center [334, 177] width 31 height 6
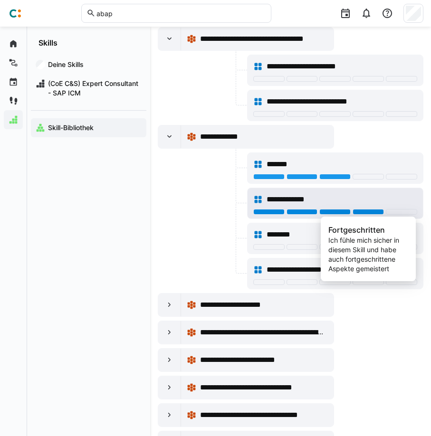
click at [377, 211] on div at bounding box center [367, 212] width 31 height 6
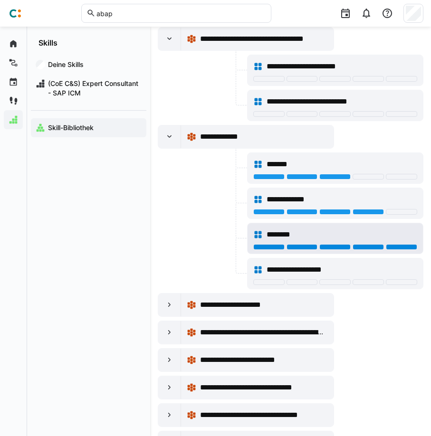
click at [413, 246] on div at bounding box center [401, 247] width 31 height 6
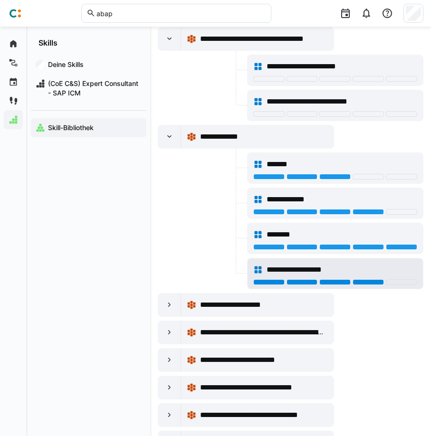
click at [374, 283] on div at bounding box center [367, 282] width 31 height 6
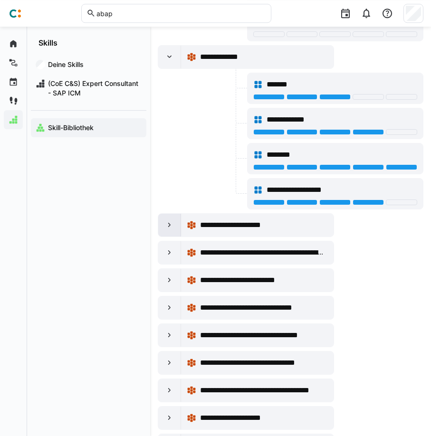
scroll to position [19857, 0]
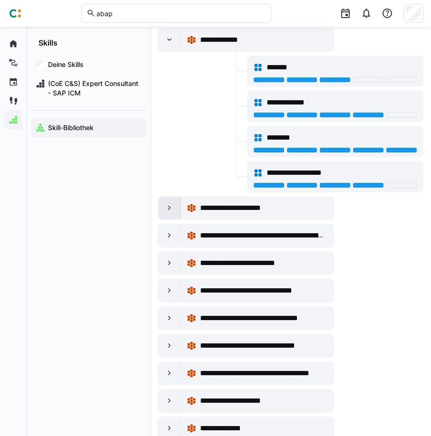
click at [170, 210] on eds-icon at bounding box center [169, 207] width 9 height 9
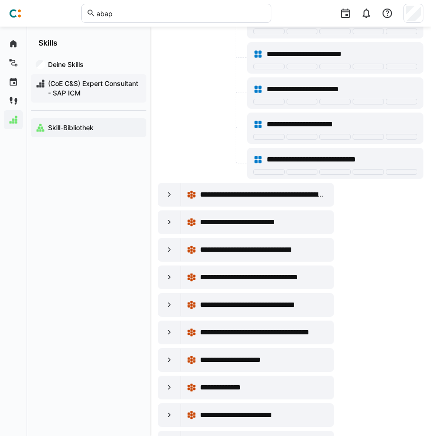
scroll to position [20438, 0]
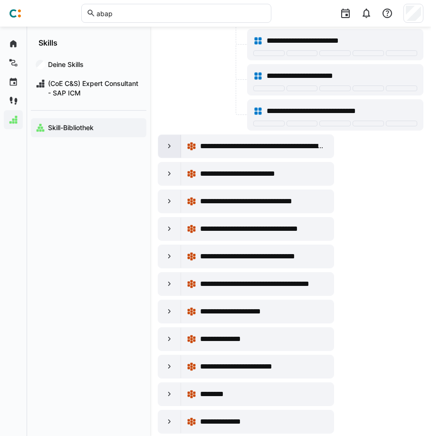
click at [166, 144] on eds-icon at bounding box center [169, 145] width 9 height 9
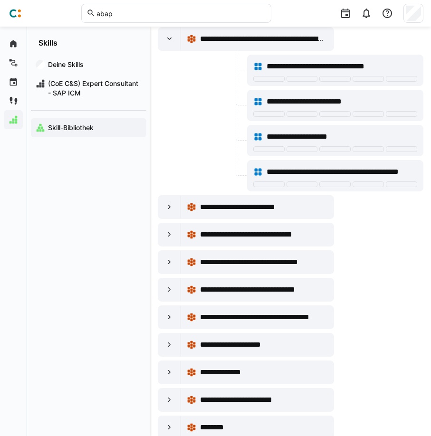
scroll to position [20535, 0]
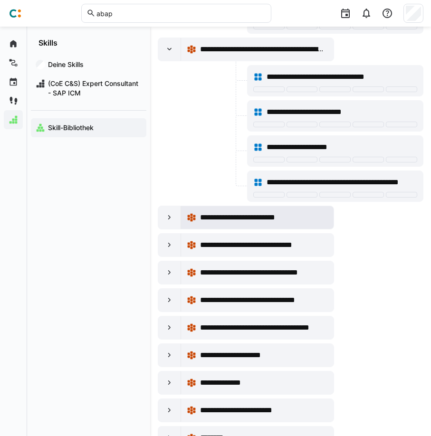
click at [181, 222] on div "**********" at bounding box center [257, 217] width 152 height 23
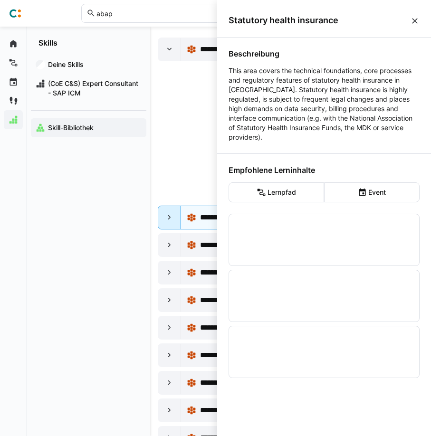
scroll to position [0, 0]
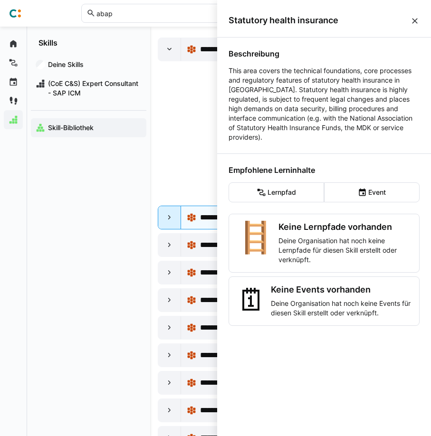
click at [175, 218] on div at bounding box center [169, 217] width 23 height 23
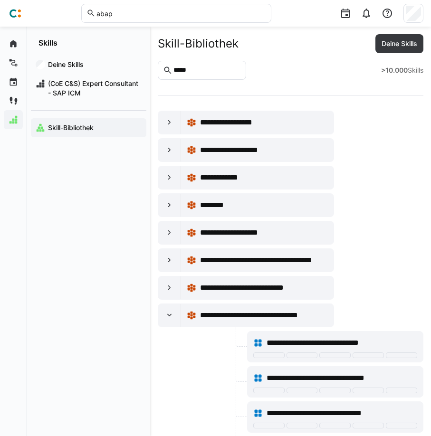
scroll to position [20535, 0]
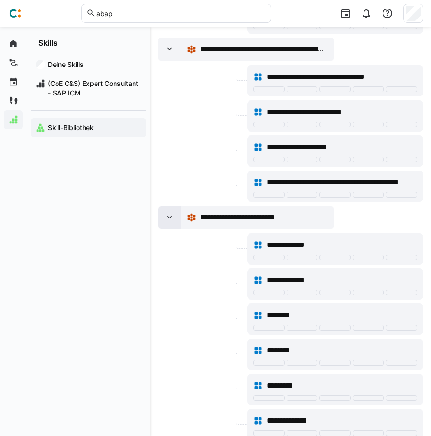
click at [176, 215] on div at bounding box center [169, 217] width 23 height 23
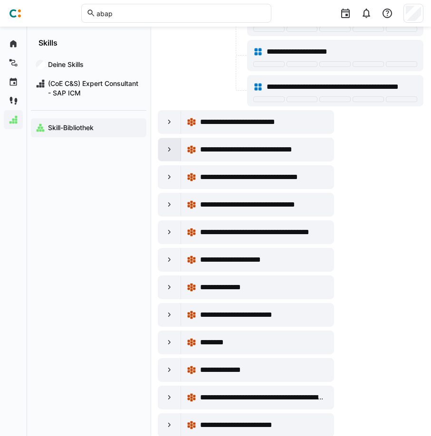
scroll to position [20632, 0]
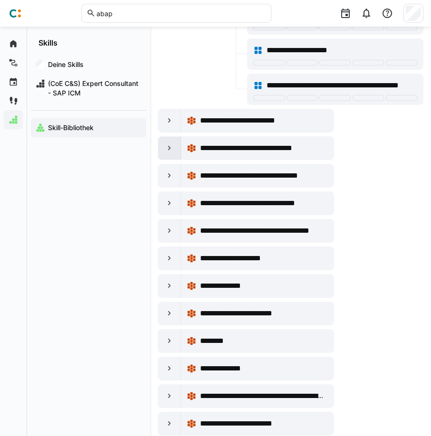
click at [170, 146] on eds-icon at bounding box center [169, 147] width 9 height 9
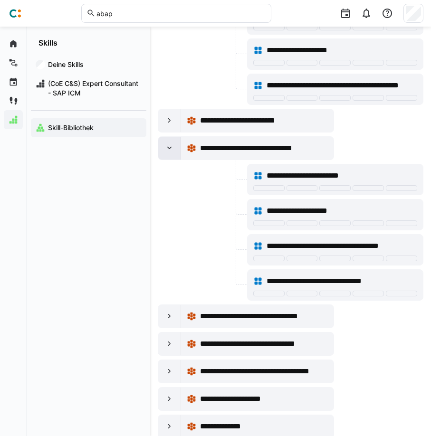
click at [170, 146] on eds-icon at bounding box center [169, 147] width 9 height 9
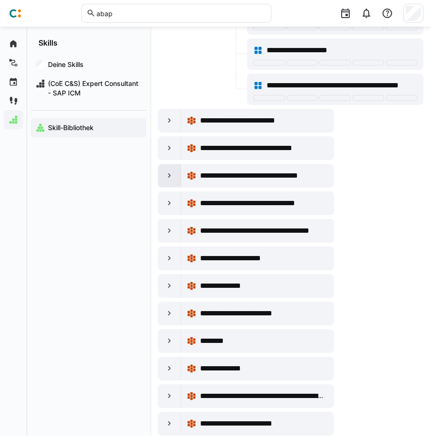
click at [172, 167] on div at bounding box center [169, 175] width 23 height 23
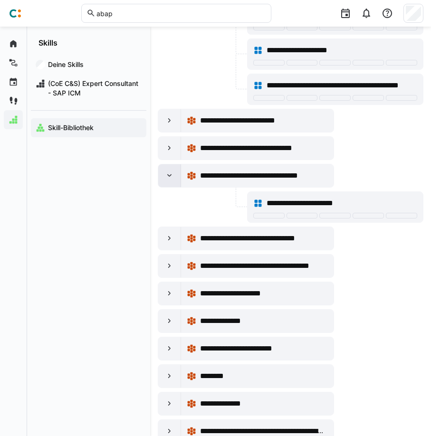
click at [171, 174] on eds-icon at bounding box center [169, 175] width 9 height 9
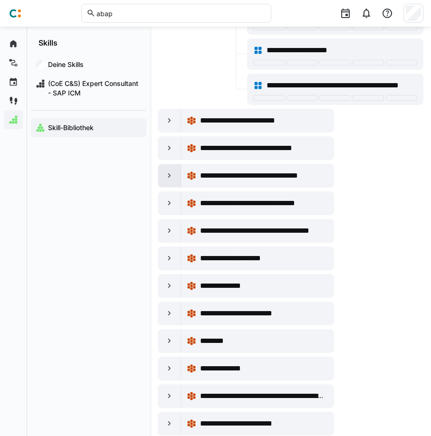
click at [176, 177] on div at bounding box center [169, 175] width 23 height 23
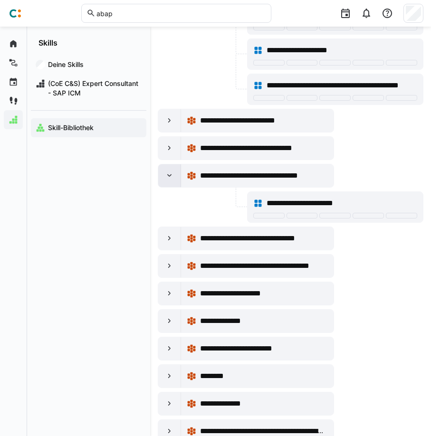
click at [176, 177] on div at bounding box center [169, 175] width 23 height 23
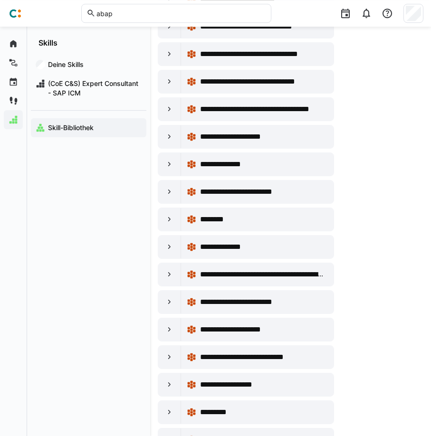
scroll to position [20777, 0]
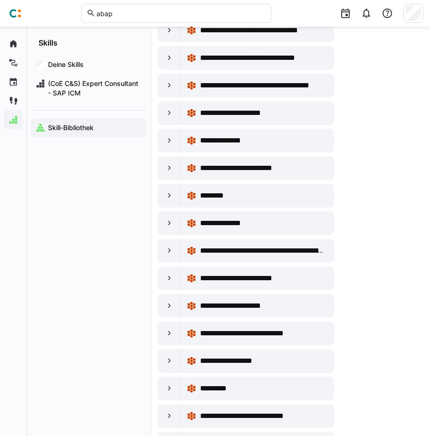
click at [164, 124] on div "**********" at bounding box center [246, 113] width 176 height 24
click at [164, 114] on div at bounding box center [169, 113] width 23 height 23
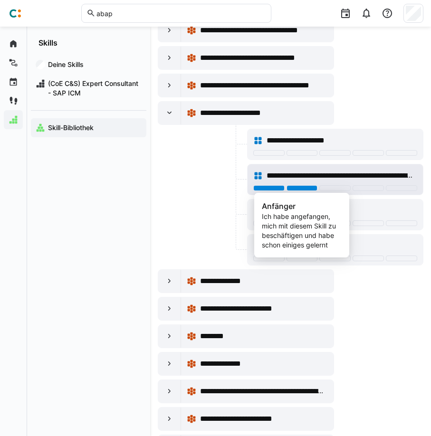
click at [296, 188] on div at bounding box center [301, 188] width 31 height 6
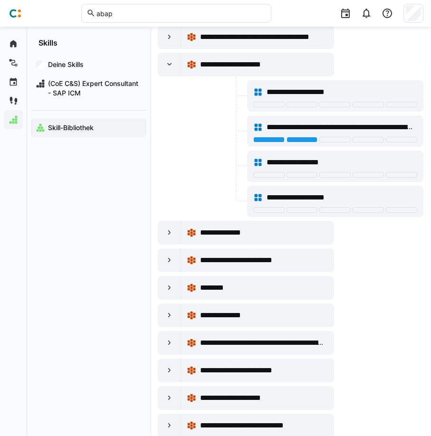
scroll to position [20874, 0]
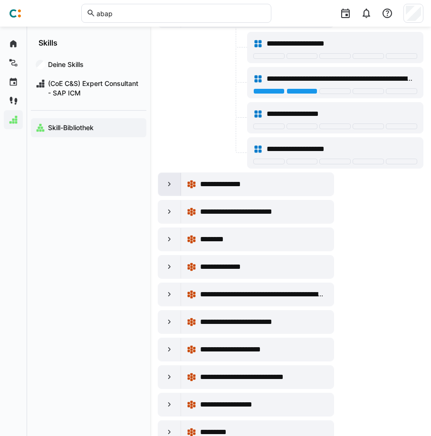
click at [164, 186] on div at bounding box center [169, 184] width 23 height 23
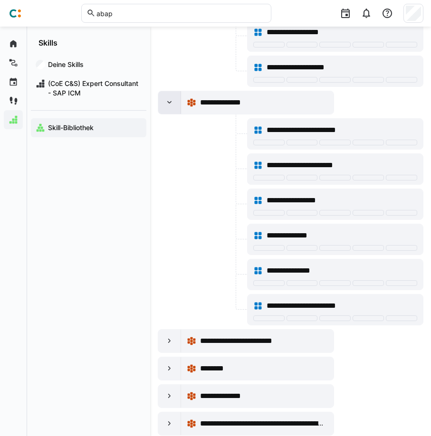
scroll to position [20971, 0]
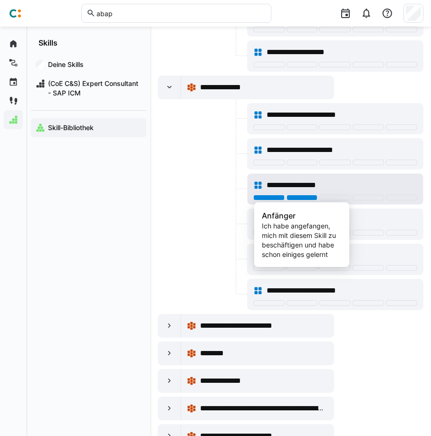
click at [297, 198] on div at bounding box center [301, 198] width 31 height 6
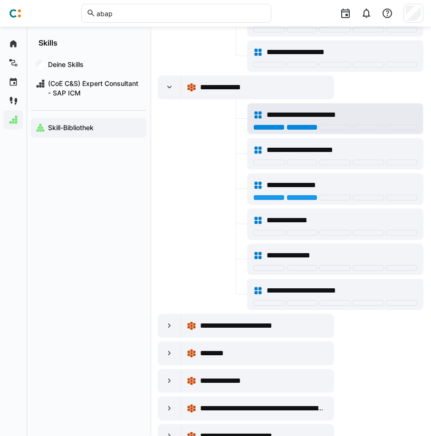
click at [299, 127] on div at bounding box center [301, 127] width 31 height 6
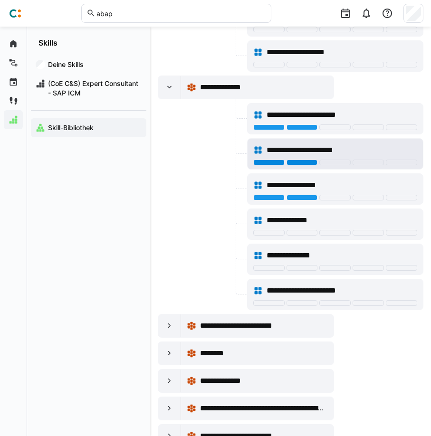
click at [297, 161] on div at bounding box center [301, 163] width 31 height 6
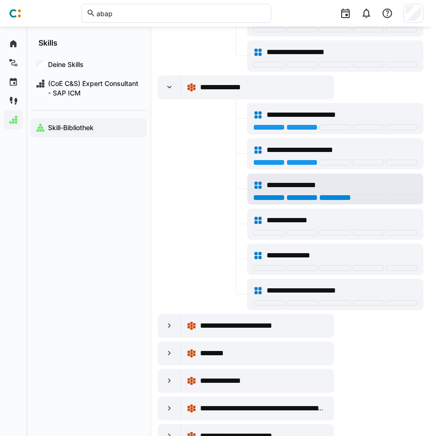
click at [338, 196] on div at bounding box center [334, 198] width 31 height 6
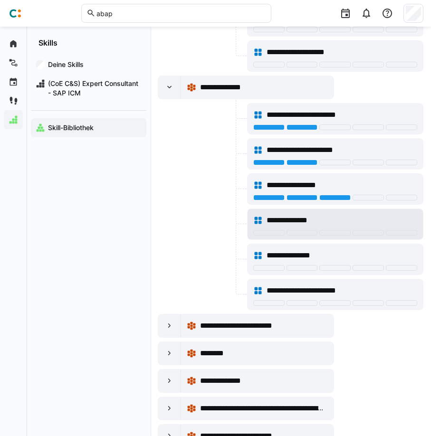
click at [305, 236] on div at bounding box center [335, 234] width 164 height 8
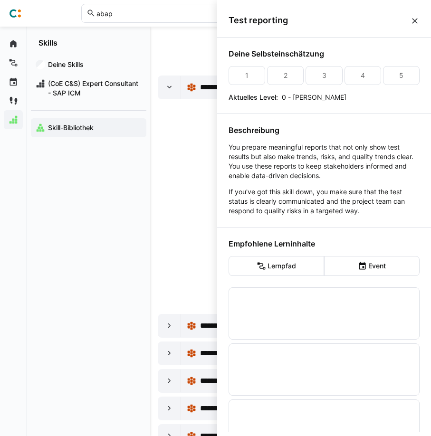
scroll to position [0, 0]
click at [409, 18] on span "Test reporting" at bounding box center [318, 20] width 181 height 10
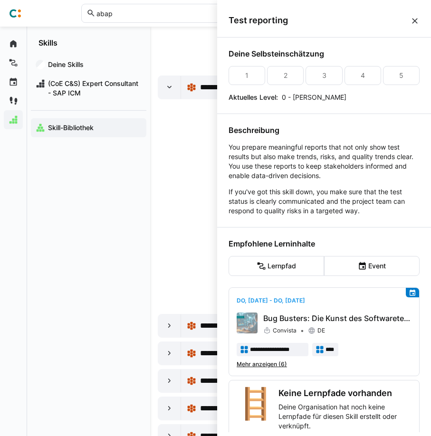
click at [412, 23] on eds-icon at bounding box center [414, 20] width 9 height 9
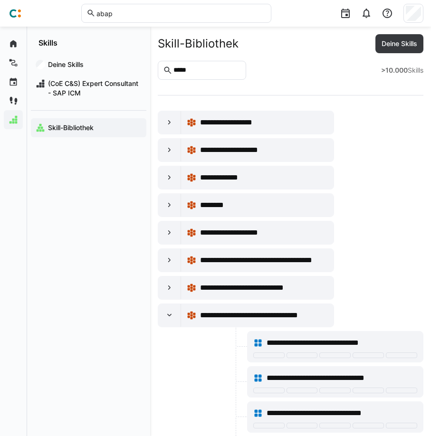
scroll to position [20971, 0]
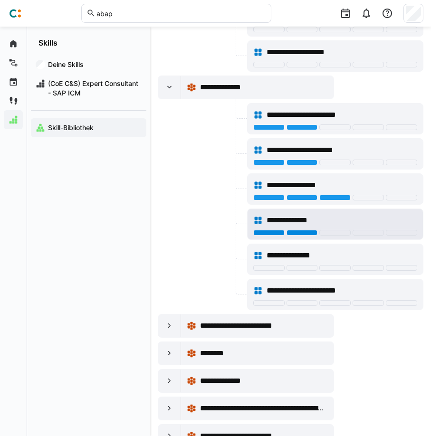
click at [305, 234] on div at bounding box center [301, 233] width 31 height 6
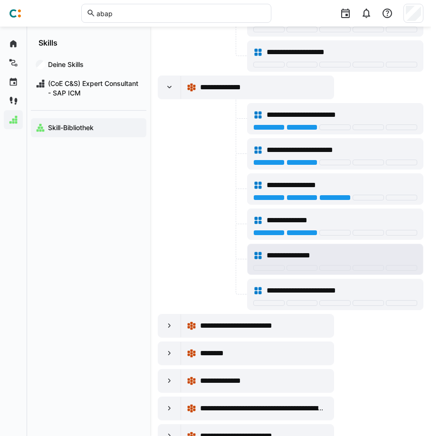
click at [278, 271] on div at bounding box center [335, 269] width 164 height 8
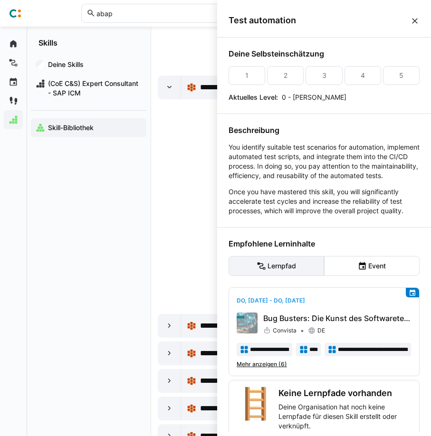
scroll to position [0, 0]
click at [413, 19] on eds-icon at bounding box center [414, 20] width 9 height 9
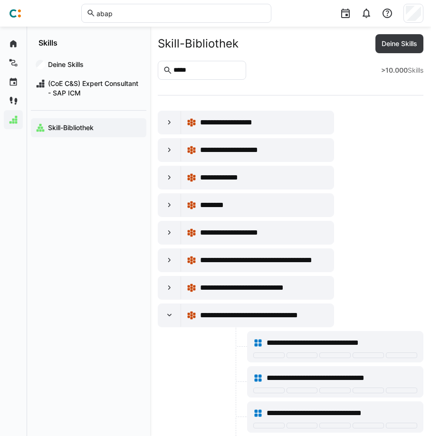
scroll to position [20971, 0]
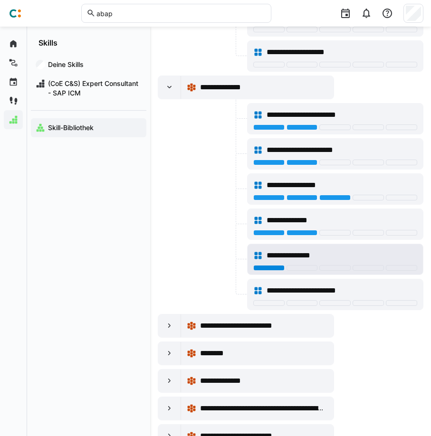
click at [272, 268] on div at bounding box center [268, 268] width 31 height 6
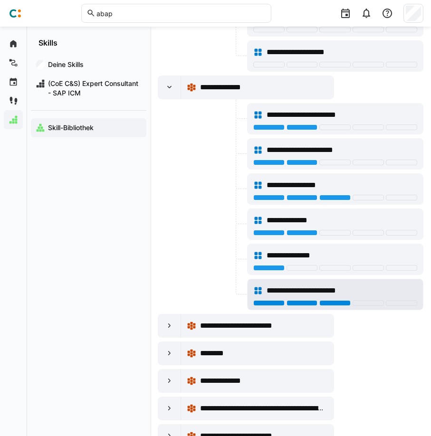
click at [334, 302] on div at bounding box center [334, 303] width 31 height 6
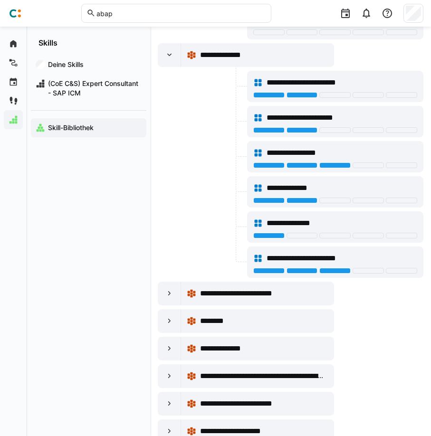
scroll to position [21019, 0]
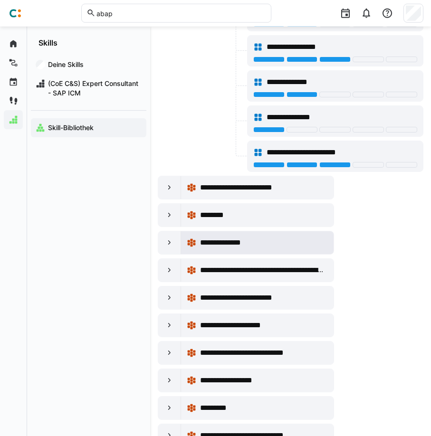
scroll to position [21116, 0]
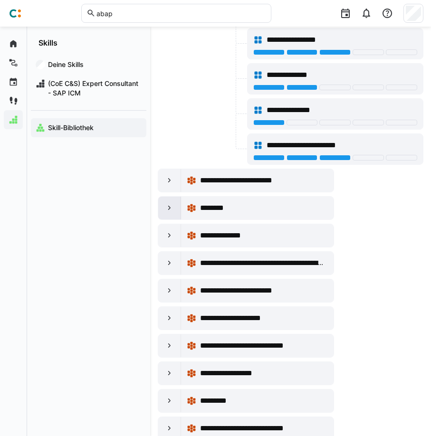
click at [170, 206] on eds-icon at bounding box center [169, 207] width 9 height 9
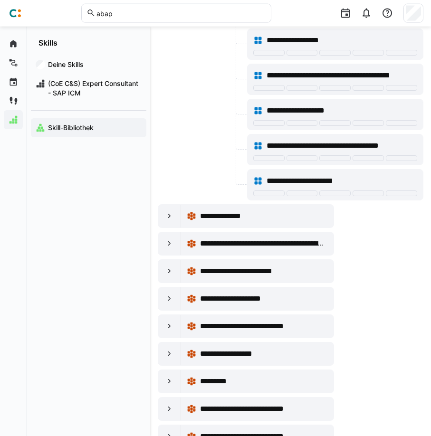
scroll to position [21503, 0]
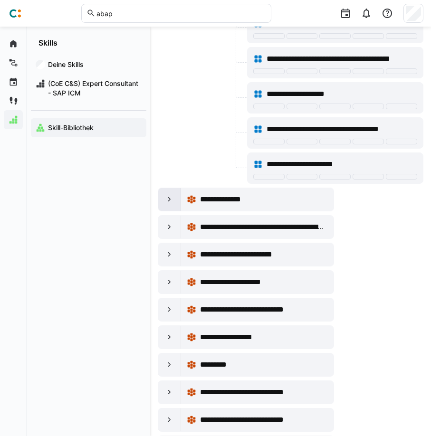
click at [173, 199] on eds-icon at bounding box center [169, 199] width 9 height 9
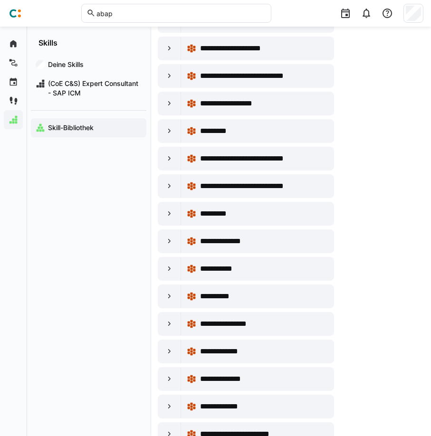
scroll to position [21794, 0]
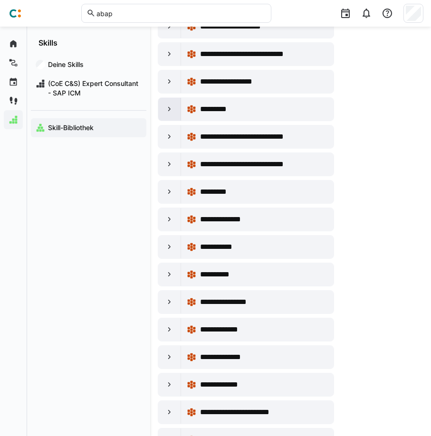
click at [172, 106] on eds-icon at bounding box center [169, 108] width 9 height 9
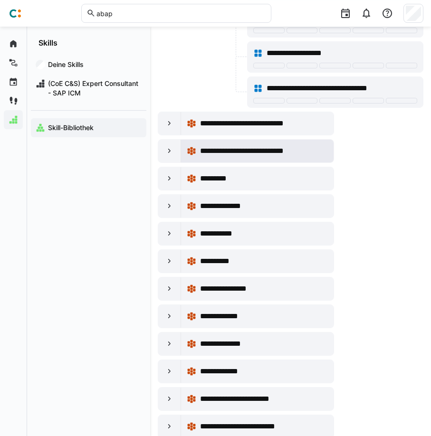
scroll to position [22309, 0]
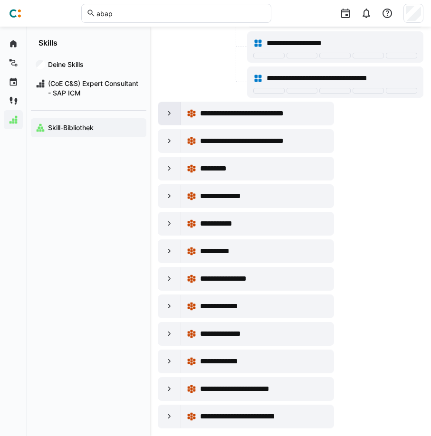
click at [161, 120] on div at bounding box center [169, 113] width 23 height 23
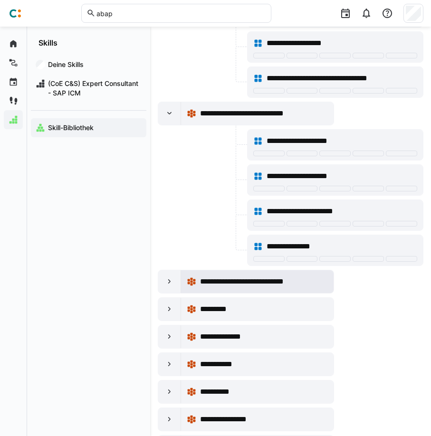
click at [195, 281] on eds-icon at bounding box center [191, 281] width 9 height 9
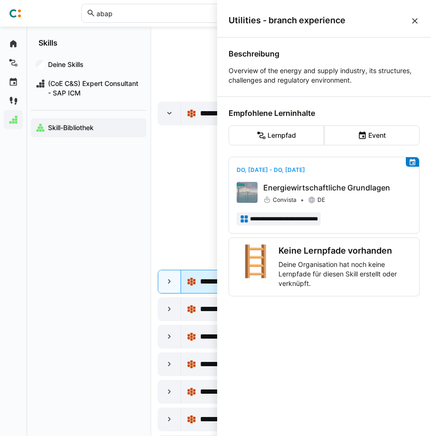
scroll to position [0, 0]
click at [419, 18] on eds-icon at bounding box center [414, 20] width 9 height 9
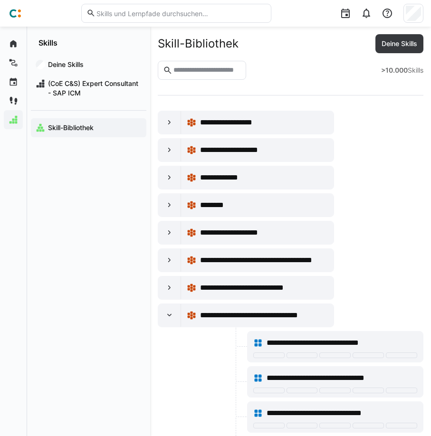
scroll to position [22309, 0]
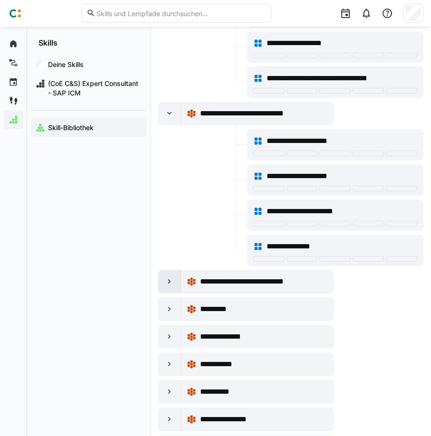
click at [175, 277] on div at bounding box center [169, 281] width 23 height 23
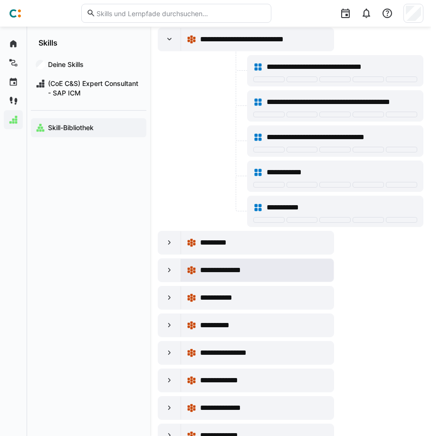
scroll to position [22625, 0]
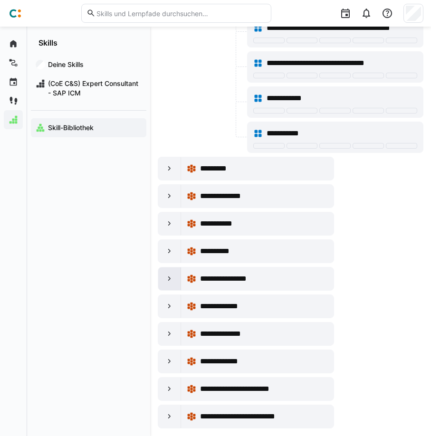
click at [179, 279] on div at bounding box center [169, 278] width 23 height 23
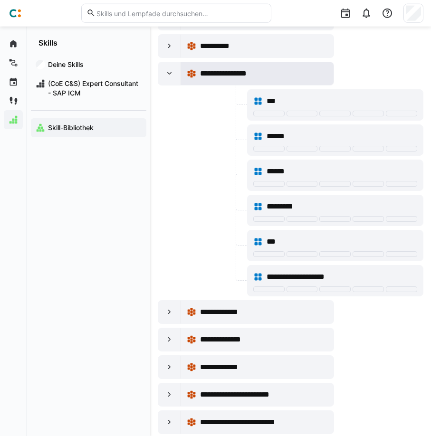
scroll to position [22836, 0]
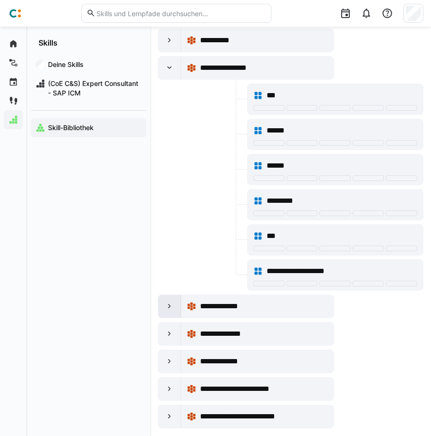
click at [170, 311] on eds-icon at bounding box center [169, 306] width 9 height 9
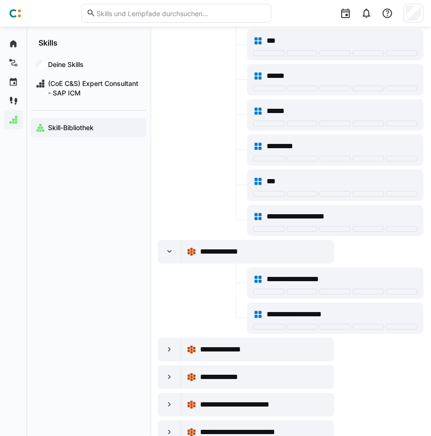
scroll to position [22907, 0]
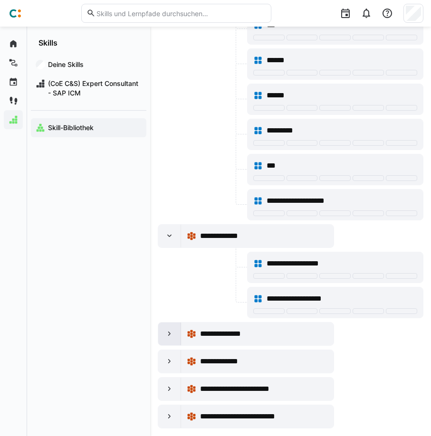
click at [167, 337] on eds-icon at bounding box center [169, 333] width 9 height 9
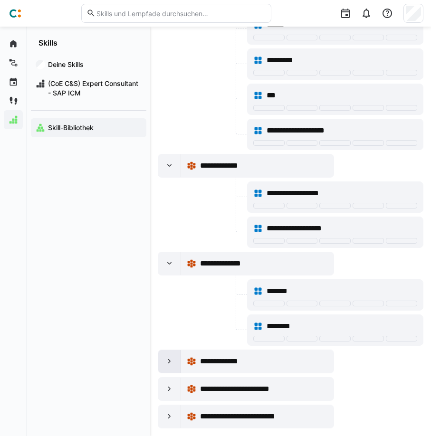
click at [167, 362] on eds-icon at bounding box center [169, 361] width 9 height 9
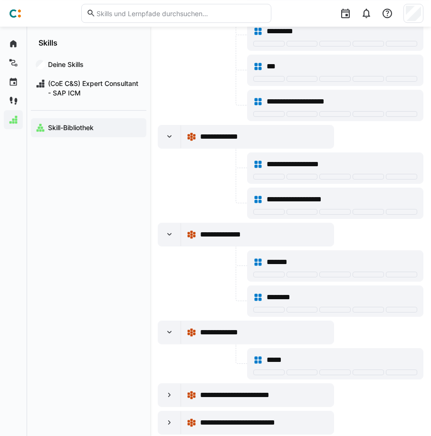
scroll to position [23012, 0]
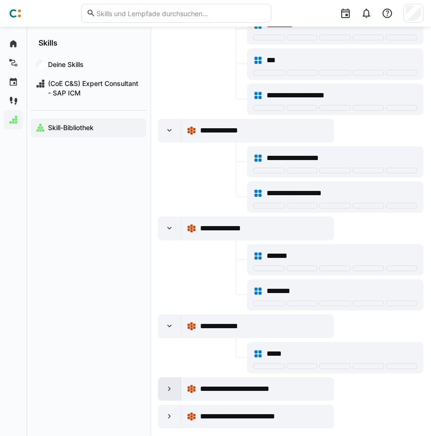
click at [175, 396] on div at bounding box center [169, 388] width 23 height 23
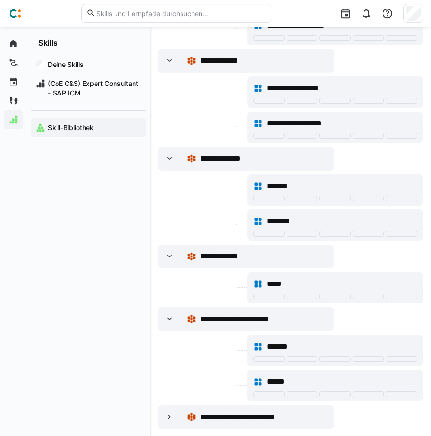
scroll to position [23082, 0]
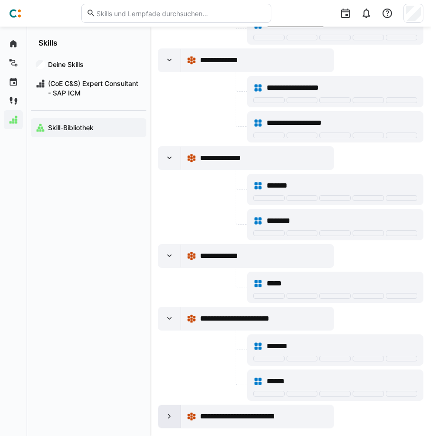
click at [176, 418] on div at bounding box center [169, 416] width 23 height 23
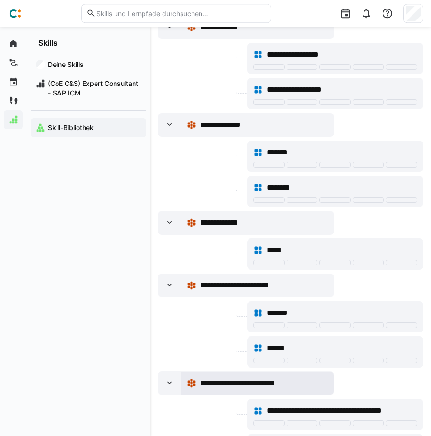
scroll to position [23152, 0]
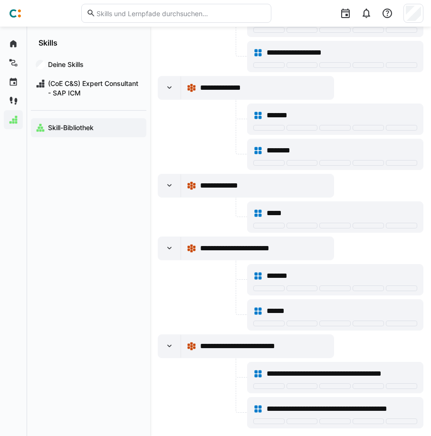
click at [63, 85] on span "(CoE C&S) Expert Consultant - SAP ICM" at bounding box center [94, 88] width 95 height 19
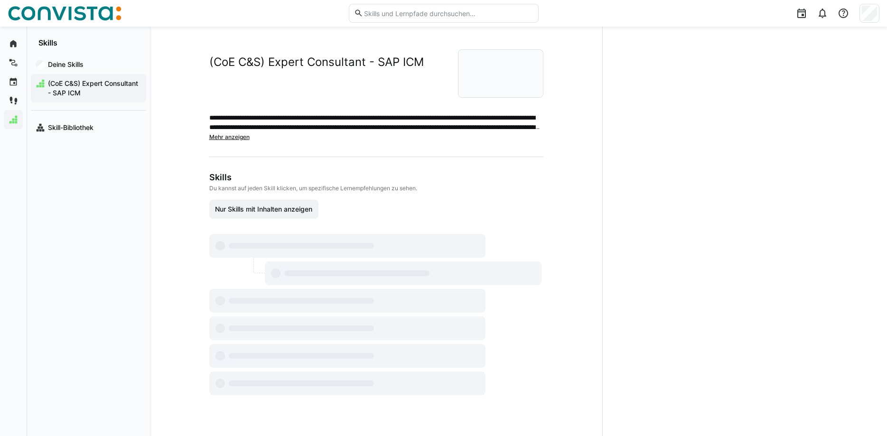
click at [74, 85] on span "(CoE C&S) Expert Consultant - SAP ICM" at bounding box center [94, 88] width 95 height 19
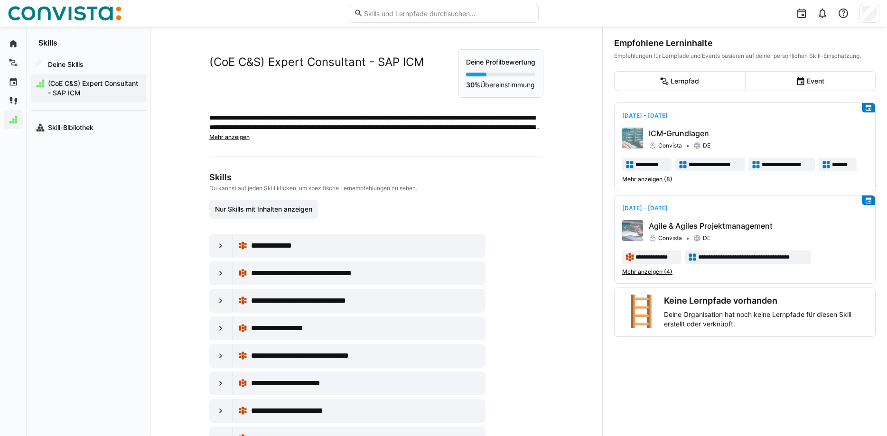
click at [430, 72] on div "Deine Profilbewertung 30% Übereinstimmung" at bounding box center [500, 73] width 85 height 48
click at [430, 61] on p "Deine Profilbewertung" at bounding box center [500, 61] width 69 height 9
click at [88, 70] on div "Deine Skills" at bounding box center [88, 64] width 115 height 19
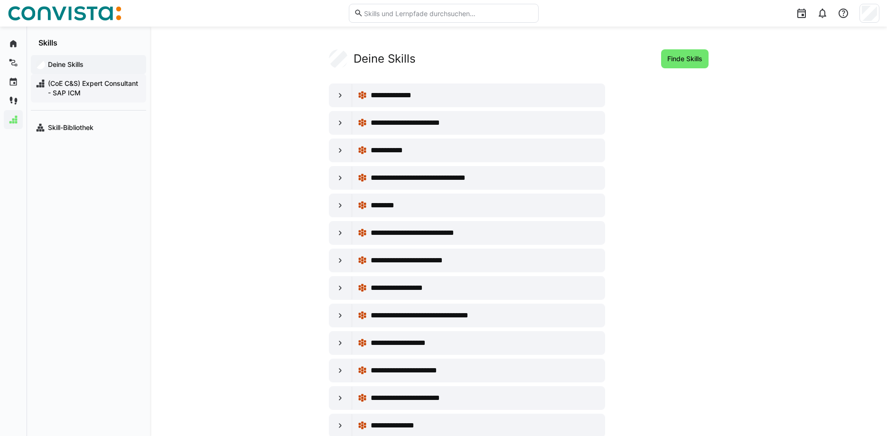
click at [60, 91] on span "(CoE C&S) Expert Consultant - SAP ICM" at bounding box center [94, 88] width 95 height 19
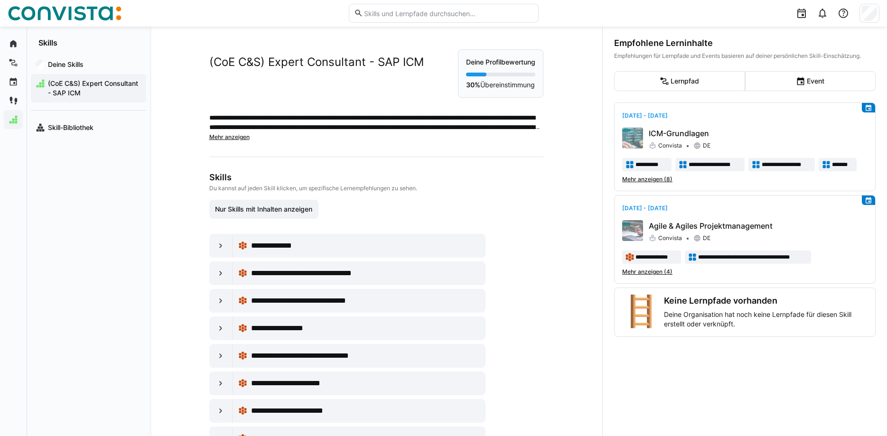
click at [219, 137] on span "Mehr anzeigen" at bounding box center [229, 136] width 40 height 7
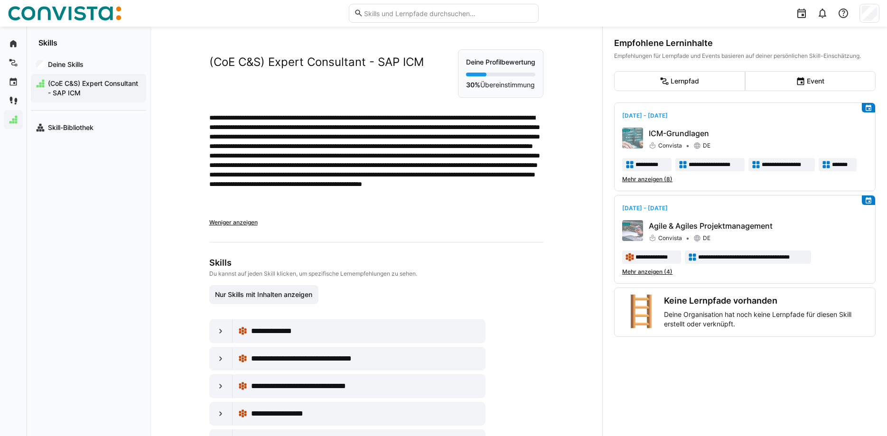
click at [223, 229] on div "**********" at bounding box center [376, 361] width 334 height 624
click at [224, 223] on span "Weniger anzeigen" at bounding box center [233, 222] width 48 height 7
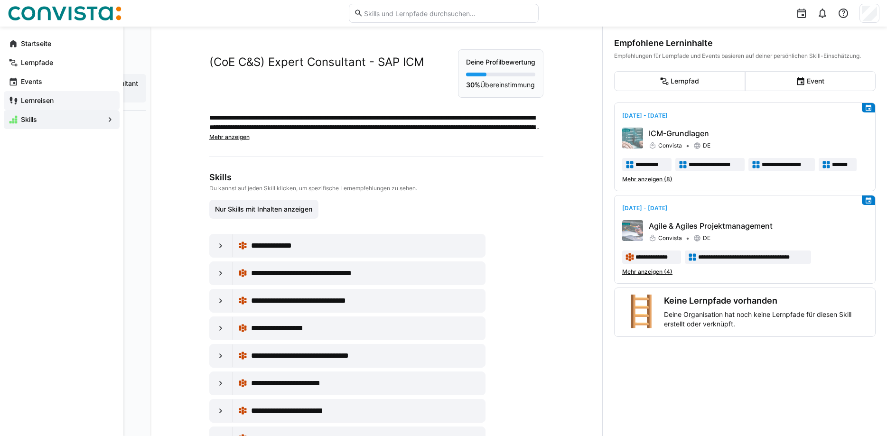
click at [14, 100] on eds-icon at bounding box center [13, 100] width 9 height 9
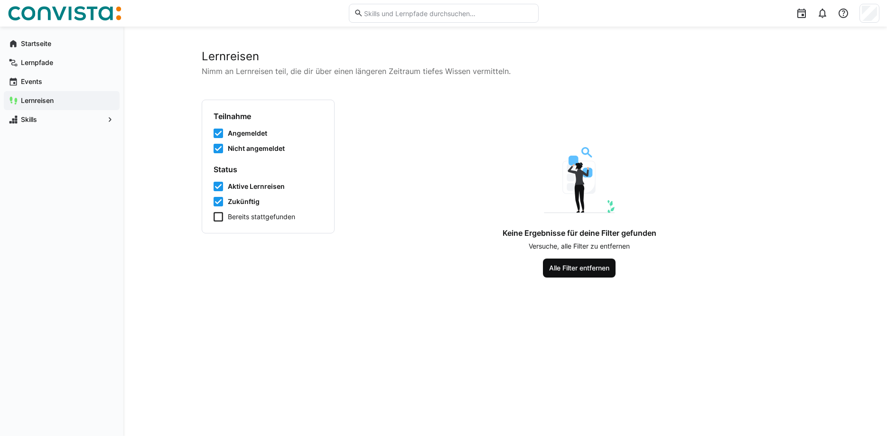
click at [430, 268] on span "Alle Filter entfernen" at bounding box center [579, 268] width 63 height 9
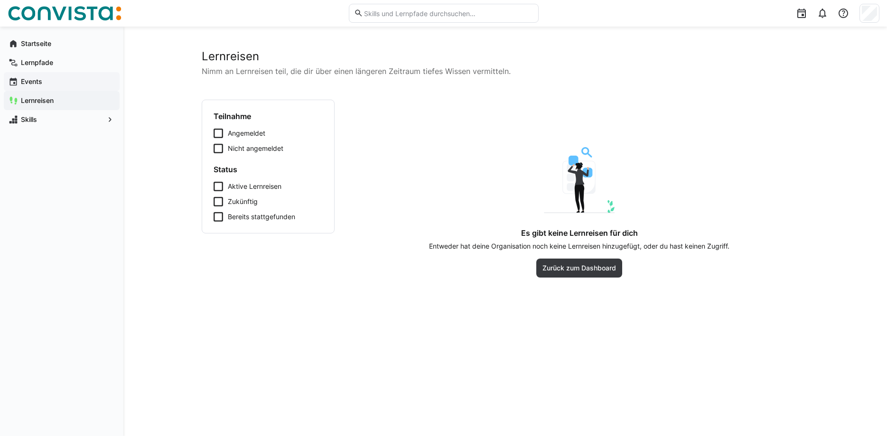
click at [64, 79] on span "Events" at bounding box center [66, 81] width 95 height 9
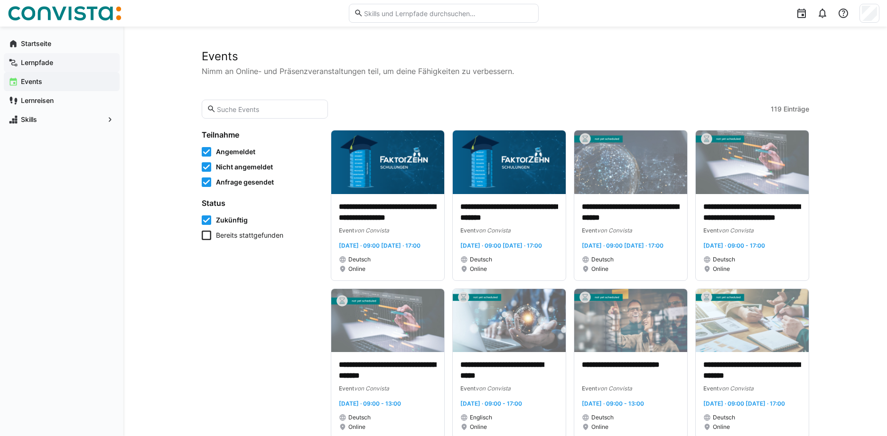
click at [0, 0] on app-navigation-label "Lernpfade" at bounding box center [0, 0] width 0 height 0
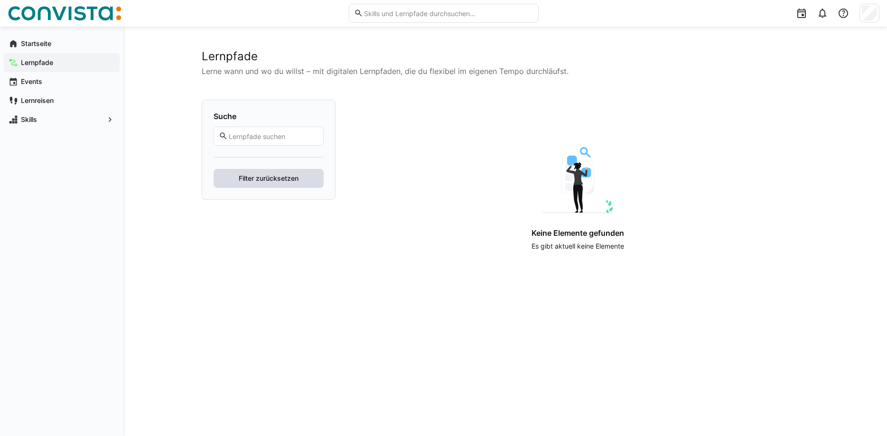
click at [249, 175] on span "Filter zurücksetzen" at bounding box center [268, 178] width 63 height 9
click at [257, 137] on input "text" at bounding box center [273, 136] width 90 height 9
click at [214, 169] on button "Filter zurücksetzen" at bounding box center [269, 178] width 110 height 19
click at [168, 66] on div "Lernpfade Lerne wann und wo du willst – mit digitalen Lernpfaden, die du flexib…" at bounding box center [505, 232] width 764 height 410
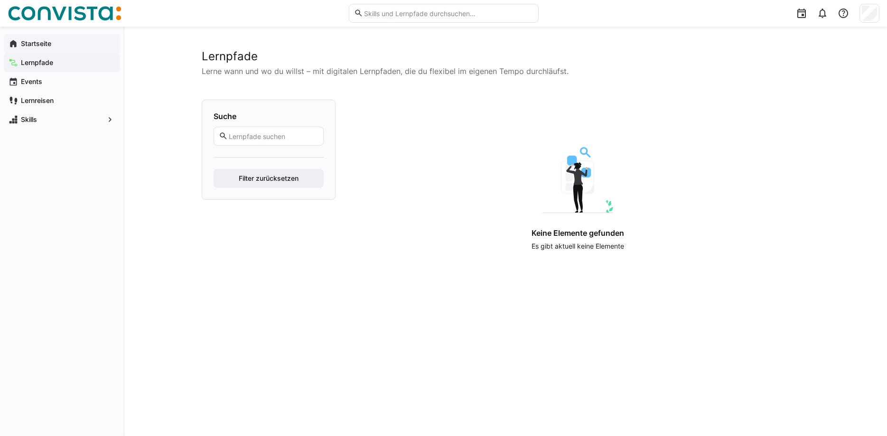
click at [67, 42] on span "Startseite" at bounding box center [66, 43] width 95 height 9
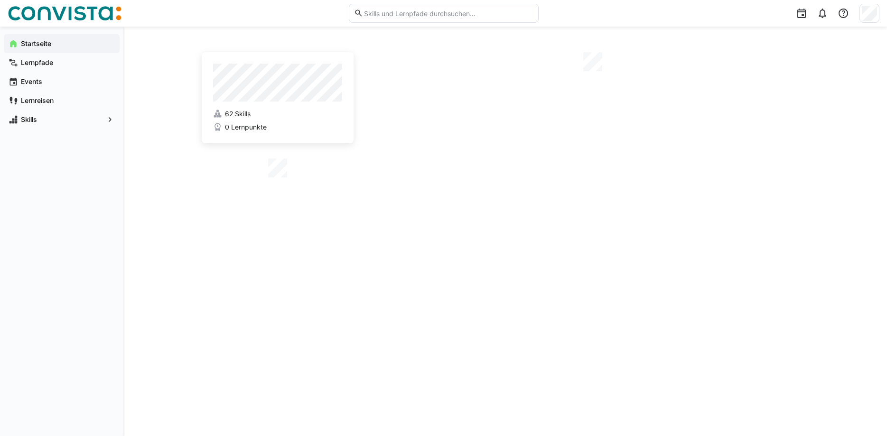
click at [53, 42] on span "Startseite" at bounding box center [66, 43] width 95 height 9
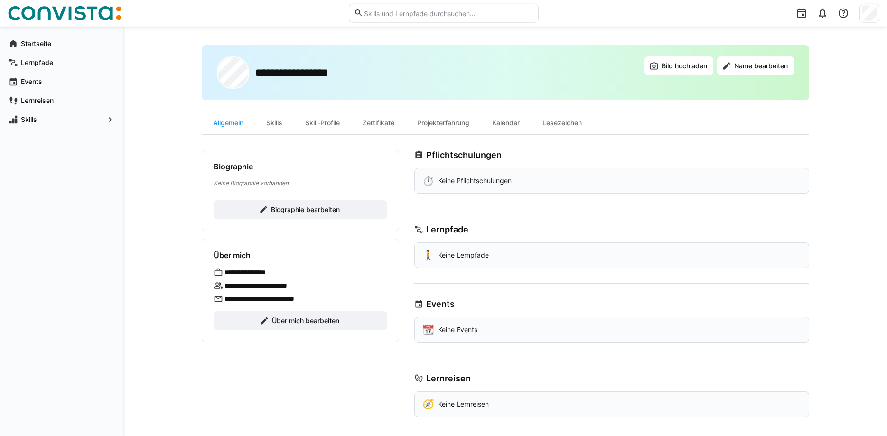
scroll to position [8, 0]
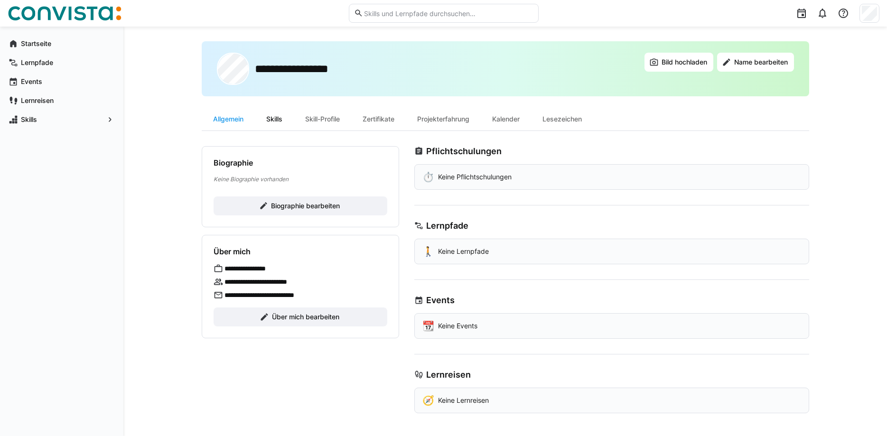
click at [267, 114] on div "Skills" at bounding box center [274, 119] width 39 height 23
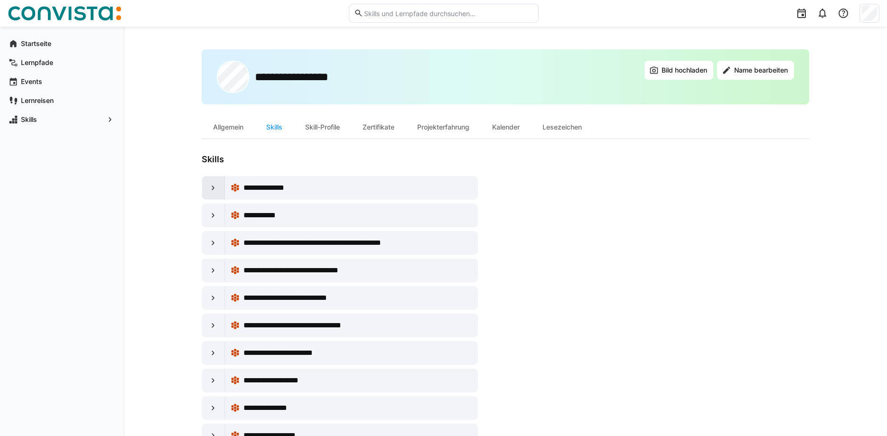
click at [220, 185] on div at bounding box center [213, 188] width 23 height 23
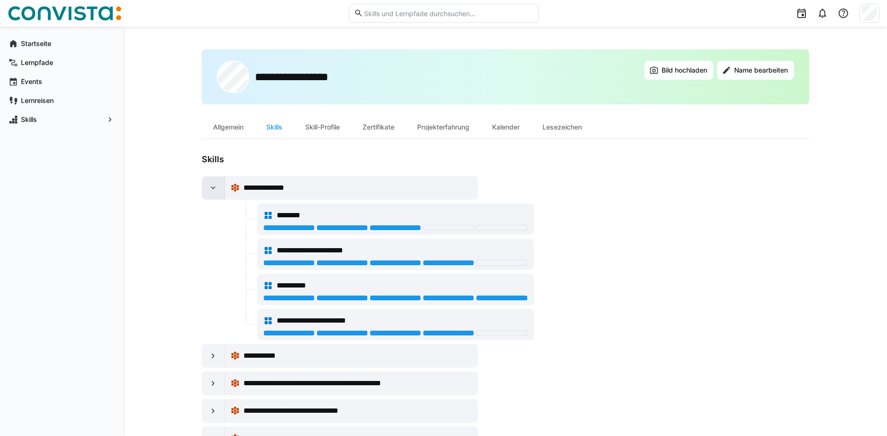
click at [217, 184] on eds-icon at bounding box center [212, 187] width 9 height 9
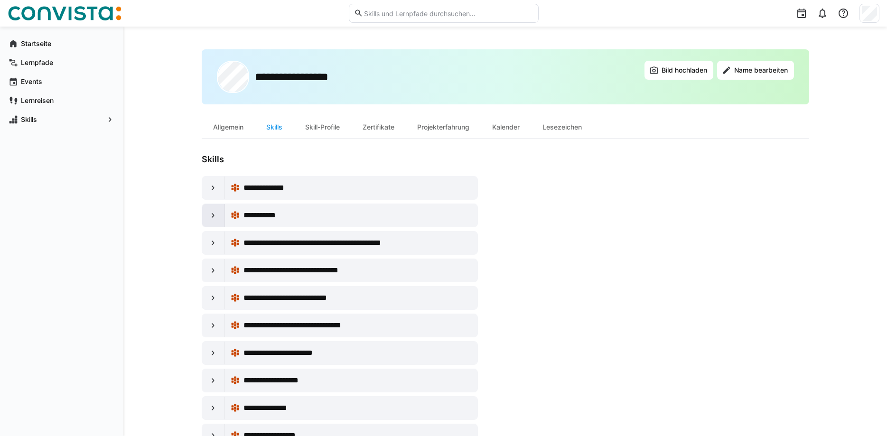
click at [217, 212] on eds-icon at bounding box center [212, 215] width 9 height 9
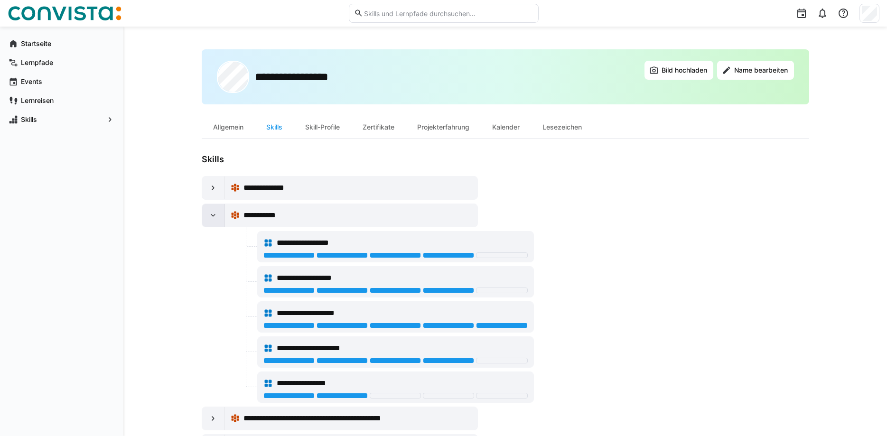
click at [215, 212] on eds-icon at bounding box center [212, 215] width 9 height 9
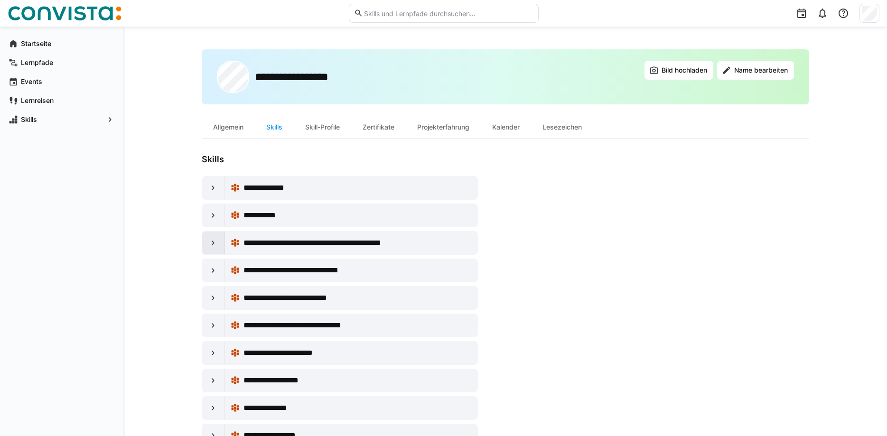
click at [213, 251] on div at bounding box center [213, 243] width 23 height 23
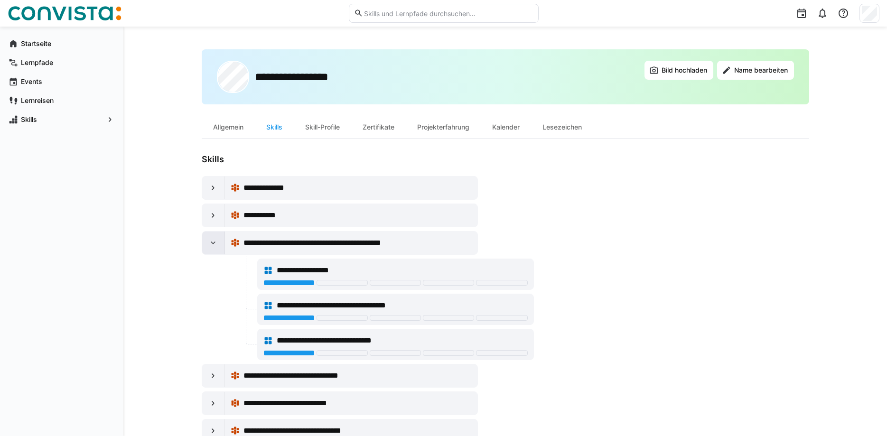
click at [219, 240] on div at bounding box center [213, 243] width 23 height 23
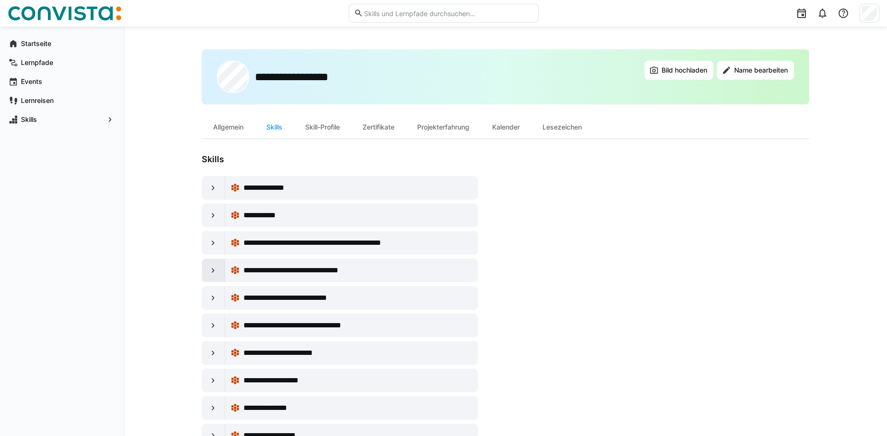
click at [217, 266] on eds-icon at bounding box center [212, 270] width 9 height 9
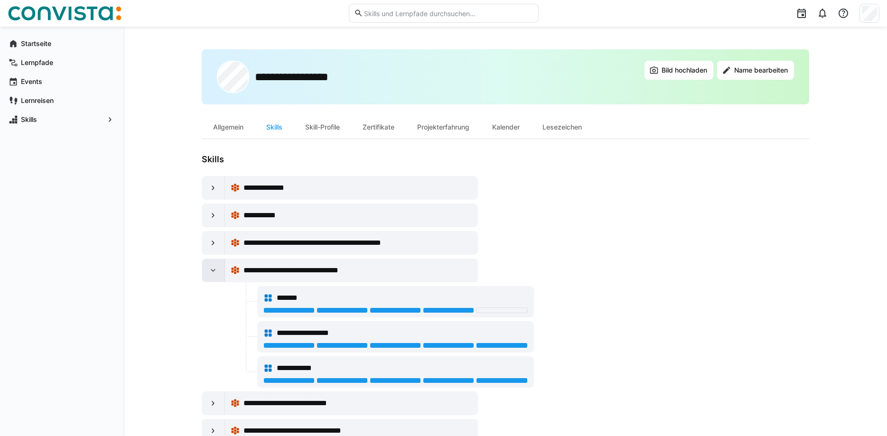
click at [217, 266] on eds-icon at bounding box center [212, 270] width 9 height 9
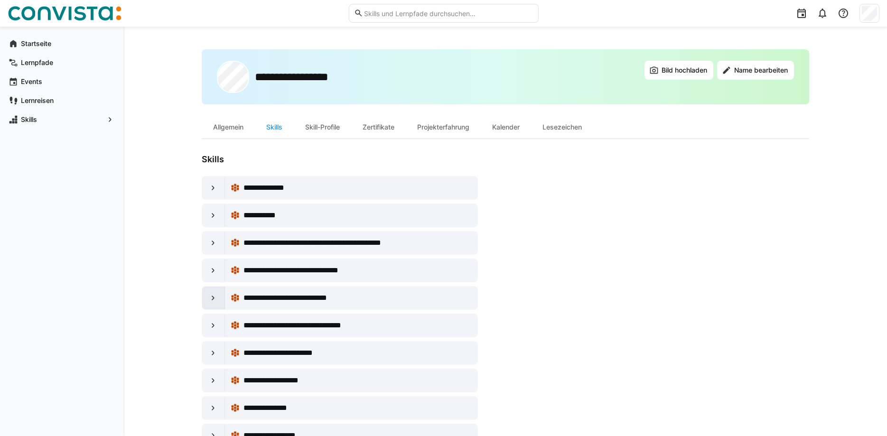
click at [221, 297] on div at bounding box center [213, 298] width 23 height 23
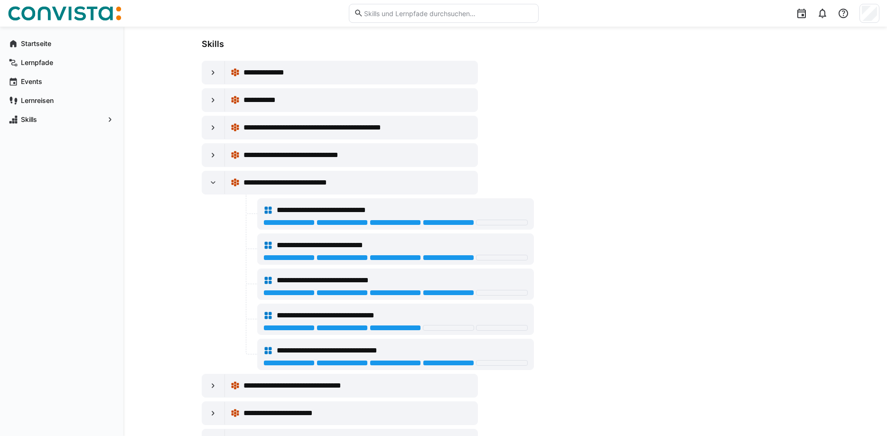
scroll to position [145, 0]
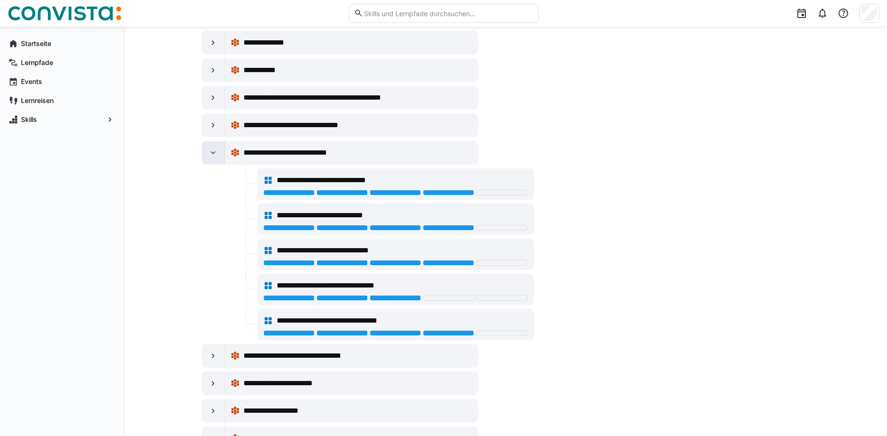
click at [215, 156] on eds-icon at bounding box center [212, 152] width 9 height 9
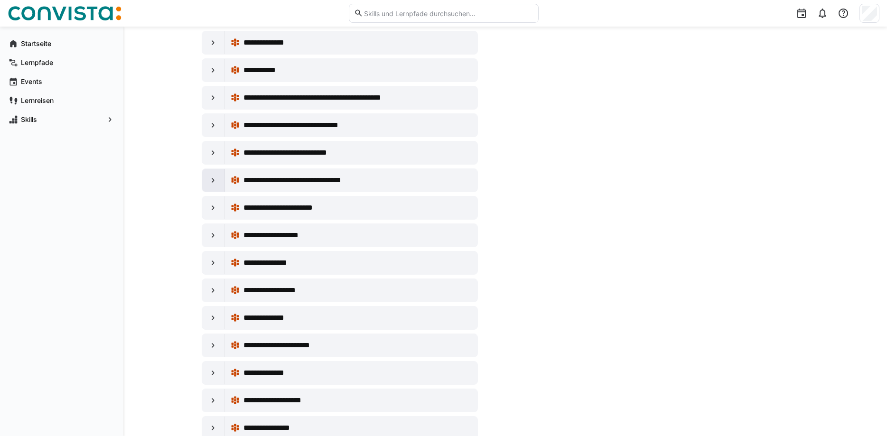
click at [217, 188] on div at bounding box center [213, 180] width 23 height 23
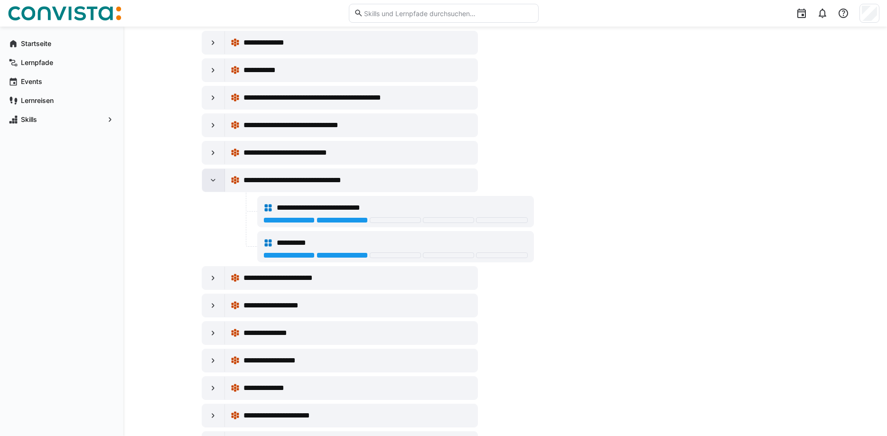
click at [217, 188] on div at bounding box center [213, 180] width 23 height 23
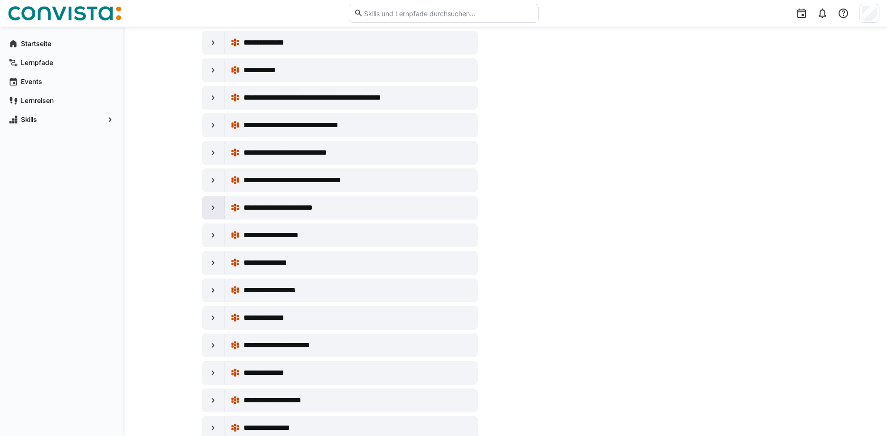
click at [222, 202] on div at bounding box center [213, 208] width 23 height 23
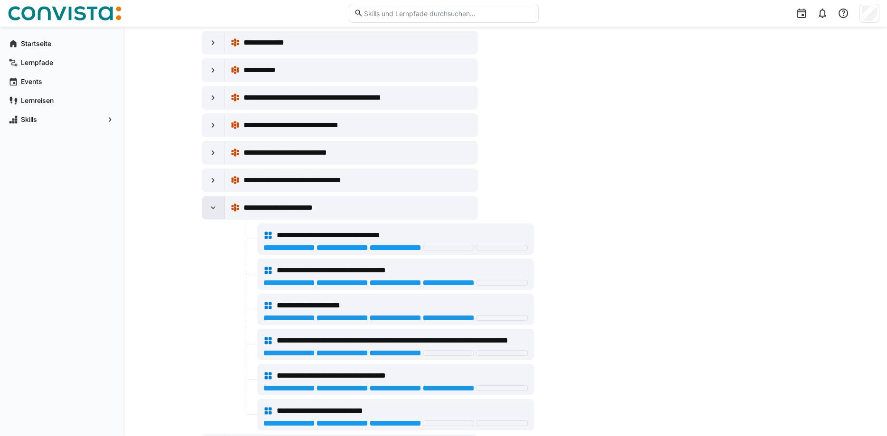
click at [220, 205] on div at bounding box center [213, 208] width 23 height 23
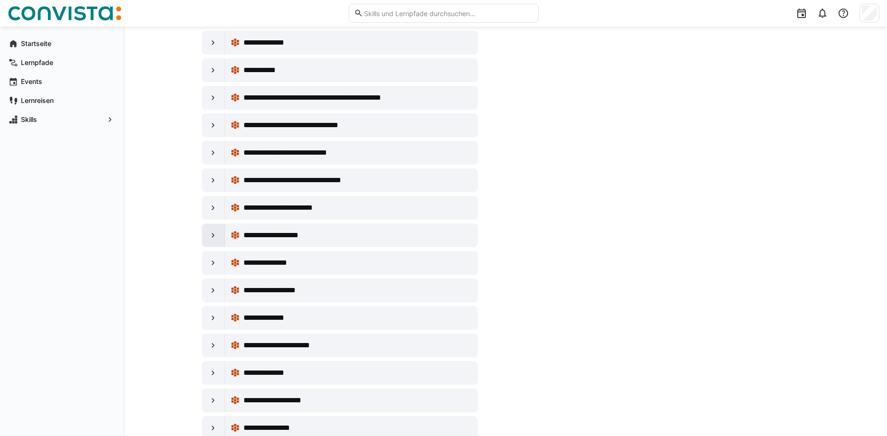
click at [217, 235] on eds-icon at bounding box center [212, 235] width 9 height 9
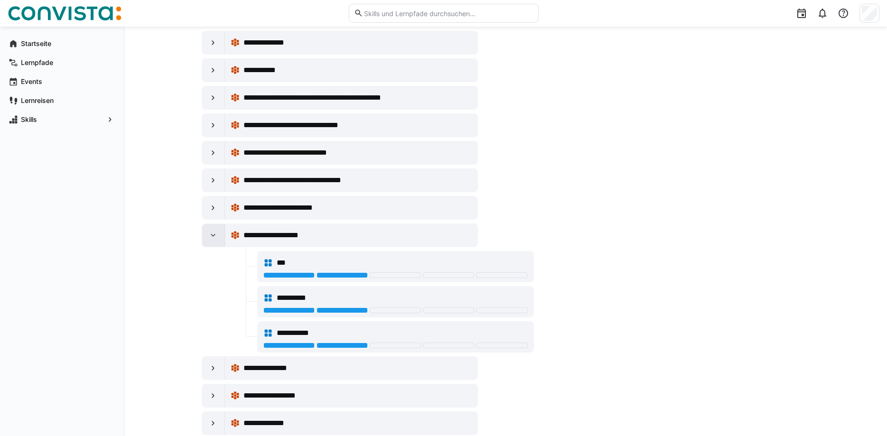
click at [217, 235] on eds-icon at bounding box center [212, 235] width 9 height 9
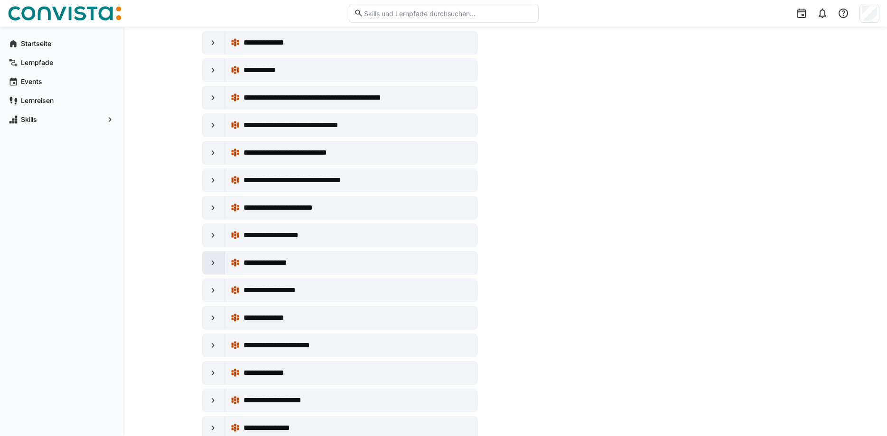
click at [217, 260] on eds-icon at bounding box center [212, 262] width 9 height 9
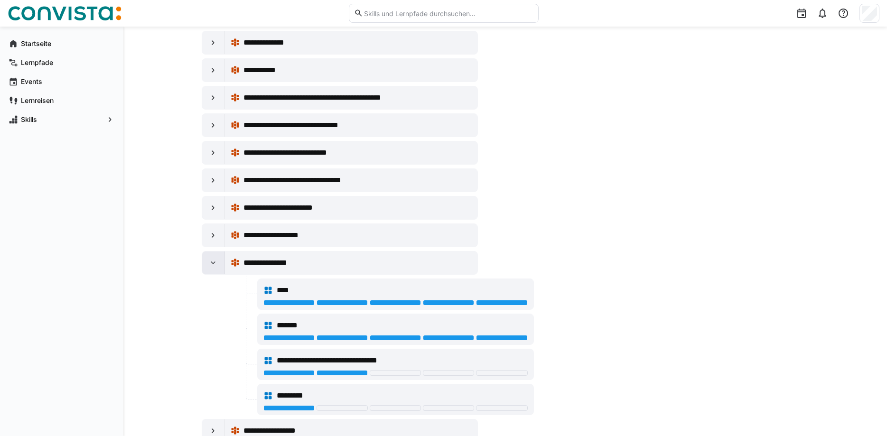
click at [216, 268] on div at bounding box center [213, 263] width 23 height 23
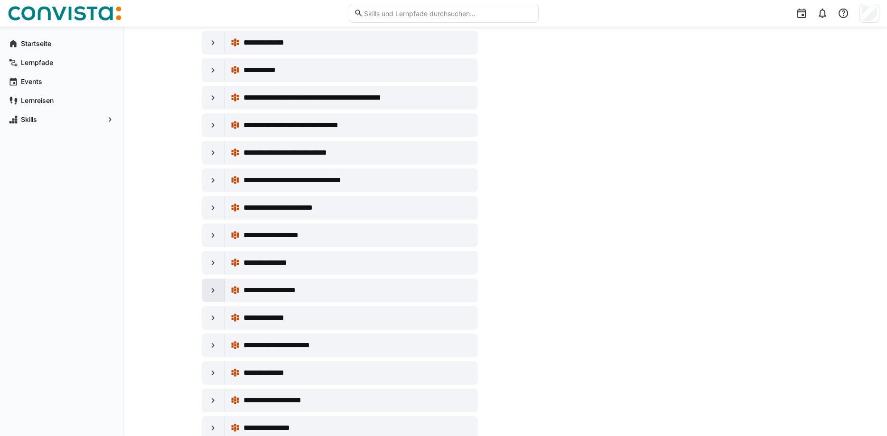
click at [218, 292] on div at bounding box center [213, 290] width 23 height 23
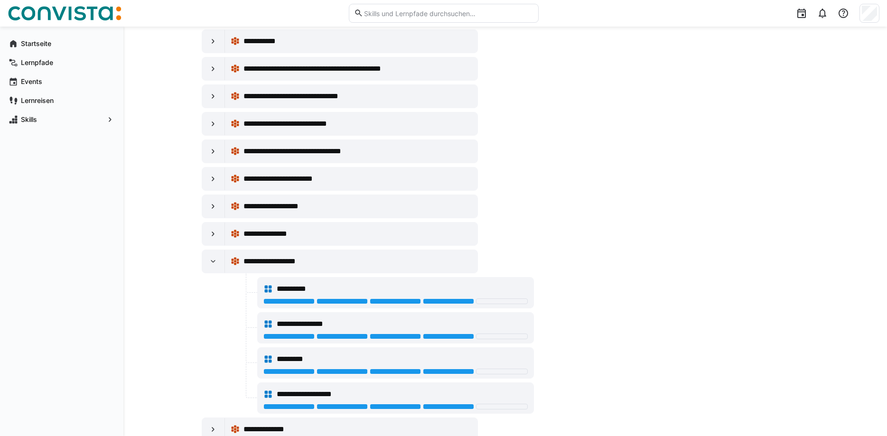
scroll to position [194, 0]
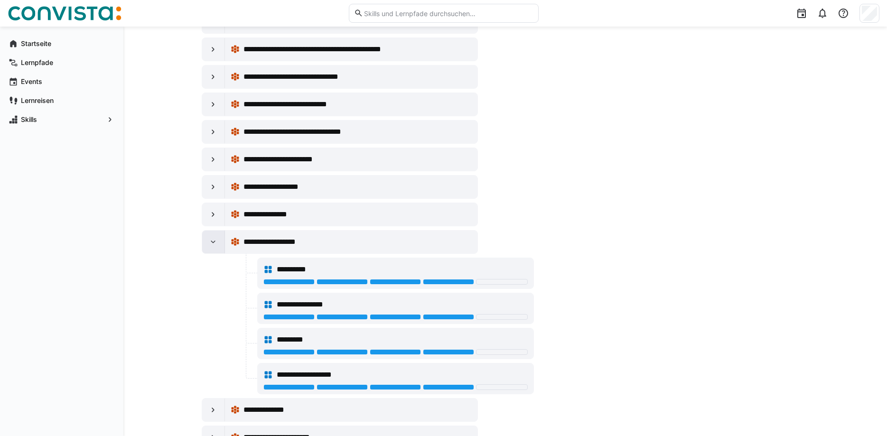
click at [214, 251] on div at bounding box center [213, 242] width 23 height 23
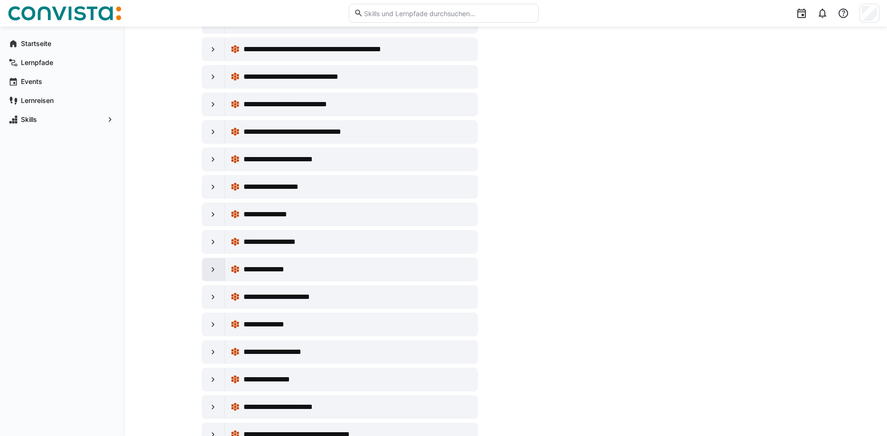
click at [214, 267] on eds-icon at bounding box center [212, 269] width 9 height 9
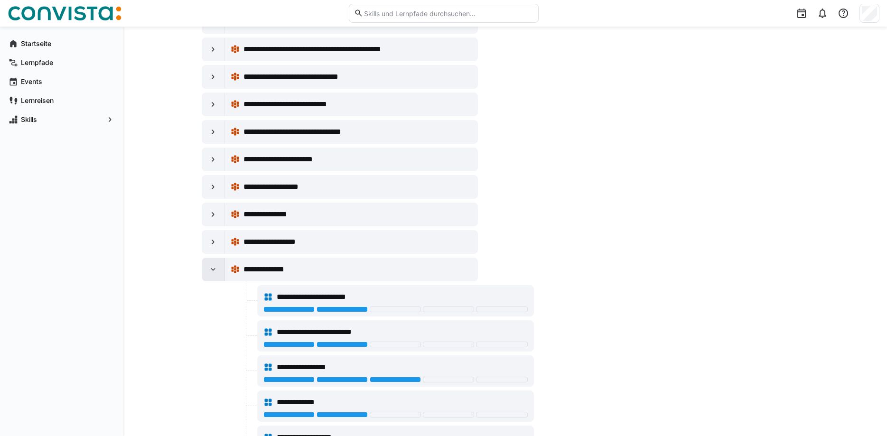
click at [214, 267] on eds-icon at bounding box center [212, 269] width 9 height 9
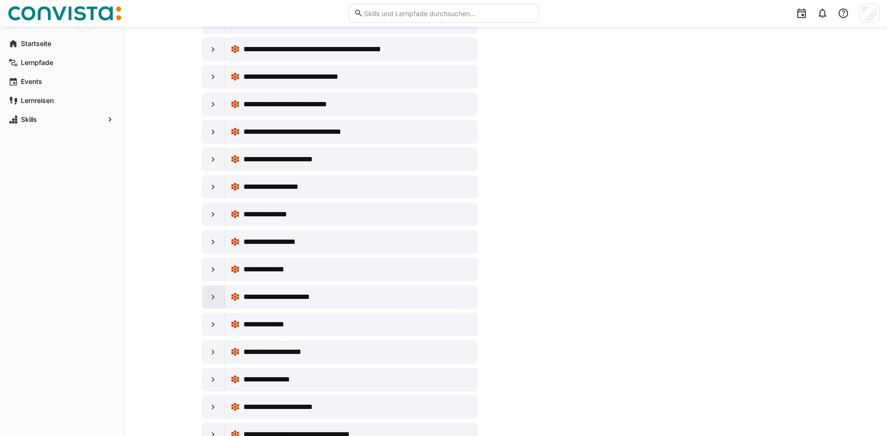
click at [213, 298] on eds-icon at bounding box center [212, 296] width 9 height 9
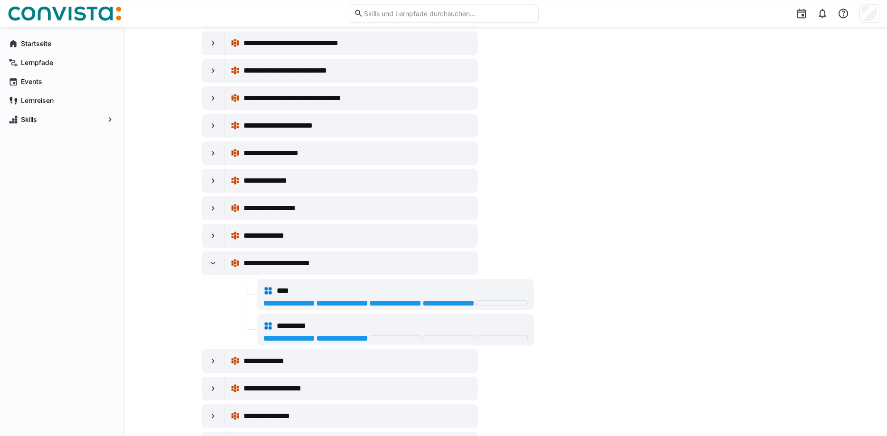
scroll to position [242, 0]
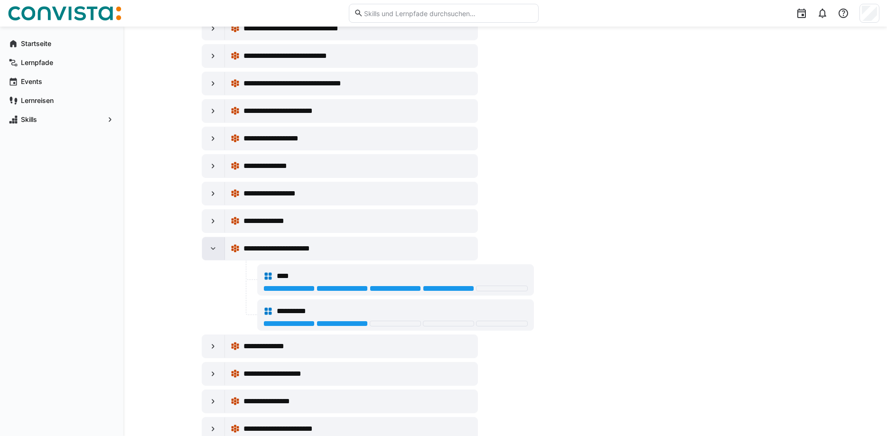
click at [209, 254] on div at bounding box center [213, 248] width 23 height 23
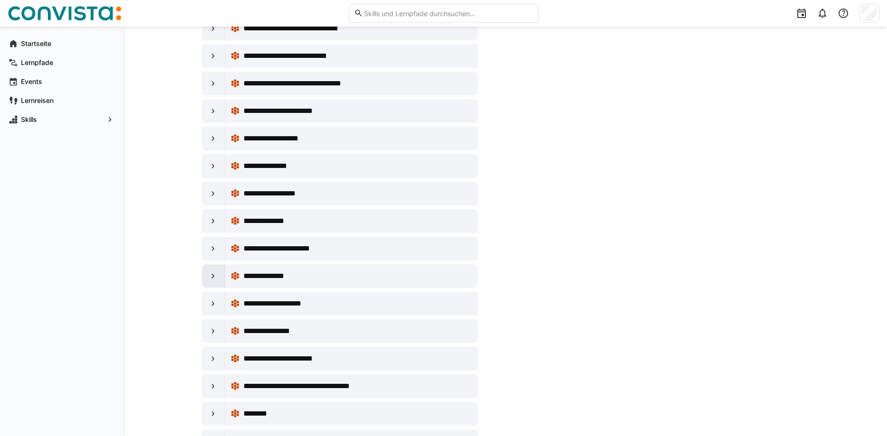
click at [215, 274] on eds-icon at bounding box center [212, 276] width 9 height 9
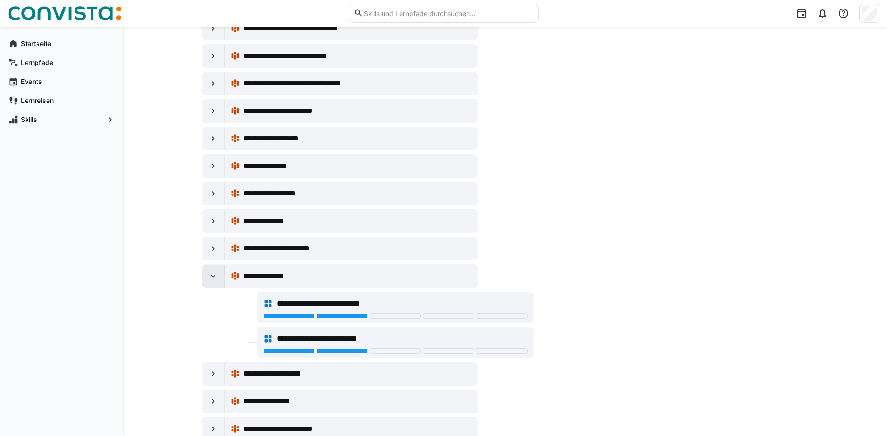
click at [214, 273] on eds-icon at bounding box center [212, 276] width 9 height 9
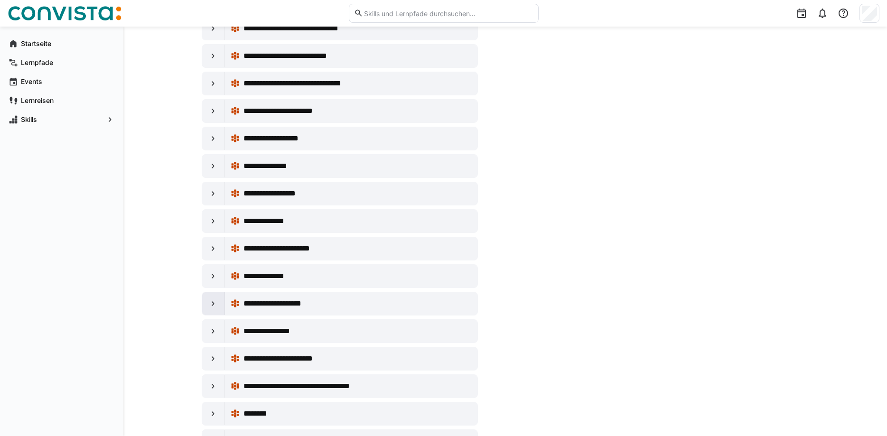
click at [211, 302] on eds-icon at bounding box center [212, 303] width 9 height 9
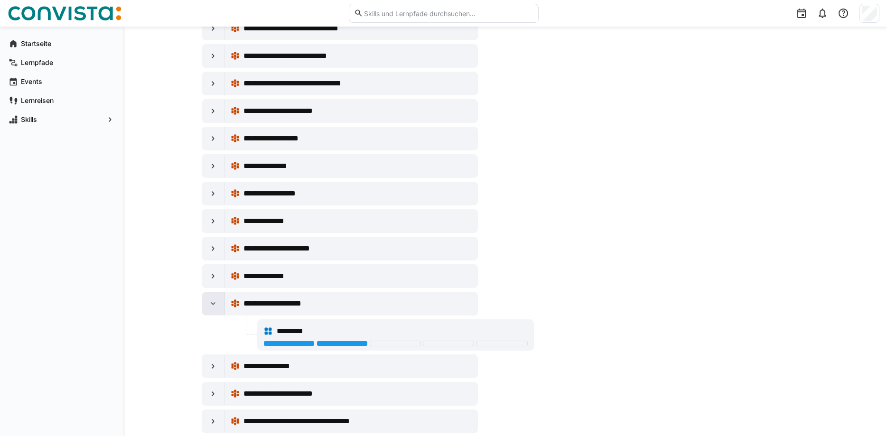
click at [211, 302] on eds-icon at bounding box center [212, 303] width 9 height 9
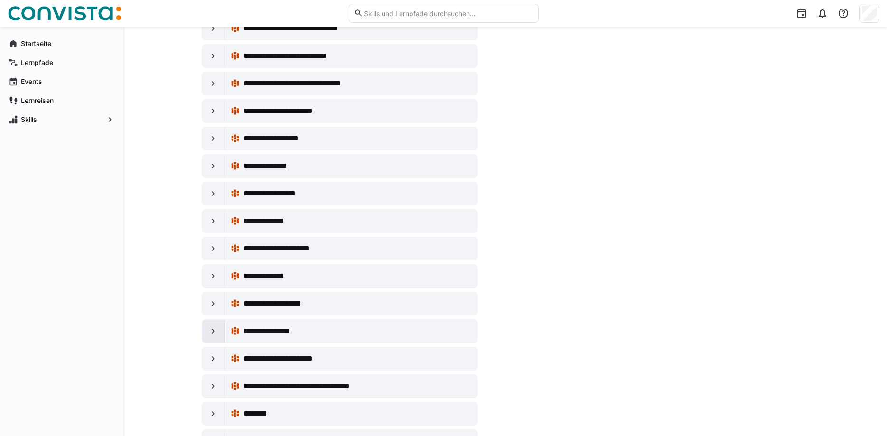
click at [209, 327] on eds-icon at bounding box center [212, 331] width 9 height 9
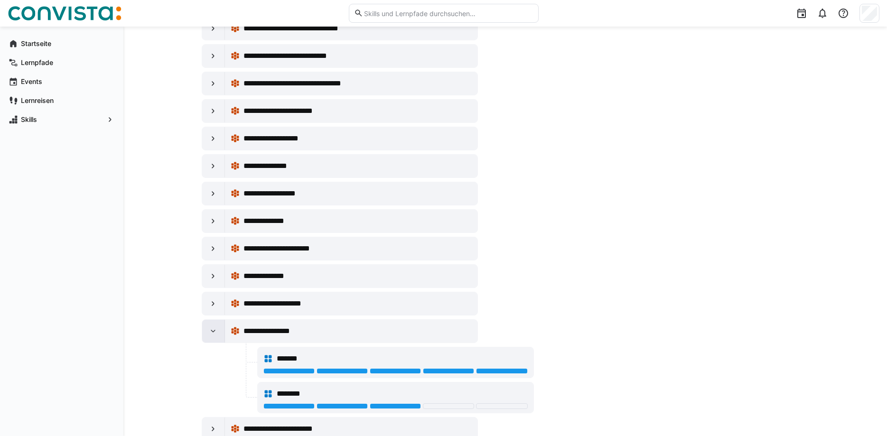
click at [209, 328] on eds-icon at bounding box center [212, 331] width 9 height 9
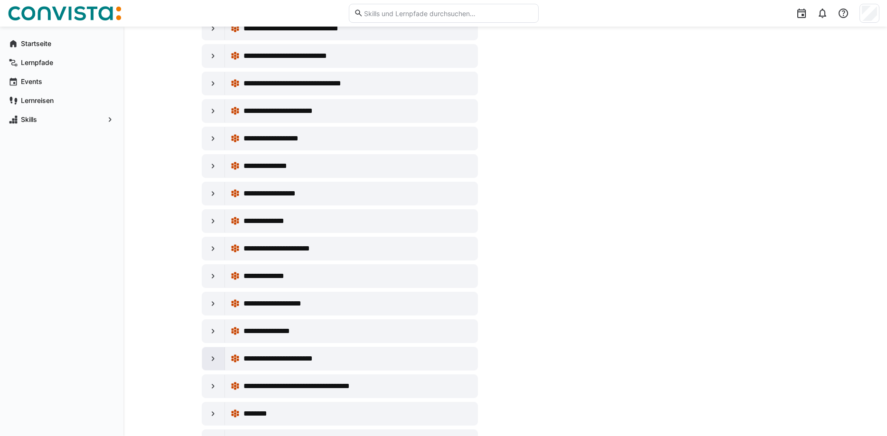
click at [208, 356] on eds-icon at bounding box center [212, 358] width 9 height 9
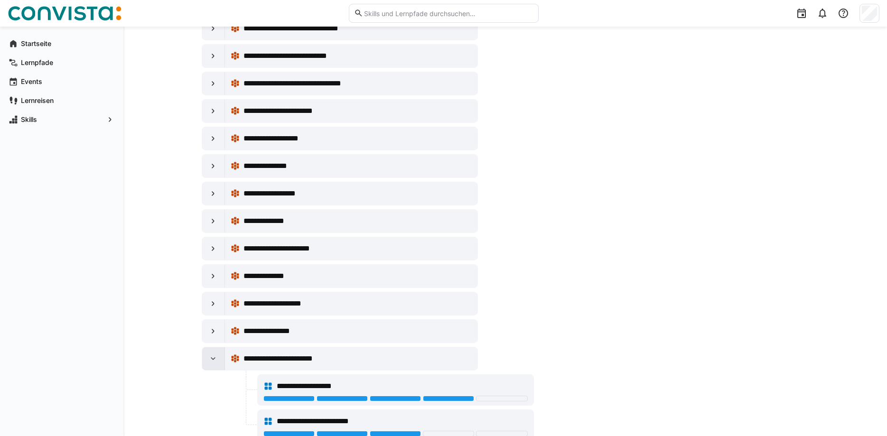
click at [209, 355] on eds-icon at bounding box center [212, 358] width 9 height 9
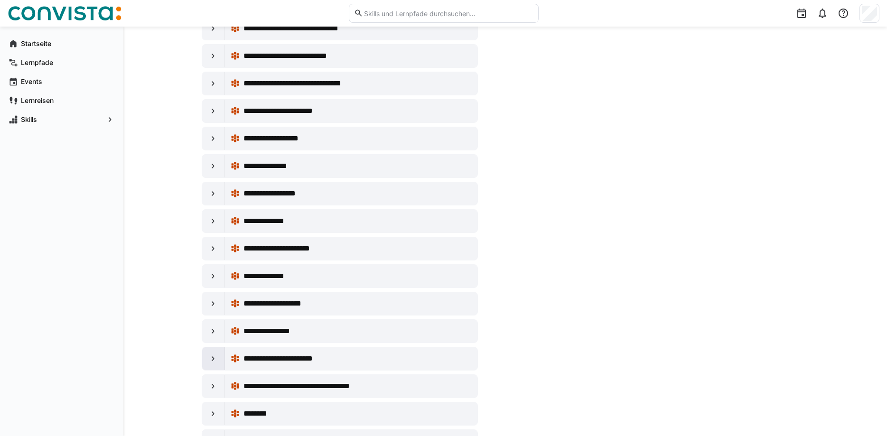
scroll to position [291, 0]
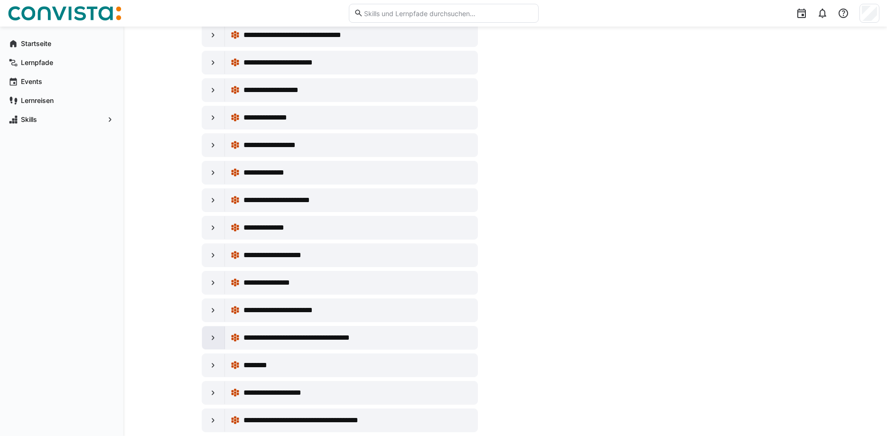
click at [209, 348] on div at bounding box center [213, 338] width 23 height 23
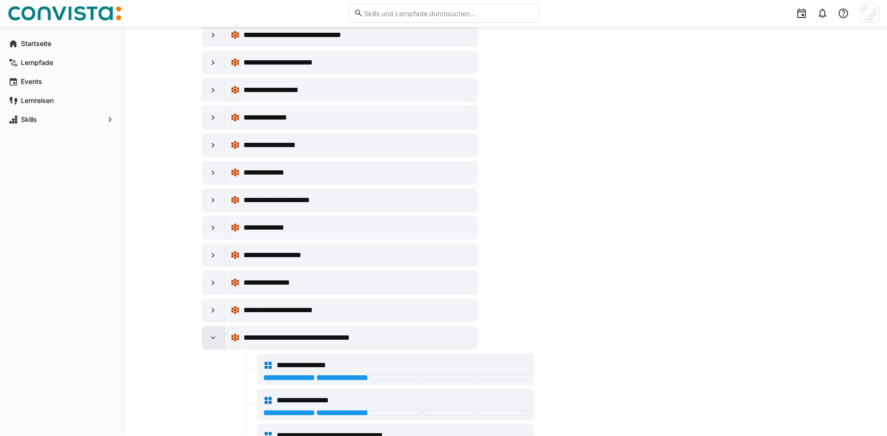
click at [209, 348] on div at bounding box center [213, 338] width 23 height 23
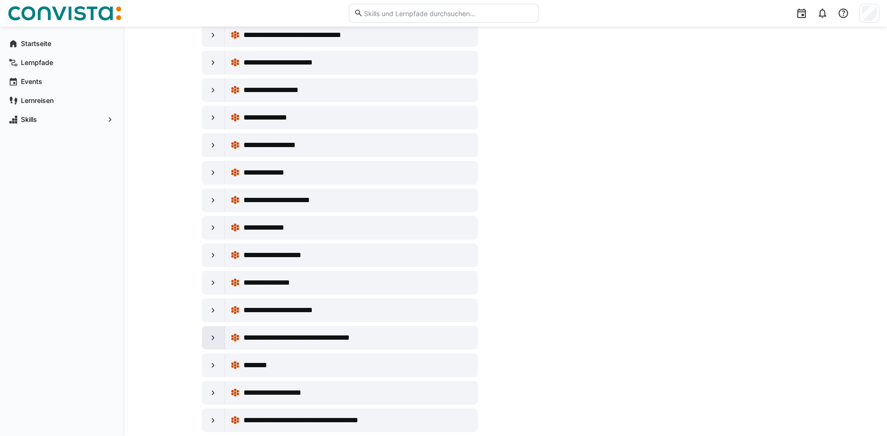
scroll to position [337, 0]
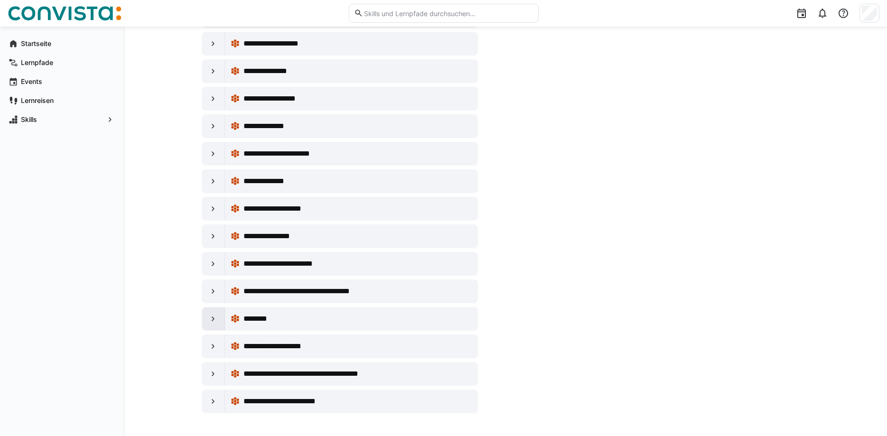
click at [209, 327] on div at bounding box center [213, 319] width 23 height 23
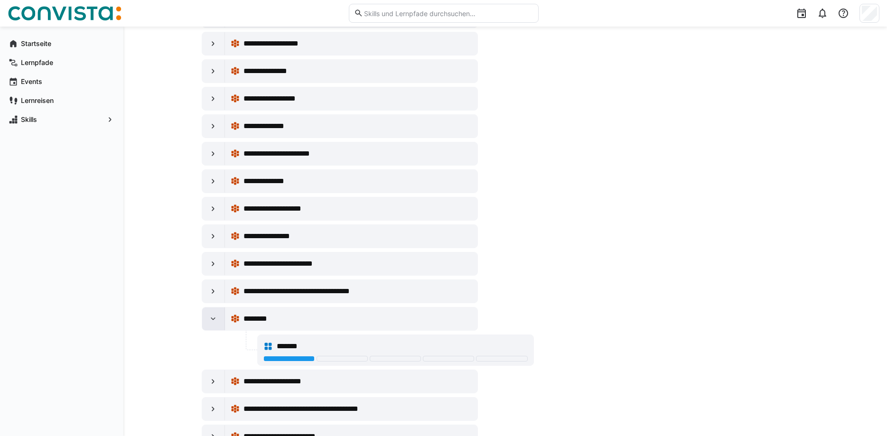
click at [209, 327] on div at bounding box center [213, 319] width 23 height 23
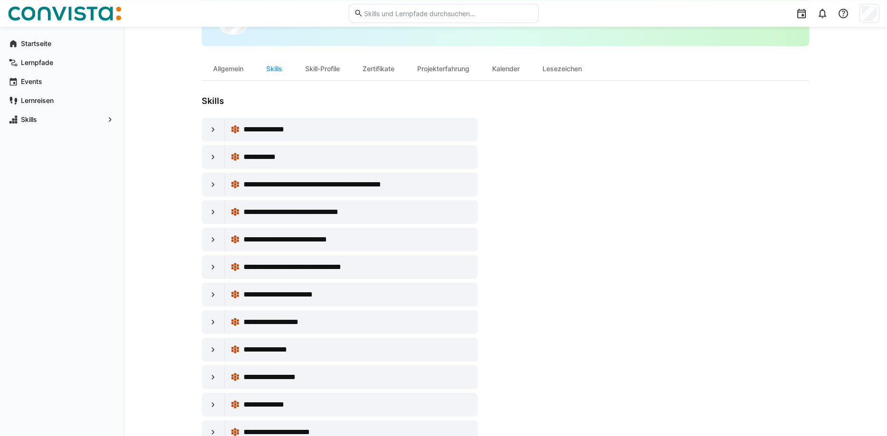
scroll to position [0, 0]
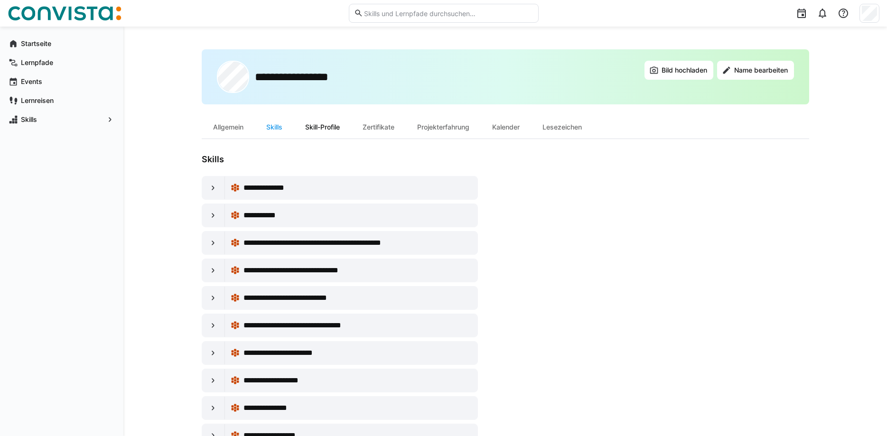
click at [327, 133] on div "Skill-Profile" at bounding box center [322, 127] width 57 height 23
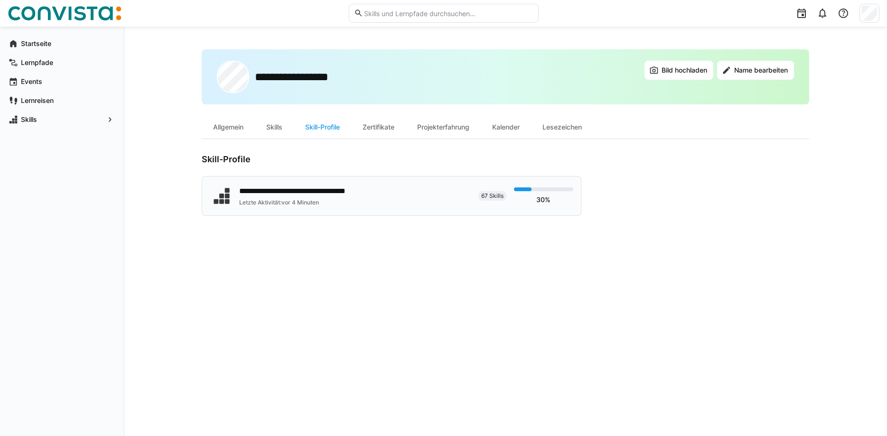
click at [430, 195] on span "67 Skills" at bounding box center [493, 195] width 28 height 9
click at [395, 189] on div "**********" at bounding box center [340, 196] width 261 height 24
click at [373, 127] on div "Zertifikate" at bounding box center [378, 127] width 55 height 23
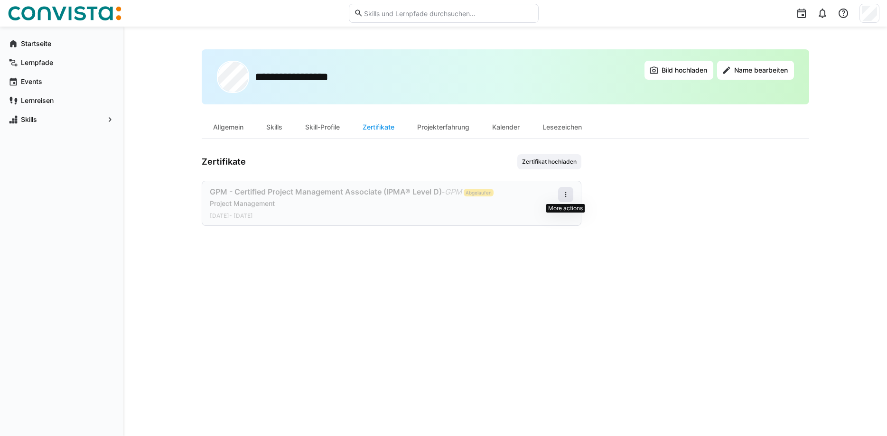
click at [430, 193] on span at bounding box center [565, 194] width 15 height 15
click at [430, 241] on div "Bearbeiten" at bounding box center [547, 235] width 49 height 19
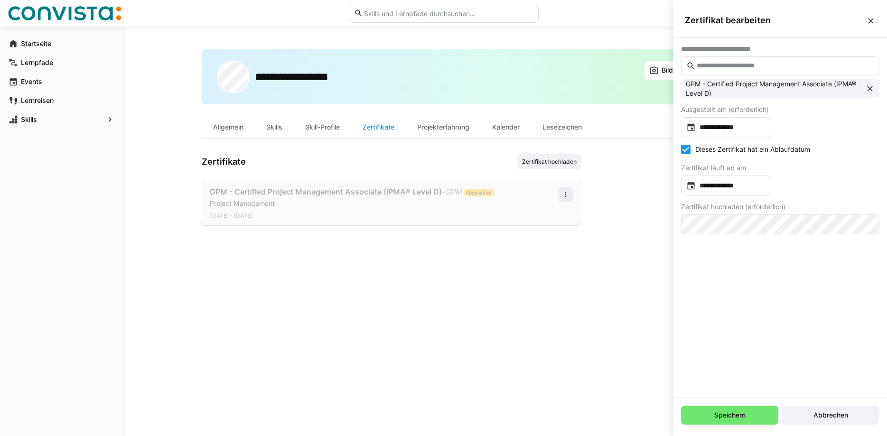
click at [430, 332] on div "**********" at bounding box center [506, 231] width 608 height 364
click at [430, 130] on div "Projekterfahrung" at bounding box center [443, 127] width 75 height 23
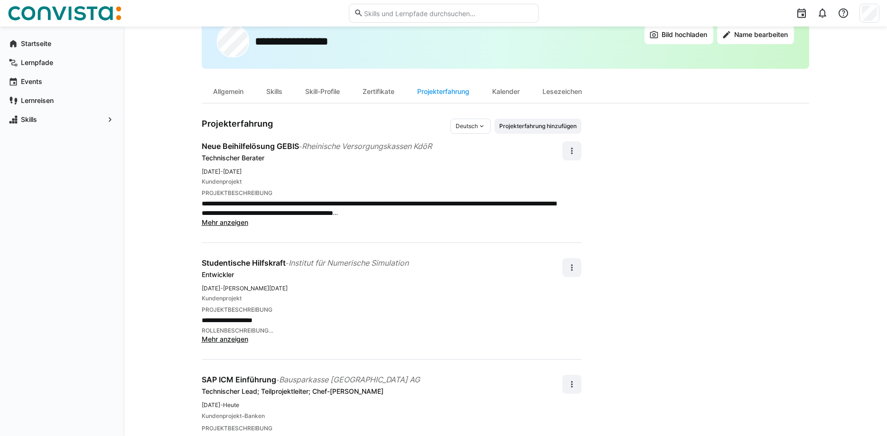
scroll to position [85, 0]
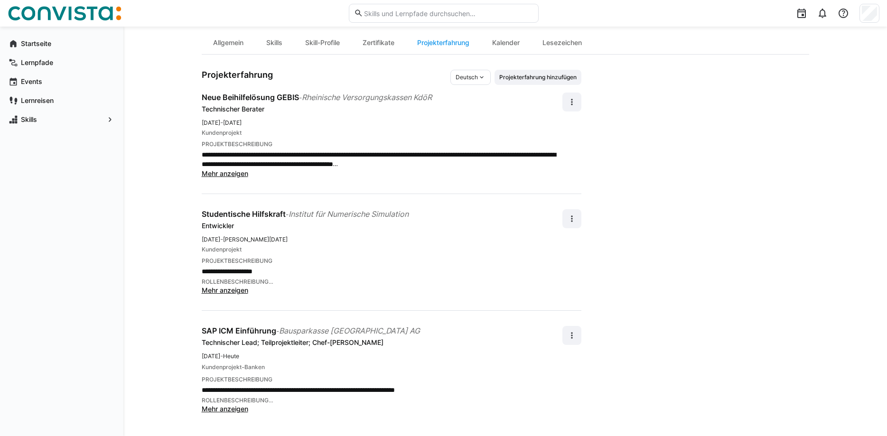
click at [240, 408] on span "Mehr anzeigen" at bounding box center [225, 409] width 47 height 8
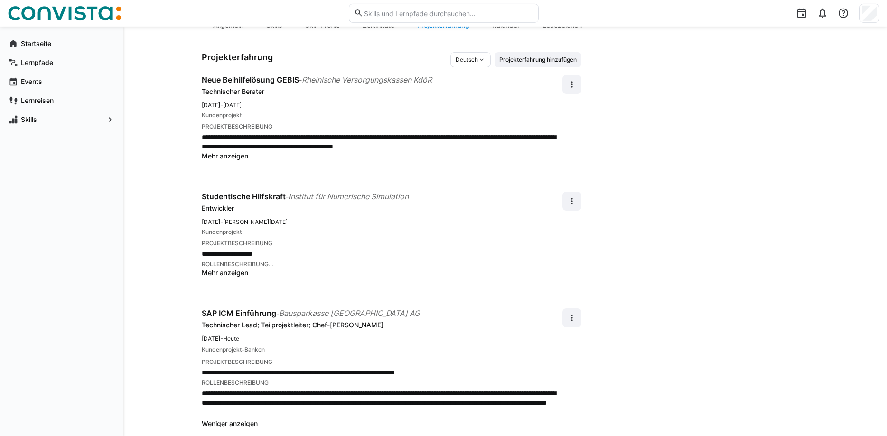
scroll to position [117, 0]
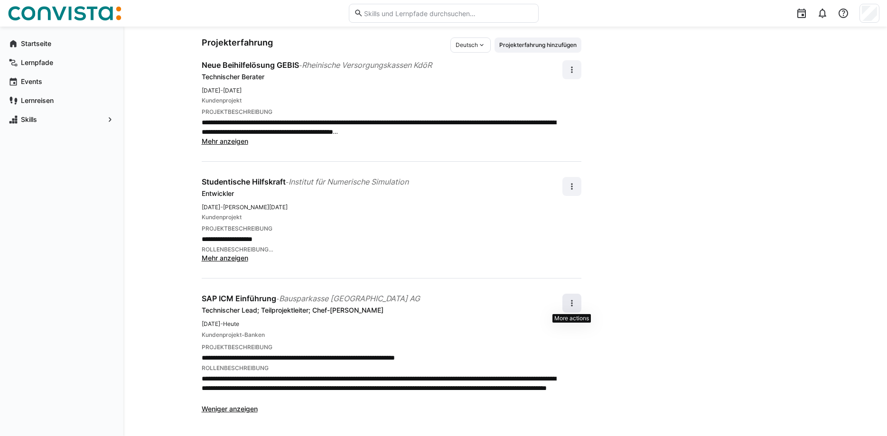
click at [430, 306] on span at bounding box center [572, 303] width 19 height 19
click at [430, 327] on div "Bearbeiten" at bounding box center [557, 327] width 34 height 9
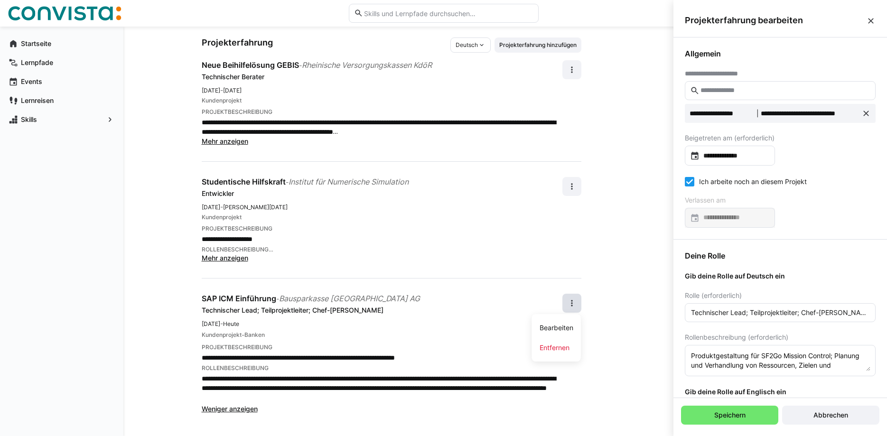
scroll to position [0, 0]
click at [430, 157] on input "**********" at bounding box center [735, 155] width 70 height 9
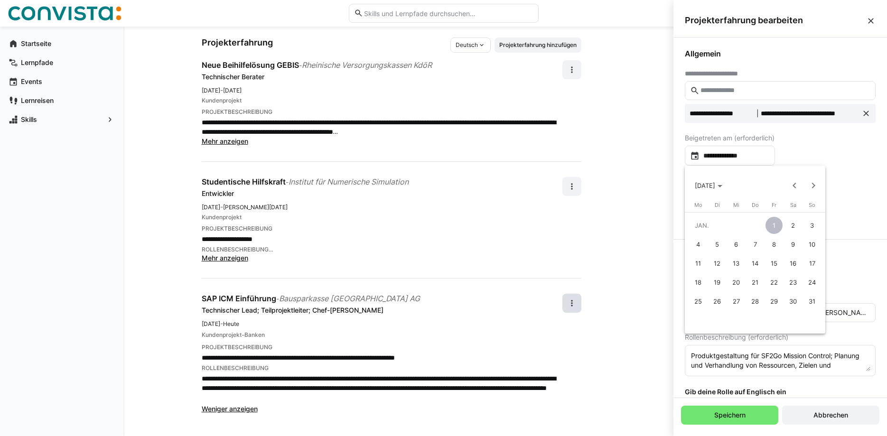
click at [430, 148] on div at bounding box center [443, 218] width 887 height 436
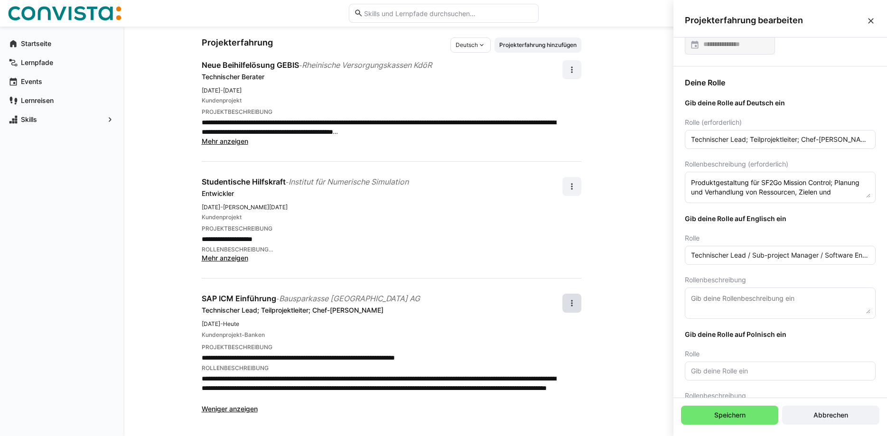
scroll to position [222, 0]
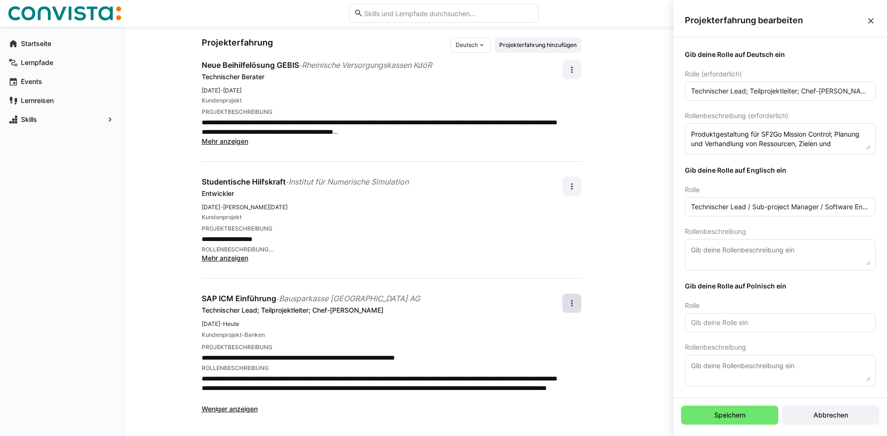
click at [430, 213] on eds-input "Technischer Lead / Sub-project Manager / Software Engineer" at bounding box center [780, 207] width 191 height 19
click at [430, 206] on input "Technischer Lead / Sub-project Manager / Software Engineer" at bounding box center [780, 207] width 180 height 9
click at [430, 141] on textarea "Produktgestaltung für SF2Go Mission Control; Planung und Verhandlung von Ressou…" at bounding box center [780, 139] width 180 height 21
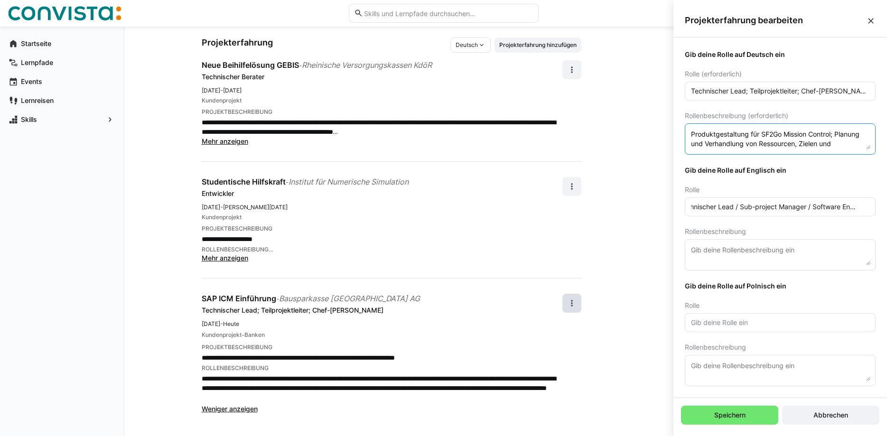
click at [389, 229] on div "PROJEKTBESCHREIBUNG" at bounding box center [382, 229] width 361 height 8
click at [430, 219] on app-user-profile-inner-container "**********" at bounding box center [506, 226] width 608 height 377
click at [430, 21] on span "Projekterfahrung bearbeiten" at bounding box center [775, 20] width 181 height 10
click at [430, 18] on div "Projekterfahrung bearbeiten" at bounding box center [781, 21] width 214 height 34
click at [430, 19] on eds-icon at bounding box center [871, 20] width 9 height 9
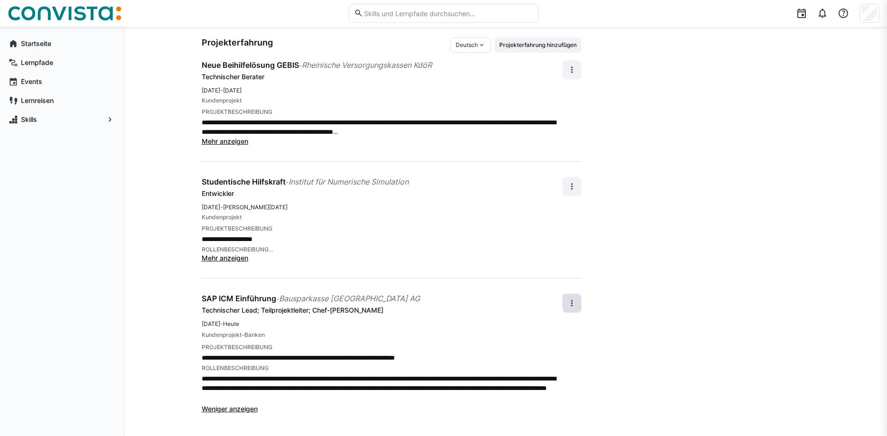
scroll to position [117, 0]
click at [245, 258] on span "Mehr anzeigen" at bounding box center [225, 258] width 47 height 8
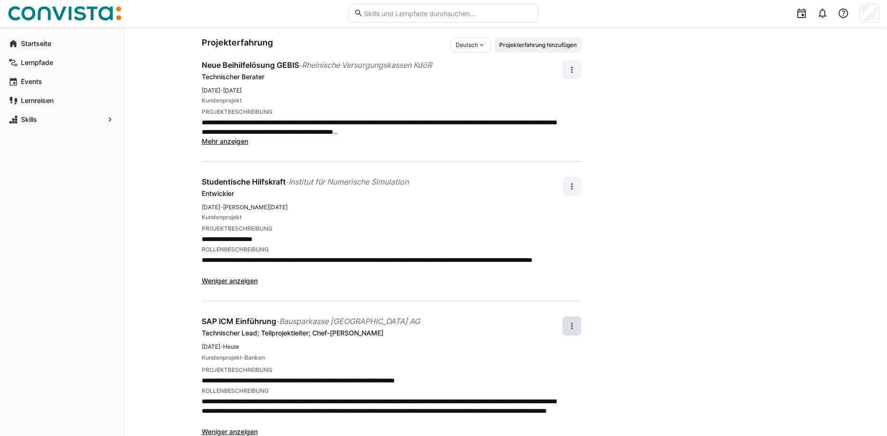
click at [368, 260] on p "**********" at bounding box center [382, 264] width 361 height 19
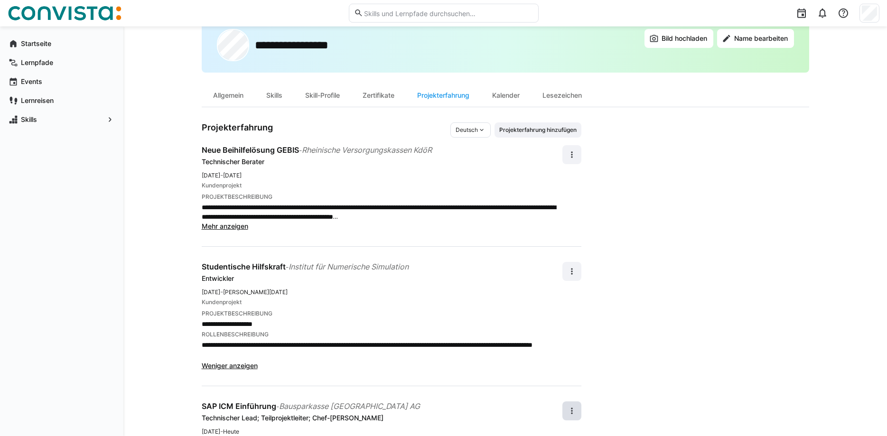
scroll to position [0, 0]
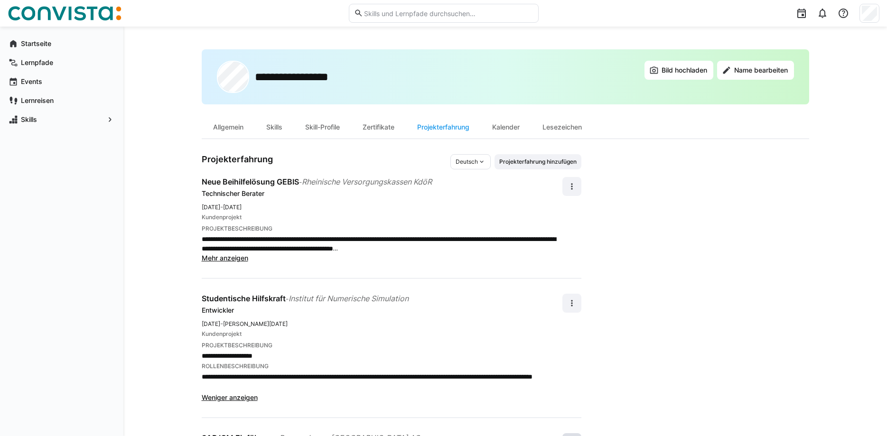
click at [227, 256] on span "Mehr anzeigen" at bounding box center [225, 258] width 47 height 8
